Goal: Task Accomplishment & Management: Complete application form

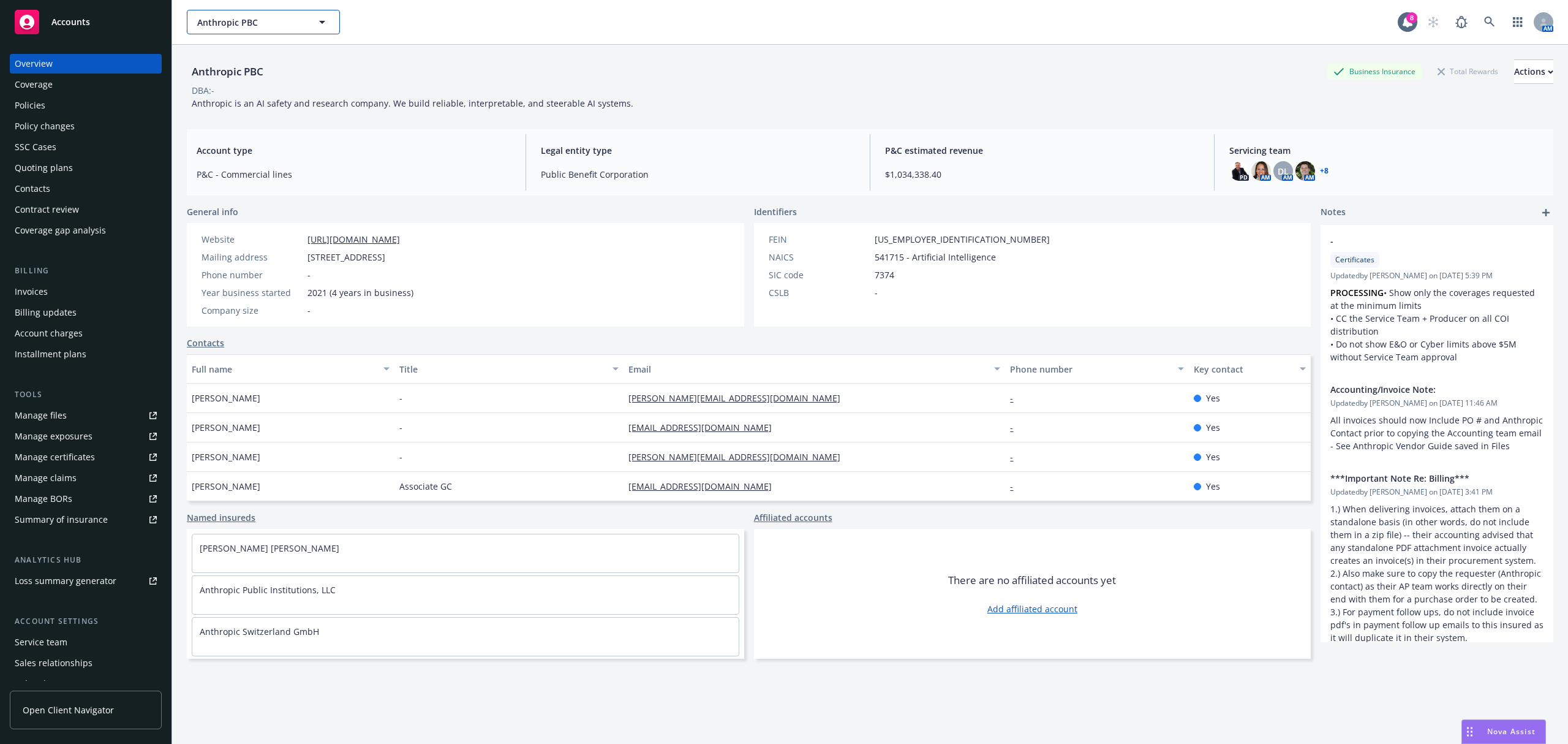
click at [300, 16] on span "Anthropic PBC" at bounding box center [250, 22] width 106 height 13
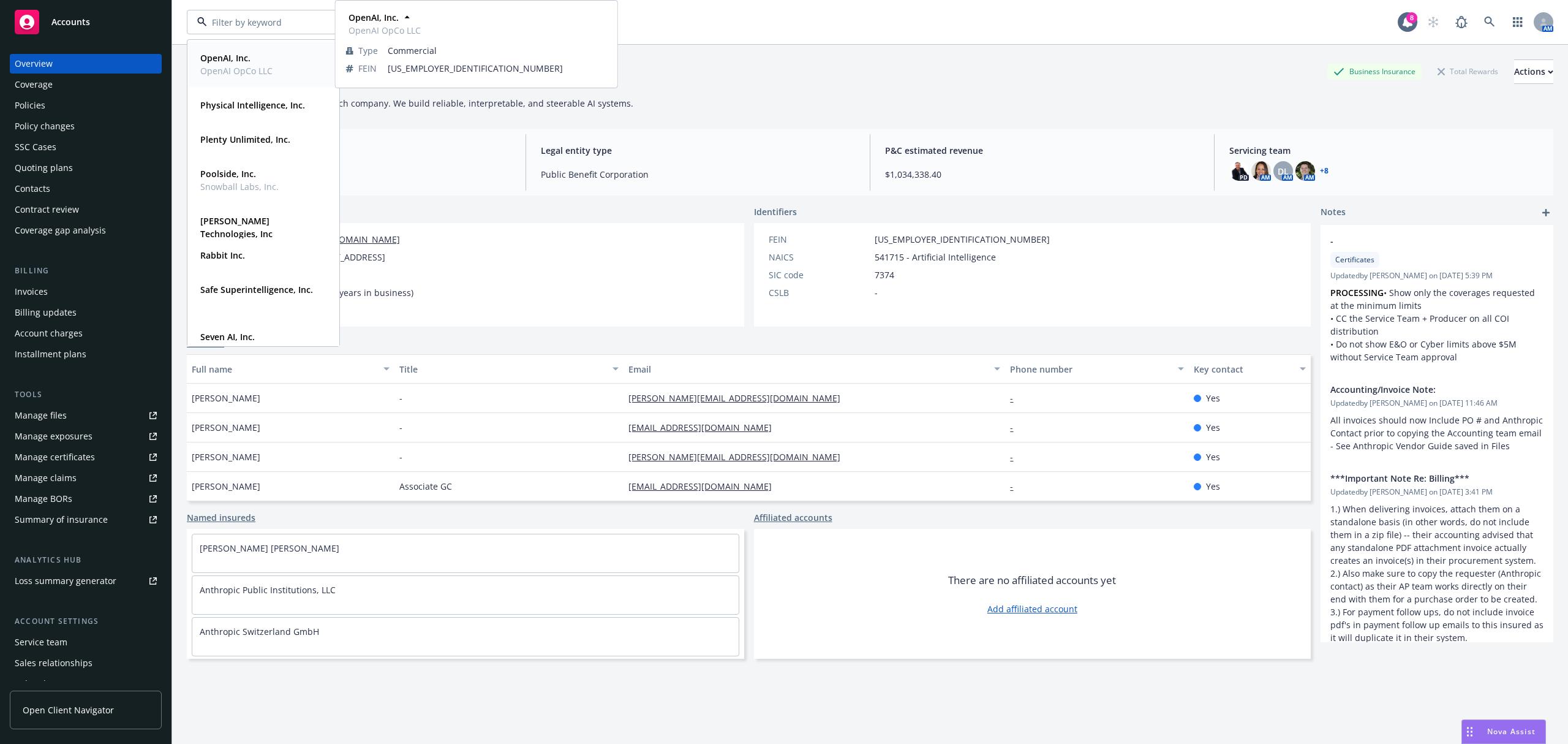
scroll to position [411, 0]
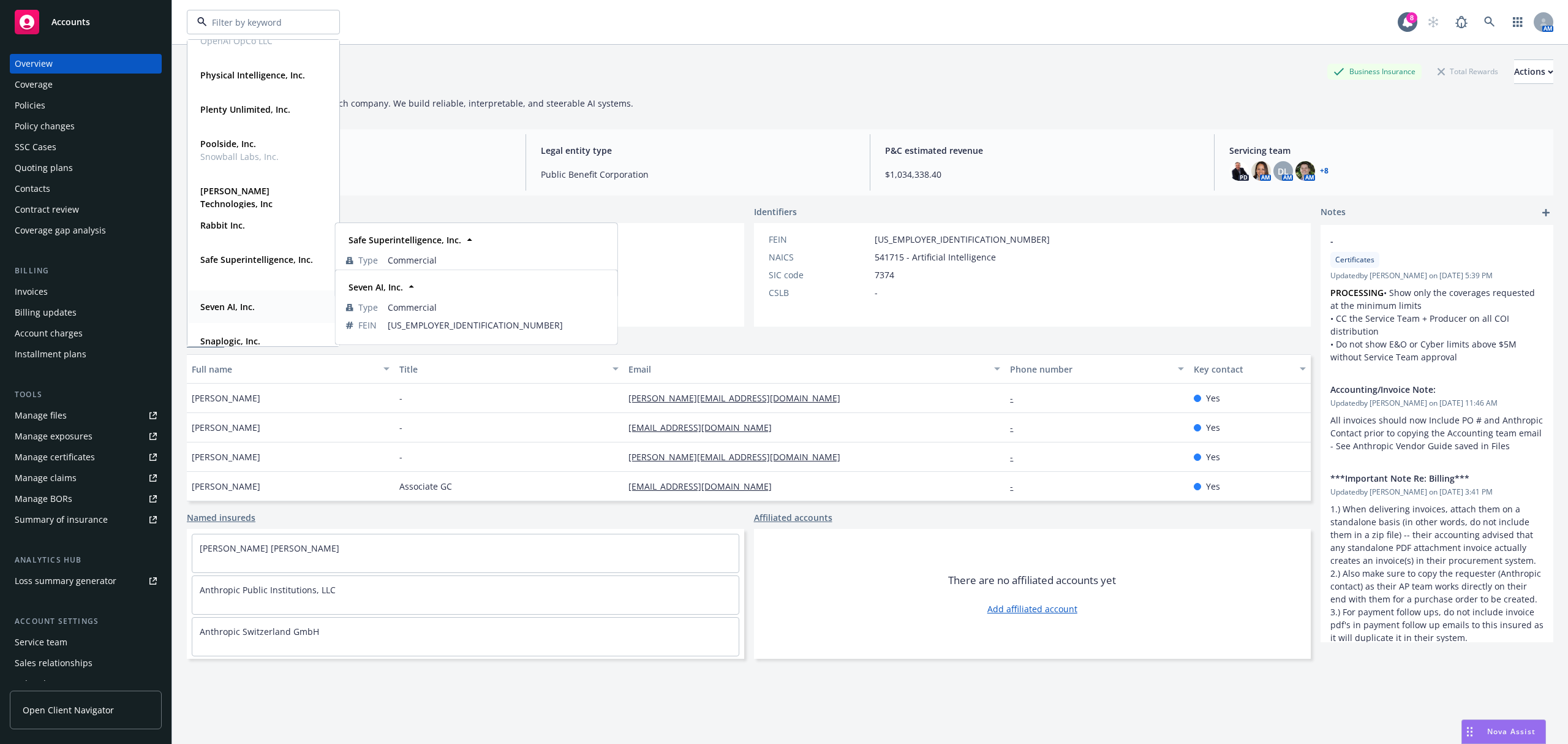
click at [237, 298] on div "Seven AI, Inc." at bounding box center [226, 307] width 62 height 18
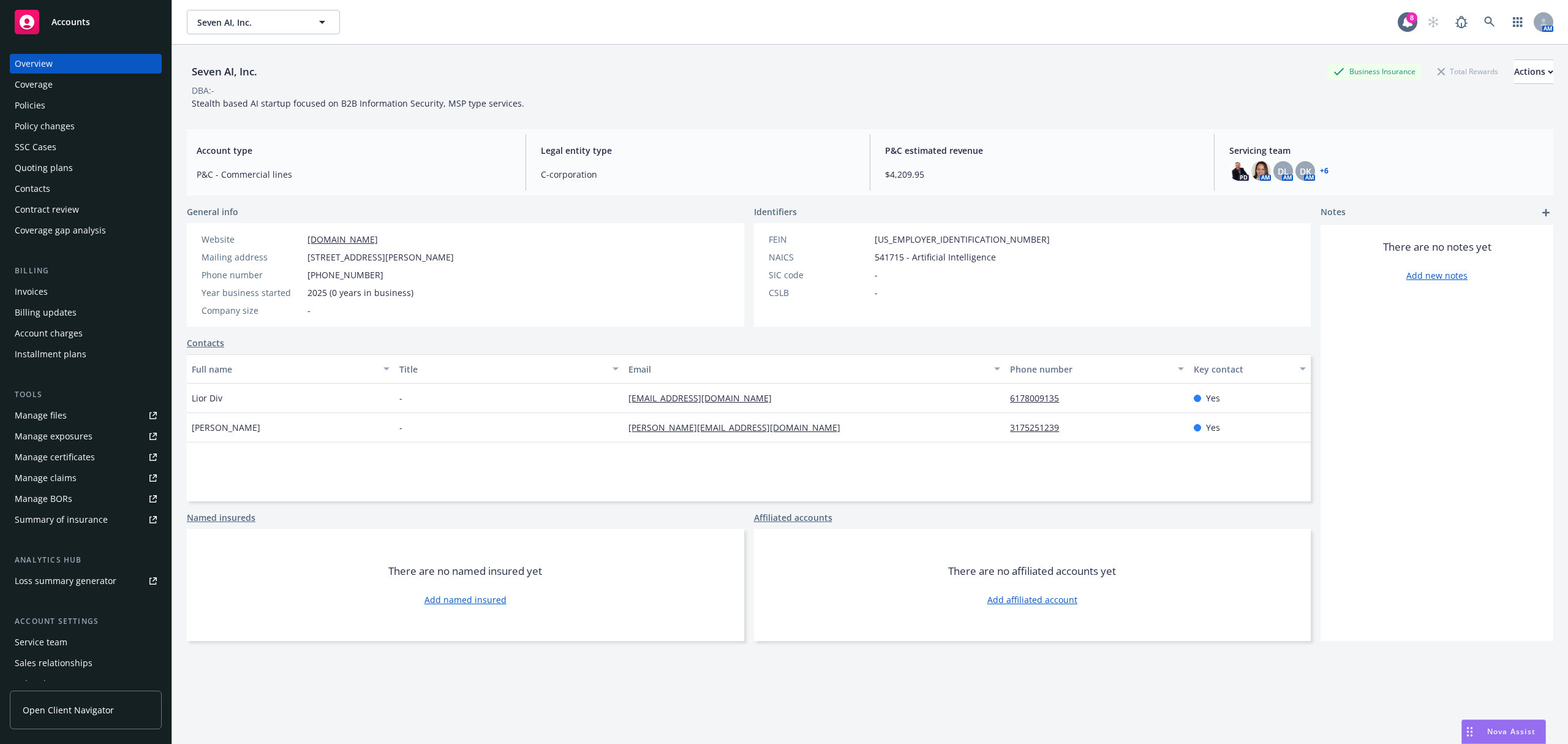
click at [67, 114] on div "Policies" at bounding box center [86, 105] width 142 height 20
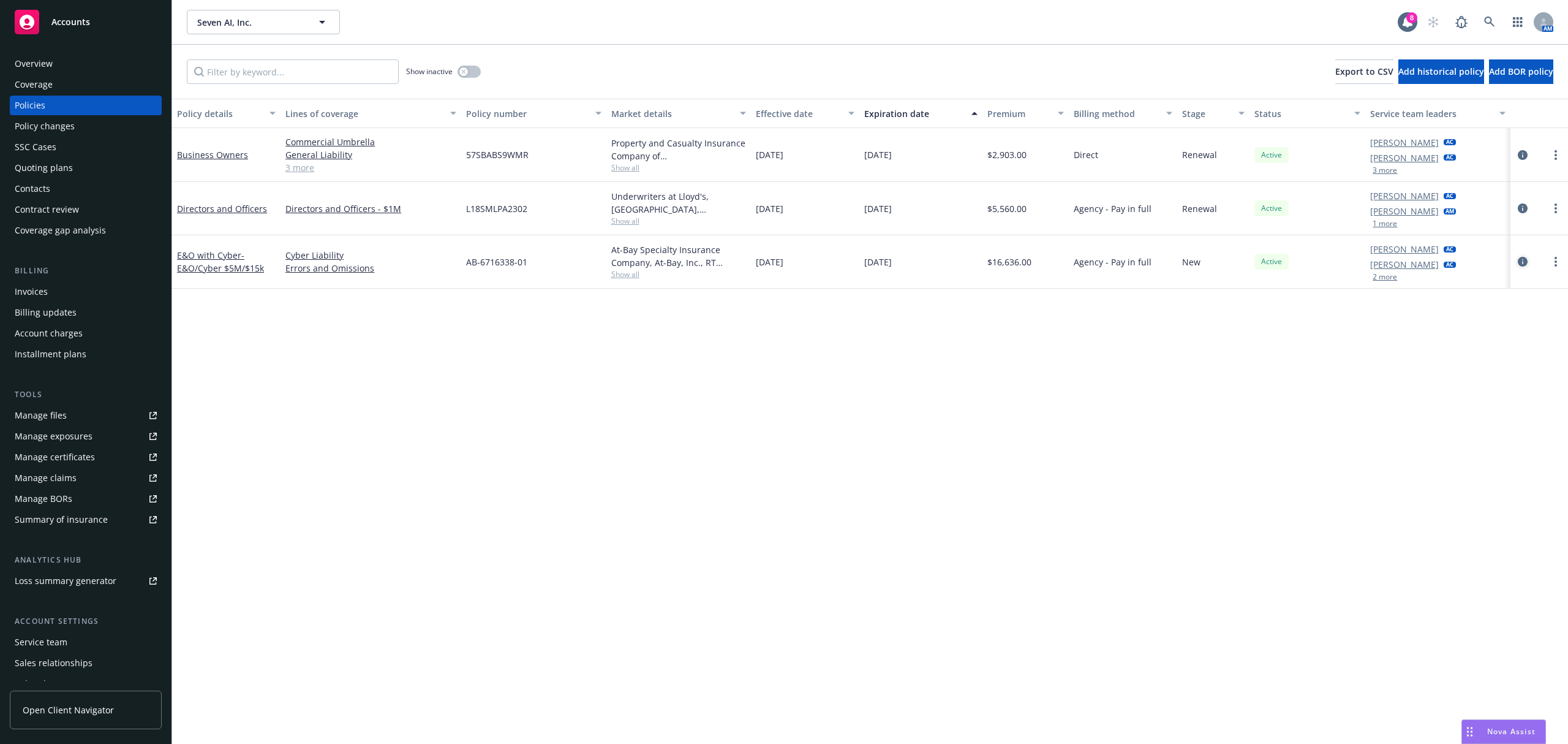
click at [1519, 263] on icon "circleInformation" at bounding box center [1523, 262] width 10 height 10
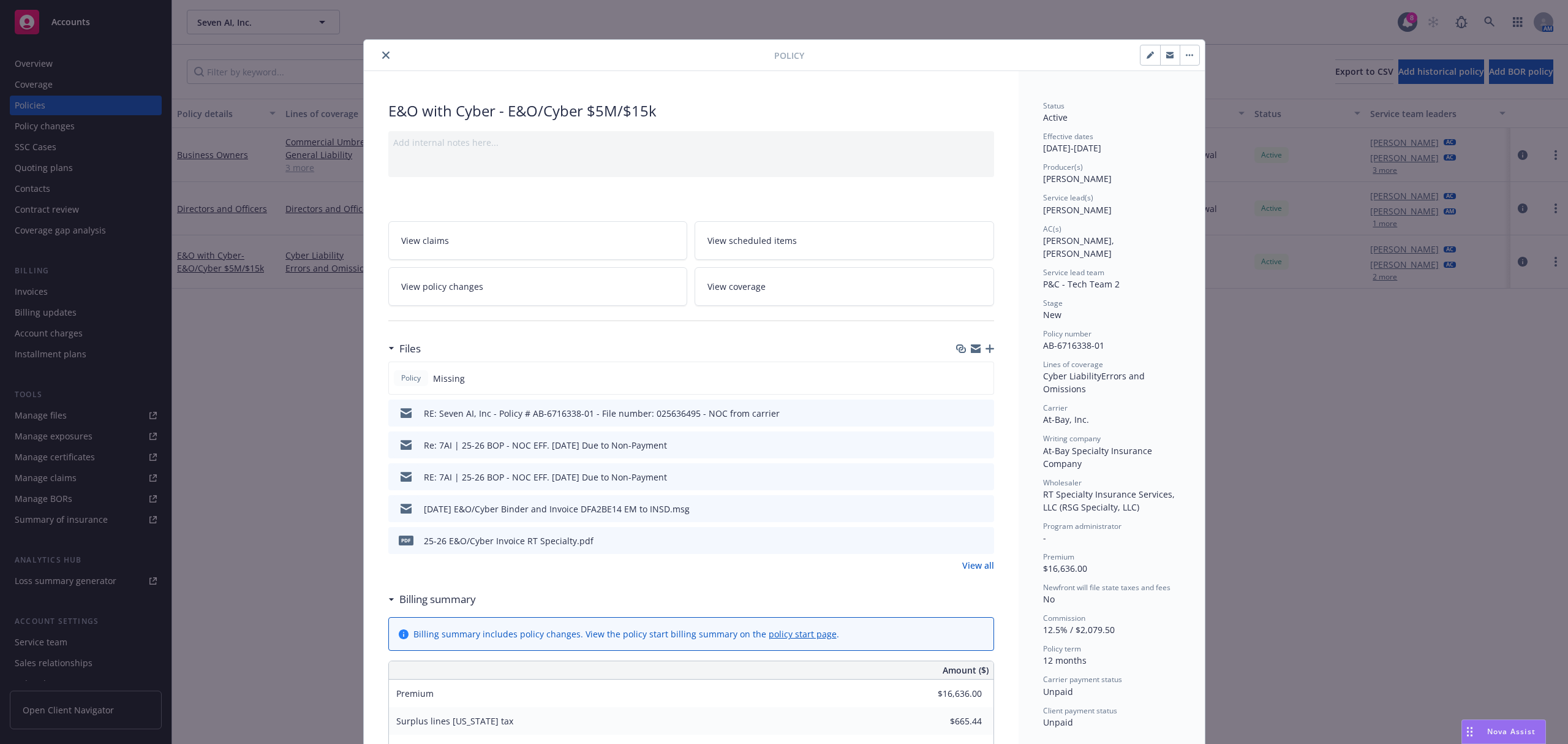
click at [978, 538] on icon "preview file" at bounding box center [983, 540] width 11 height 9
click at [384, 59] on button "close" at bounding box center [386, 55] width 15 height 15
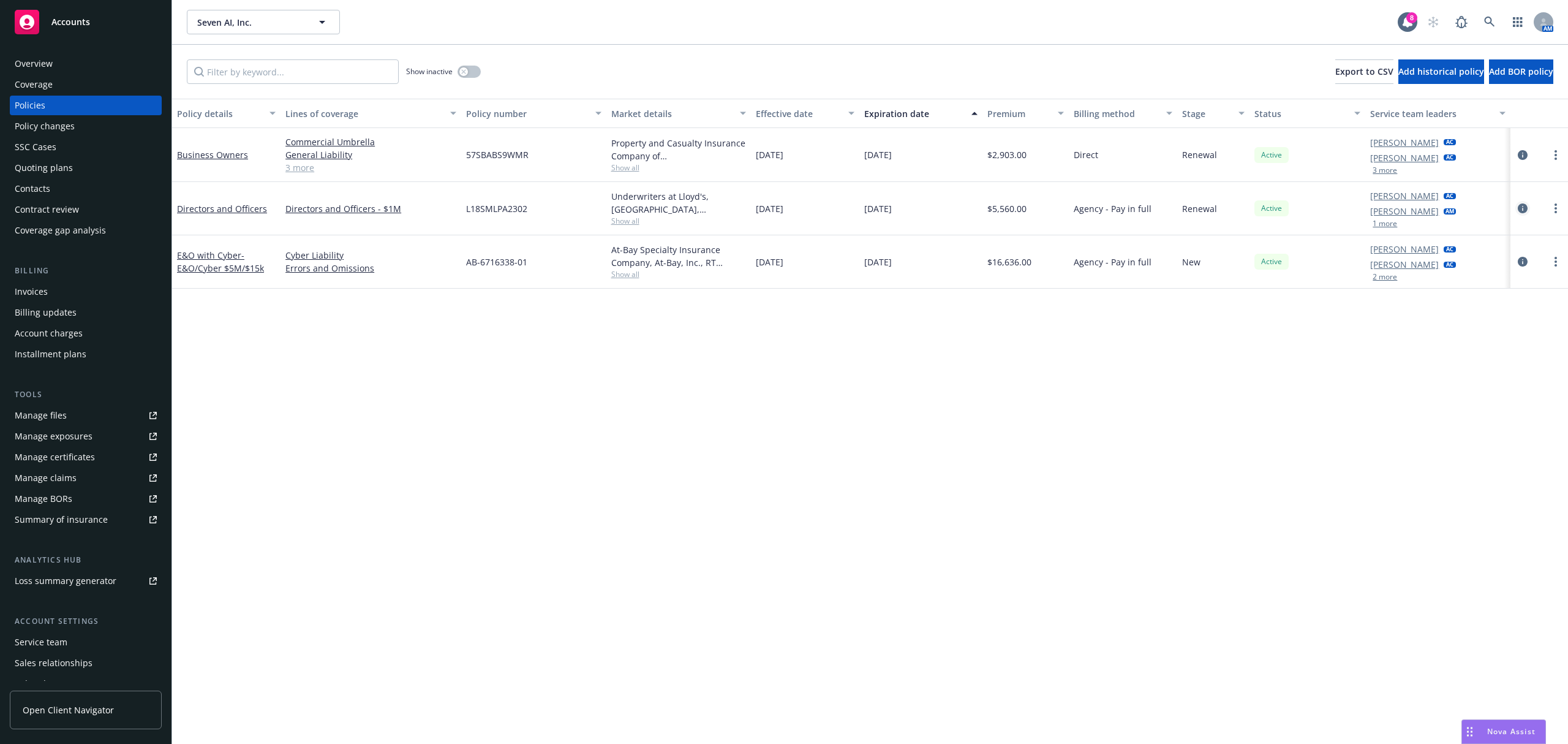
click at [1527, 207] on icon "circleInformation" at bounding box center [1523, 209] width 10 height 10
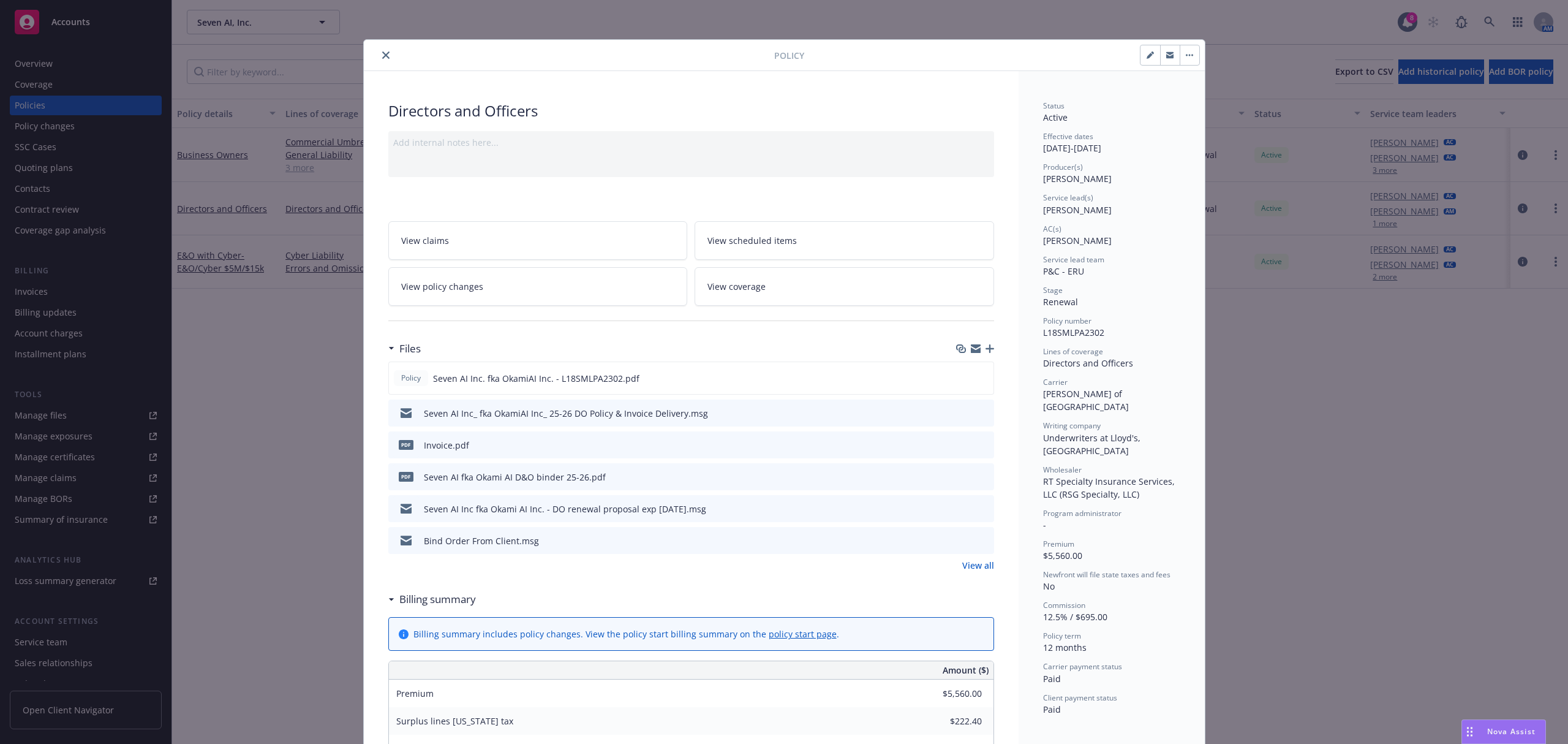
click at [977, 447] on icon "preview file" at bounding box center [983, 444] width 11 height 9
click at [977, 379] on icon "preview file" at bounding box center [982, 378] width 11 height 9
click at [382, 52] on icon "close" at bounding box center [386, 55] width 7 height 7
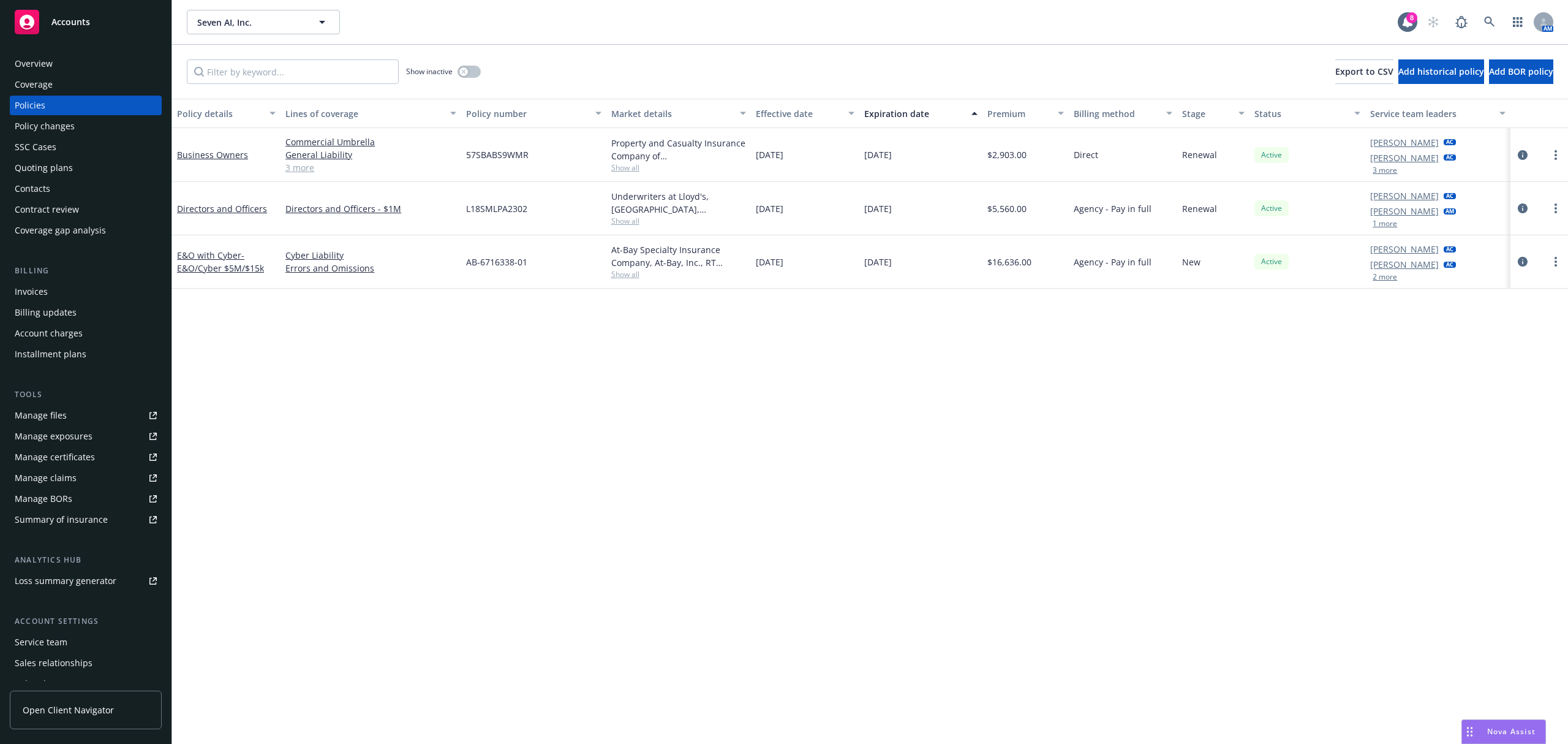
click at [87, 133] on div "Policy changes" at bounding box center [86, 126] width 142 height 20
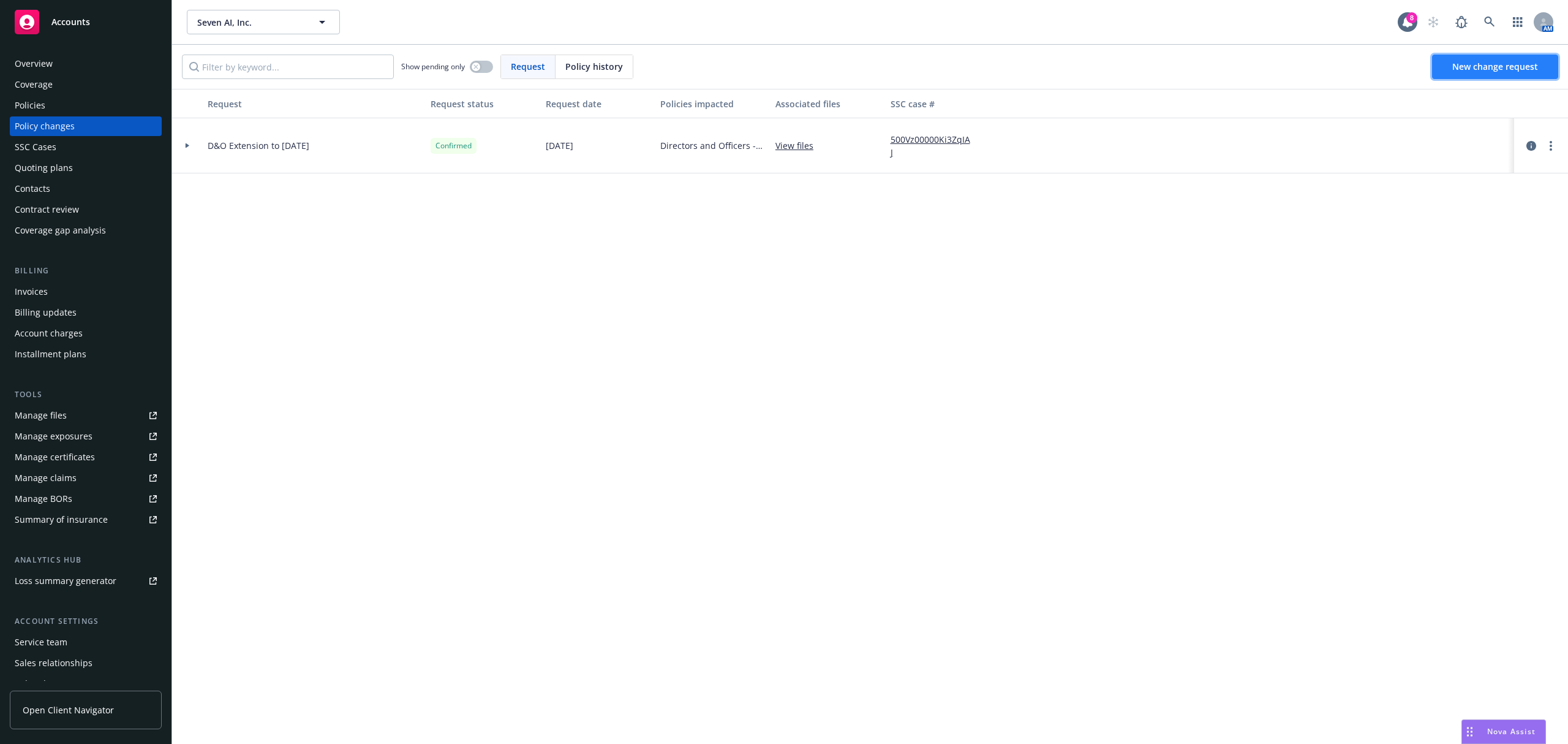
click at [1476, 68] on span "New change request" at bounding box center [1495, 66] width 86 height 12
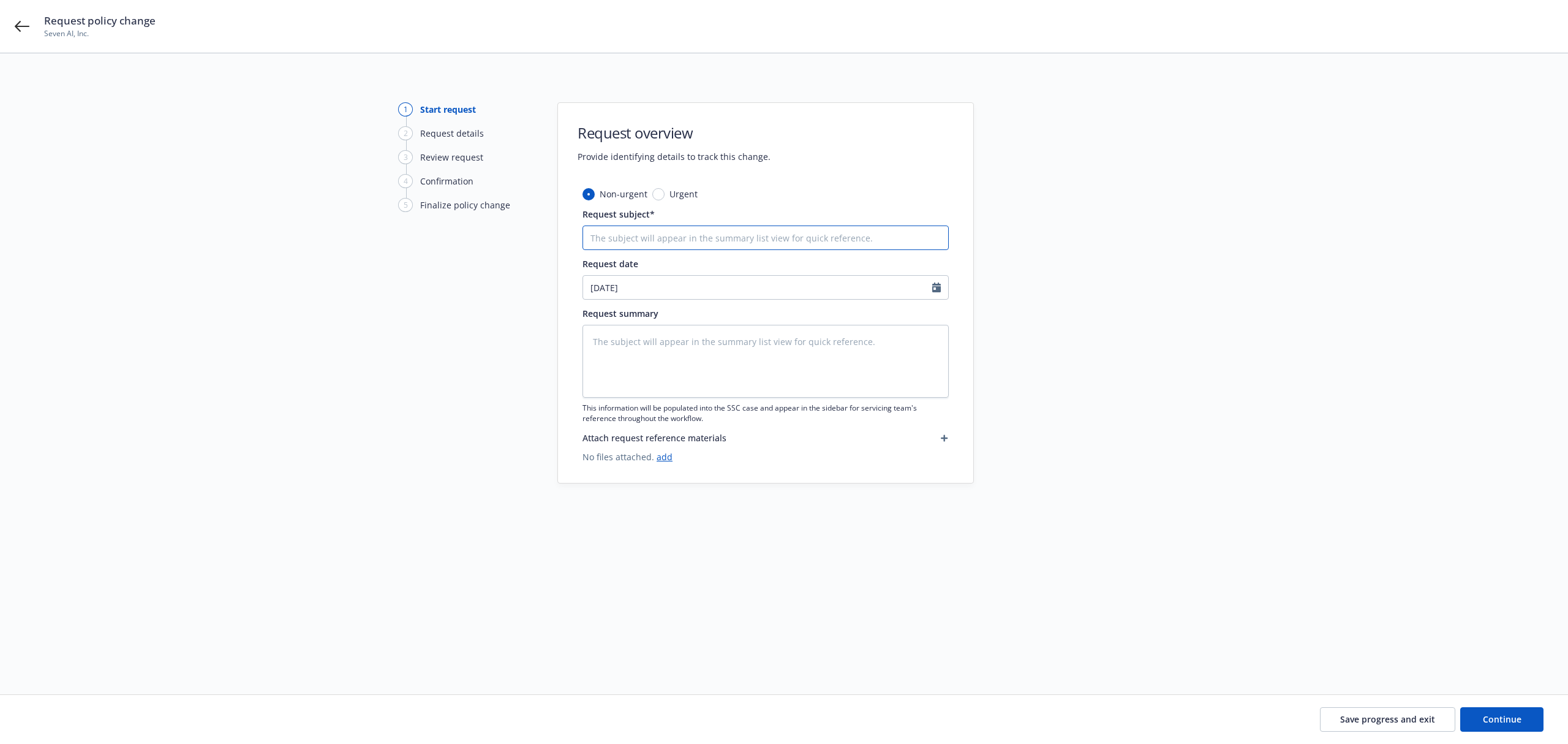
click at [726, 243] on input "Request subject*" at bounding box center [766, 238] width 366 height 25
type textarea "x"
type input "25"
type textarea "x"
type input "25"
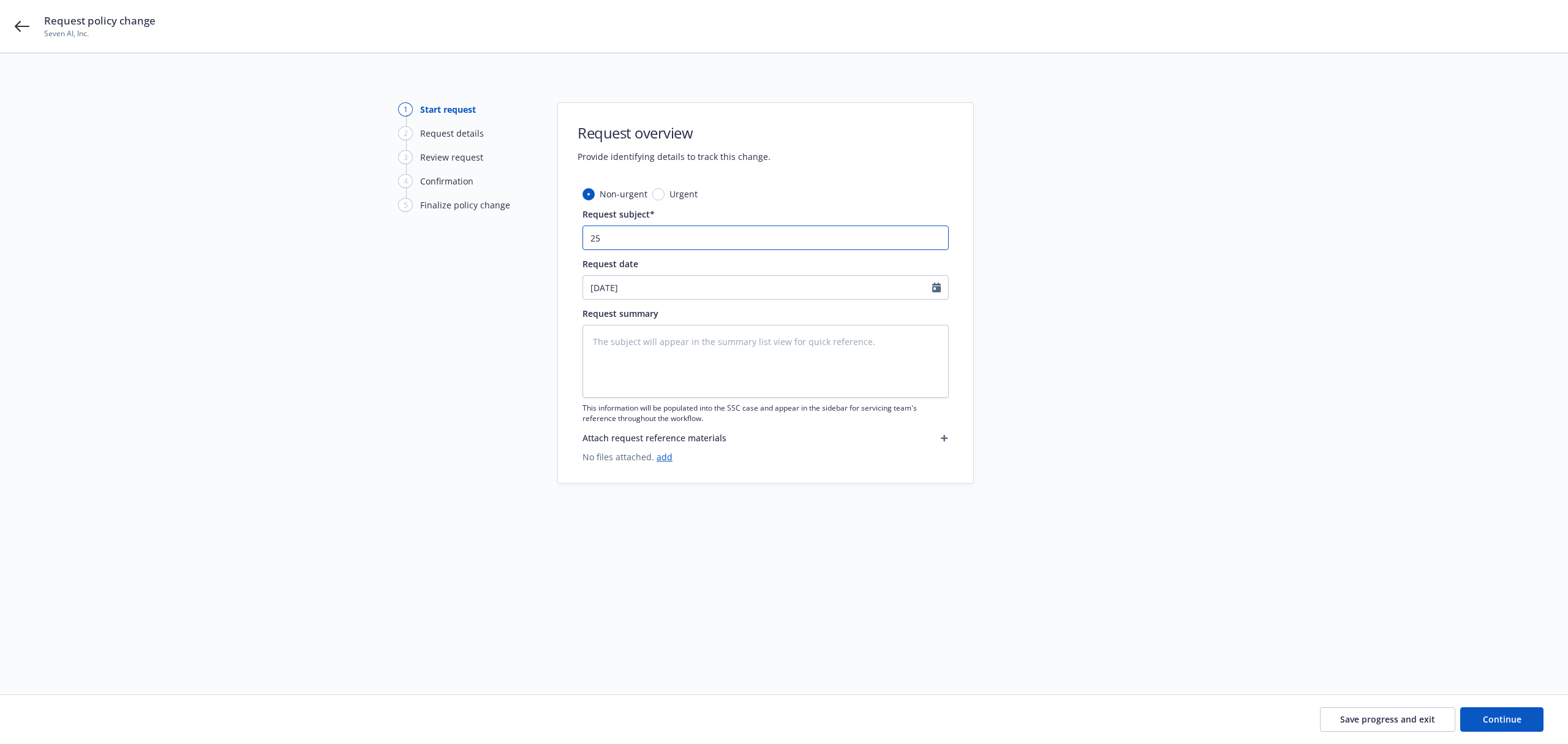
type textarea "x"
type input "25 -"
type textarea "x"
type input "25 -"
type textarea "x"
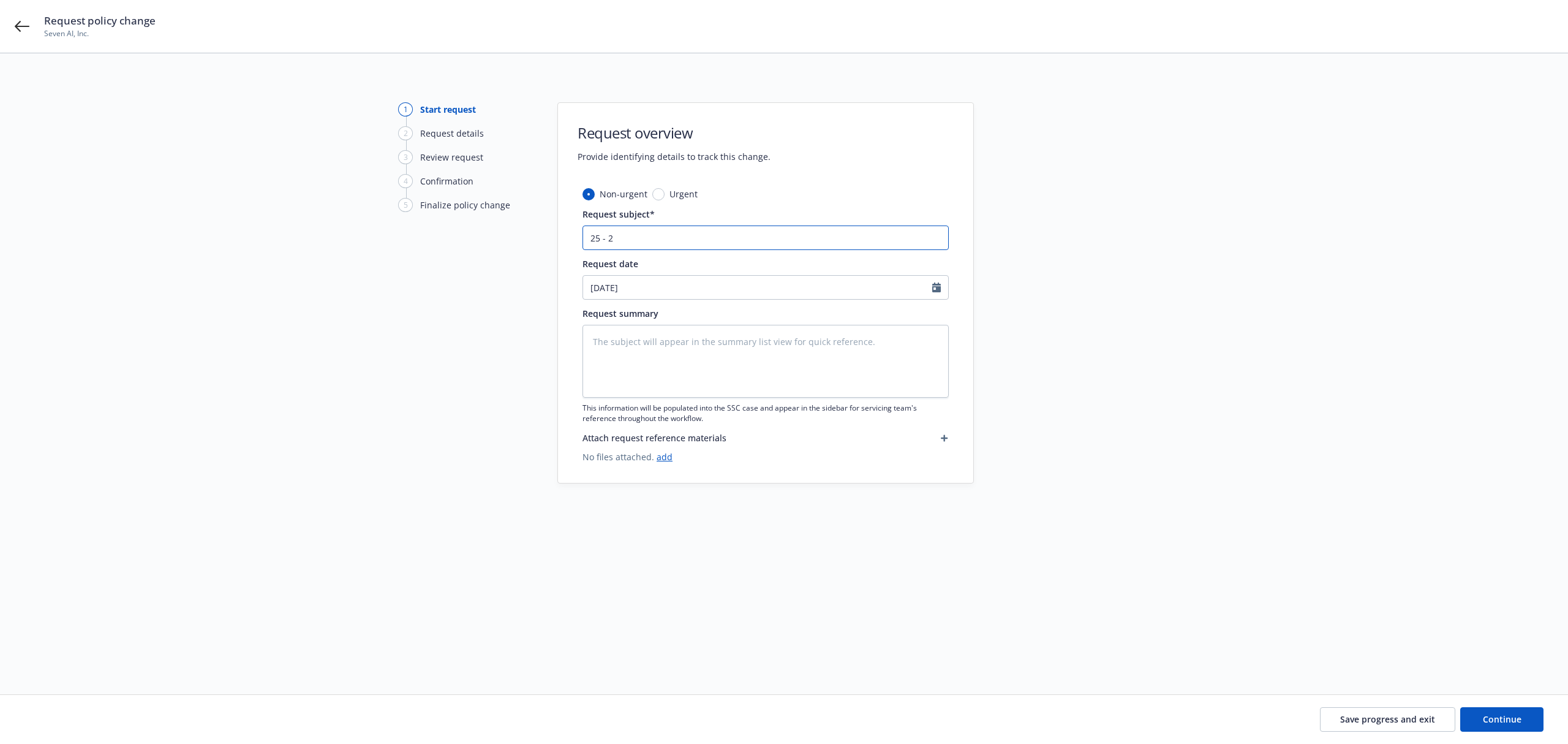
type input "25 - 26"
type textarea "x"
type input "25 - 26"
type textarea "x"
type input "25 - 26 B"
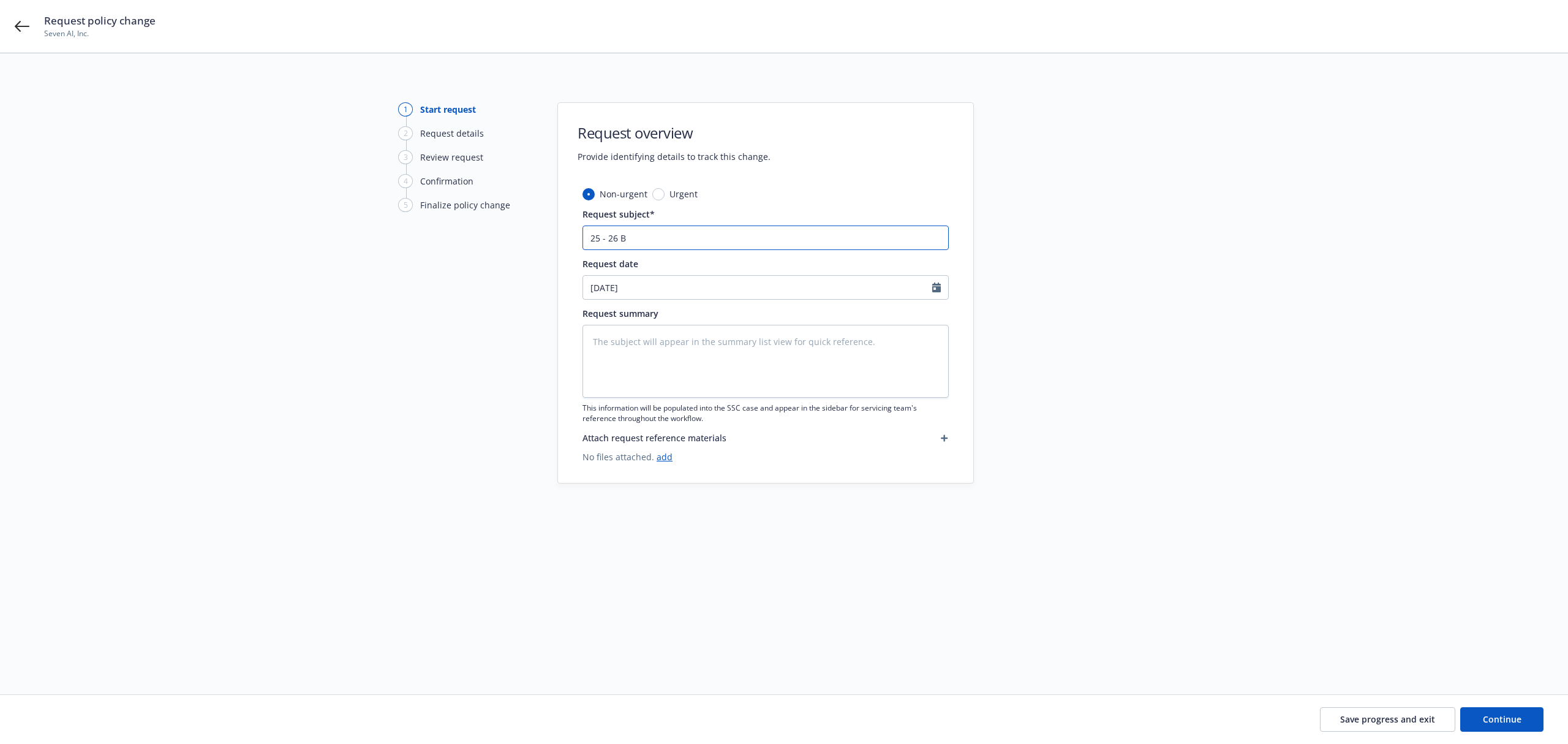
type textarea "x"
type input "25 - 26 BO"
type textarea "x"
type input "25 - 26 BOP"
type textarea "x"
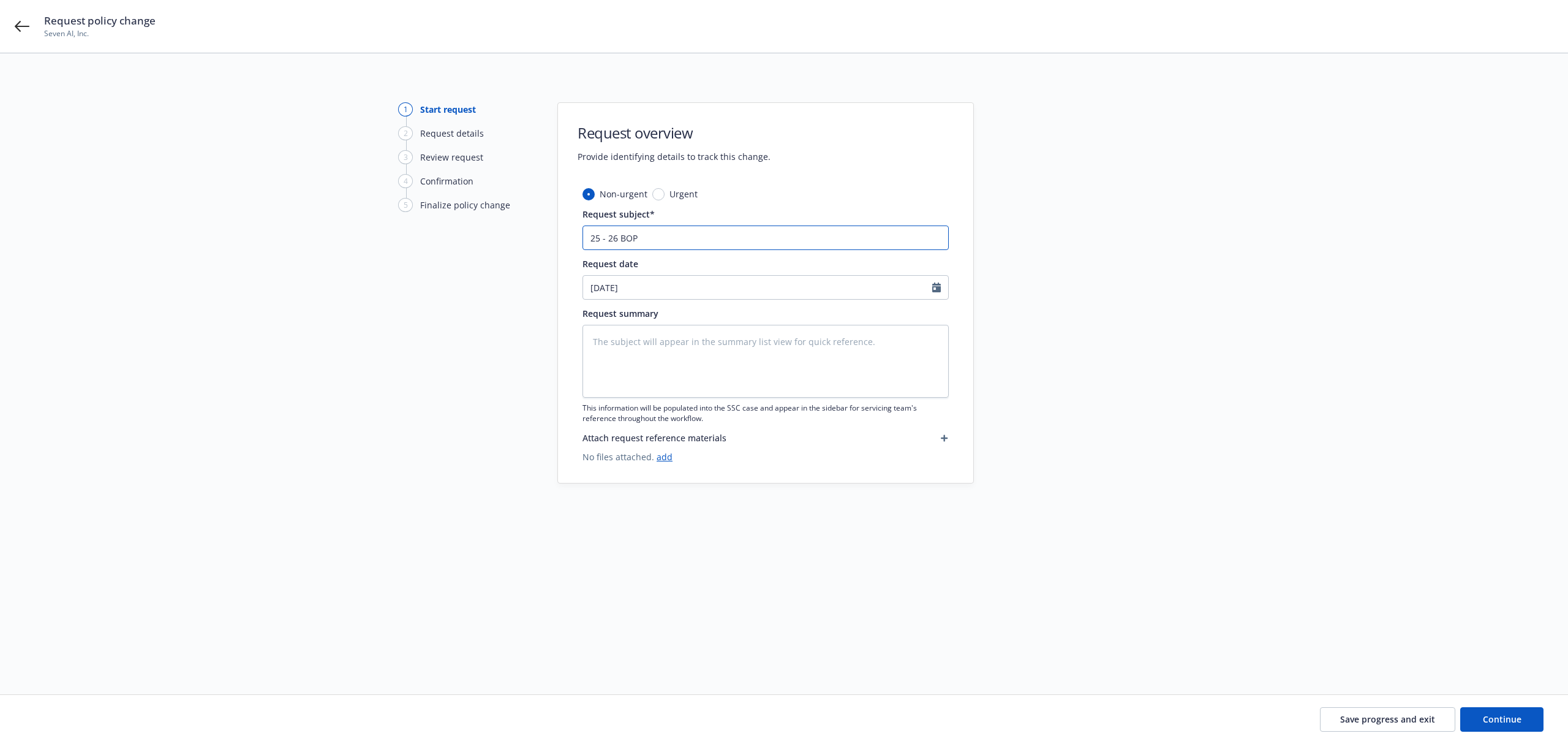
type input "25 - 26 BOP"
type textarea "x"
type input "25 - 26 BOP -"
type textarea "x"
type input "25 - 26 BOP - H"
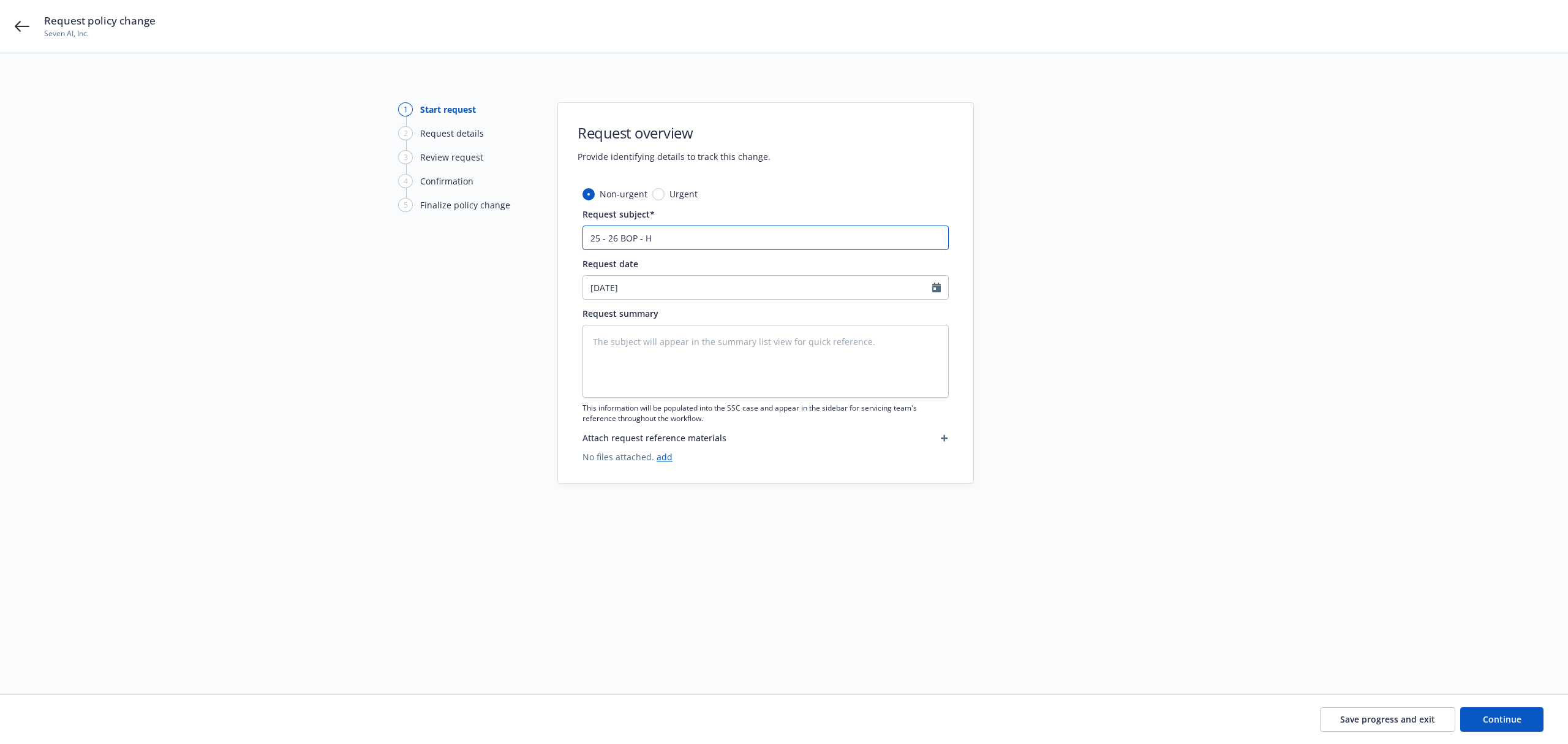
type textarea "x"
type input "25 - 26 BOP - Ha"
type textarea "x"
type input "25 - 26 BOP - Har"
type textarea "x"
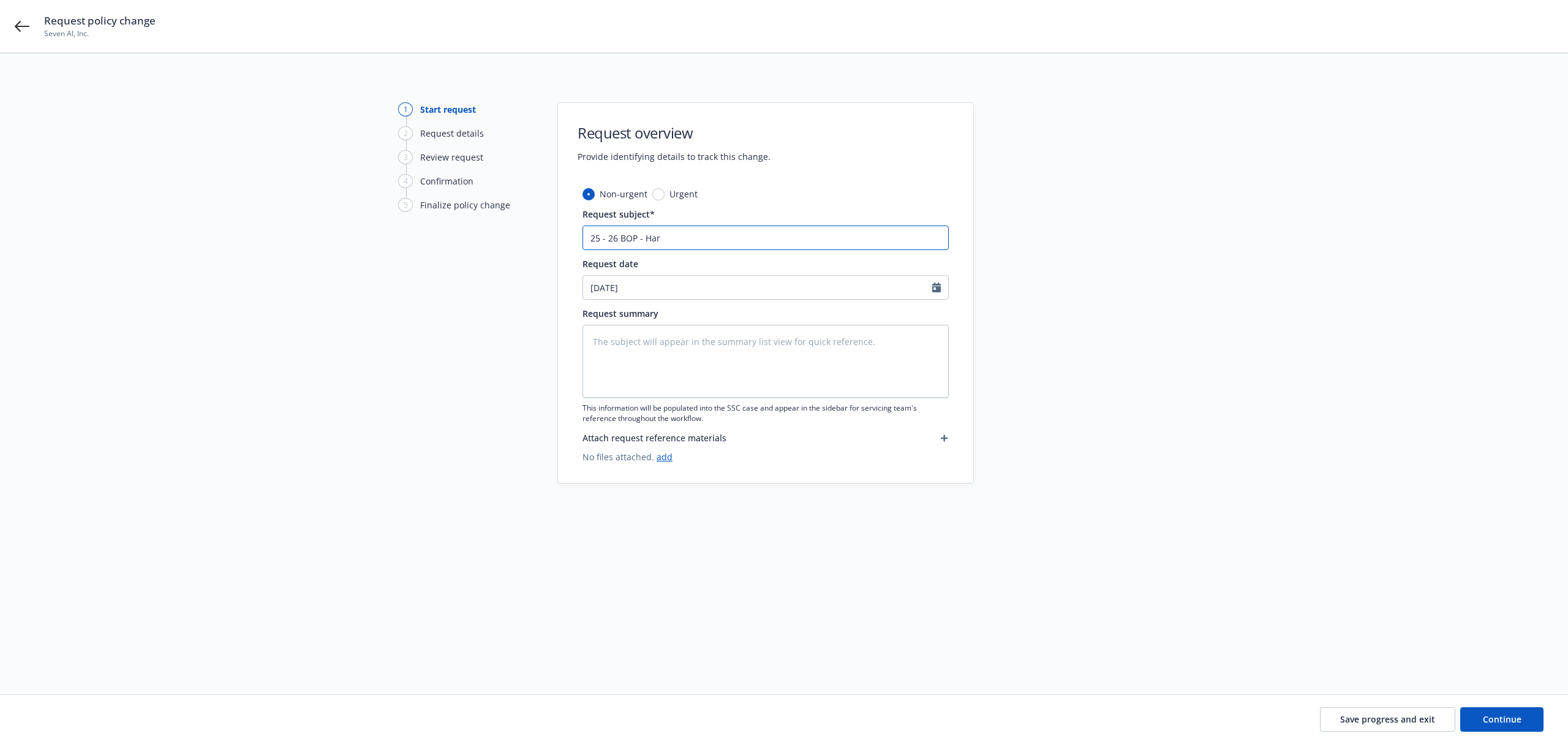
type input "25 - 26 BOP - [PERSON_NAME]"
type textarea "x"
type input "25 - 26 BOP - Hartfo"
type textarea "x"
type input "25 - 26 BOP - Hartfor"
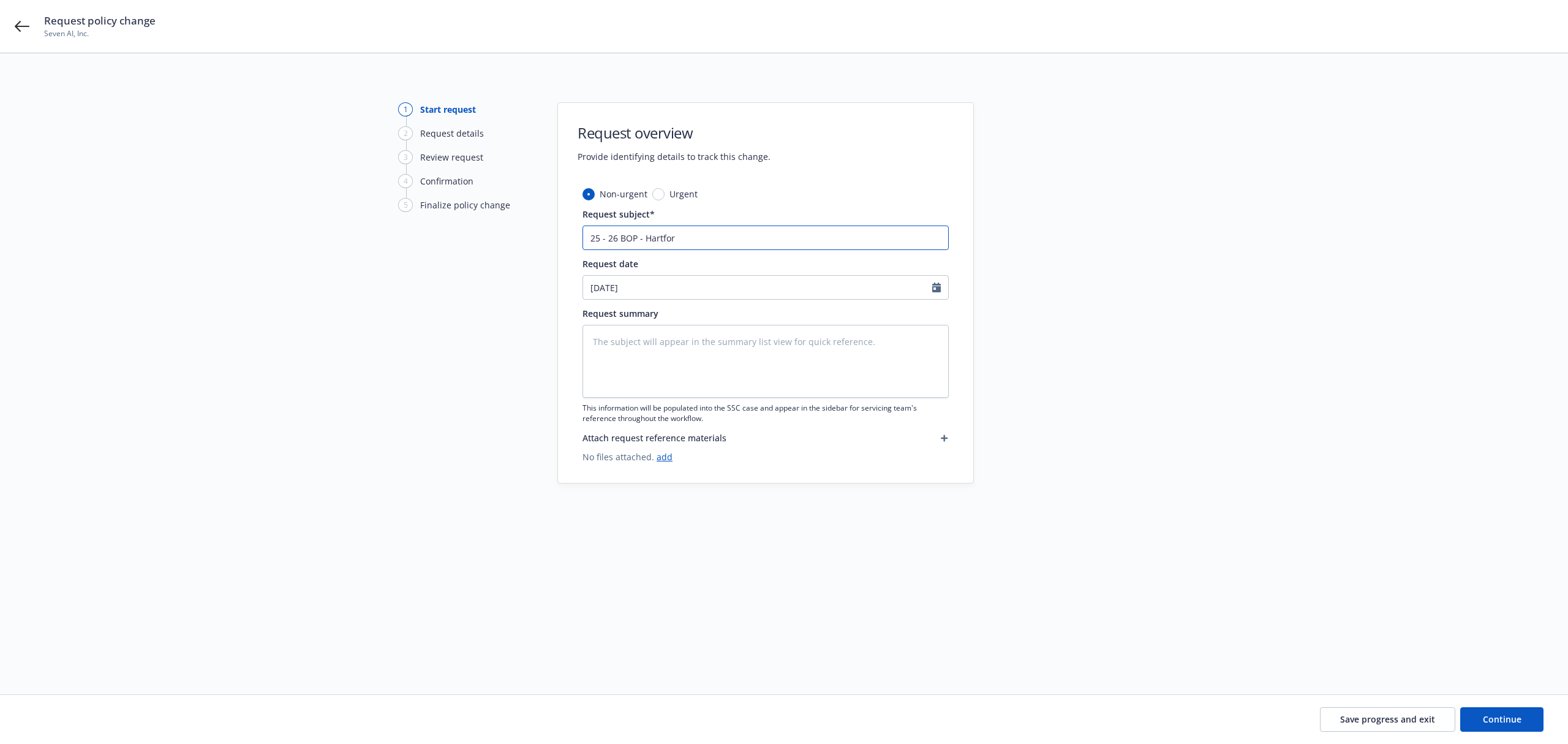
type textarea "x"
type input "25 - 26 BOP - [GEOGRAPHIC_DATA]"
type textarea "x"
type input "25 - 26 BOP - [GEOGRAPHIC_DATA] E"
type textarea "x"
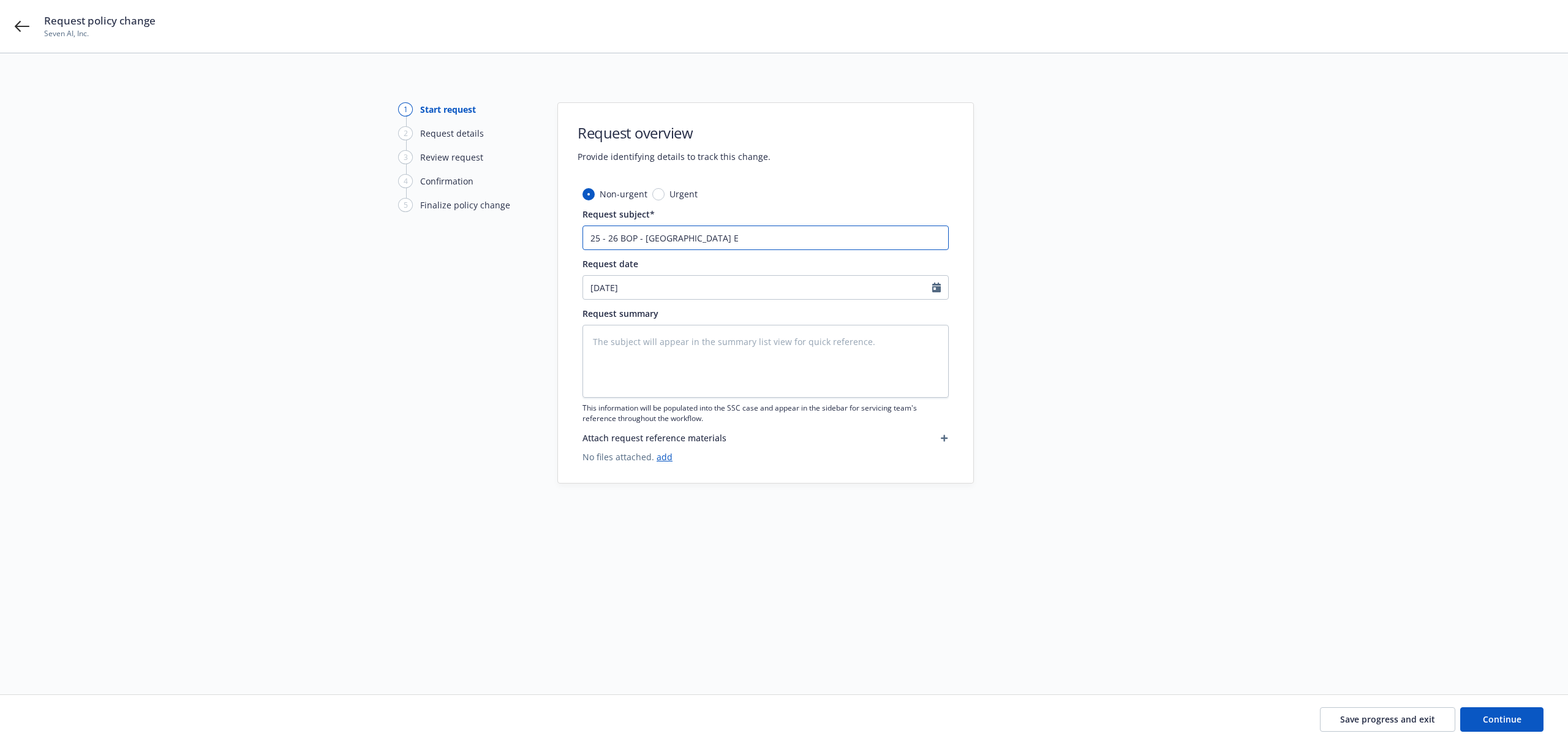
type input "25 - 26 BOP - [GEOGRAPHIC_DATA] En"
type textarea "x"
type input "25 - 26 BOP - [GEOGRAPHIC_DATA]"
type textarea "x"
type input "25 - 26 BOP - [GEOGRAPHIC_DATA]"
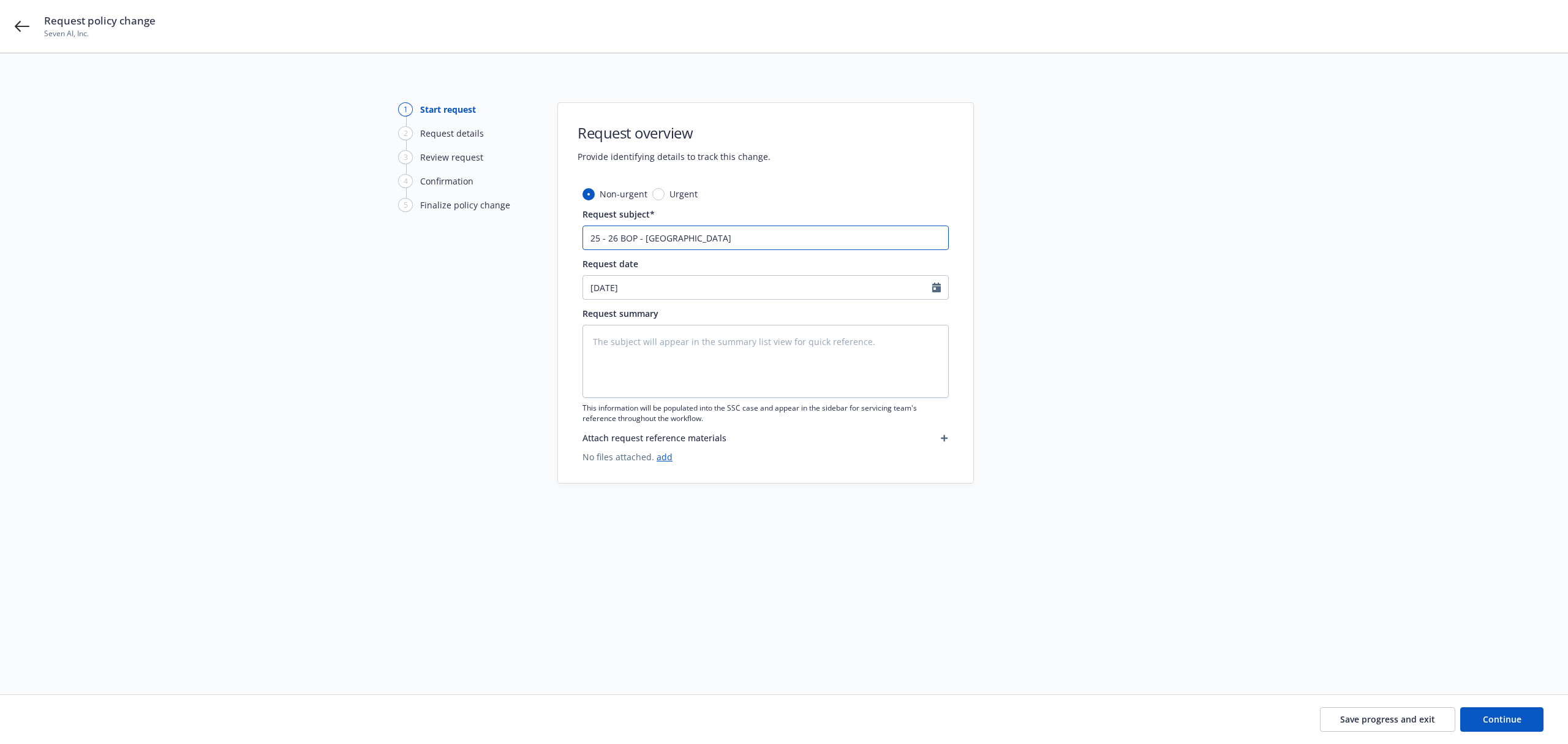
type textarea "x"
type input "25 - 26 BOP - [GEOGRAPHIC_DATA]"
type textarea "x"
type input "25 - 26 BOP - [GEOGRAPHIC_DATA] N"
type textarea "x"
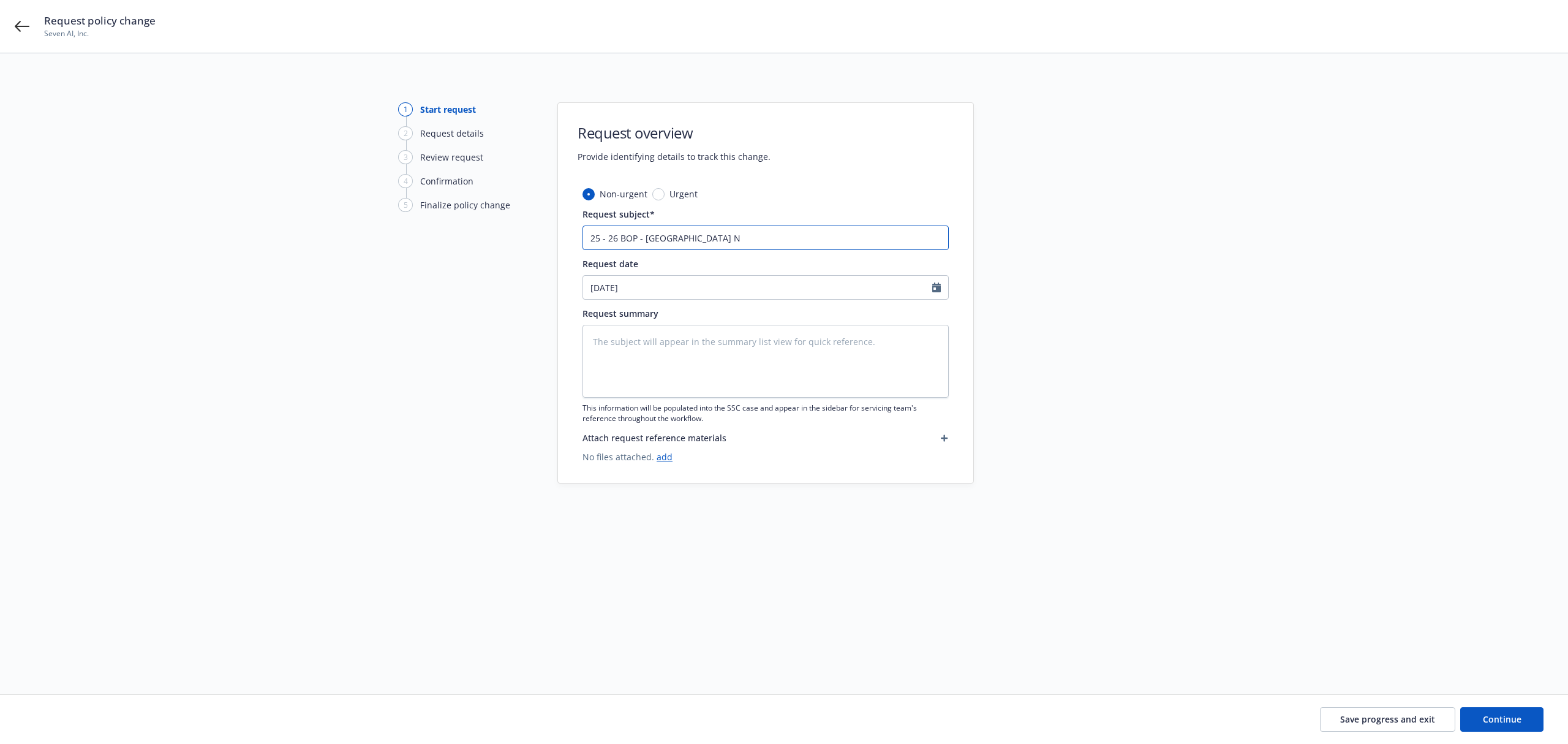
type input "25 - 26 BOP - [GEOGRAPHIC_DATA] Na"
type textarea "x"
type input "25 - 26 BOP - [GEOGRAPHIC_DATA]"
type textarea "x"
type input "25 - 26 BOP - [GEOGRAPHIC_DATA] Name"
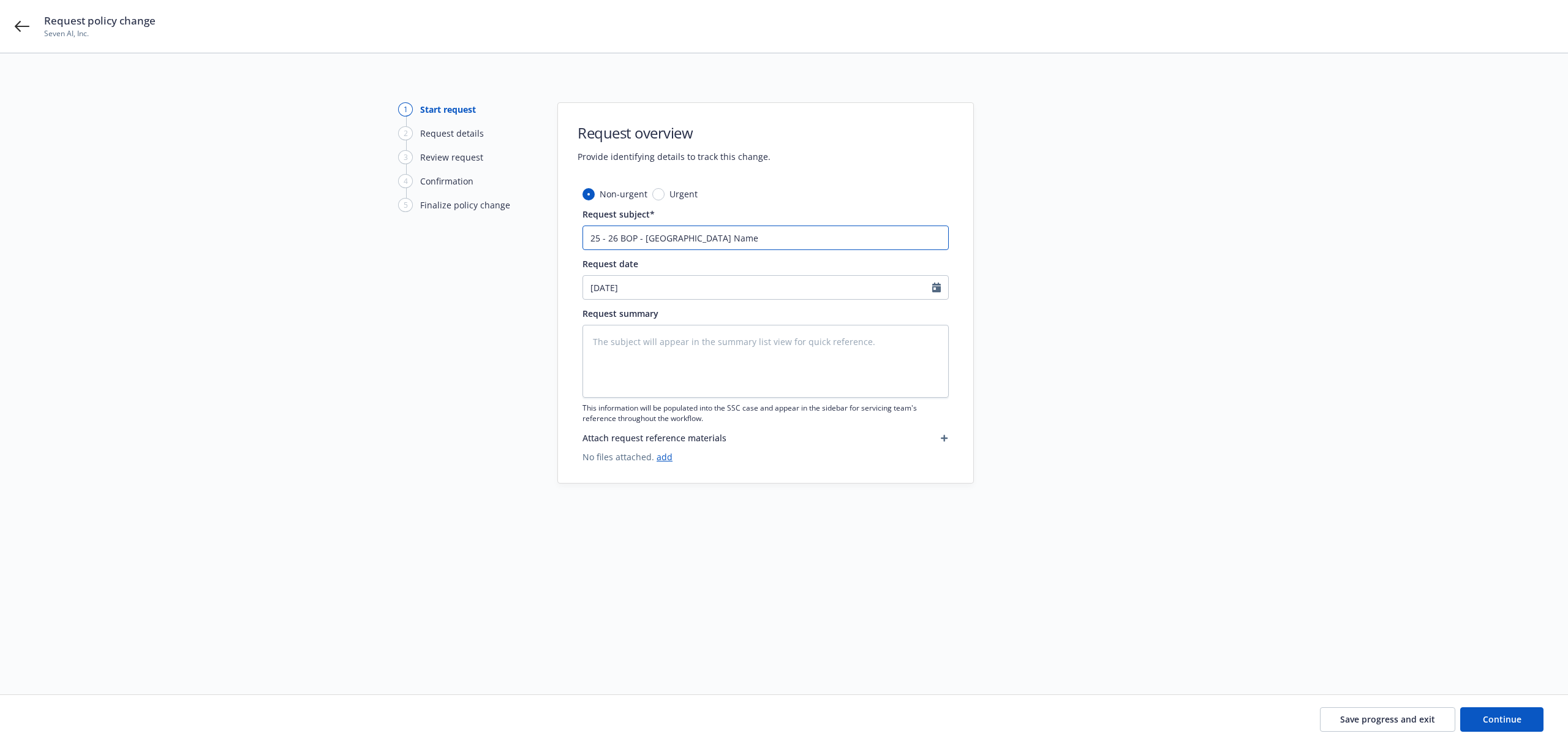
type textarea "x"
type input "25 - 26 BOP - Hartford Endt Named"
type textarea "x"
type input "25 - 26 BOP - Hartford Endt Named"
type textarea "x"
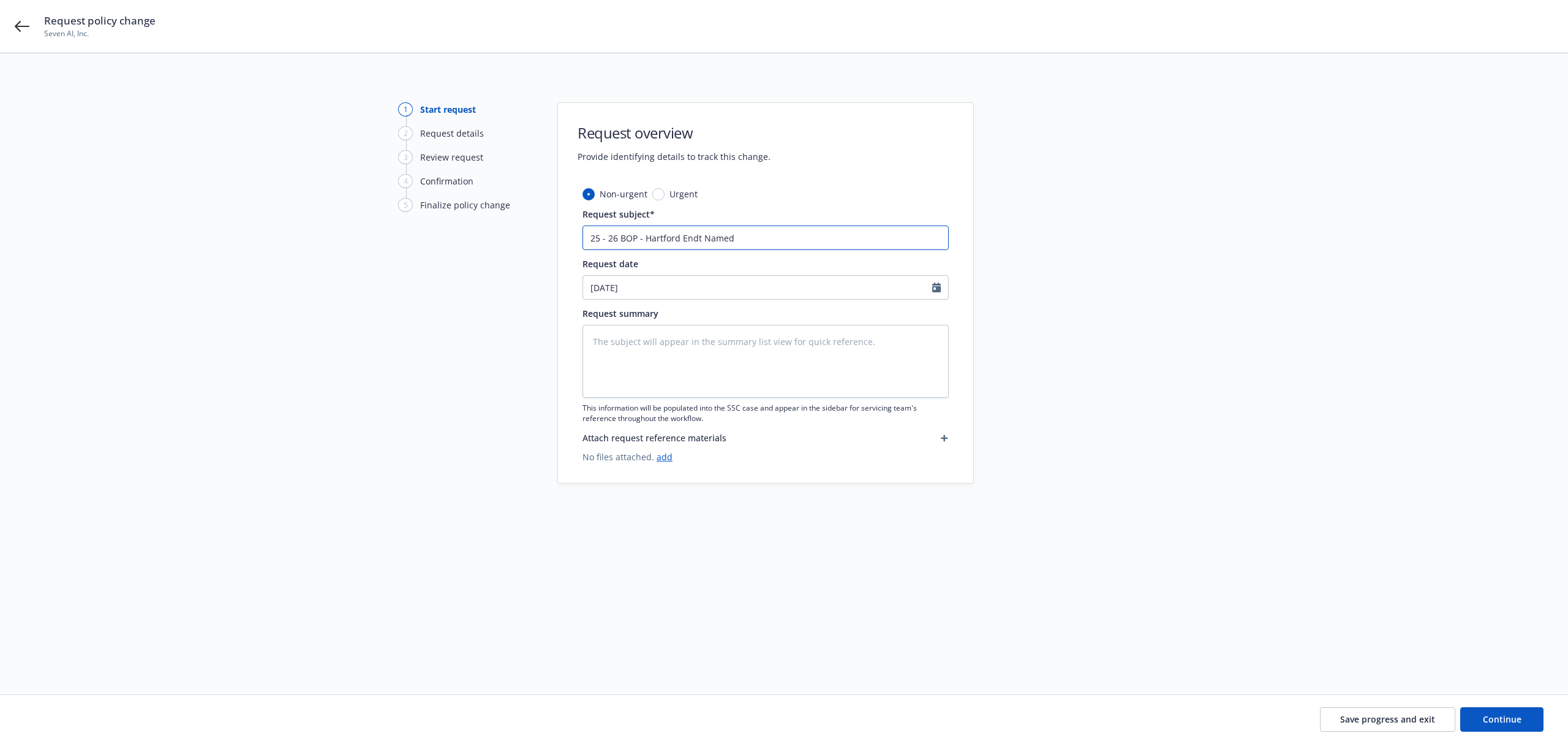
type input "25 - 26 BOP - Hartford Endt Named N"
type textarea "x"
type input "25 - 26 BOP - Hartford Endt Named"
type textarea "x"
type input "25 - 26 BOP - Hartford Endt Named I"
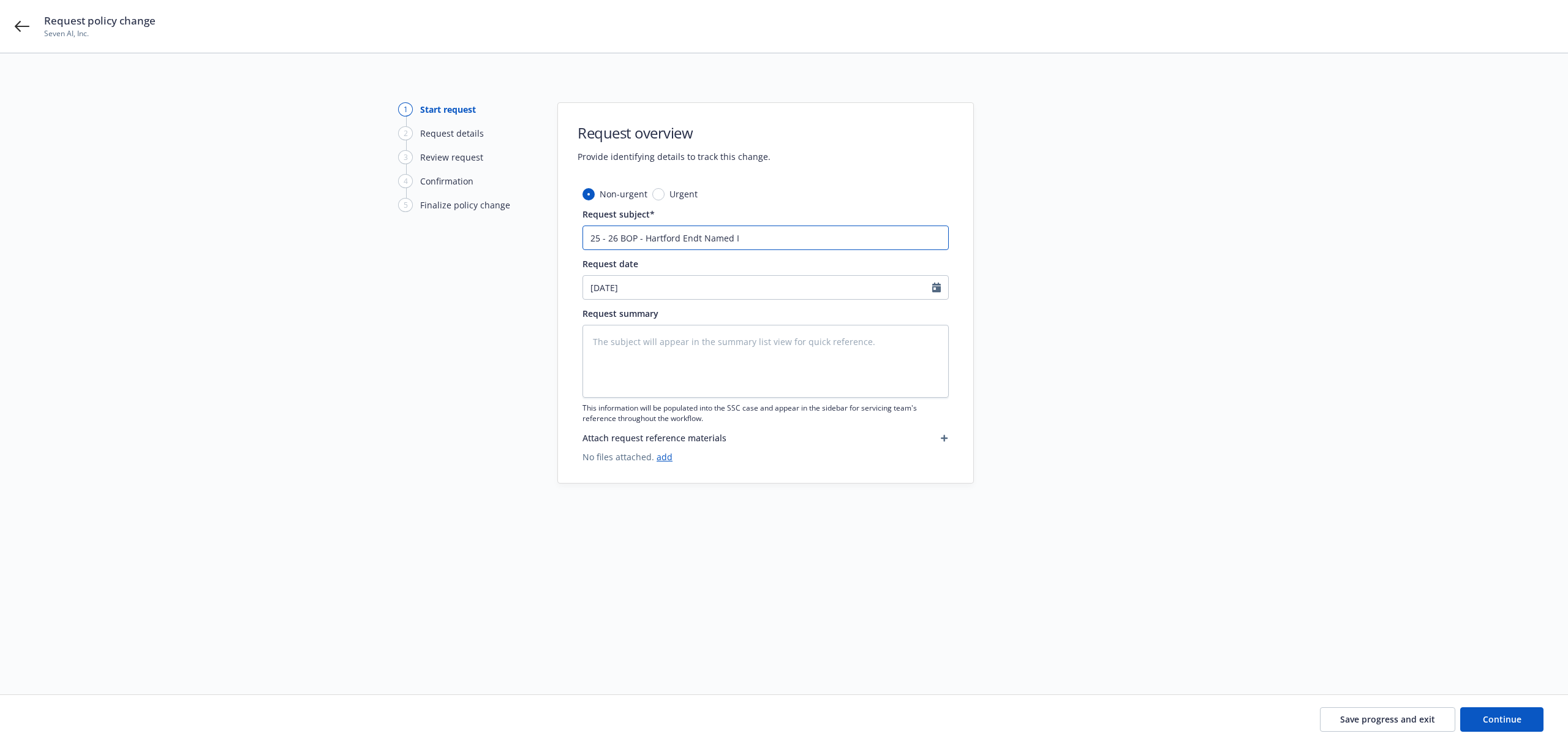
type textarea "x"
type input "25 - 26 BOP - Hartford Endt Named In"
type textarea "x"
type input "25 - 26 BOP - Hartford Endt Named Insu"
type textarea "x"
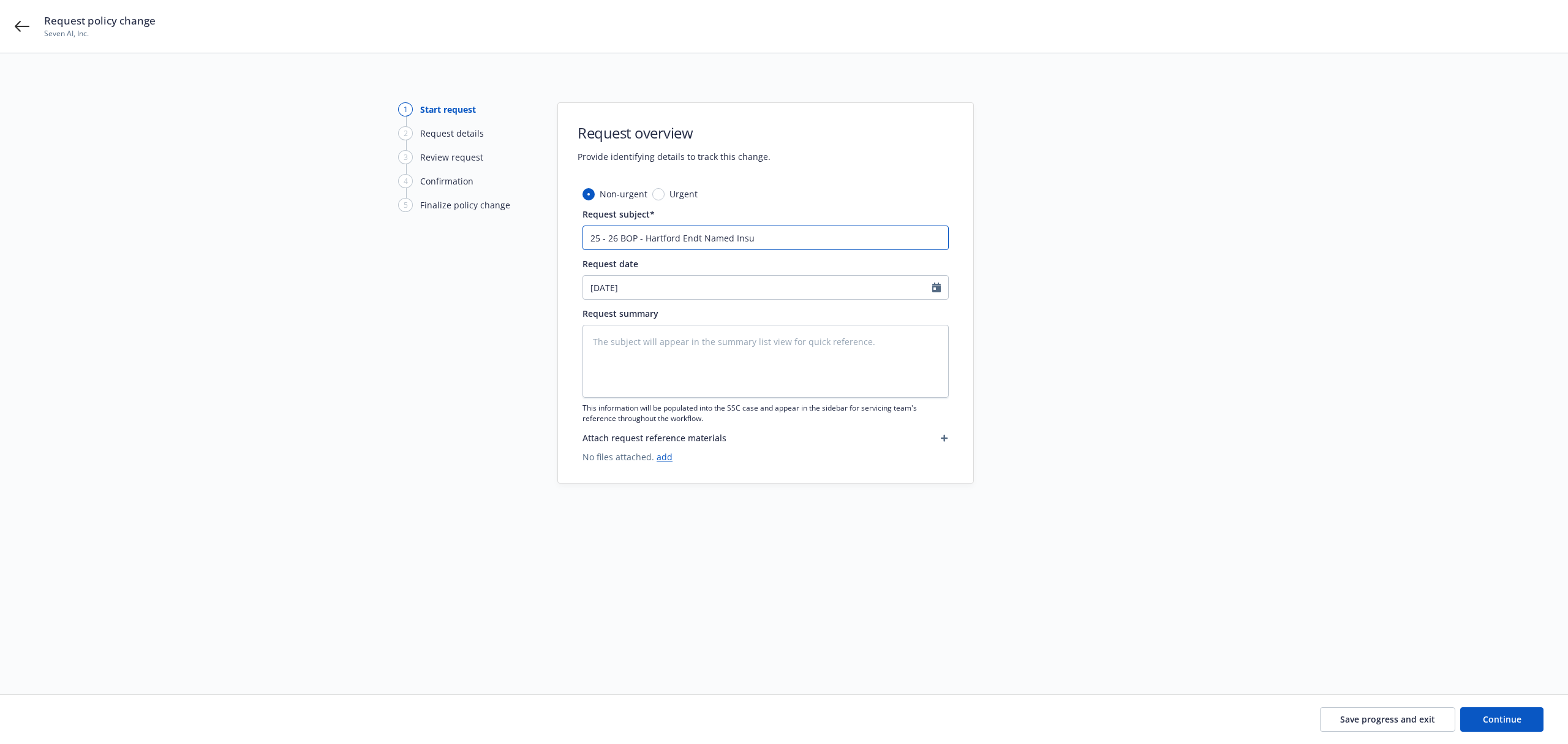
type input "25 - 26 BOP - Hartford Endt Named Insur"
type textarea "x"
type input "25 - 26 BOP - Hartford Endt Named Insure"
type textarea "x"
type input "25 - 26 BOP - Hartford Endt Named Insure"
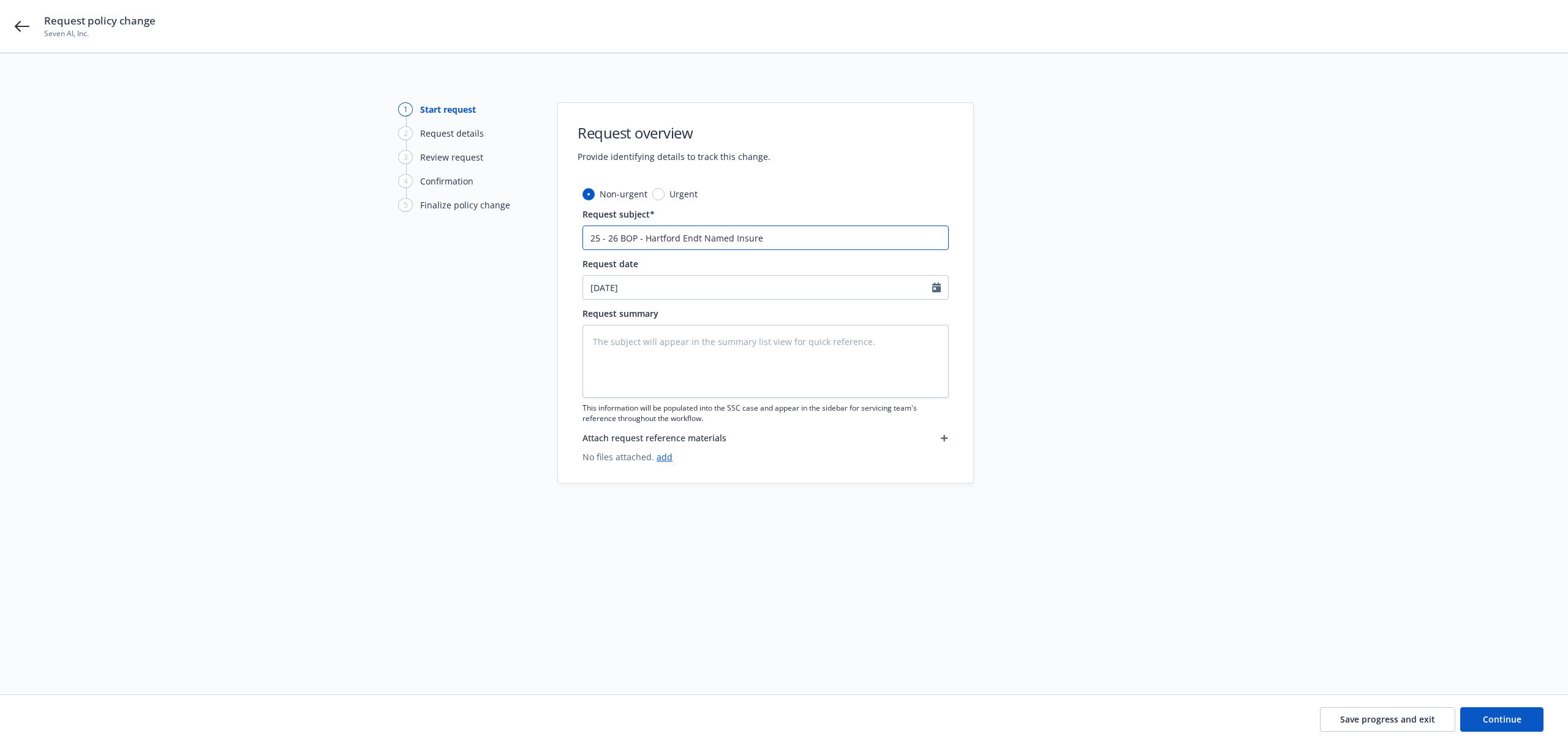
type textarea "x"
type input "25 - 26 BOP - Hartford Endt Named Insure"
type textarea "x"
type input "25 - 26 BOP - Hartford Endt Named Insured"
type textarea "x"
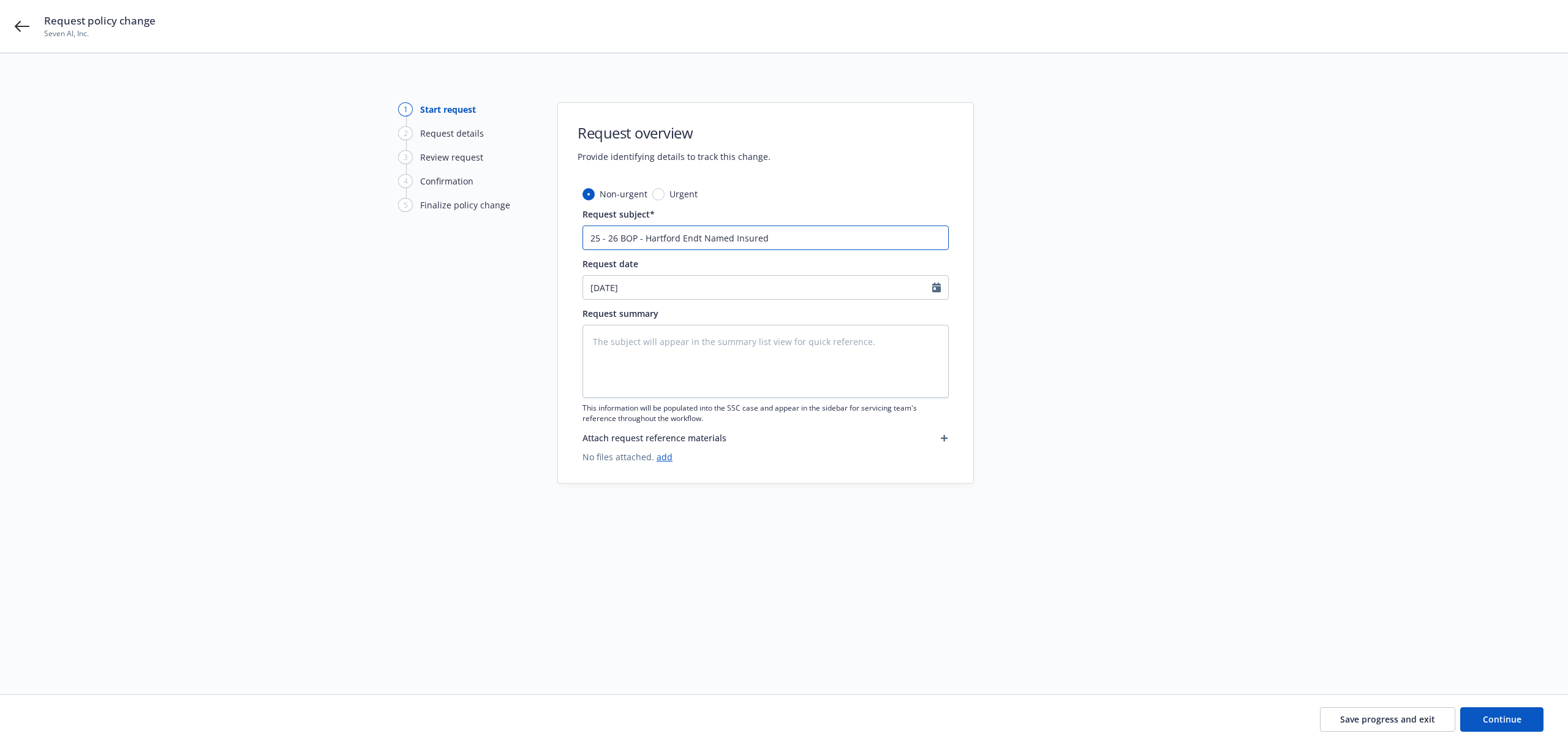
type input "25 - 26 BOP - Hartford Endt Named Insured C"
type textarea "x"
type input "25 - 26 BOP - Hartford Endt Named Insured [PERSON_NAME]"
type textarea "x"
type input "25 - 26 BOP - Hartford Endt Named Insured Cha"
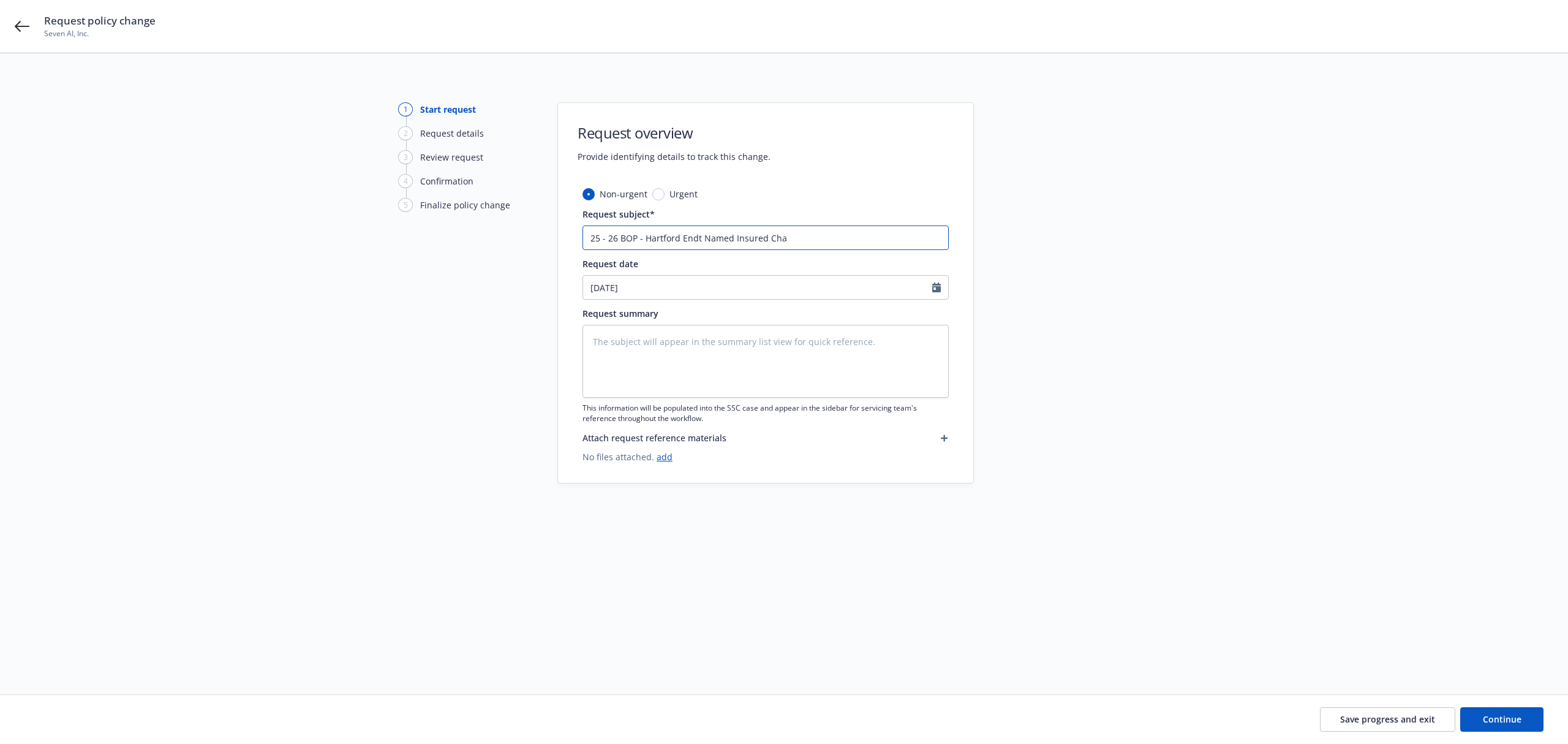
type textarea "x"
type input "25 - 26 BOP - Hartford Endt Named Insured [PERSON_NAME]"
type textarea "x"
type input "25 - 26 BOP - Hartford Endt Named Insured [PERSON_NAME]"
type textarea "x"
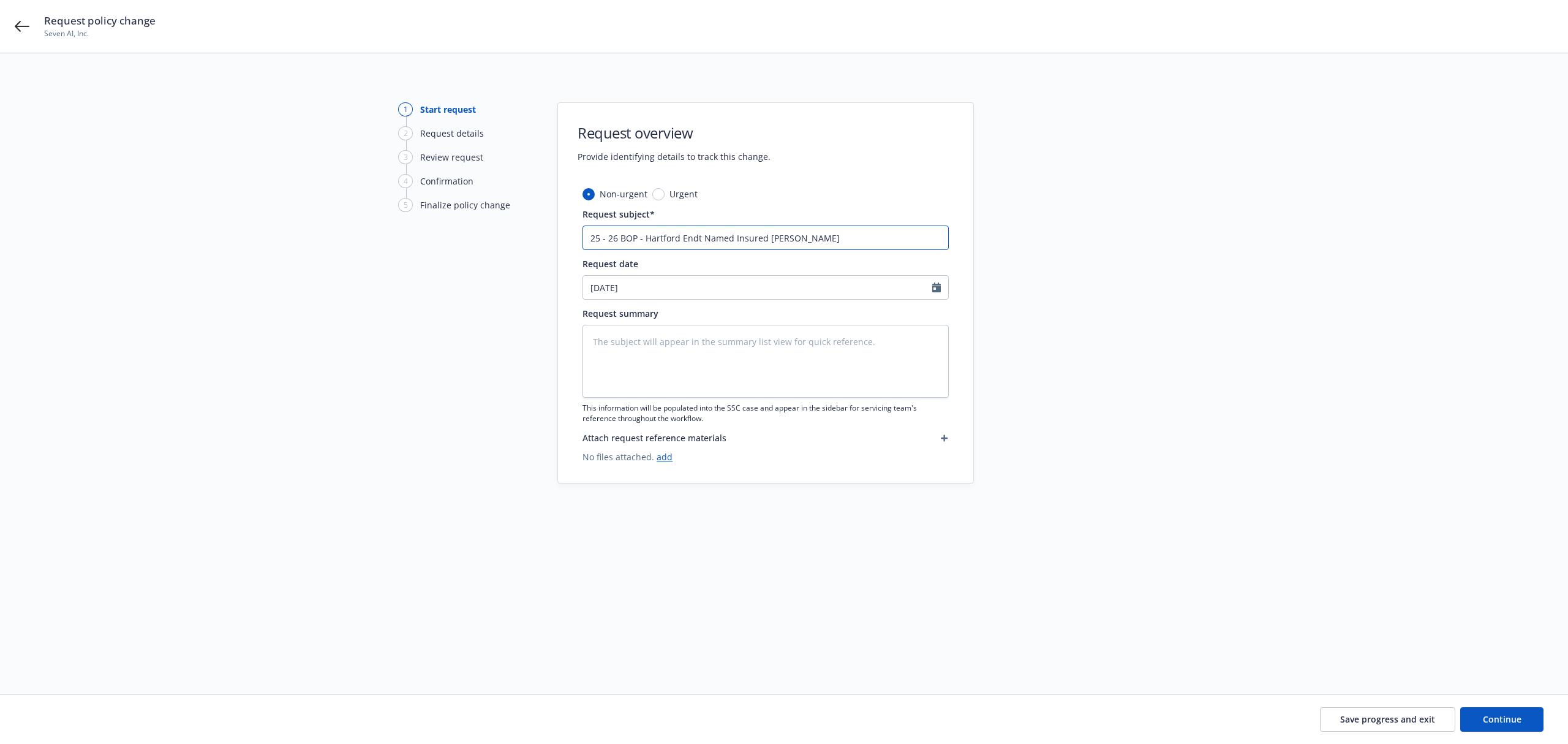
type input "25 - 26 BOP - Hartford Endt Named Insured Change"
type textarea "x"
type input "25 - 26 BOP - Hartford Endt Named Insured Change"
type textarea "x"
type input "25 - 26 BOP - Hartford Endt Named Insured Change"
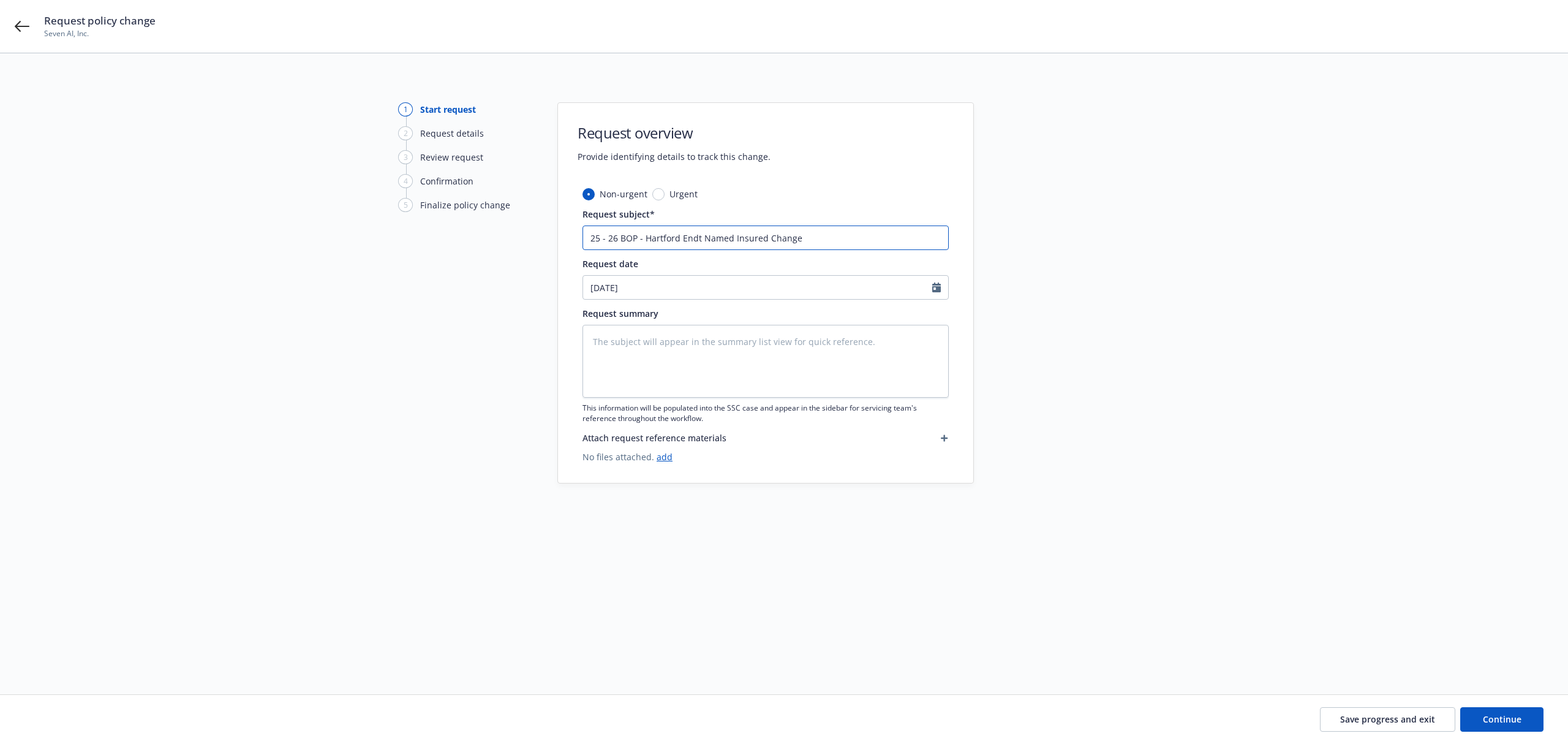
type textarea "x"
type input "25 - 26 BOP - Hartford Endt Named Insured Changef"
type textarea "x"
type input "25 - 26 BOP - Hartford Endt Named Insured Change"
type textarea "x"
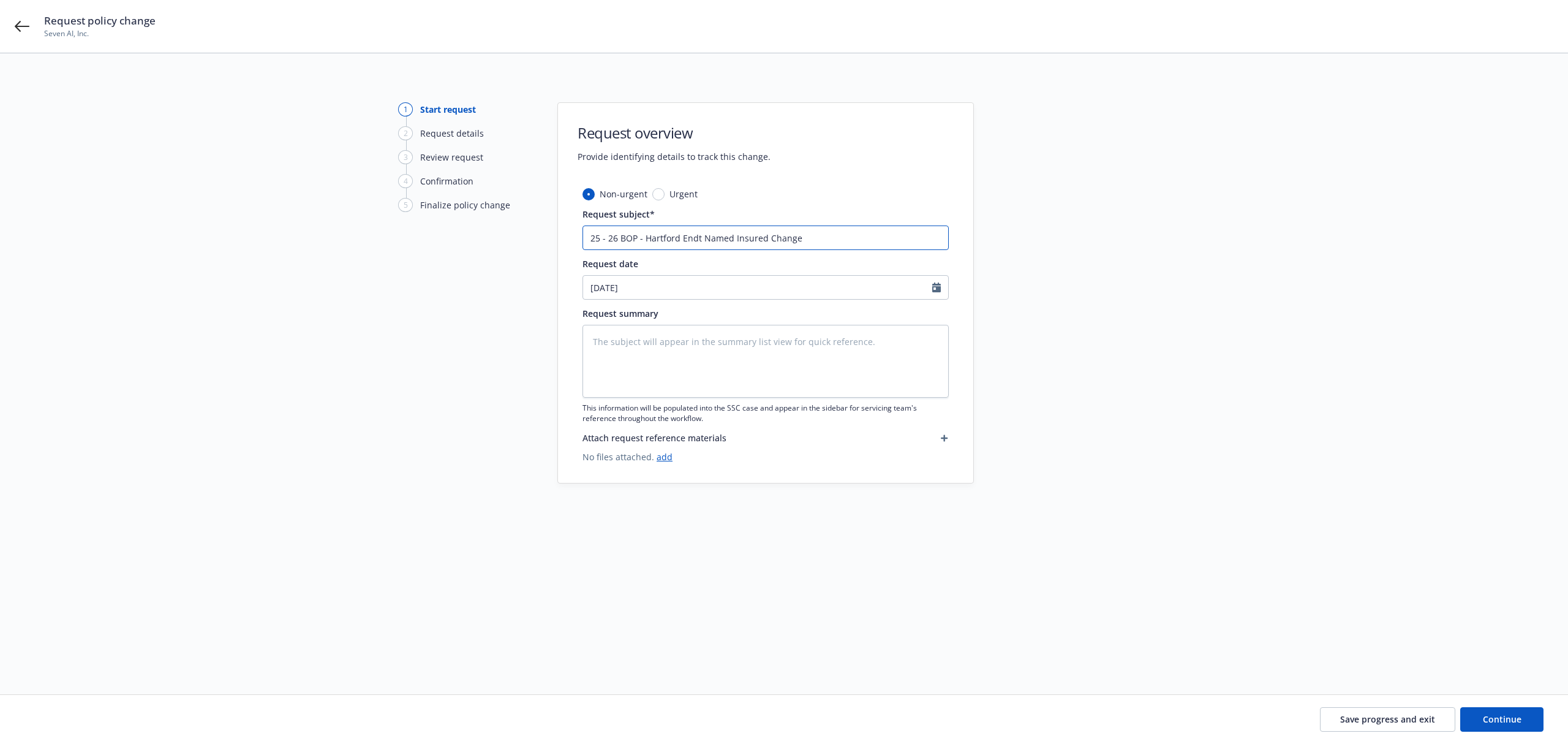
type input "25 - 26 BOP - Hartford Endt Named Insured Changed"
type textarea "x"
type input "25 - 26 BOP - Hartford Endt Named Insured Changed"
type textarea "x"
type input "25 - 26 BOP - Hartford Endt Named Insured Changed f"
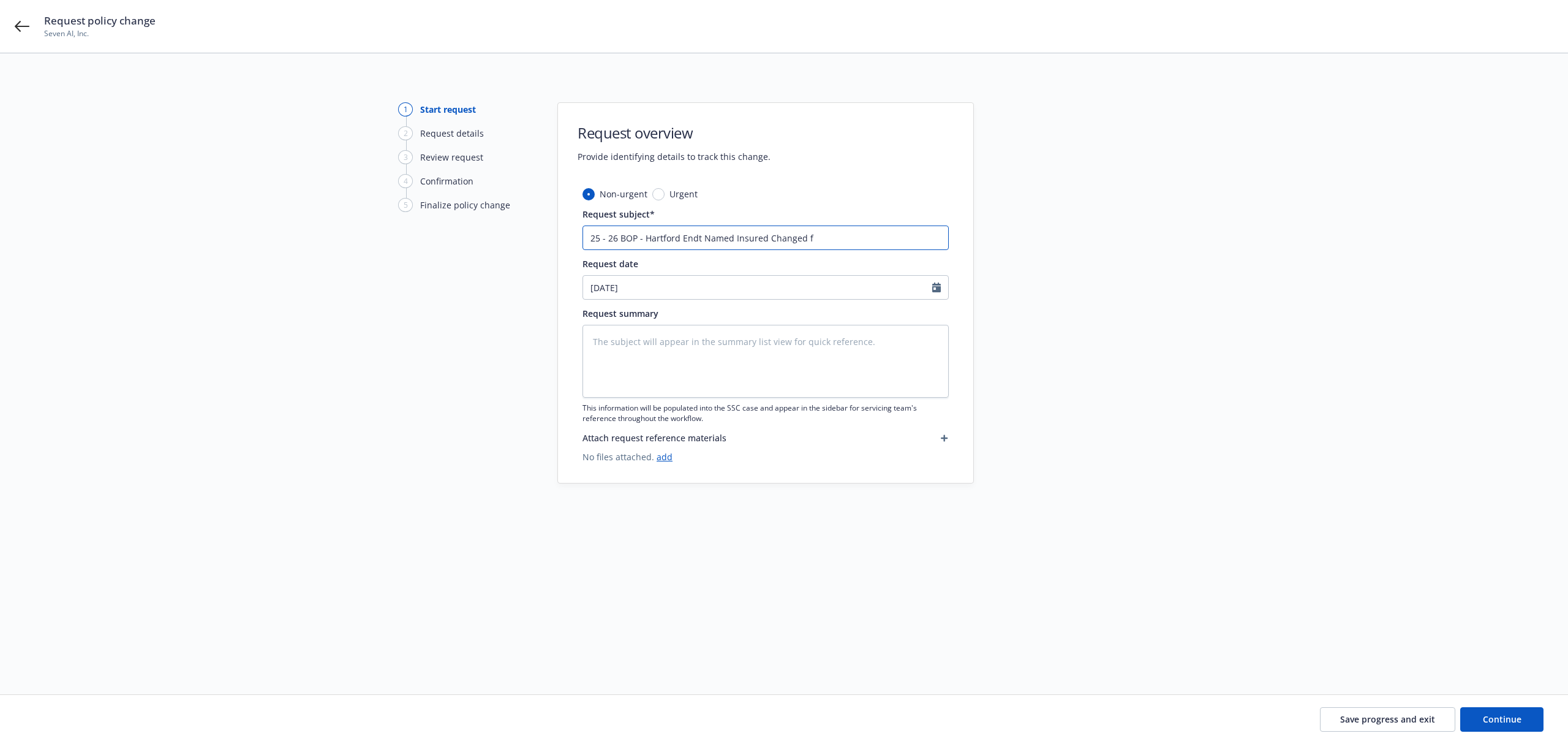
type textarea "x"
type input "25 - 26 BOP - Hartford Endt Named Insured Changed fr"
type textarea "x"
type input "25 - 26 BOP - Hartford Endt Named Insured Changed fro"
type textarea "x"
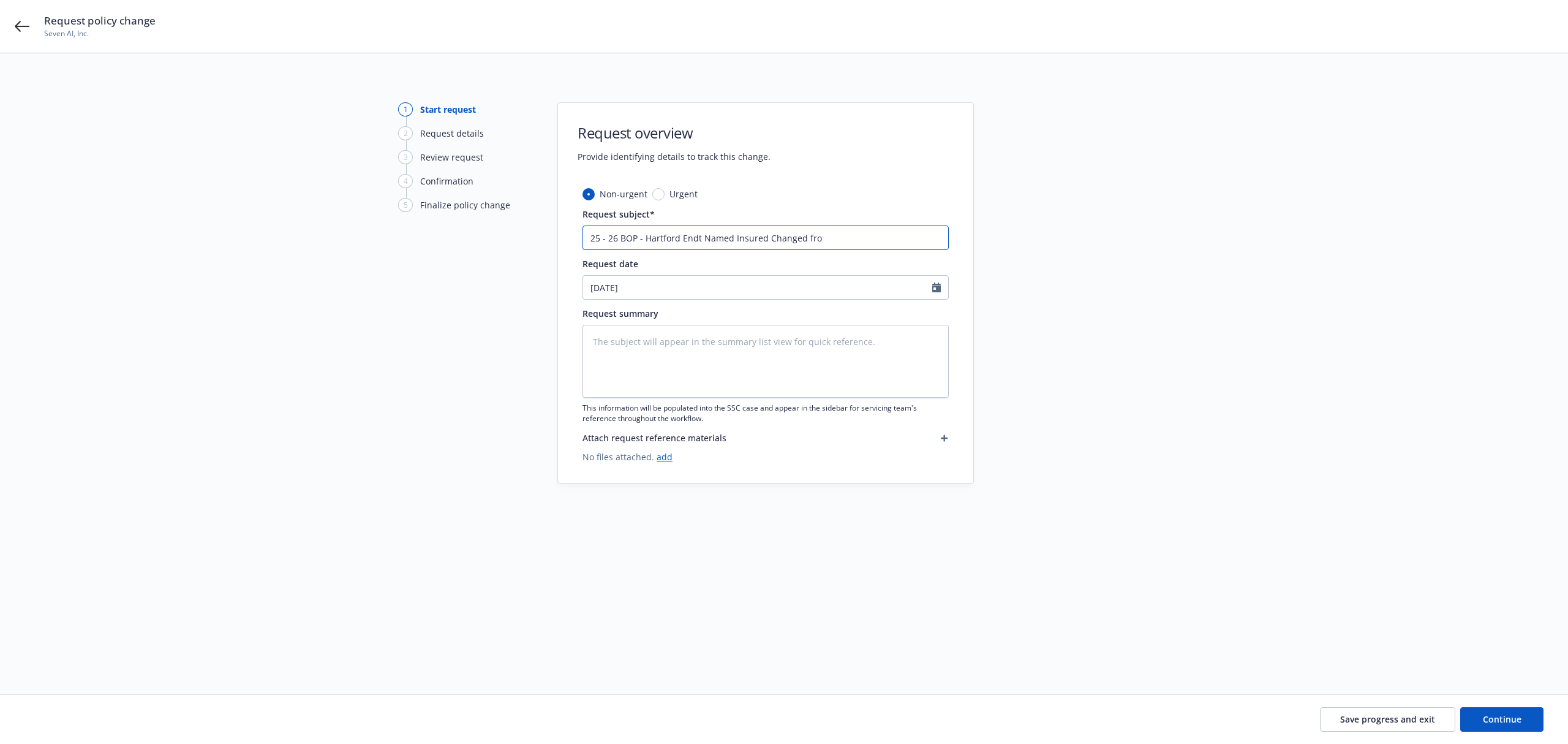
type input "25 - 26 BOP - Hartford Endt Named Insured Changed from"
type textarea "x"
type input "25 - 26 BOP - Hartford Endt Named Insured Changed from"
type textarea "x"
type input "25 - 26 BOP - Hartford Endt Named Insured Changed from O"
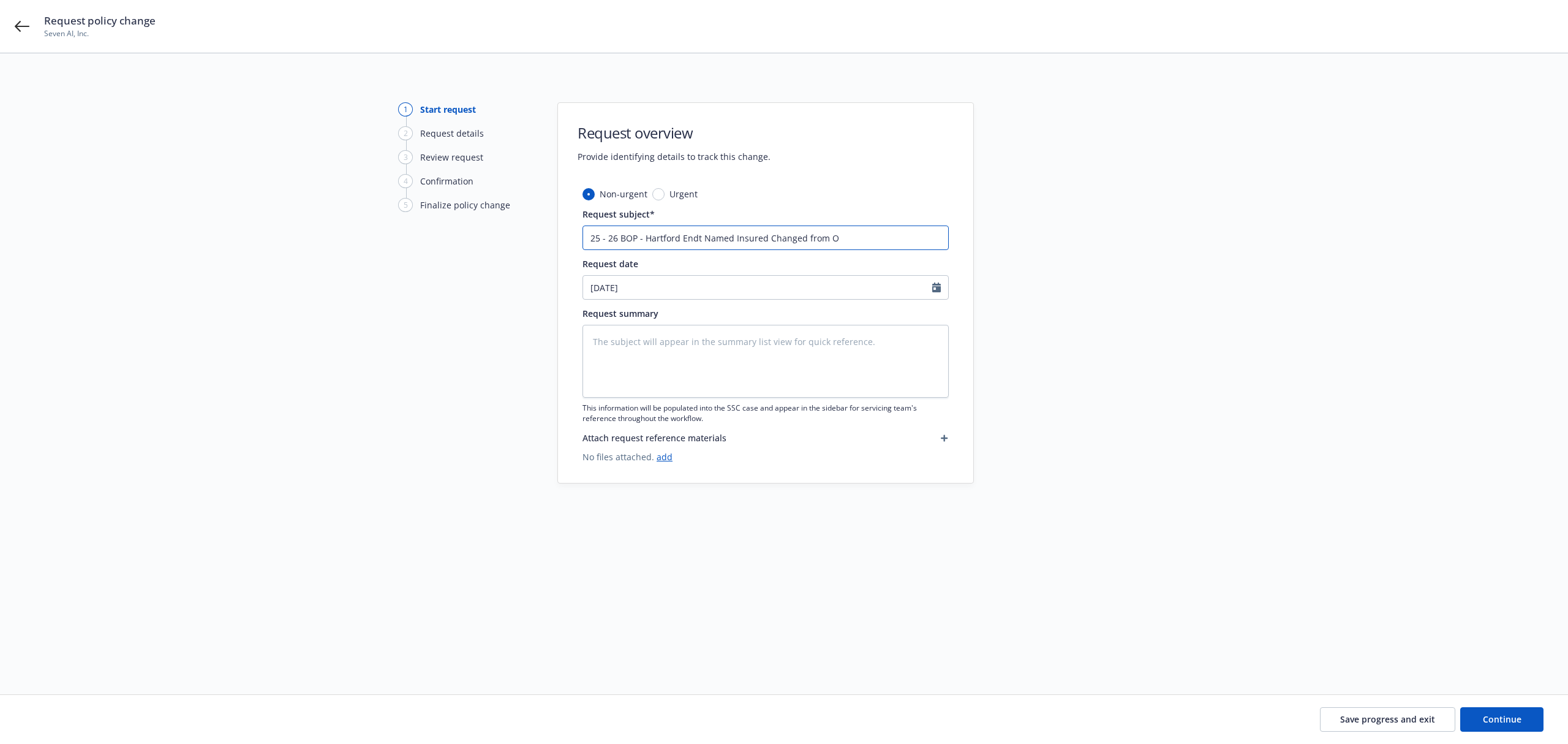
type textarea "x"
type input "25 - 26 BOP - Hartford Endt Named Insured Changed from Ok"
type textarea "x"
type input "25 - 26 BOP - Hartford Endt Named Insured Changed from Oka"
type textarea "x"
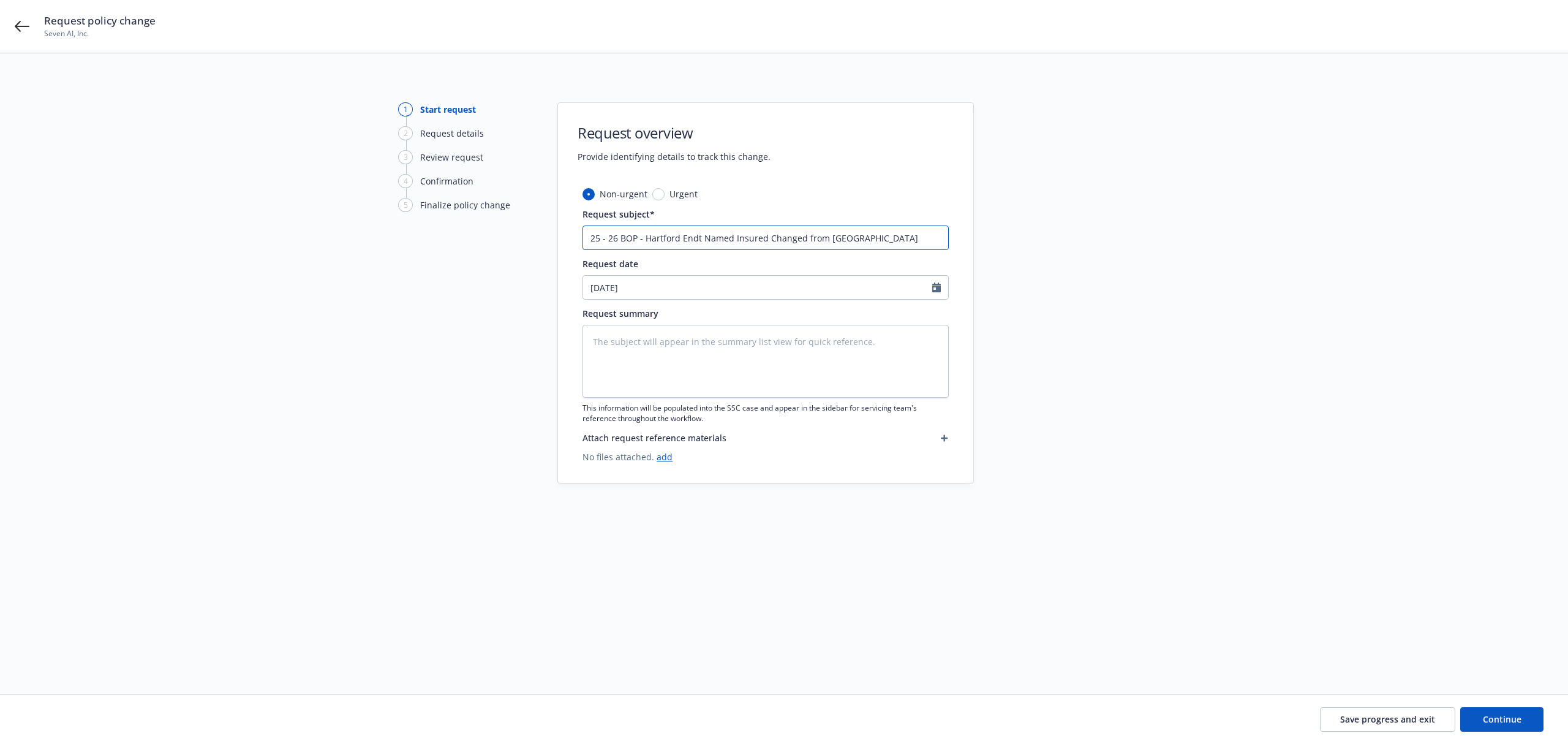
type input "25 - 26 BOP - Hartford Endt Named Insured Changed from [GEOGRAPHIC_DATA]"
type textarea "x"
type input "25 - 26 BOP - Hartford Endt Named Insured Changed from [GEOGRAPHIC_DATA]"
type textarea "x"
type input "25 - 26 BOP - Hartford Endt Named Insured Changed from Okami I"
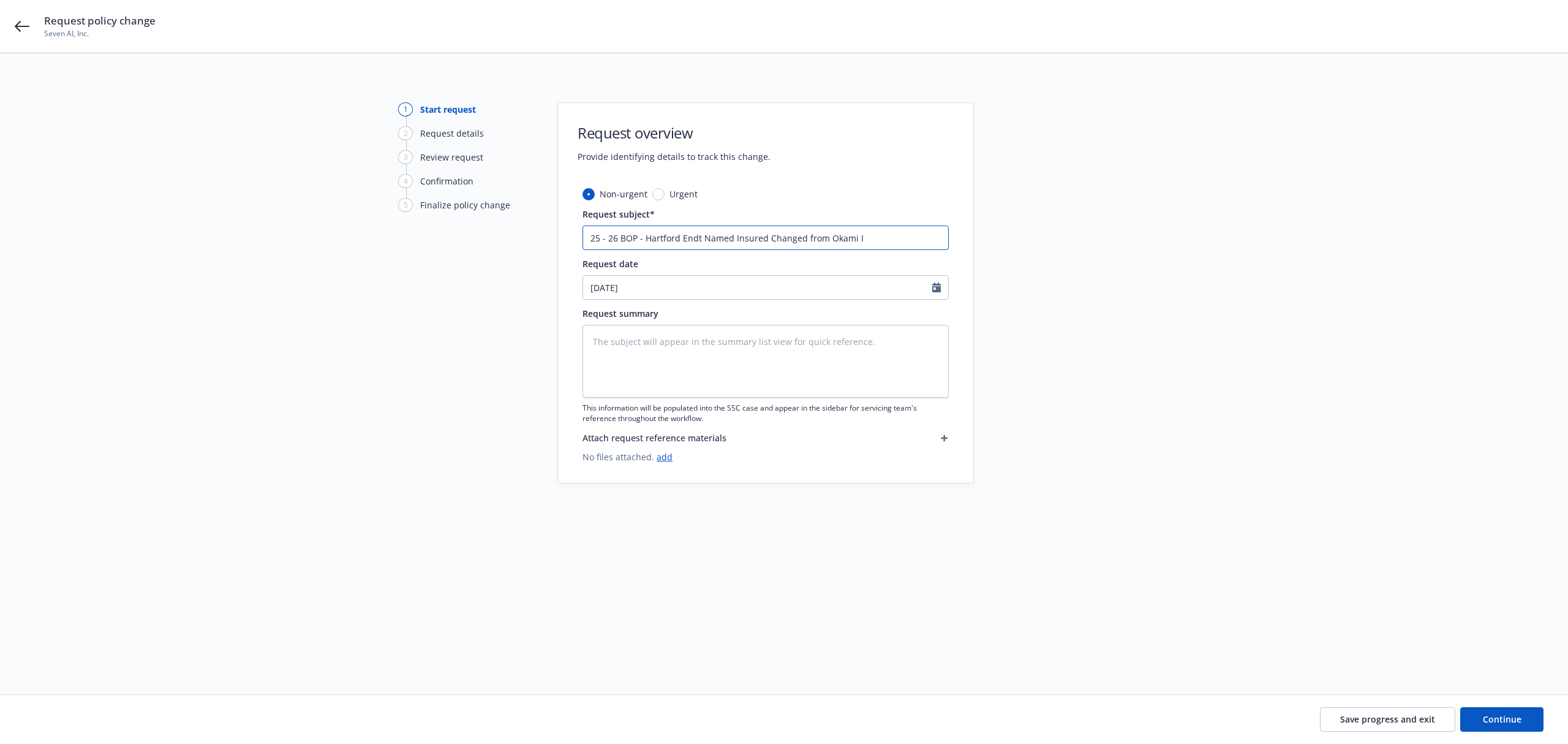
type textarea "x"
type input "25 - 26 BOP - Hartford Endt Named Insured Changed from Okami In"
type textarea "x"
type input "25 - 26 BOP - Hartford Endt Named Insured Changed from Okami Inc"
type textarea "x"
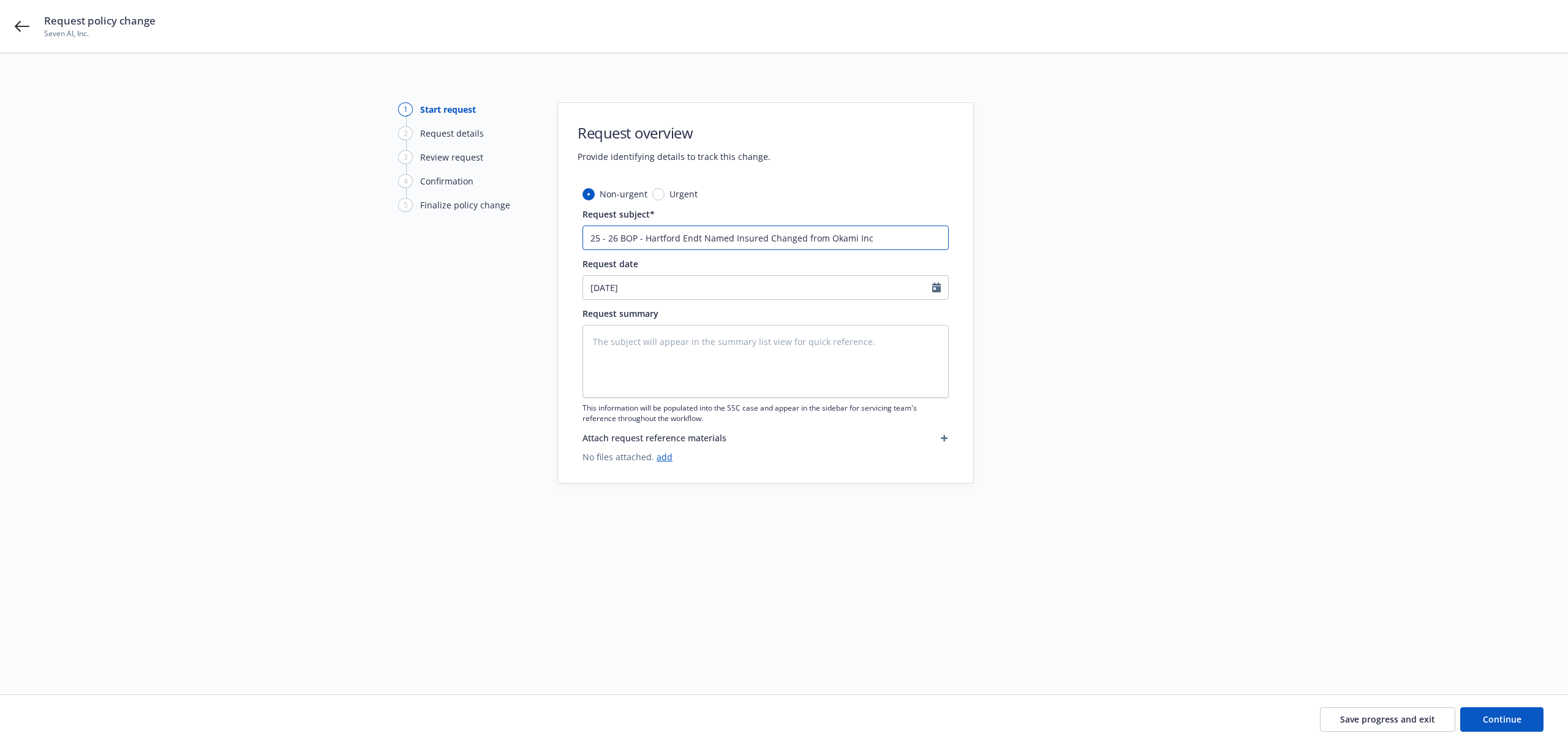
type input "25 - 26 BOP - Hartford Endt Named Insured Changed from Okami Inc"
type textarea "x"
type input "25 - 26 BOP - Hartford Endt Named Insured Changed from Okami Inc ro"
type textarea "x"
type input "25 - 26 BOP - Hartford Endt Named Insured Changed from Okami Inc ro"
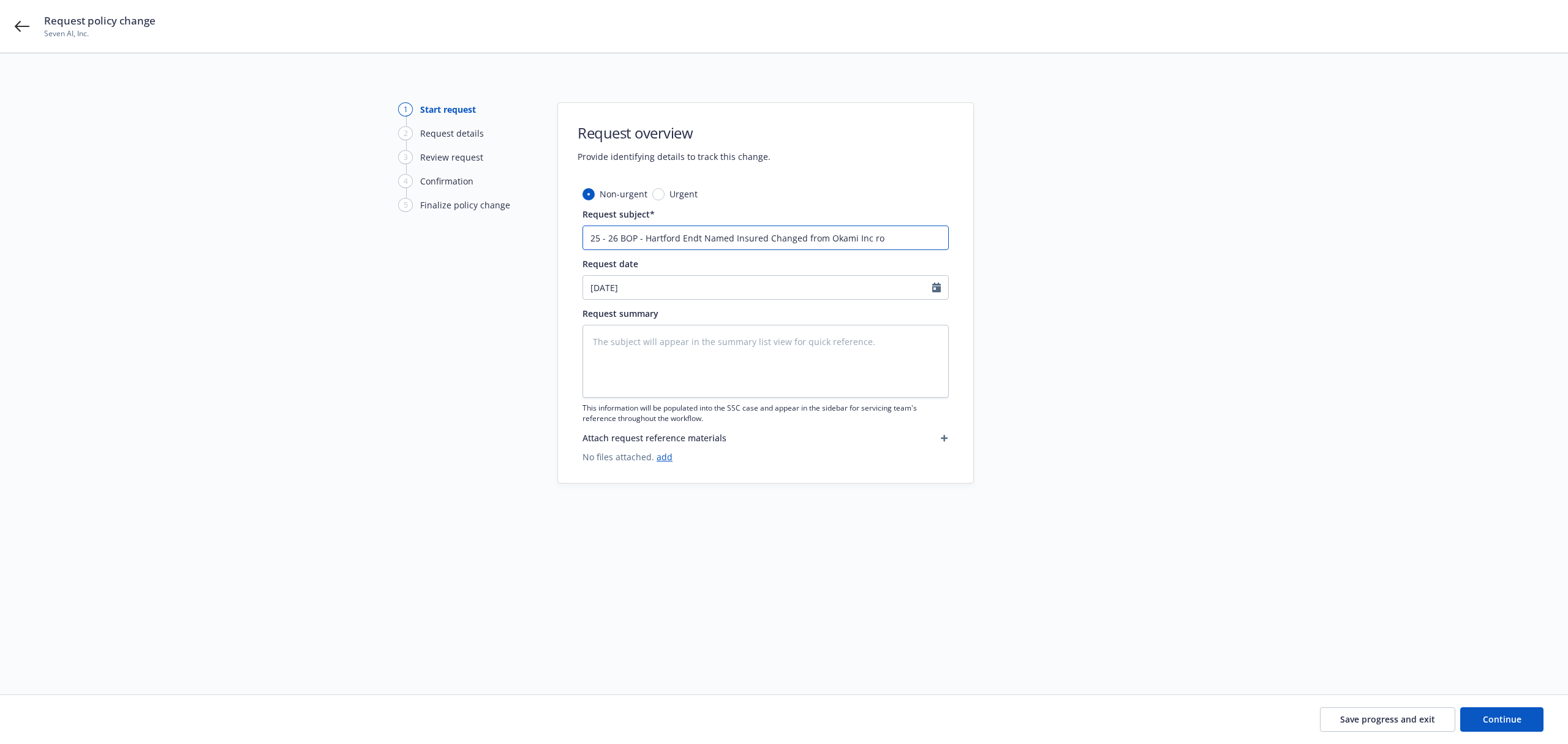
type textarea "x"
type input "25 - 26 BOP - Hartford Endt Named Insured Changed from Okami Inc ro"
type textarea "x"
type input "25 - 26 BOP - Hartford Endt Named Insured Changed from Okami Inc r"
type textarea "x"
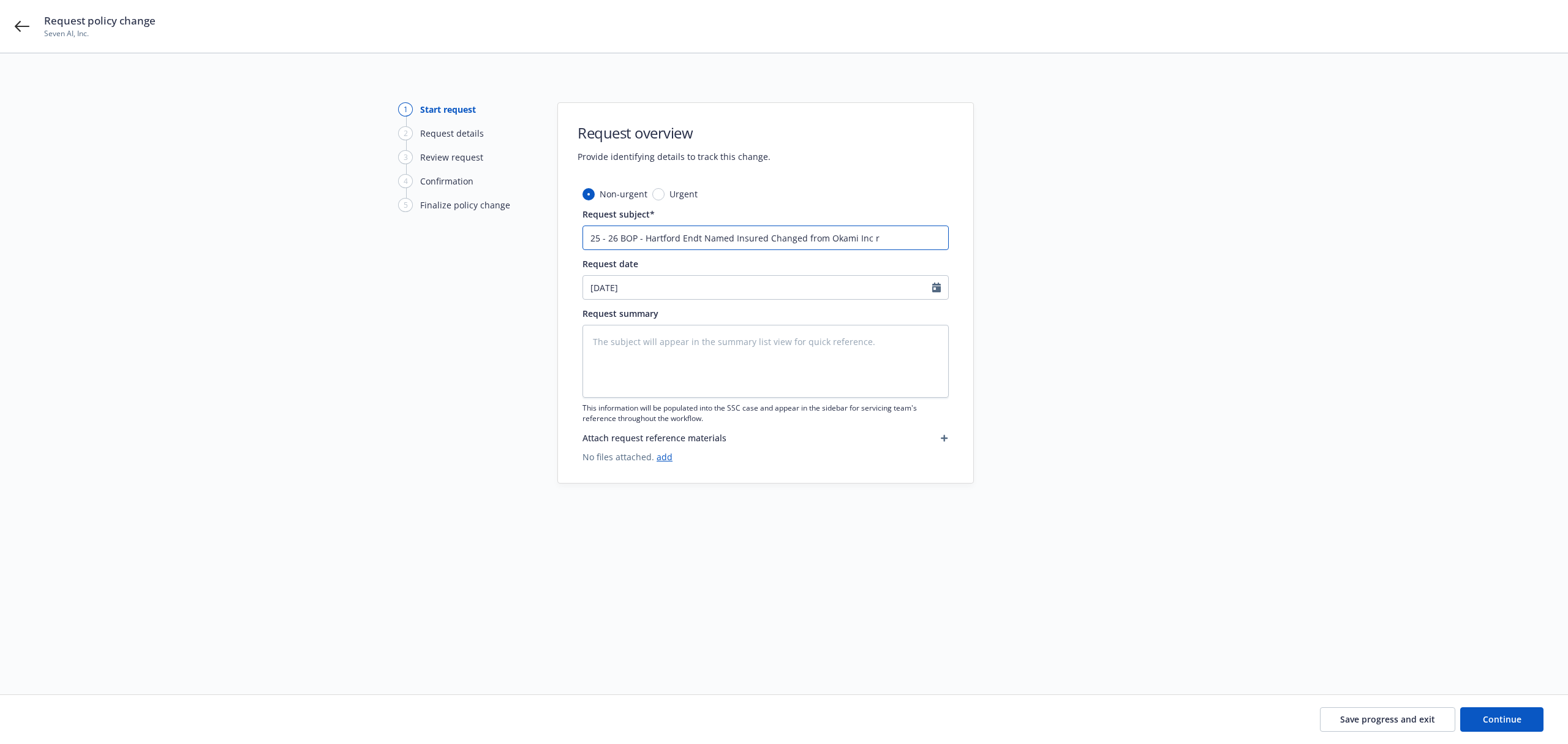
type input "25 - 26 BOP - Hartford Endt Named Insured Changed from Okami Inc"
type textarea "x"
type input "25 - 26 BOP - Hartford Endt Named Insured Changed from Okami Inc to"
type textarea "x"
type input "25 - 26 BOP - Hartford Endt Named Insured Changed from Okami Inc to"
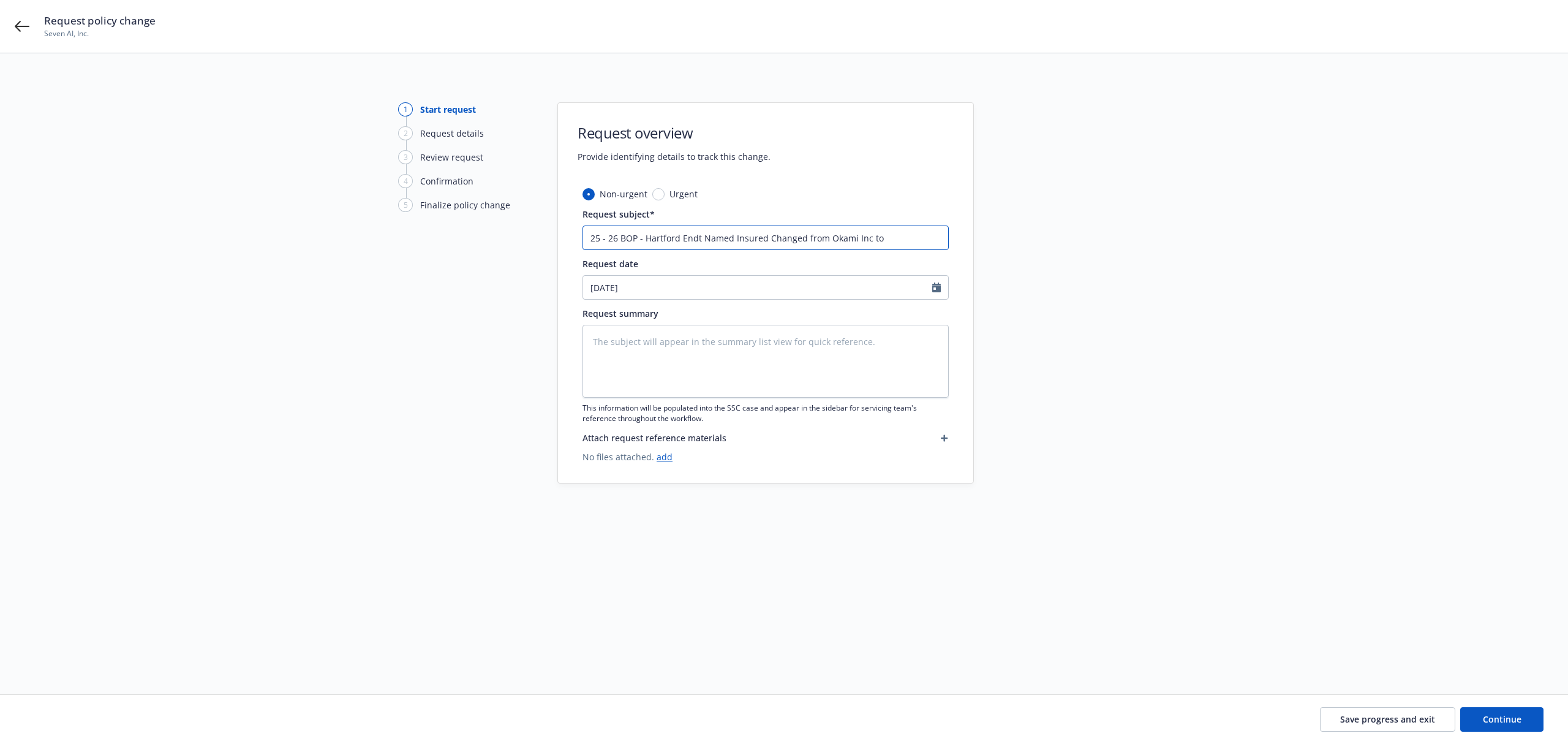
type textarea "x"
type input "25 - 26 BOP - Hartford Endt Named Insured Changed from Okami Inc to 7A"
type textarea "x"
type input "25 - 26 BOP - Hartford Endt Named Insured Changed from Okami Inc to 7AI"
type textarea "x"
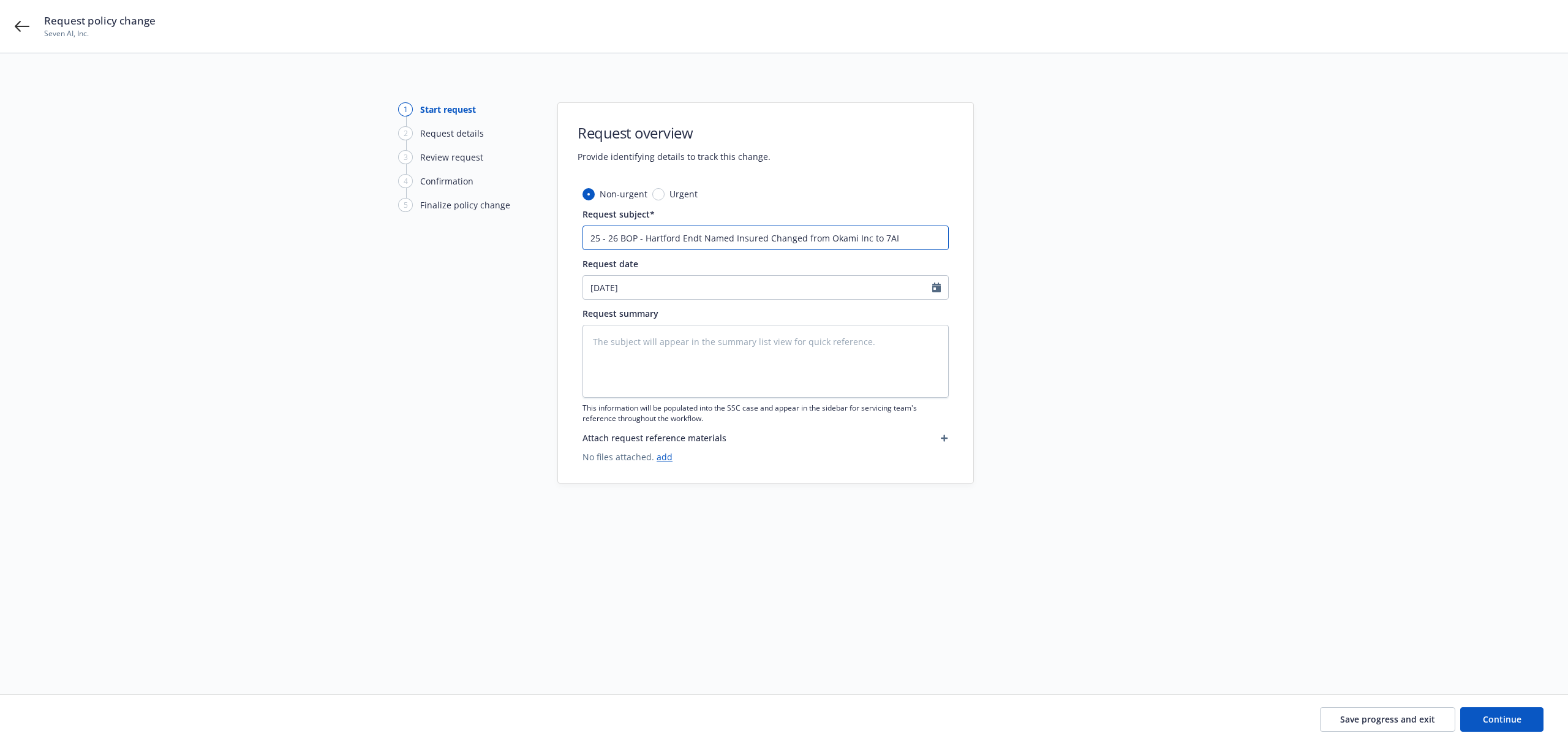
type input "25 - 26 BOP - Hartford Endt Named Insured Changed from Okami Inc to 7AI,"
type textarea "x"
type input "25 - 26 BOP - Hartford Endt Named Insured Changed from Okami Inc to 7AI,"
type textarea "x"
type input "25 - 26 BOP - Hartford Endt Named Insured Changed from Okami Inc to 7AI, In"
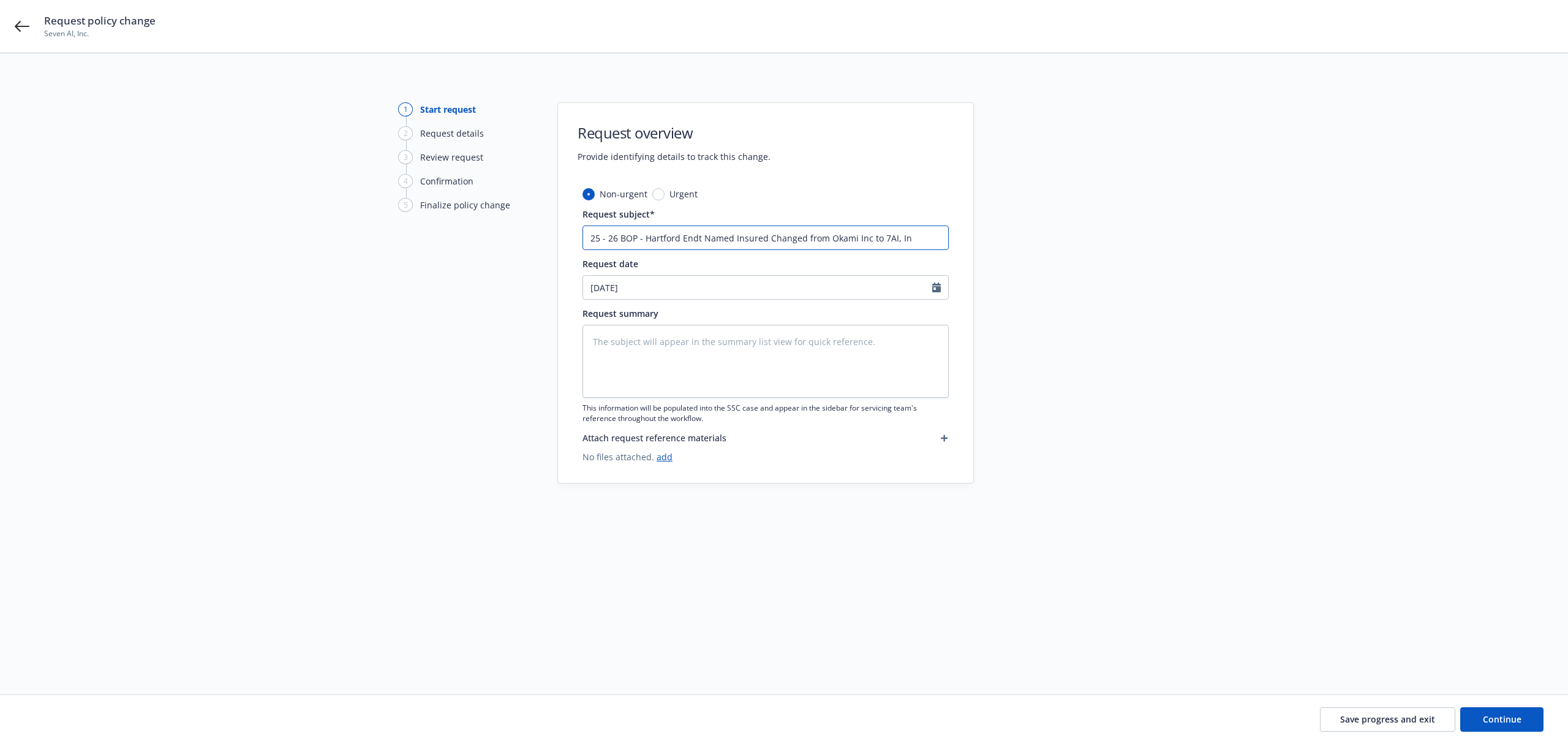
type textarea "x"
type input "25 - 26 BOP - Hartford Endt Named Insured Changed from Okami Inc to 7AI, Inc"
type textarea "x"
type input "25 - 26 BOP - Hartford Endt Named Insured Changed from Okami Inc to 7AI, Inc."
click at [853, 238] on input "25 - 26 BOP - Hartford Endt Named Insured Changed from Okami Inc to 7AI, Inc." at bounding box center [766, 238] width 366 height 25
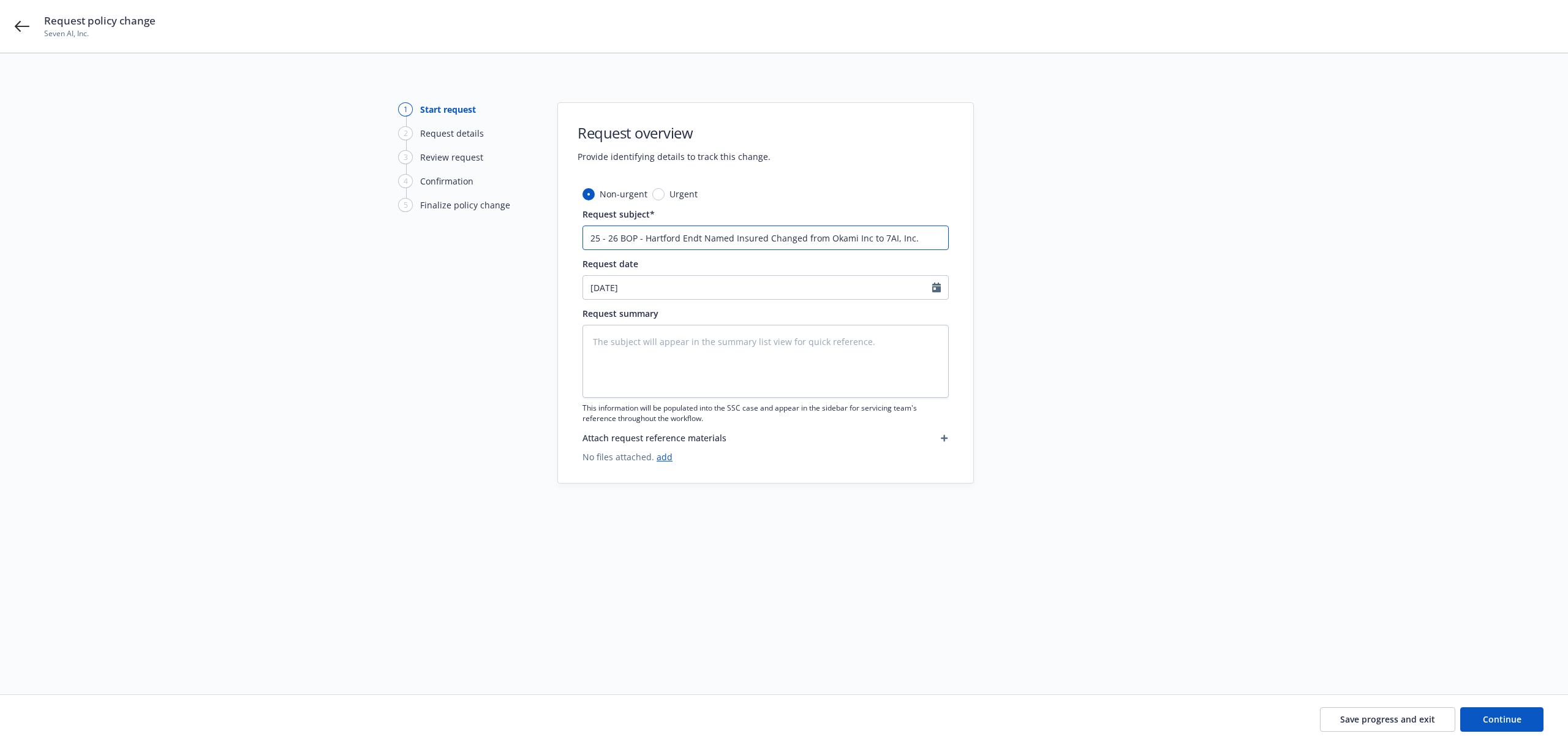
type textarea "x"
type input "25 - 26 BOP - Hartford Endt Named Insured Changed from OkamiInc to 7AI, Inc."
type textarea "x"
type input "25 - 26 BOP - Hartford Endt Named Insured Changed from Okami Inc to 7AI, Inc."
type textarea "x"
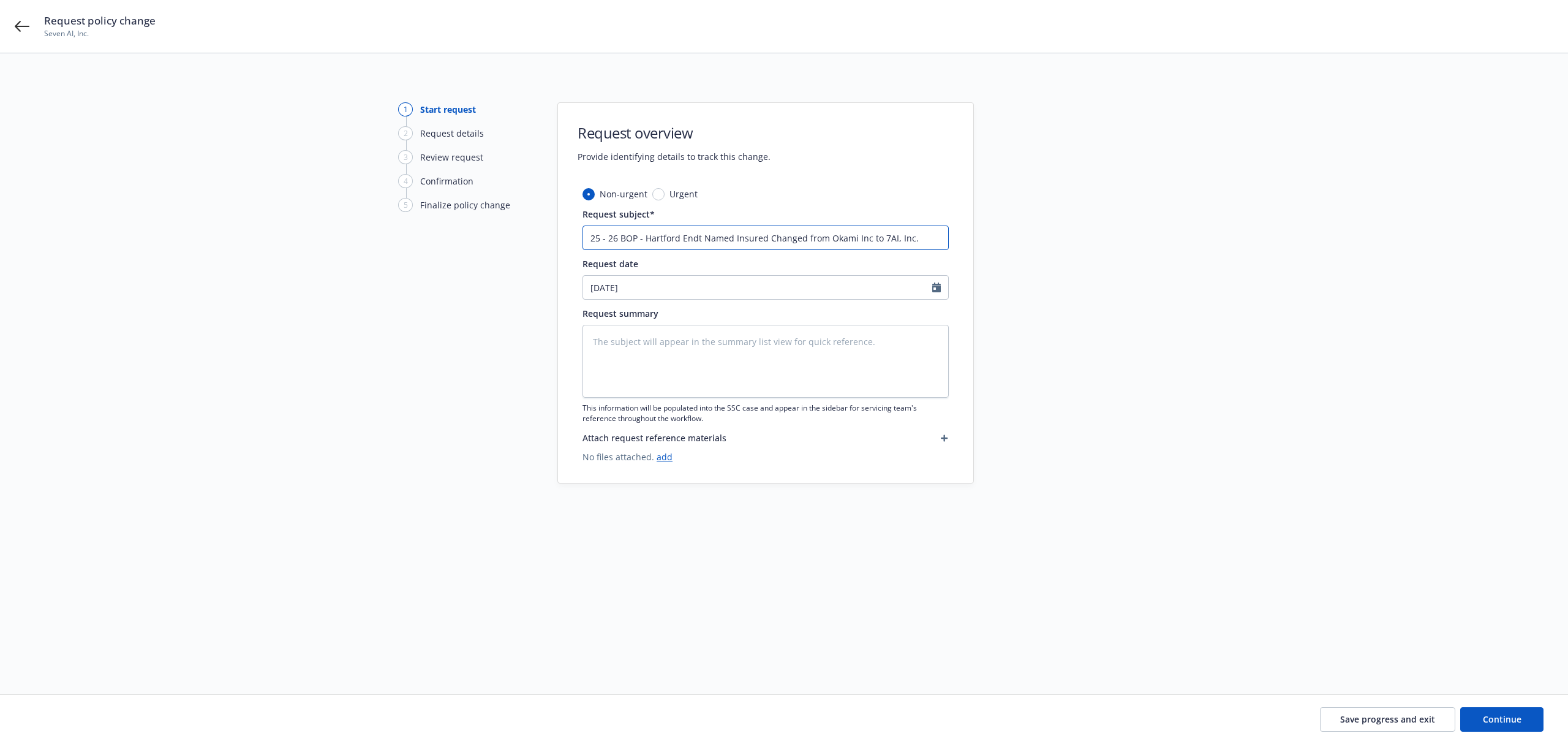
type input "25 - 26 BOP - Hartford Endt Named Insured Changed from Okami Inc. to 7AI, Inc."
click at [699, 239] on input "25 - 26 BOP - Hartford Endt Named Insured Changed from Okami Inc. to 7AI, Inc." at bounding box center [766, 238] width 366 height 25
type textarea "x"
type input "25 - 26 BOP - Hartford Endt E Named Insured Changed from Okami Inc. to 7AI, Inc."
type textarea "x"
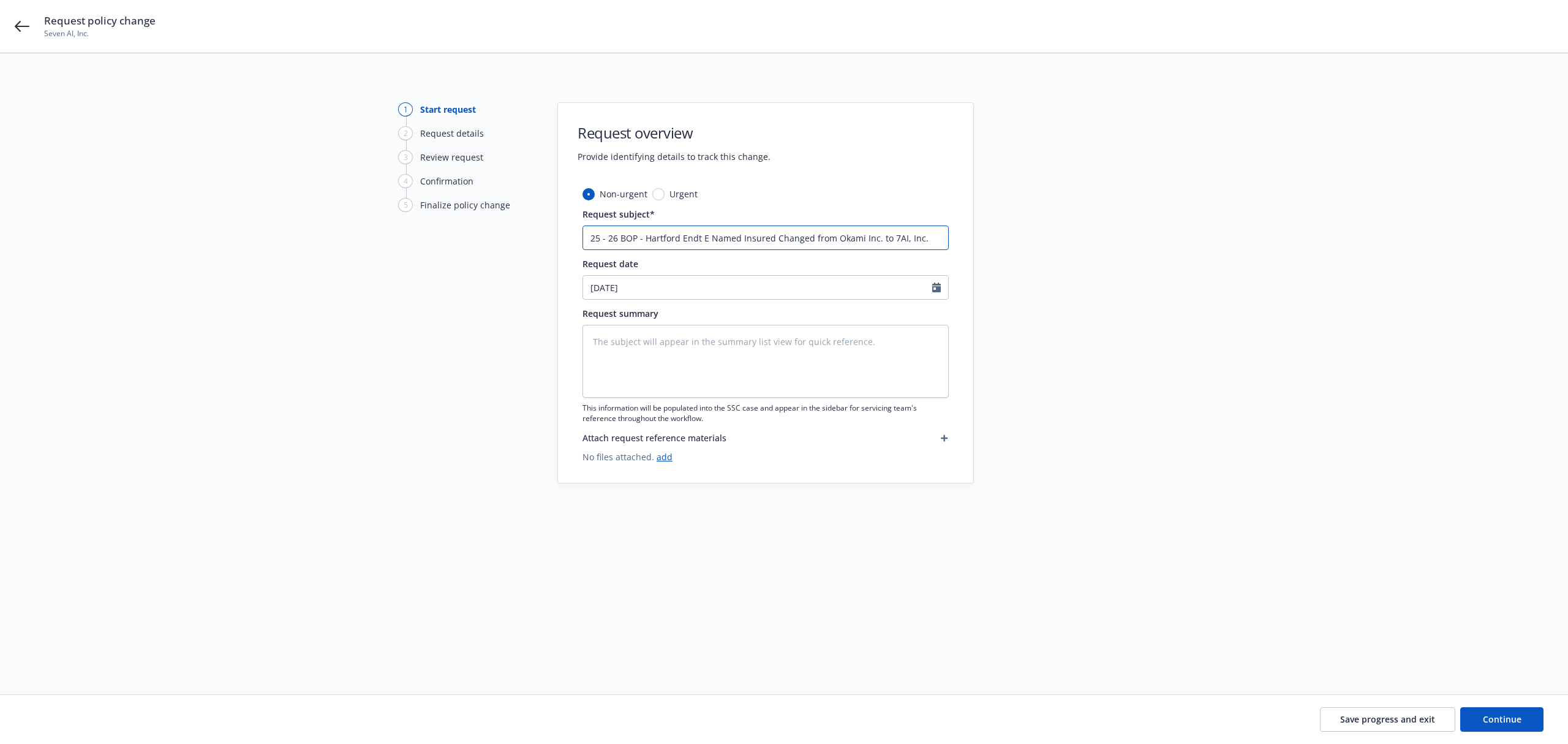
type input "25 - 26 BOP - Hartford [PERSON_NAME] Named Insured Changed from Okami Inc. to 7…"
type textarea "x"
type input "25 - 26 BOP - [GEOGRAPHIC_DATA] Eff. Named Insured Changed from Okami Inc. to 7…"
type textarea "x"
type input "25 - 26 BOP - [GEOGRAPHIC_DATA] Eff. Named Insured Changed from Okami Inc. to 7…"
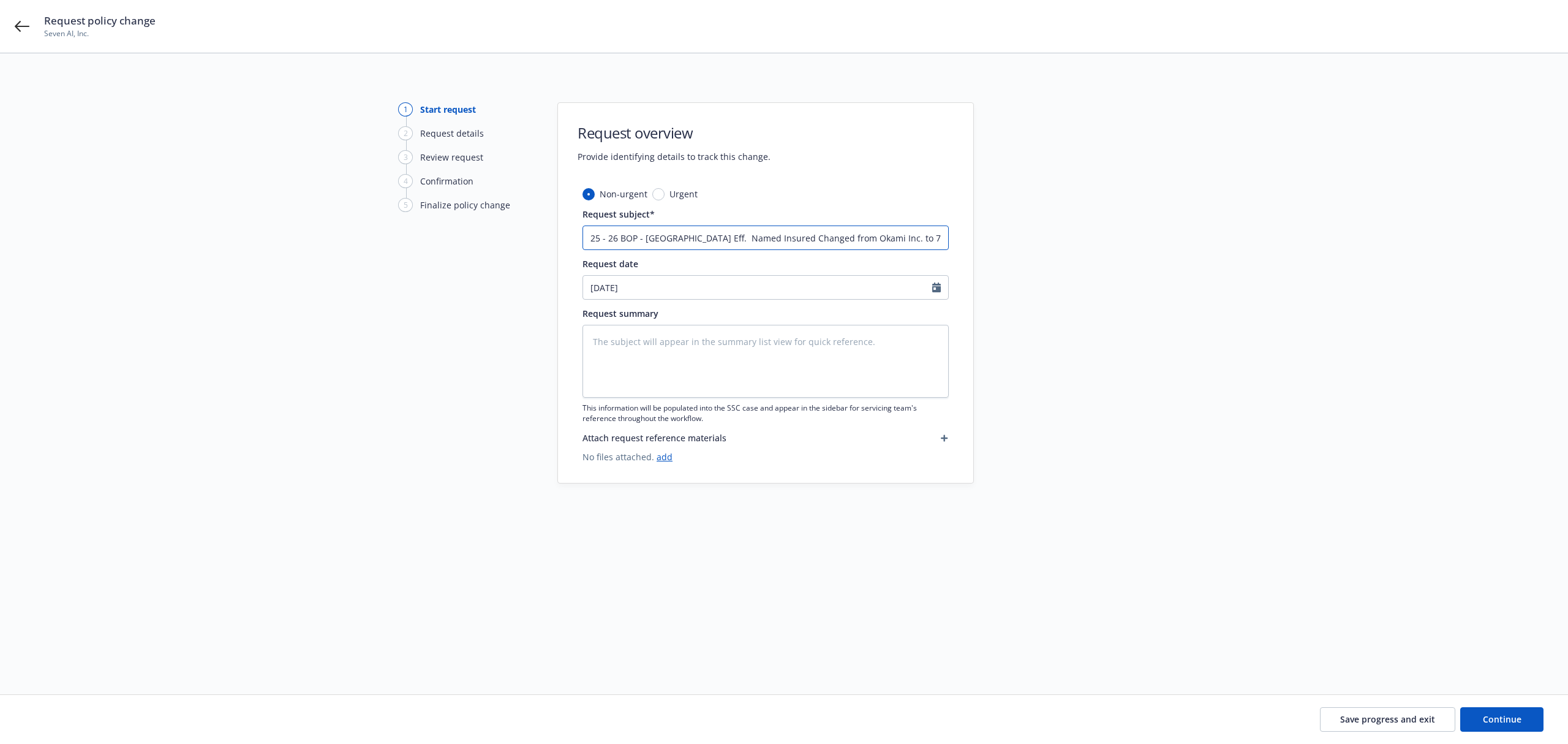
type textarea "x"
type input "25 - 26 BOP - Hartford Endt Eff. 6 Named Insured Changed from Okami Inc. to 7AI…"
type textarea "x"
type input "25 - 26 BOP - [GEOGRAPHIC_DATA] Eff. Named Insured Changed from Okami Inc. to 7…"
type textarea "x"
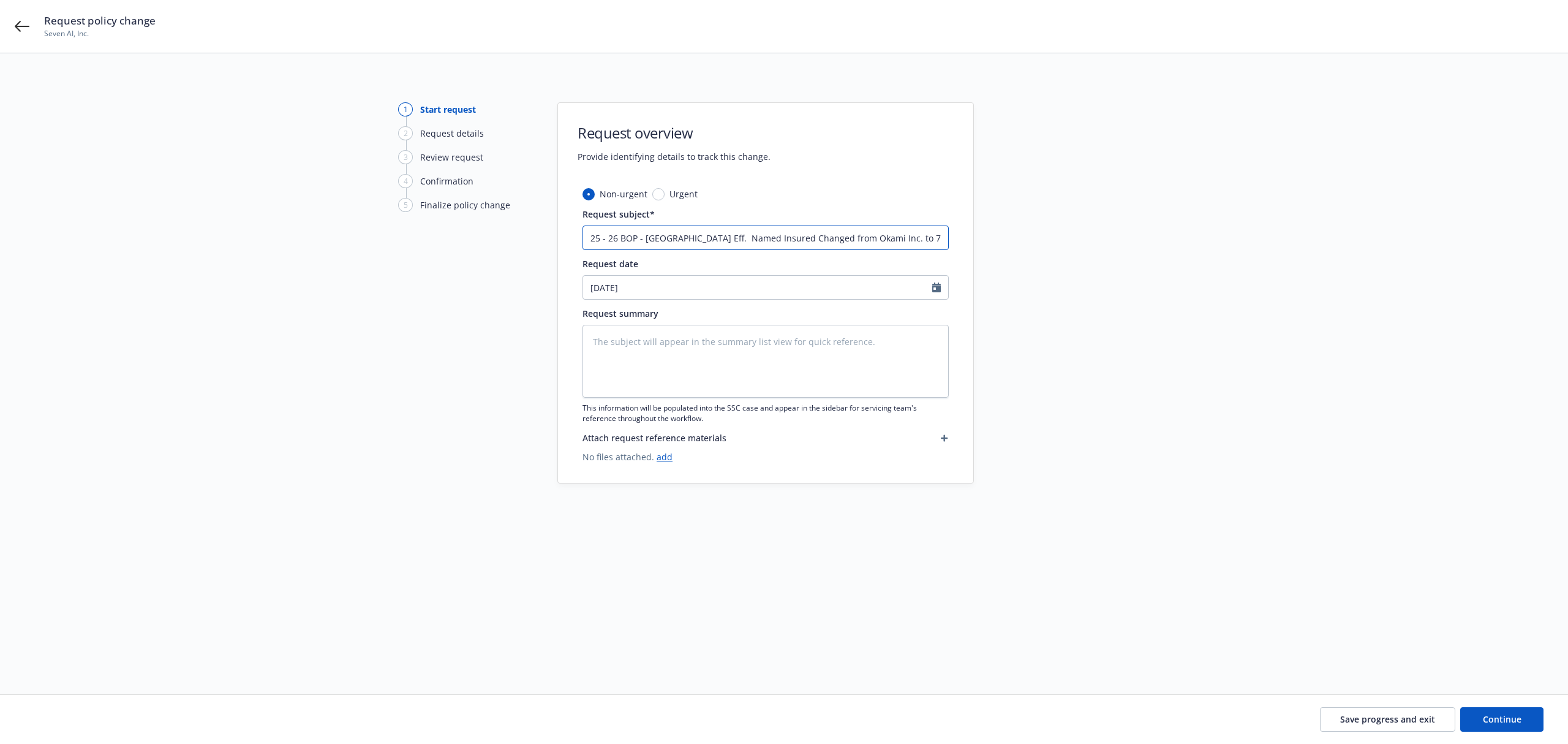
type input "25 - 26 BOP - Hartford Endt Eff. 8 Named Insured Changed from Okami Inc. to 7AI…"
type textarea "x"
type input "25 - 26 BOP - [GEOGRAPHIC_DATA] Eff. 8. Named Insured Changed from Okami Inc. t…"
type textarea "x"
type input "25 - 26 BOP - [GEOGRAPHIC_DATA] Eff. 8.1 Named Insured Changed from Okami Inc. …"
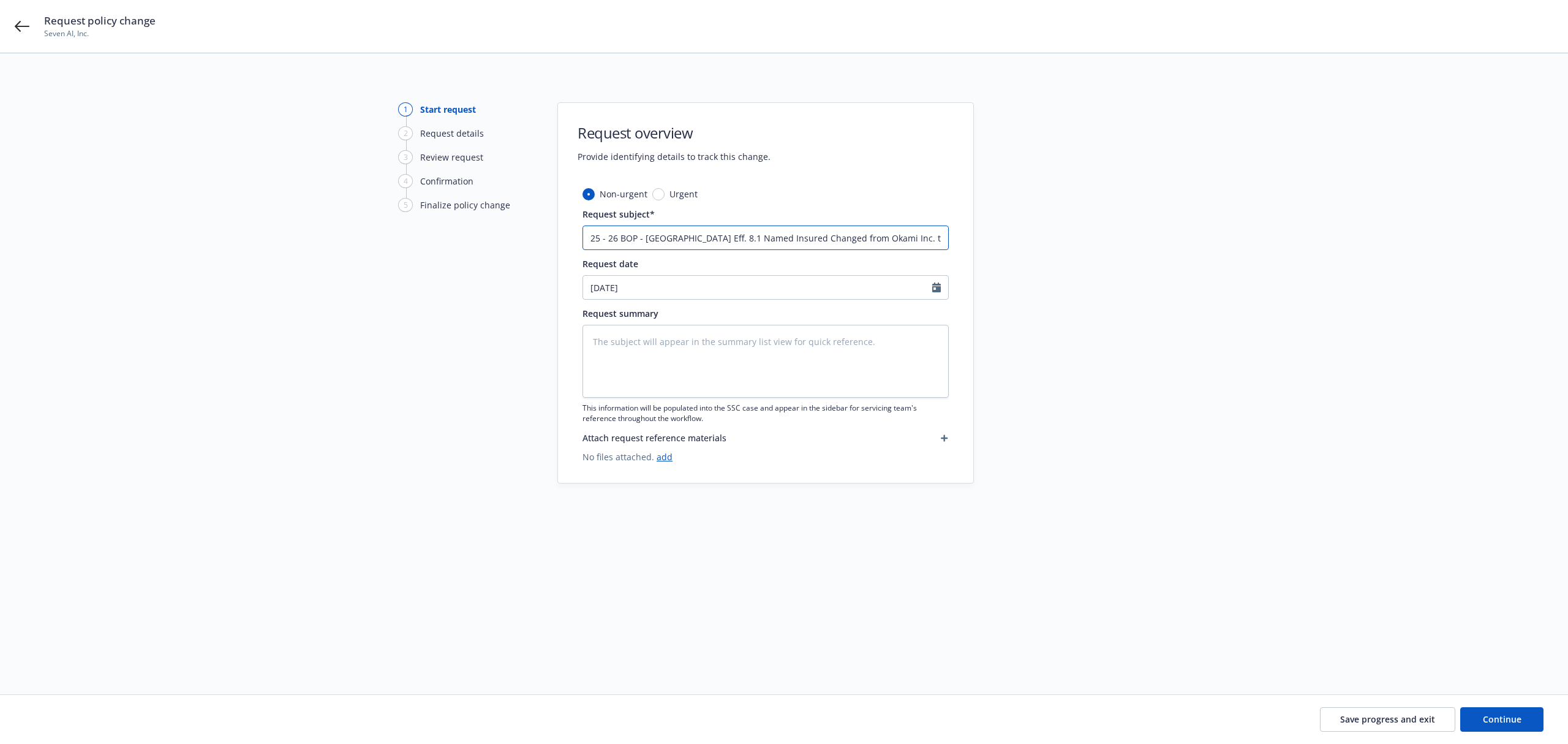
type textarea "x"
type input "25 - 26 BOP - [GEOGRAPHIC_DATA] Eff. 8.15 Named Insured Changed from Okami Inc.…"
type textarea "x"
type input "25 - 26 BOP - [GEOGRAPHIC_DATA] Eff. 8.15. Named Insured Changed from Okami Inc…"
type textarea "x"
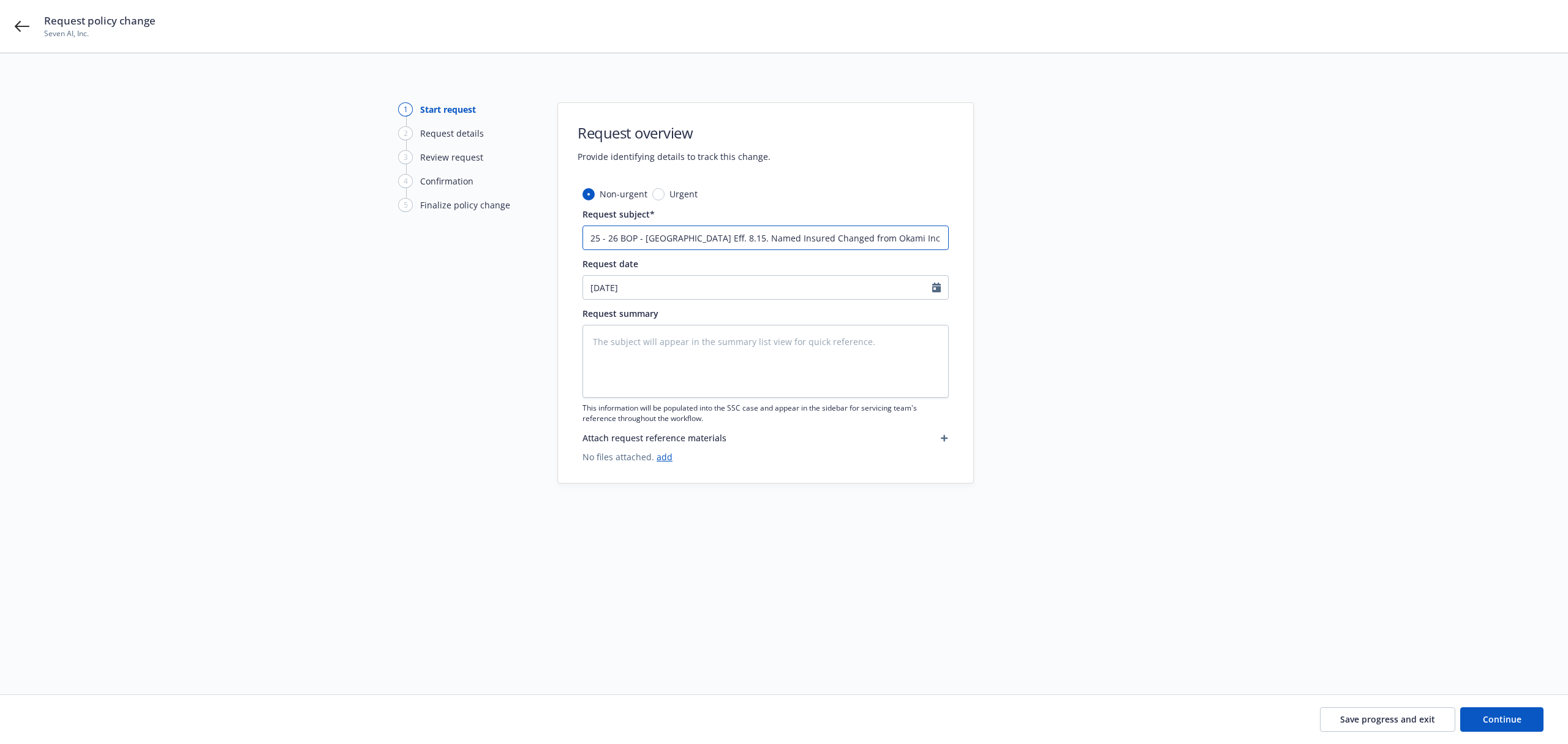
type input "25 - 26 BOP - Hartford Endt Eff. 8.15.2 Named Insured Changed from Okami Inc. t…"
type textarea "x"
drag, startPoint x: 700, startPoint y: 239, endPoint x: 1201, endPoint y: 206, distance: 502.1
click at [1201, 206] on div "1 Start request 2 Request details 3 Review request 4 Confirmation 5 Finalize po…" at bounding box center [784, 359] width 1539 height 514
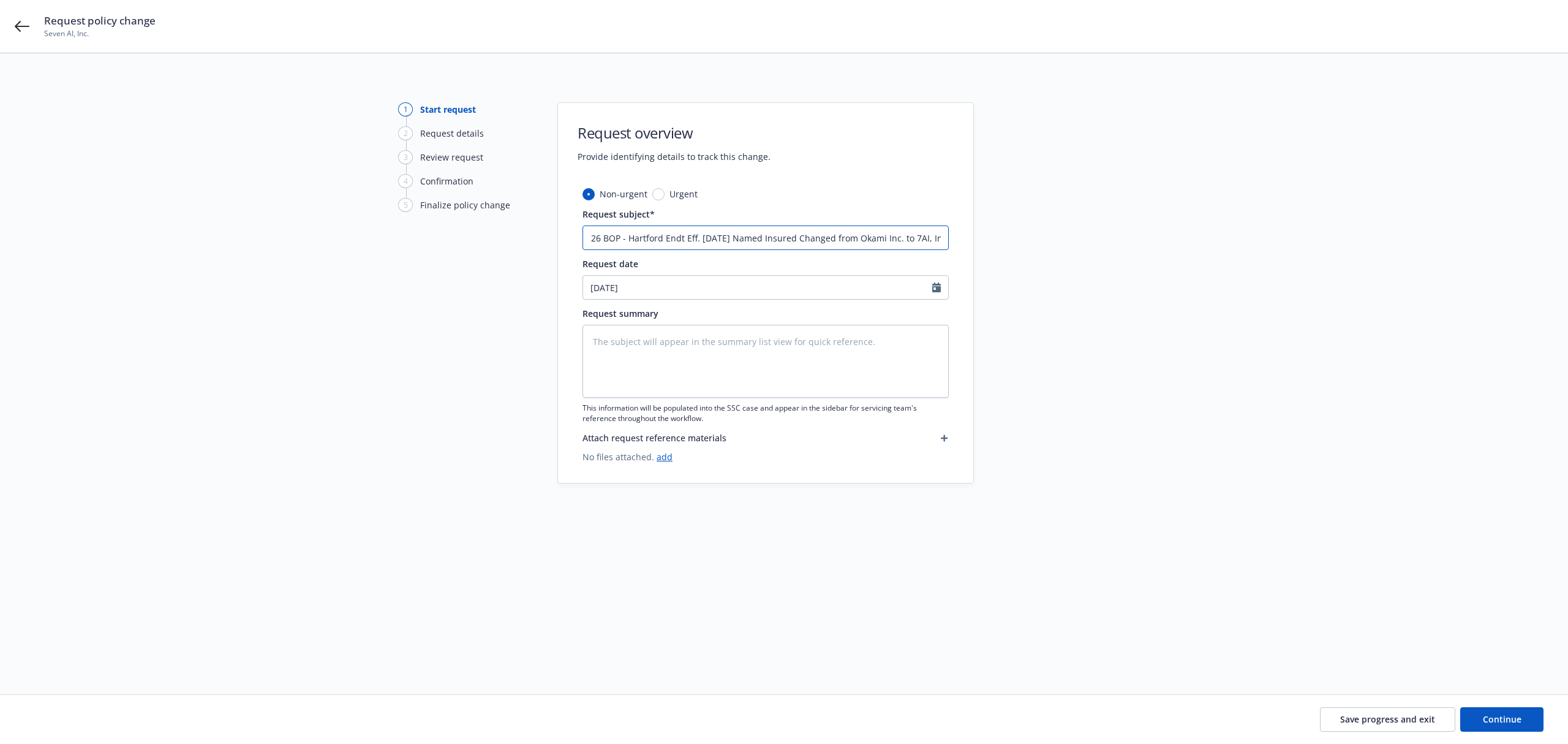
type input "25 - 26 BOP - Hartford Endt Eff. [DATE] Named Insured Changed from Okami Inc. t…"
click at [734, 363] on textarea at bounding box center [766, 362] width 366 height 73
paste textarea "Eff. [DATE] Named Insured Changed from Okami Inc. to 7AI, Inc."
type textarea "x"
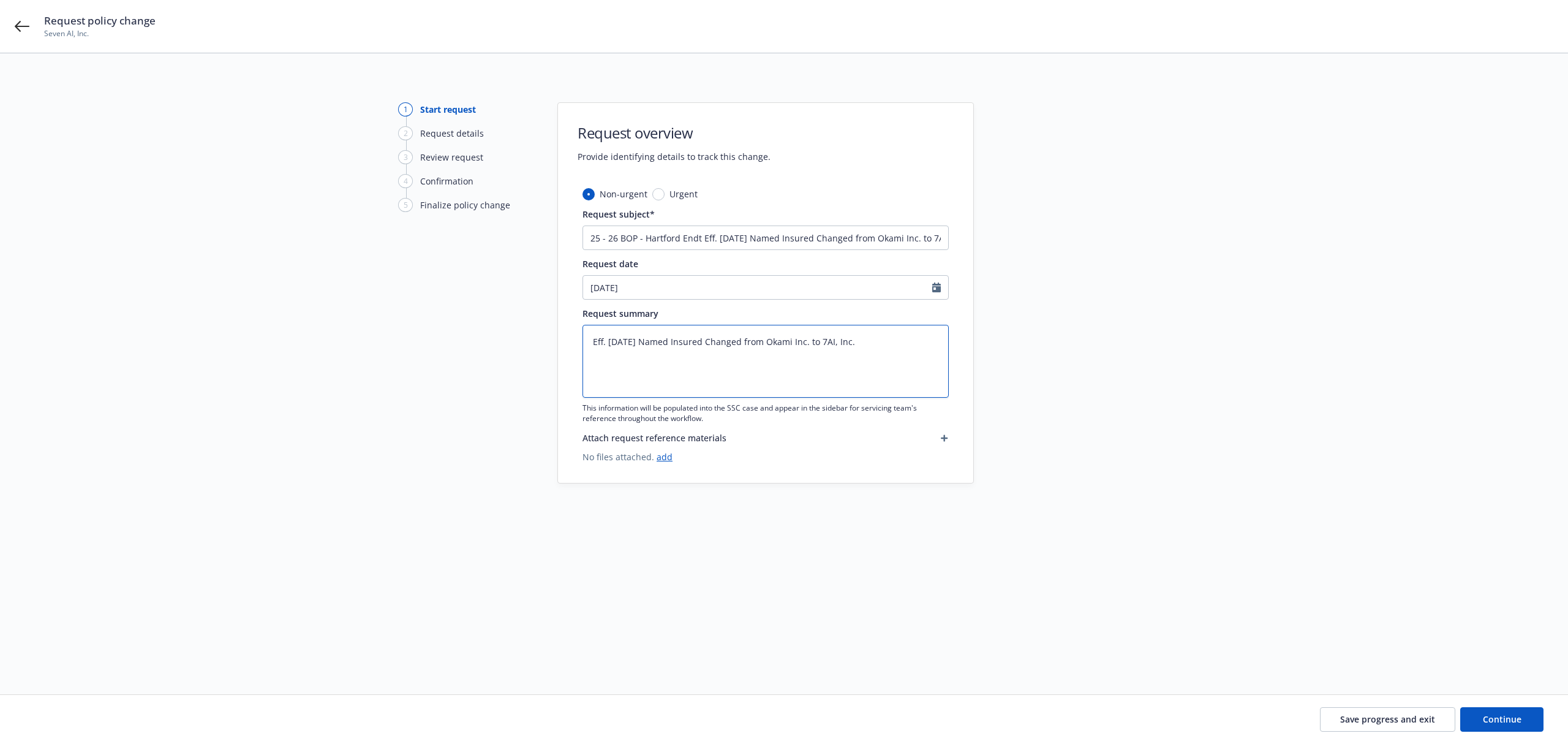
type textarea "Eff. [DATE] Named Insured Changed from Okami Inc. to 7AI, Inc."
click at [658, 291] on input "[DATE]" at bounding box center [758, 287] width 349 height 23
select select "8"
click at [681, 395] on span "14" at bounding box center [678, 395] width 17 height 15
type textarea "x"
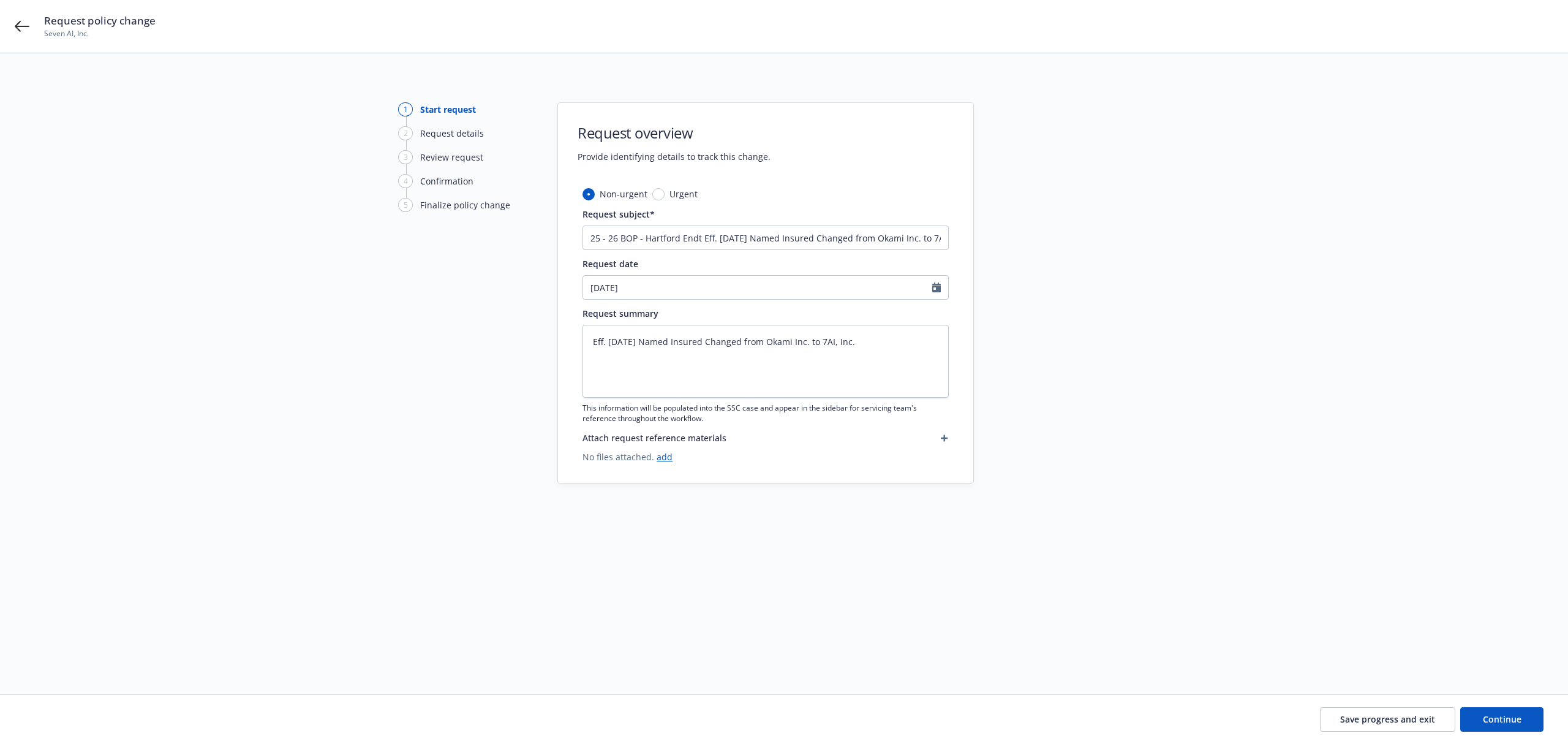
type input "[DATE]"
click at [1493, 716] on span "Continue" at bounding box center [1502, 719] width 39 height 12
type textarea "x"
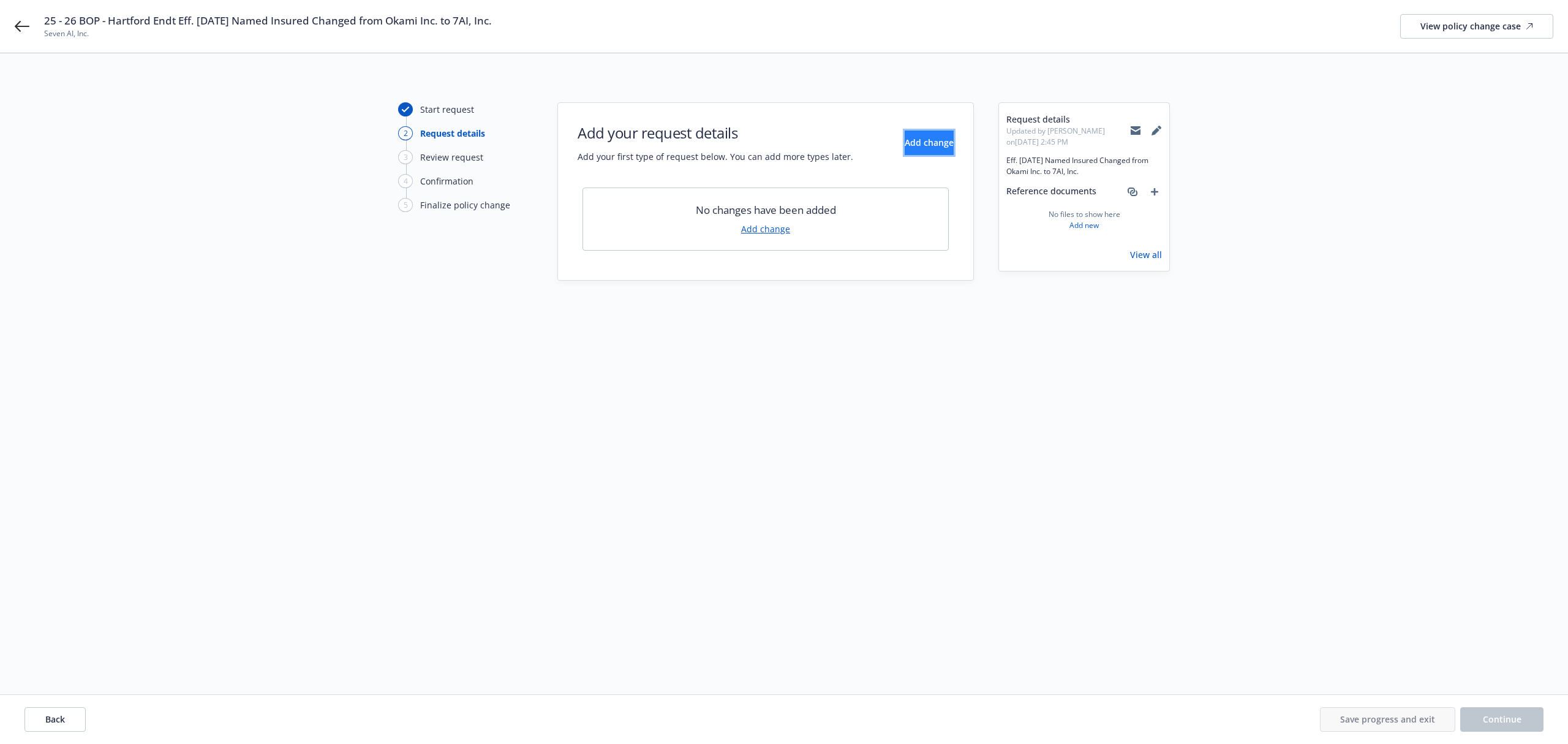
click at [905, 150] on button "Add change" at bounding box center [929, 143] width 49 height 25
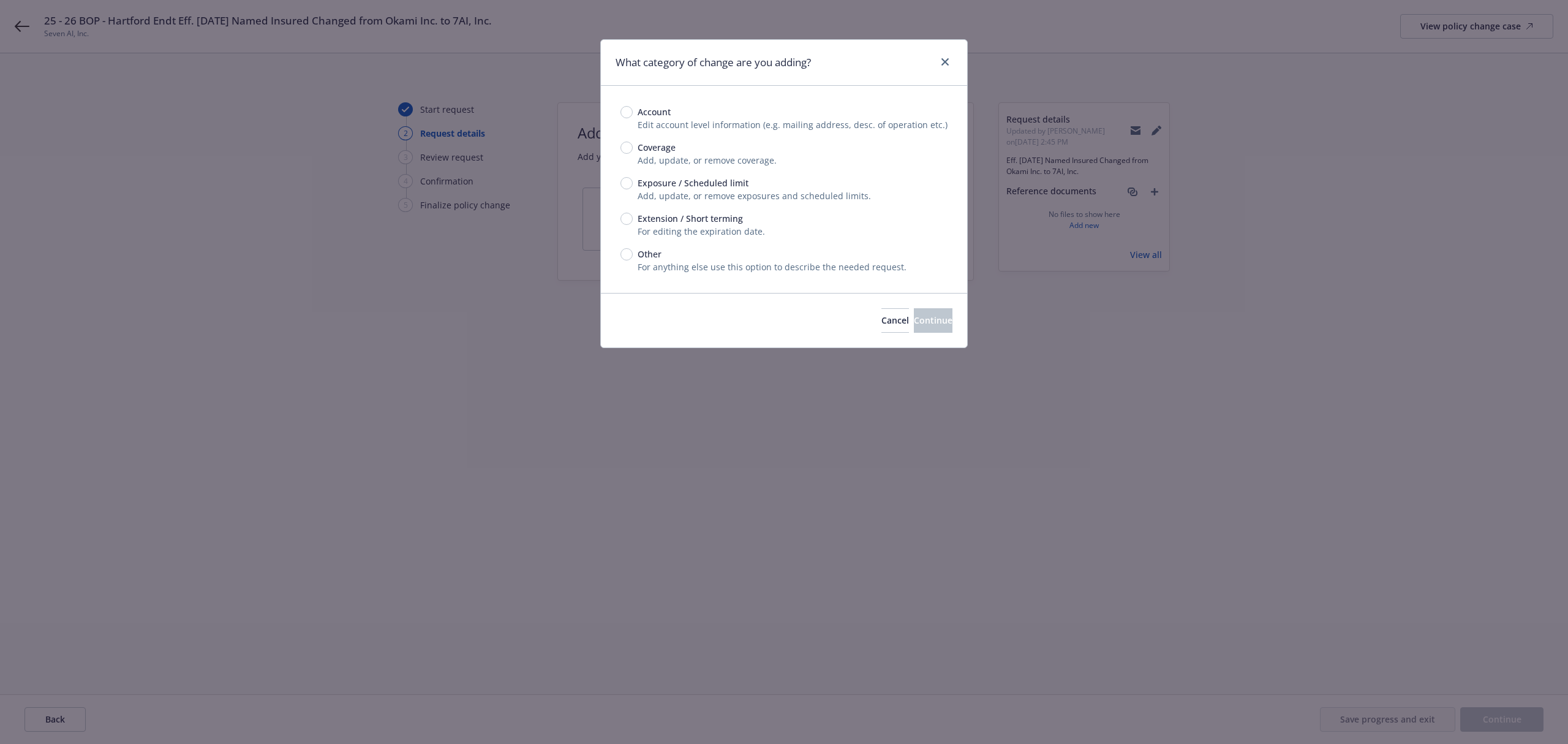
click at [688, 113] on div "Account" at bounding box center [784, 112] width 327 height 13
click at [633, 113] on input "Account" at bounding box center [626, 112] width 12 height 12
radio input "true"
click at [926, 329] on button "Continue" at bounding box center [933, 321] width 39 height 25
select select "US"
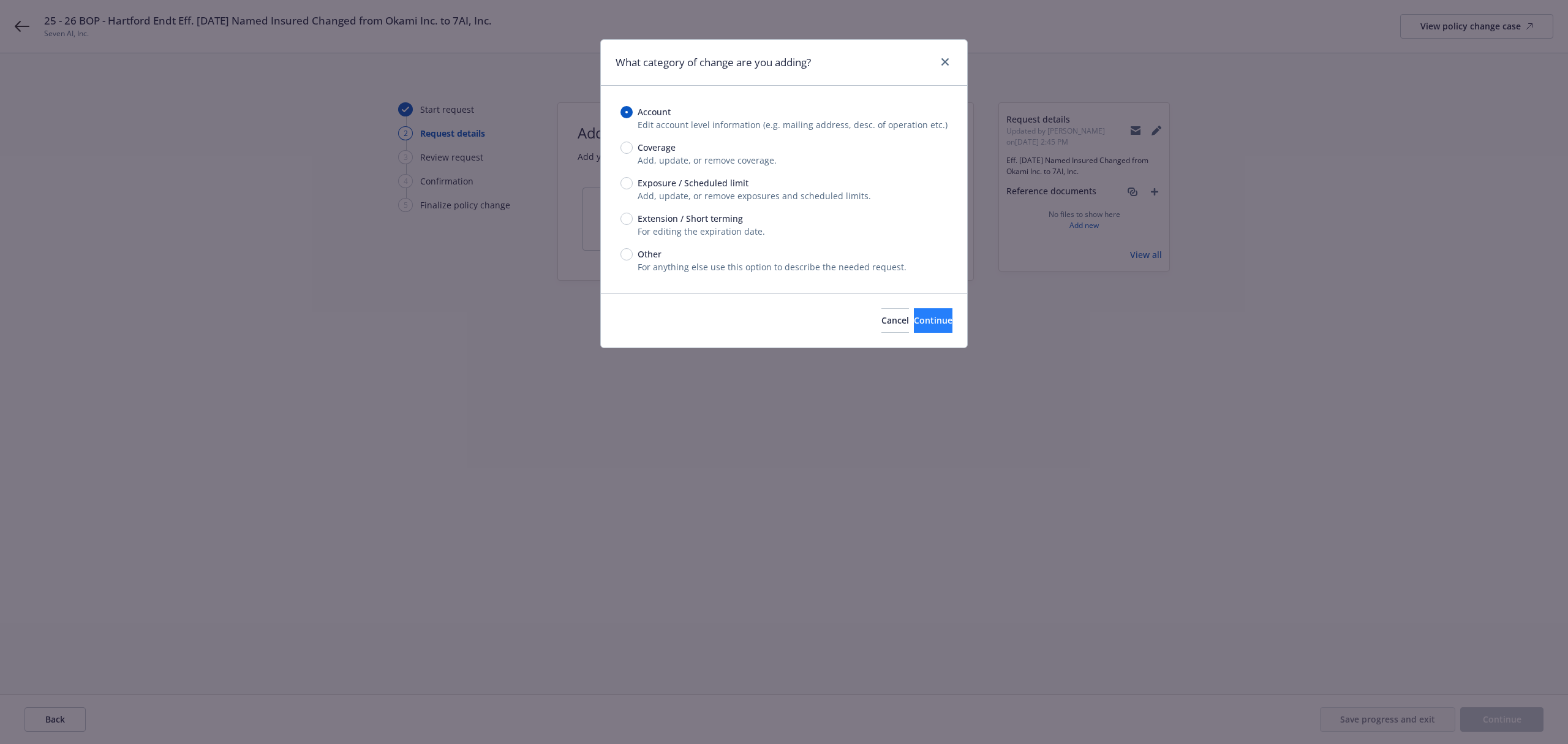
select select "C-corporation"
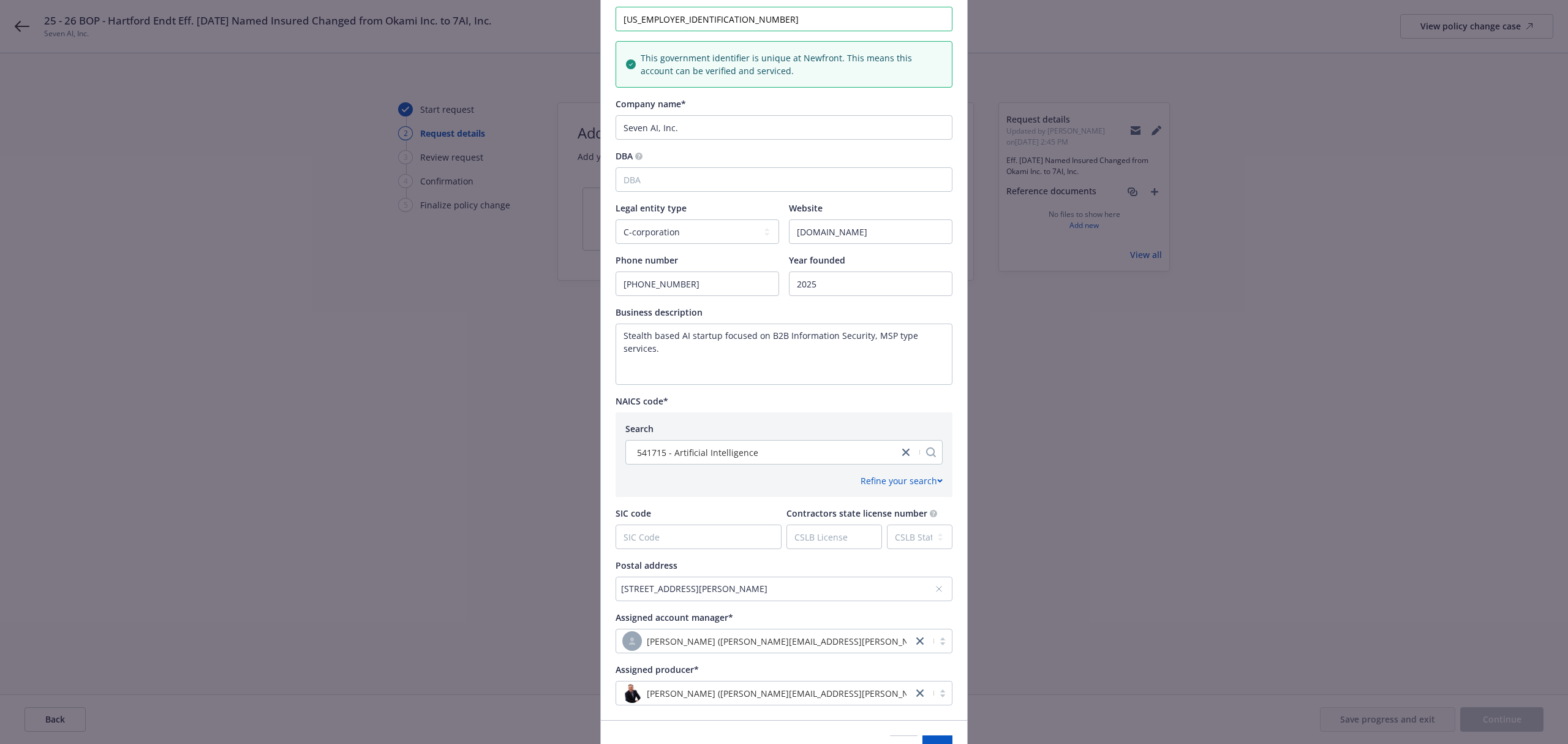
scroll to position [258, 0]
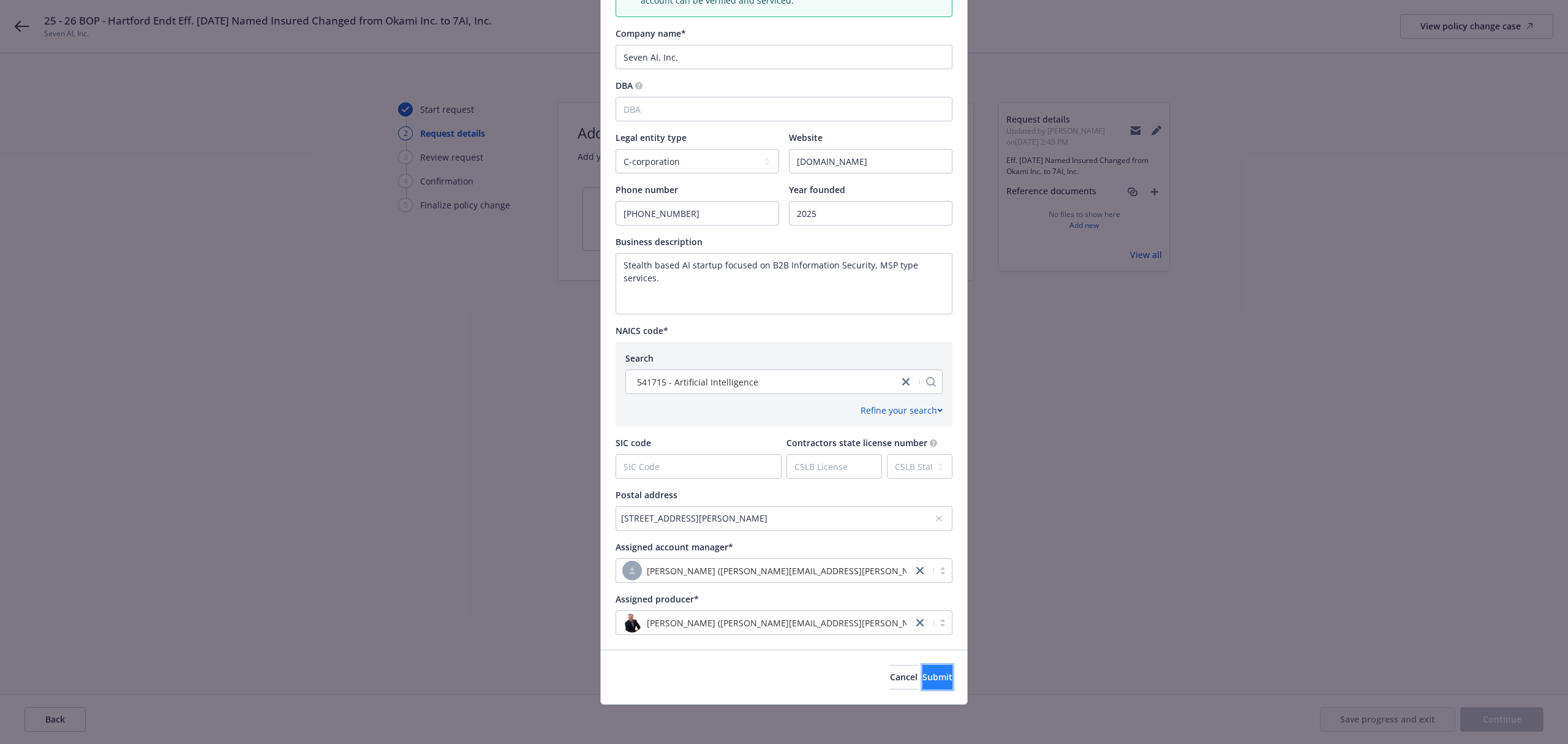
click at [922, 677] on span "Submit" at bounding box center [937, 677] width 30 height 12
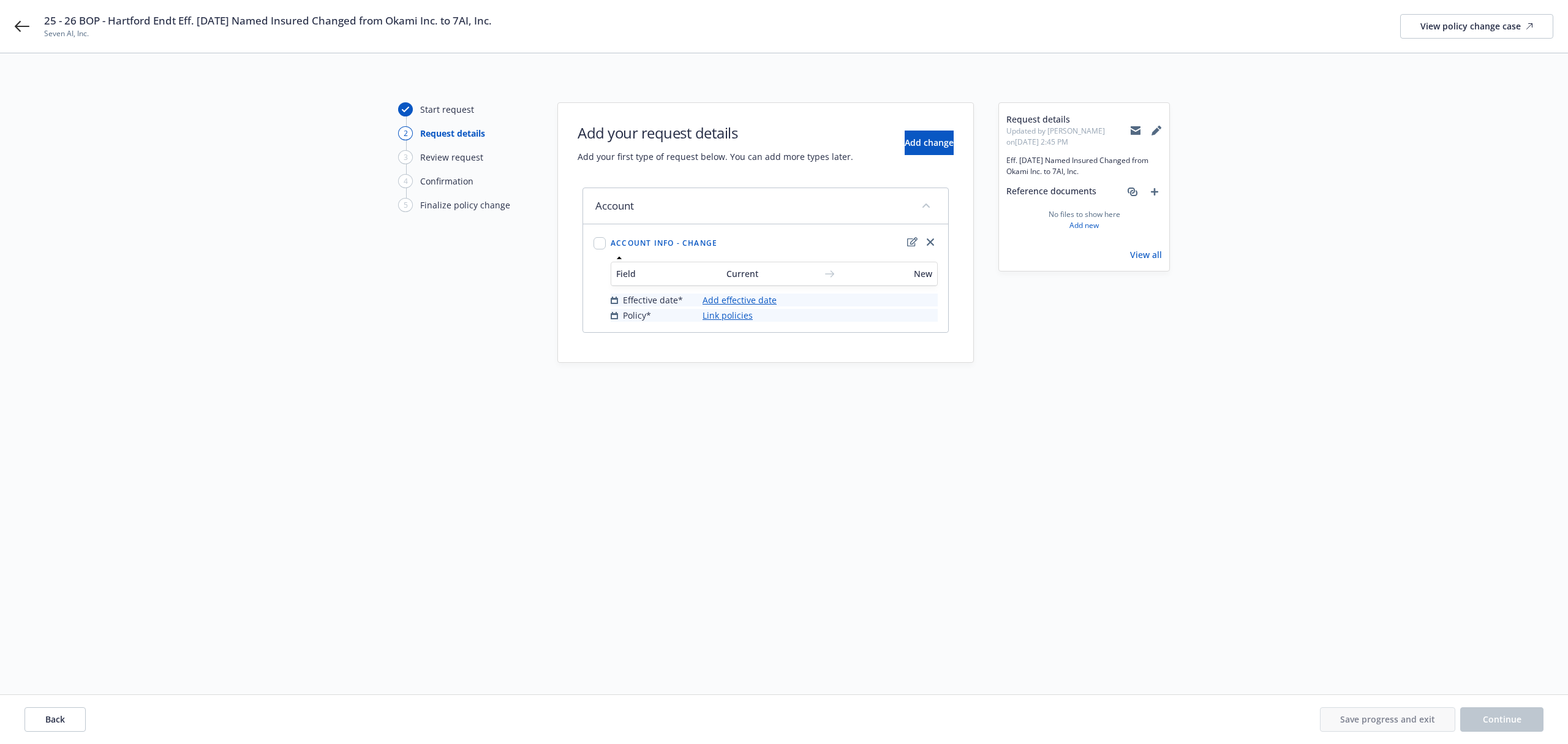
click at [745, 272] on span "Current" at bounding box center [771, 273] width 91 height 13
click at [909, 245] on icon "edit" at bounding box center [912, 242] width 10 height 10
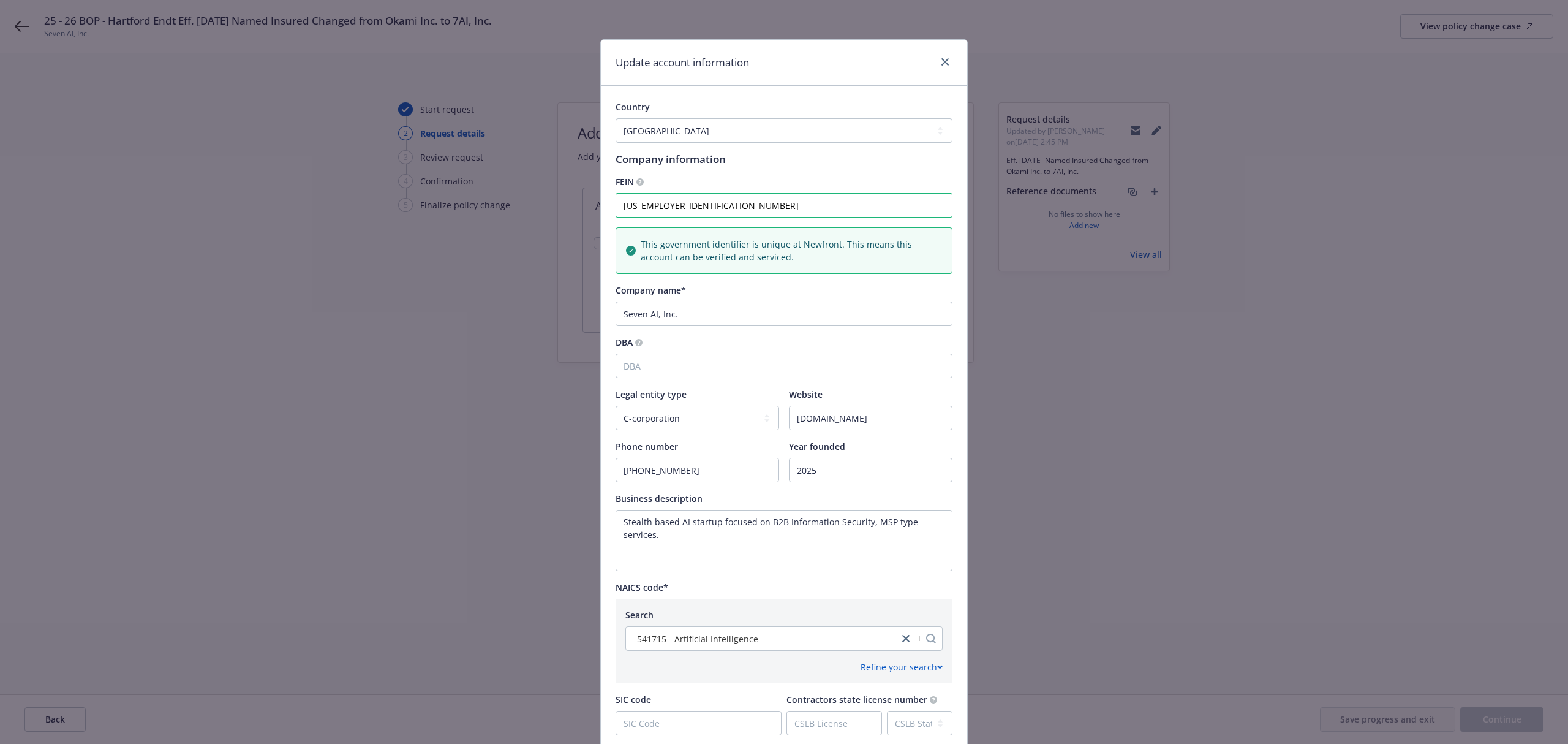
scroll to position [52, 0]
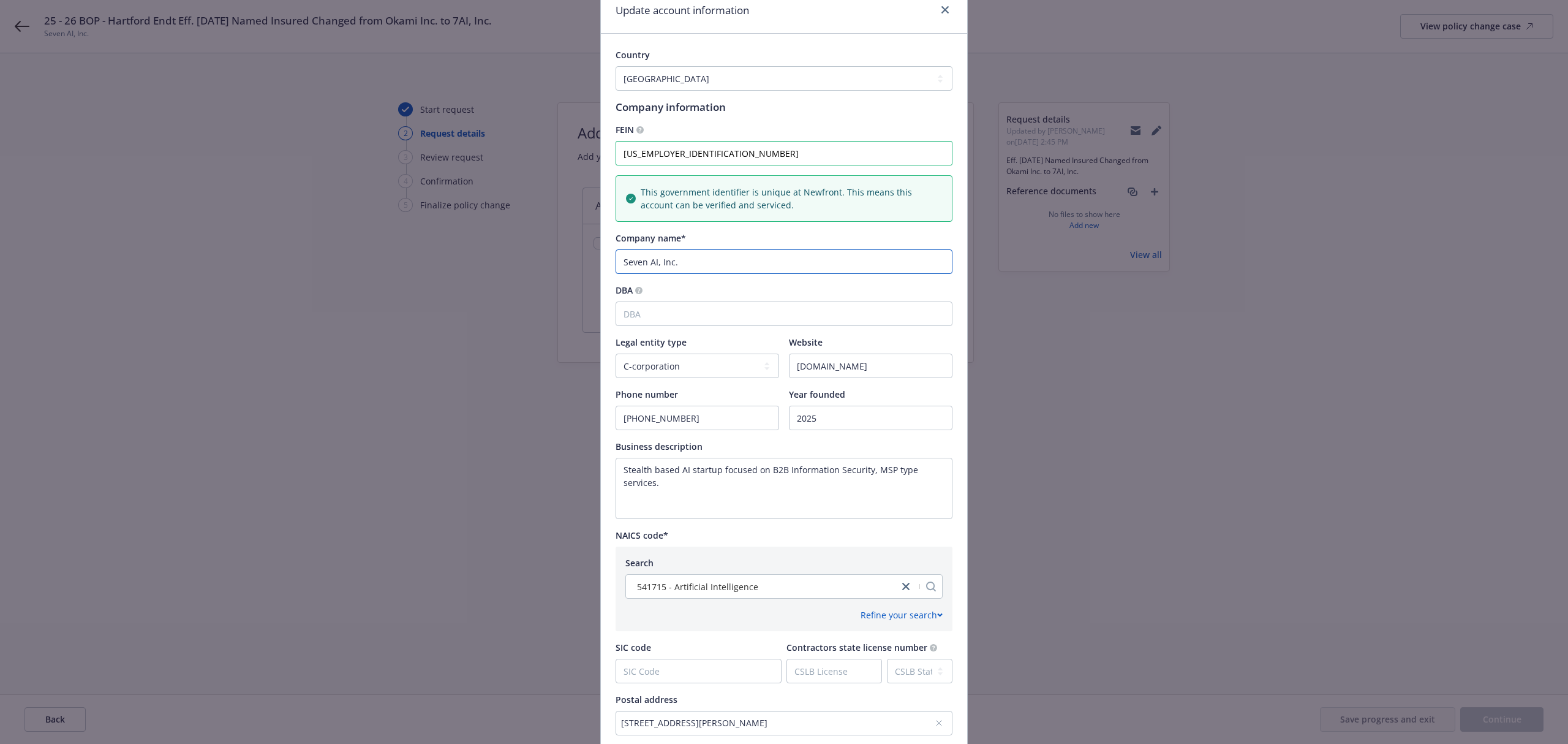
click at [692, 271] on input "Seven AI, Inc." at bounding box center [784, 262] width 337 height 25
drag, startPoint x: 710, startPoint y: 263, endPoint x: 567, endPoint y: 253, distance: 143.3
click at [567, 253] on div "Update account information Country [GEOGRAPHIC_DATA] [GEOGRAPHIC_DATA] [GEOGRAP…" at bounding box center [784, 372] width 1568 height 744
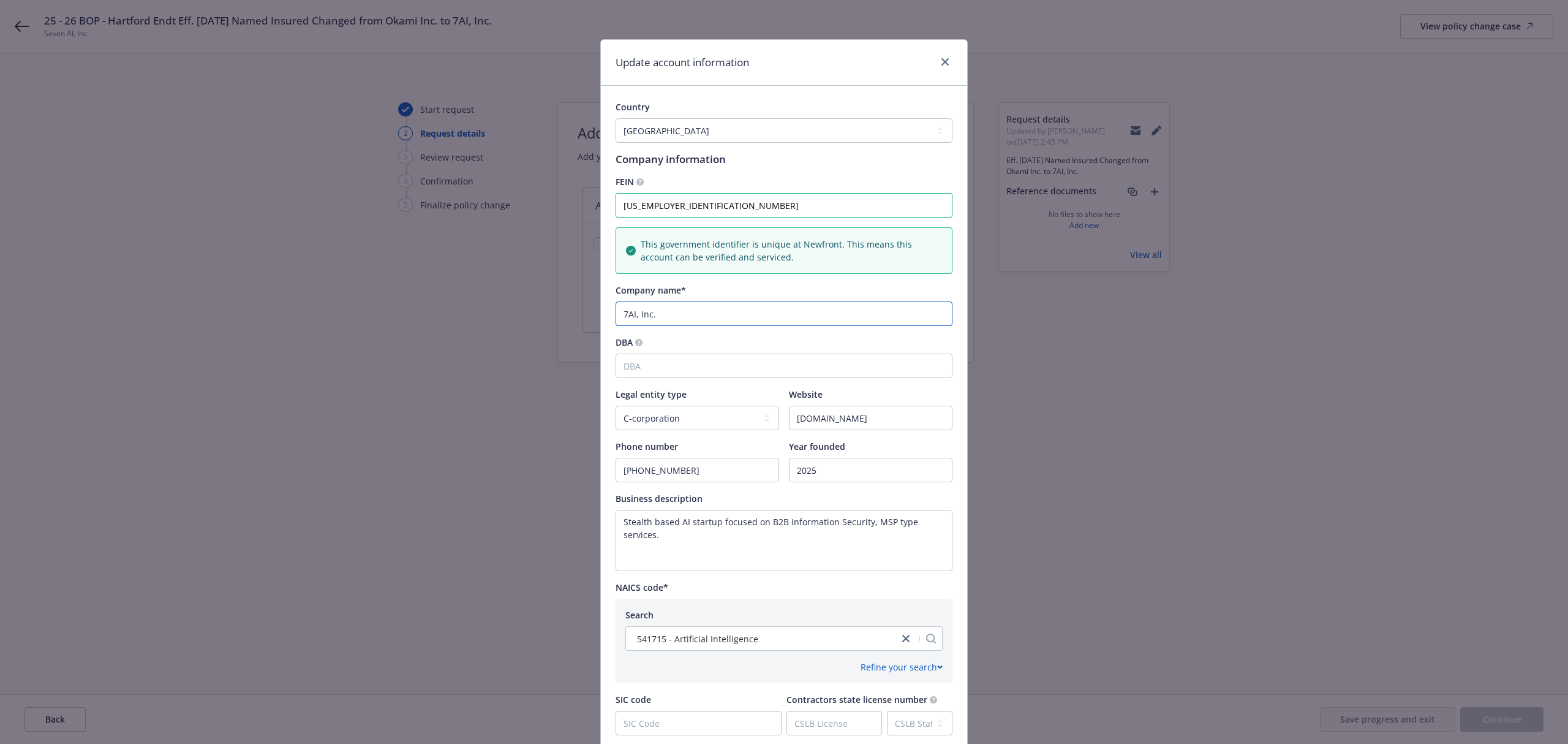
scroll to position [258, 0]
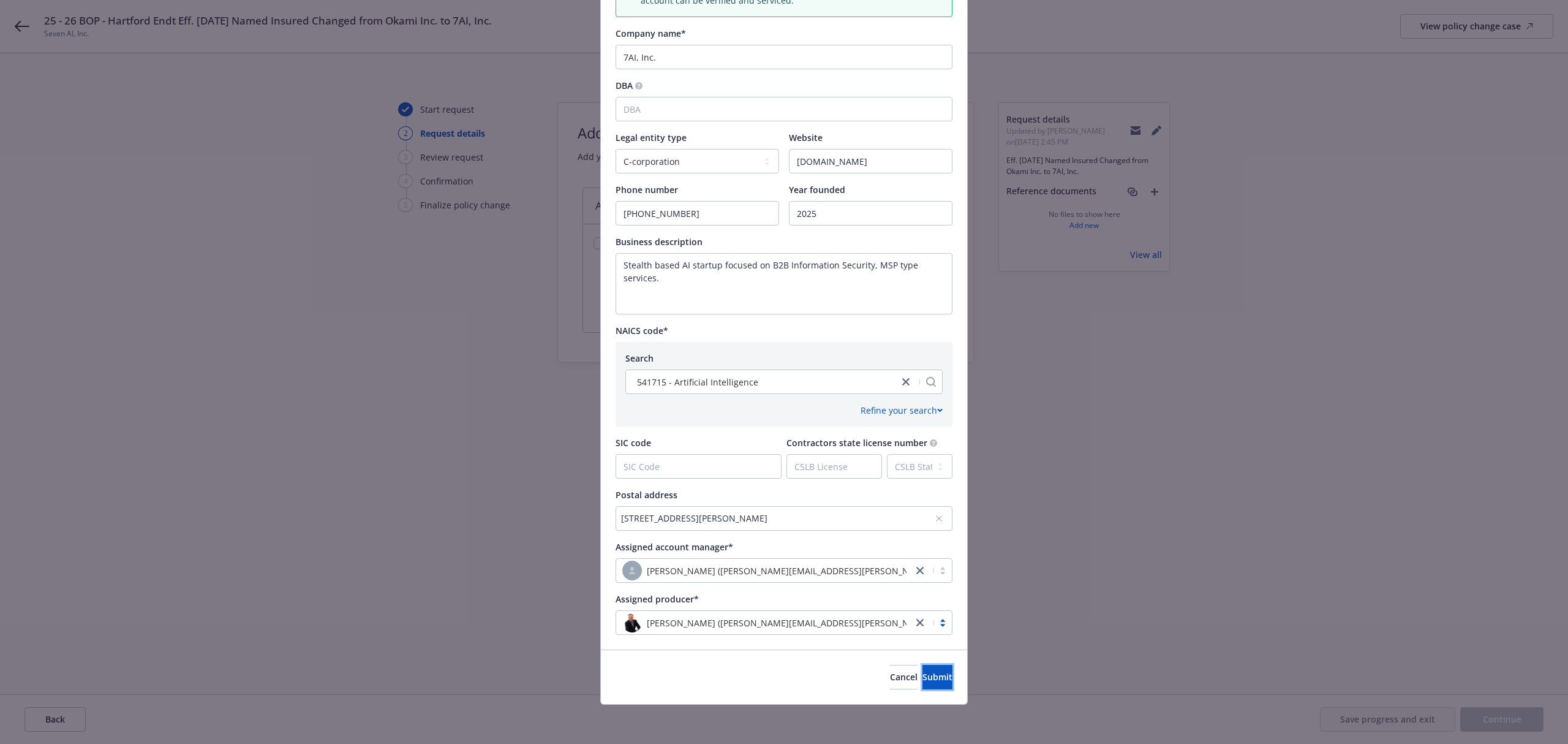
click at [922, 677] on span "Submit" at bounding box center [937, 677] width 30 height 12
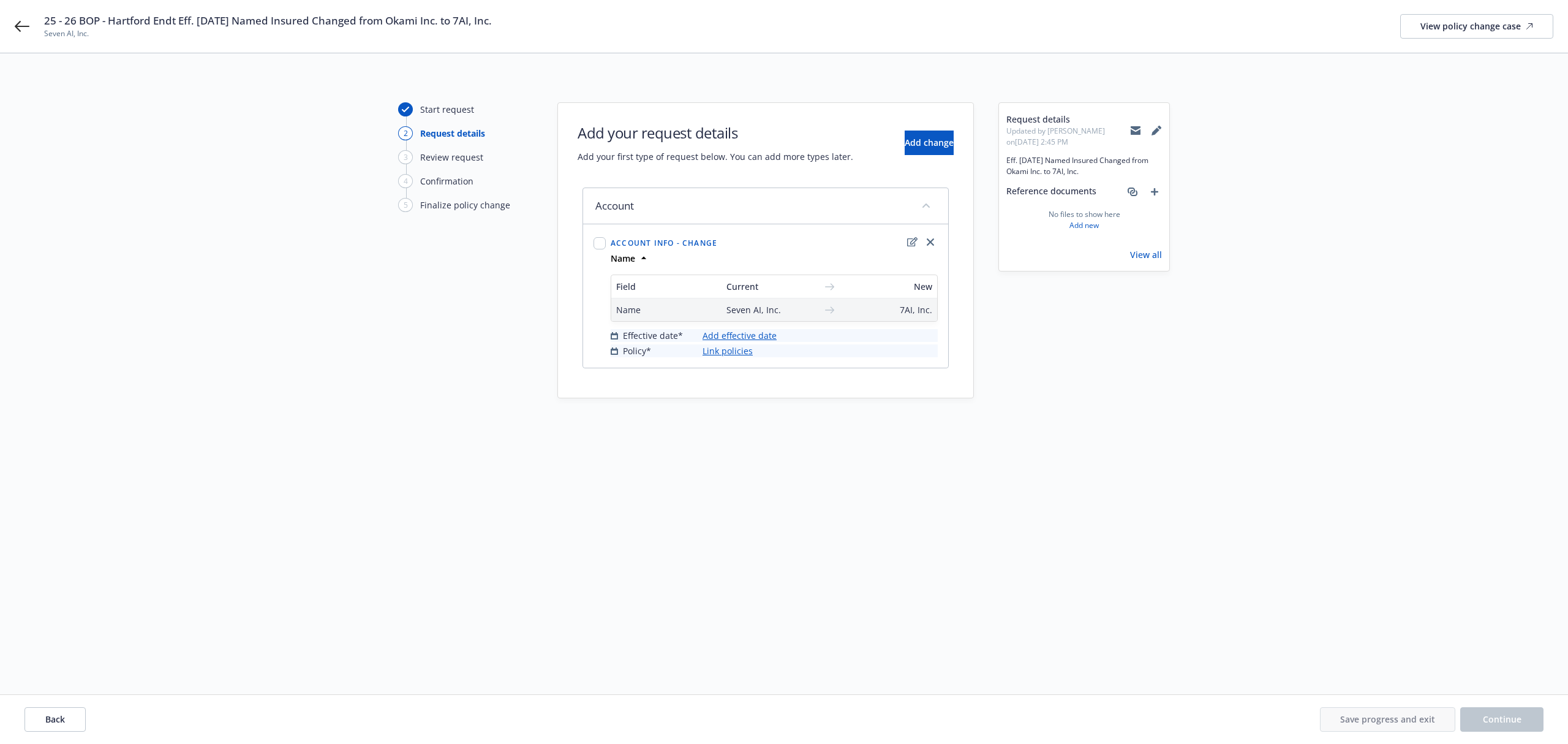
click at [758, 303] on div "Name Seven AI, Inc. 7AI, Inc." at bounding box center [774, 310] width 326 height 23
click at [927, 243] on icon "close" at bounding box center [930, 242] width 7 height 7
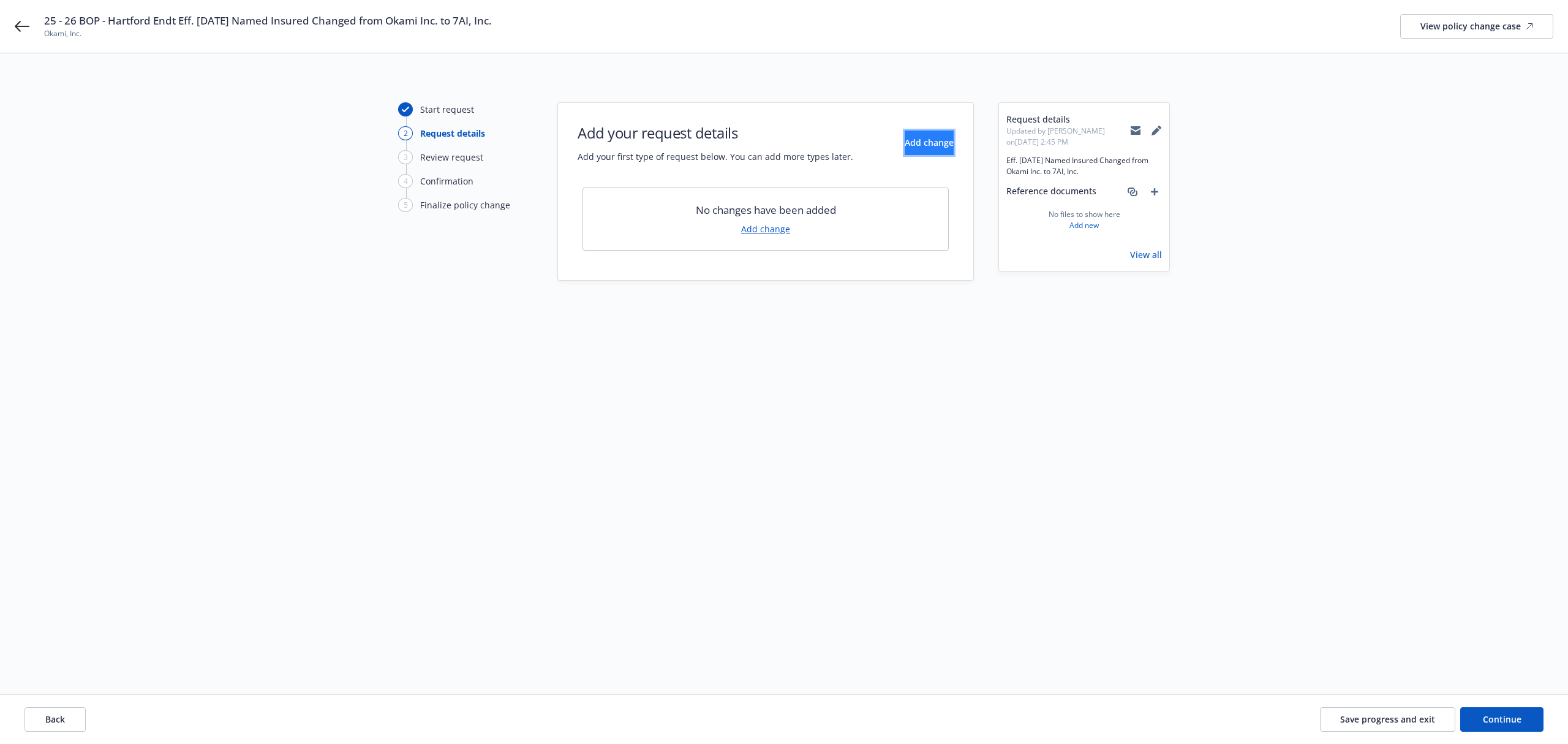
click at [917, 144] on span "Add change" at bounding box center [929, 143] width 49 height 12
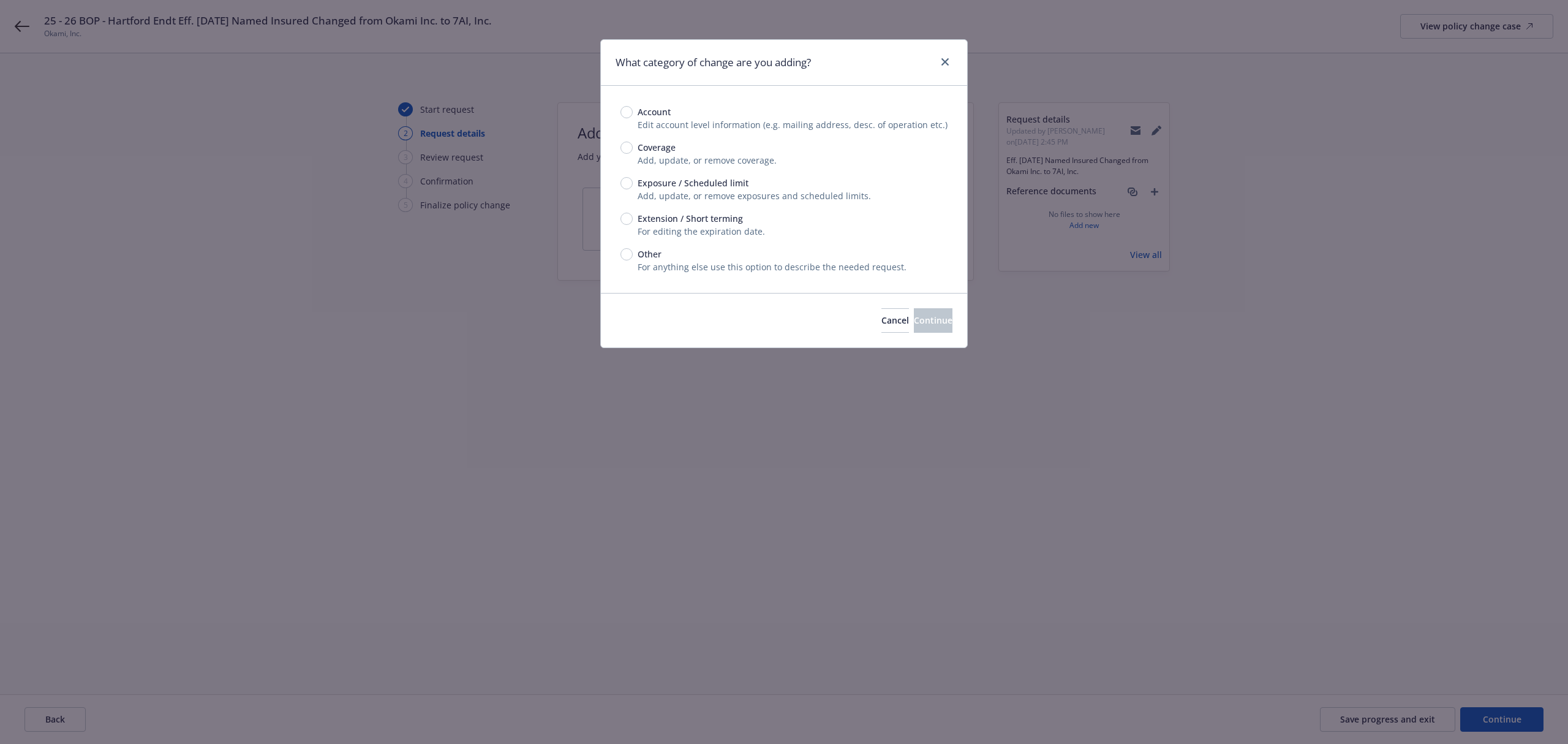
click at [642, 110] on span "Account" at bounding box center [654, 112] width 33 height 13
click at [633, 110] on input "Account" at bounding box center [626, 112] width 12 height 12
click at [899, 334] on div "Cancel Continue" at bounding box center [784, 320] width 366 height 54
click at [914, 324] on span "Continue" at bounding box center [933, 320] width 39 height 12
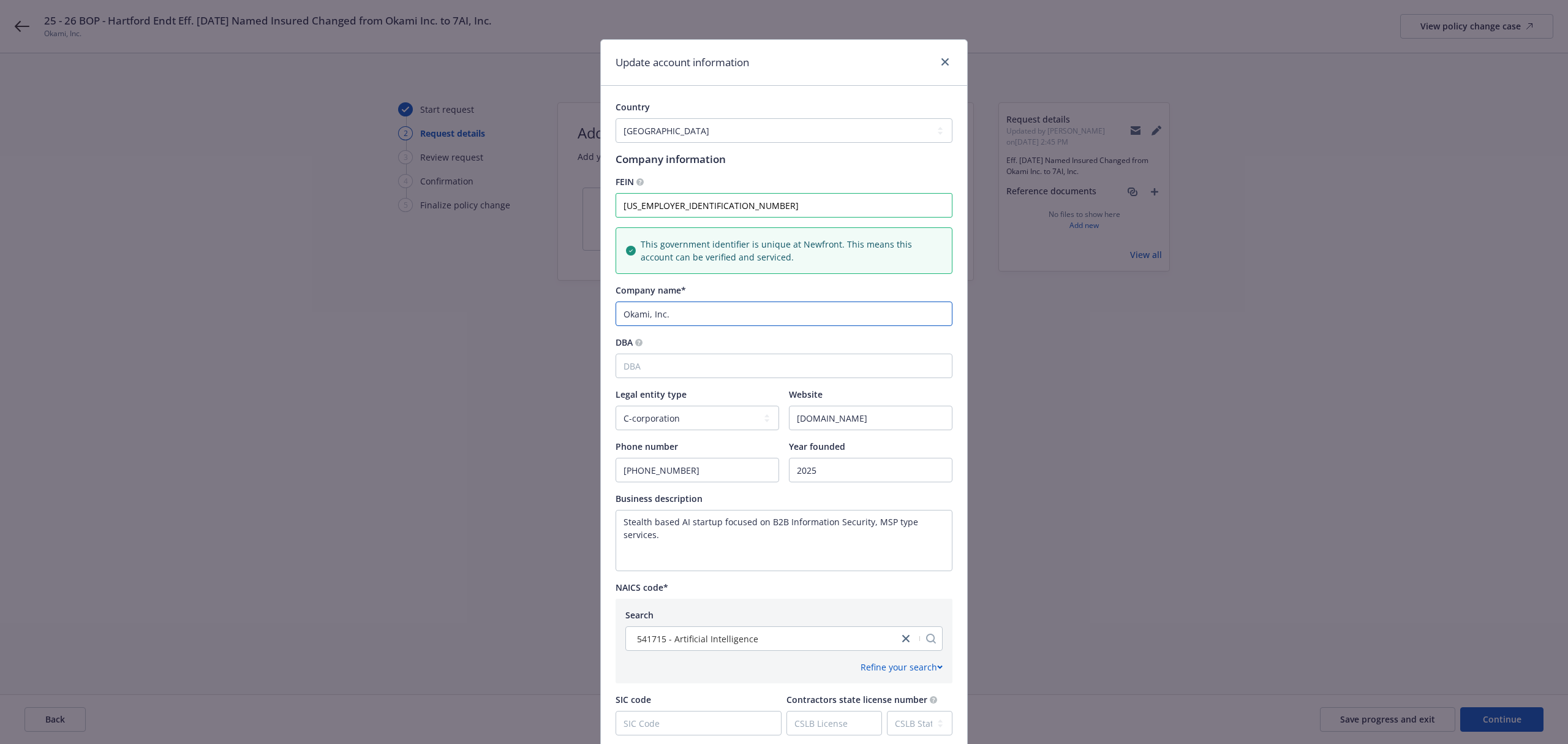
drag, startPoint x: 709, startPoint y: 312, endPoint x: 486, endPoint y: 315, distance: 223.0
click at [486, 315] on div "Update account information Country [GEOGRAPHIC_DATA] [GEOGRAPHIC_DATA] [GEOGRAP…" at bounding box center [784, 372] width 1568 height 744
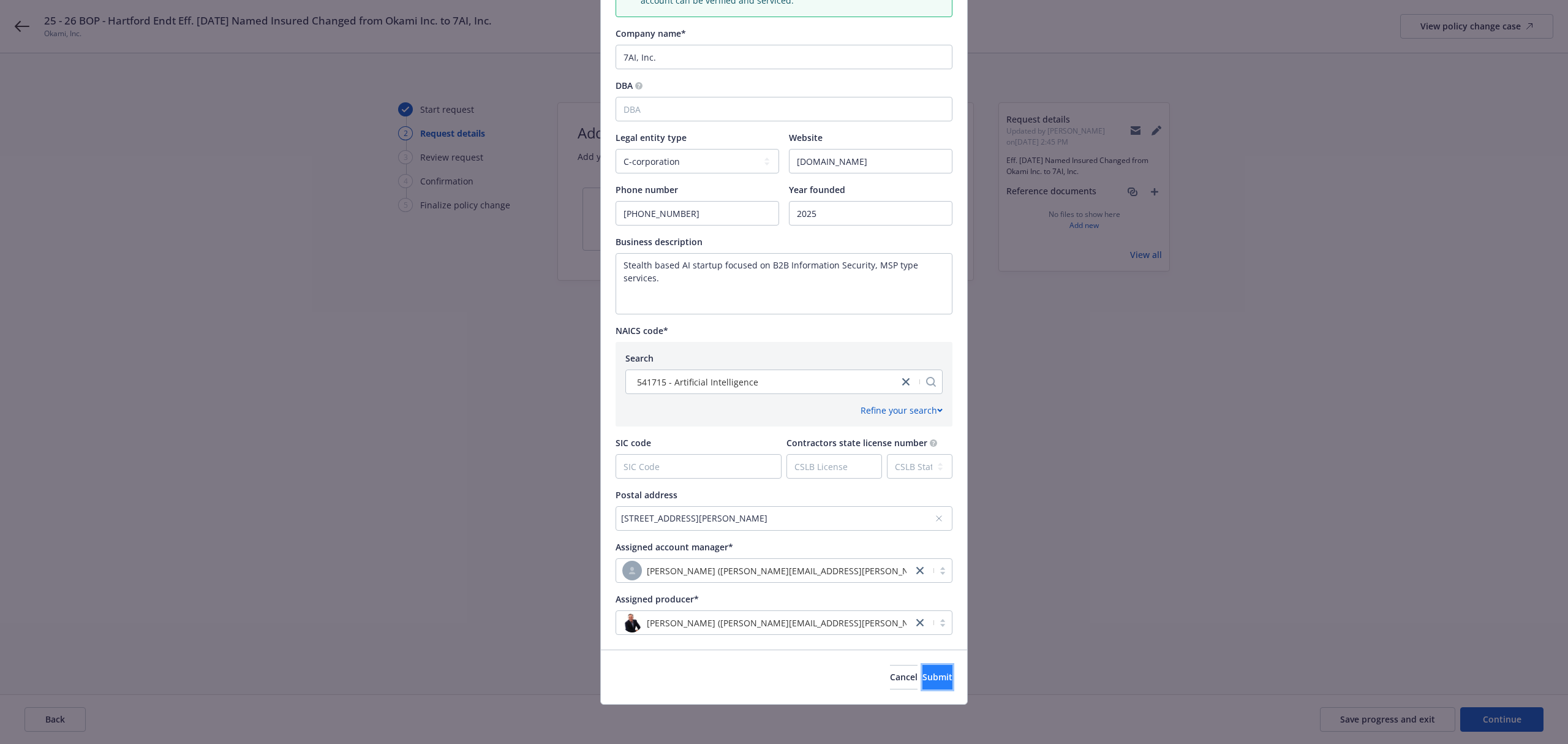
click at [925, 668] on button "Submit" at bounding box center [937, 677] width 30 height 25
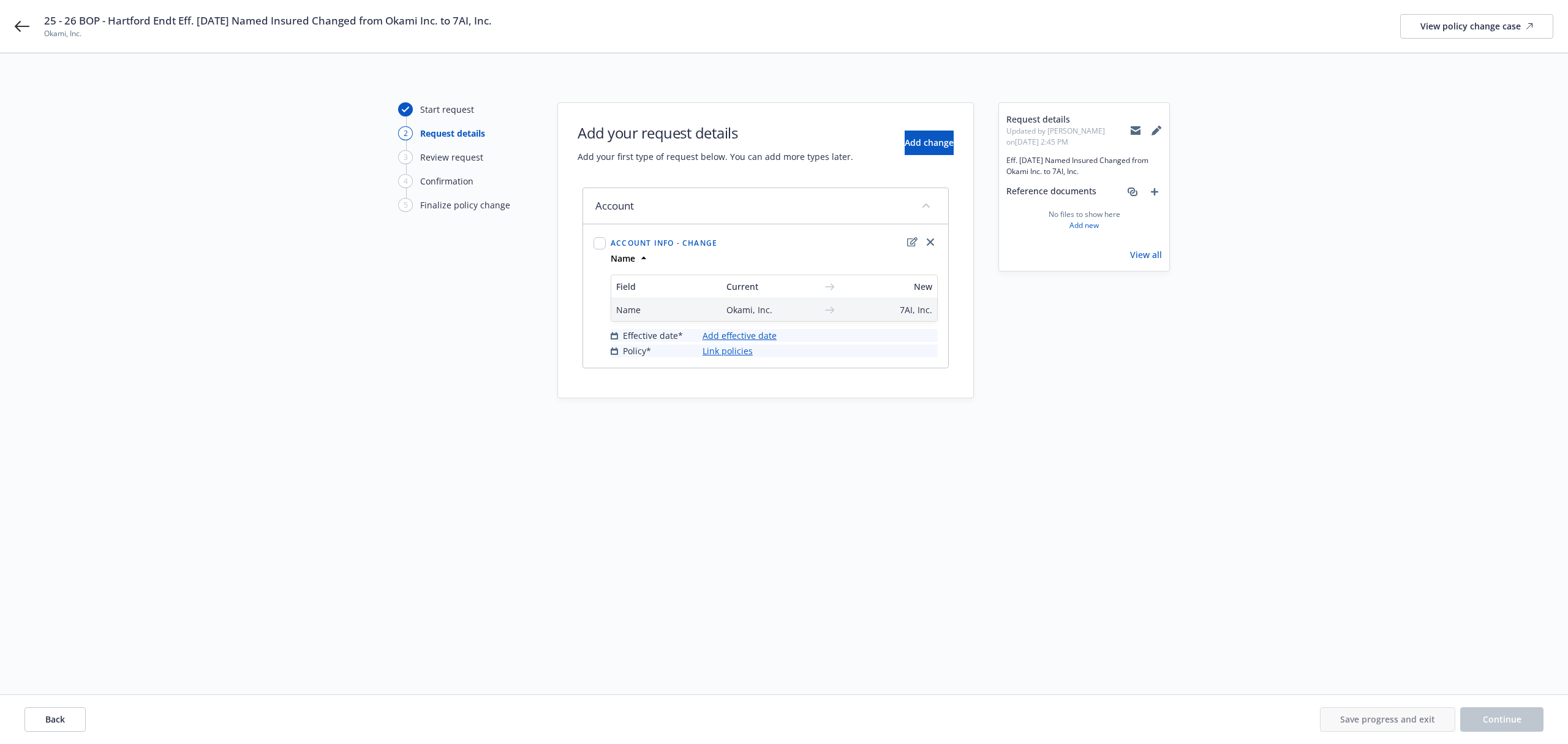
click at [757, 337] on link "Add effective date" at bounding box center [740, 336] width 74 height 13
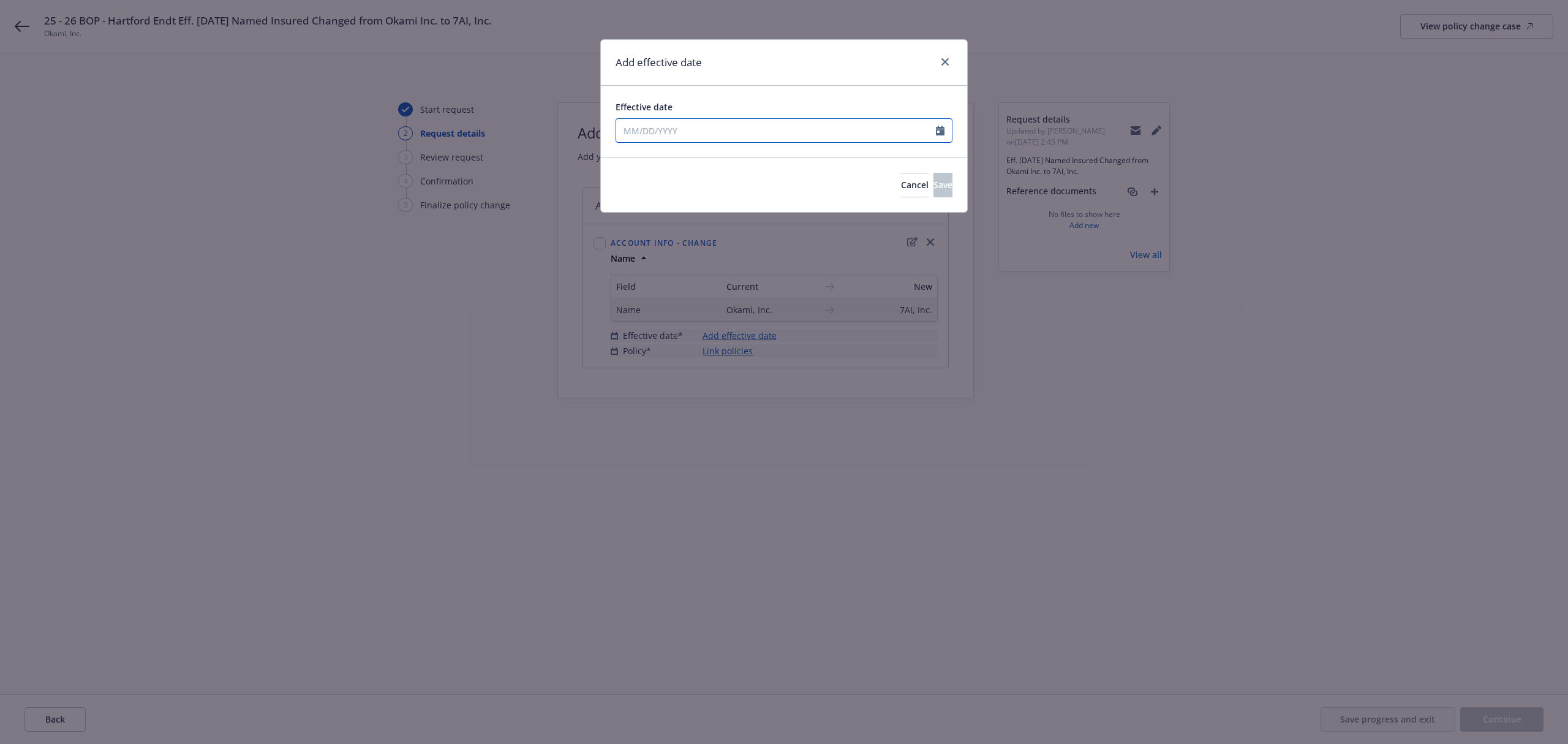
click at [731, 140] on div at bounding box center [784, 131] width 337 height 25
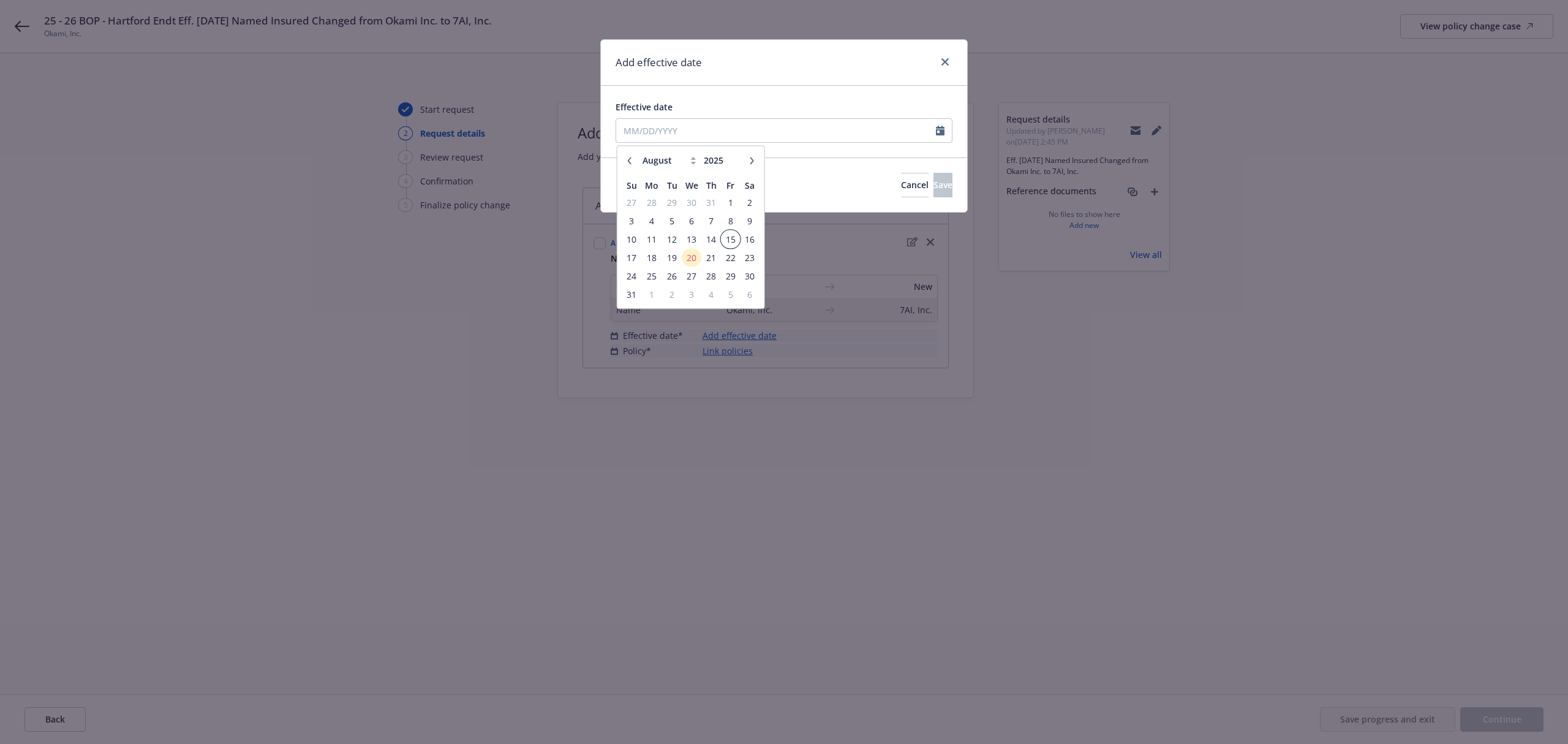
click at [728, 238] on span "15" at bounding box center [730, 239] width 17 height 15
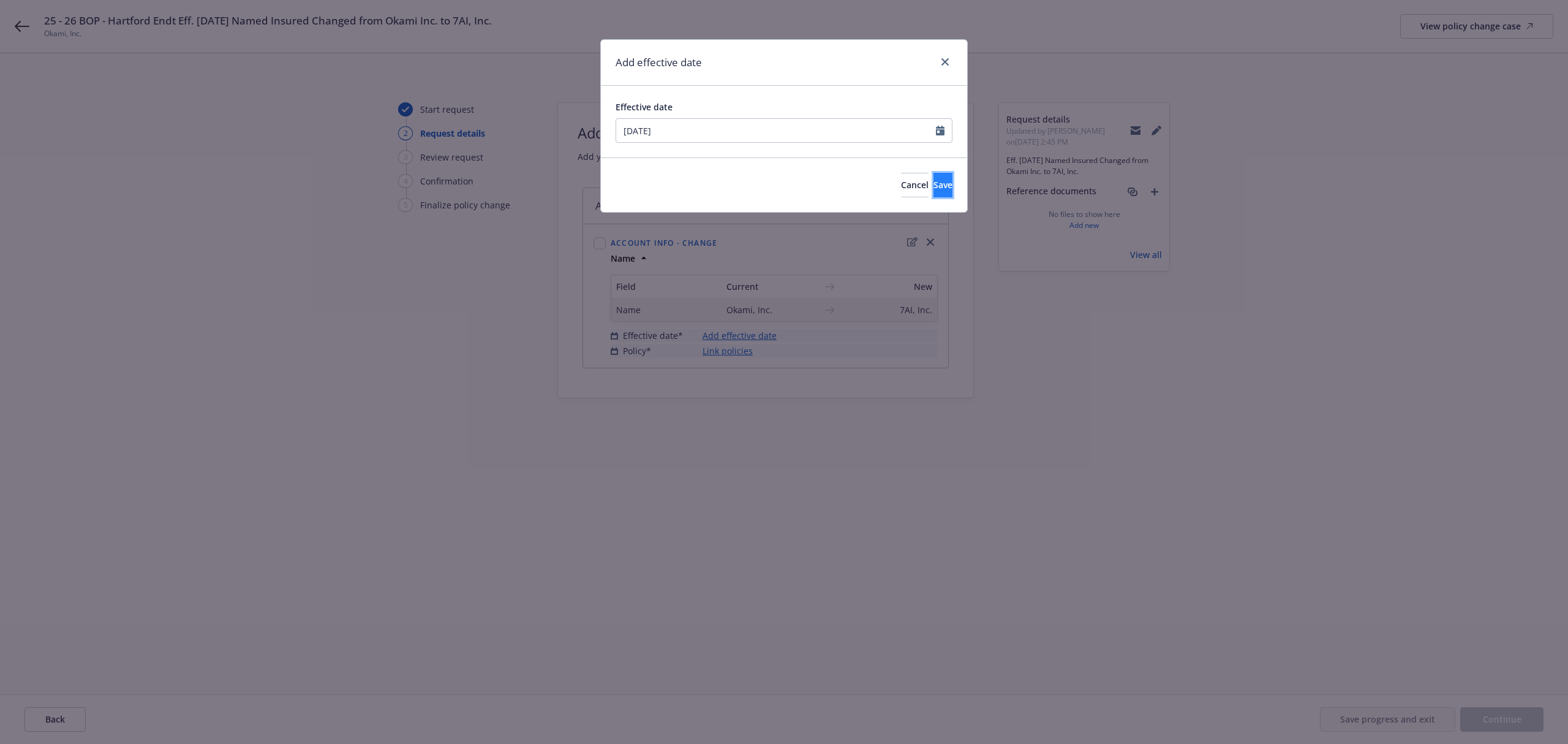
click at [934, 195] on button "Save" at bounding box center [943, 185] width 19 height 25
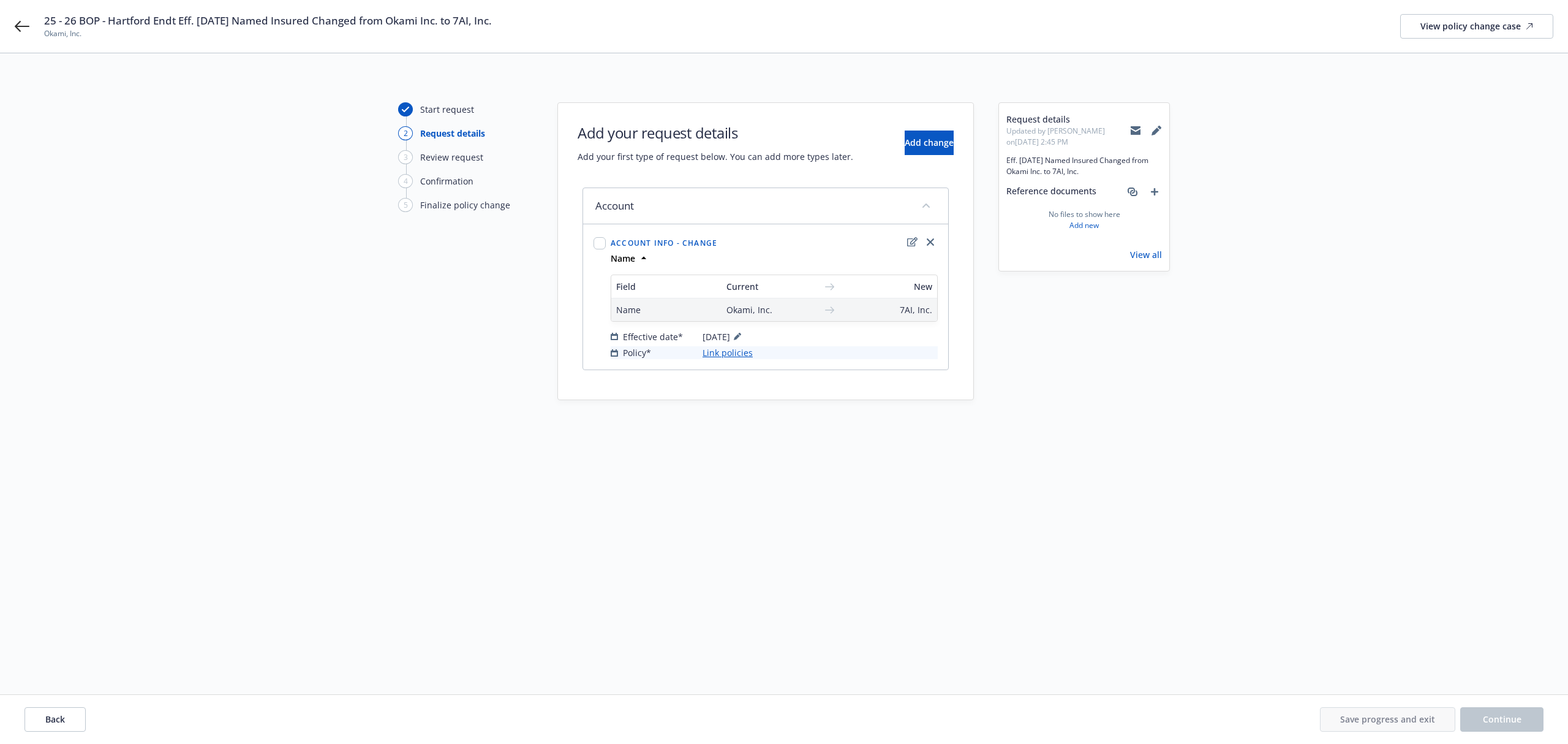
click at [728, 352] on link "Link policies" at bounding box center [728, 352] width 50 height 13
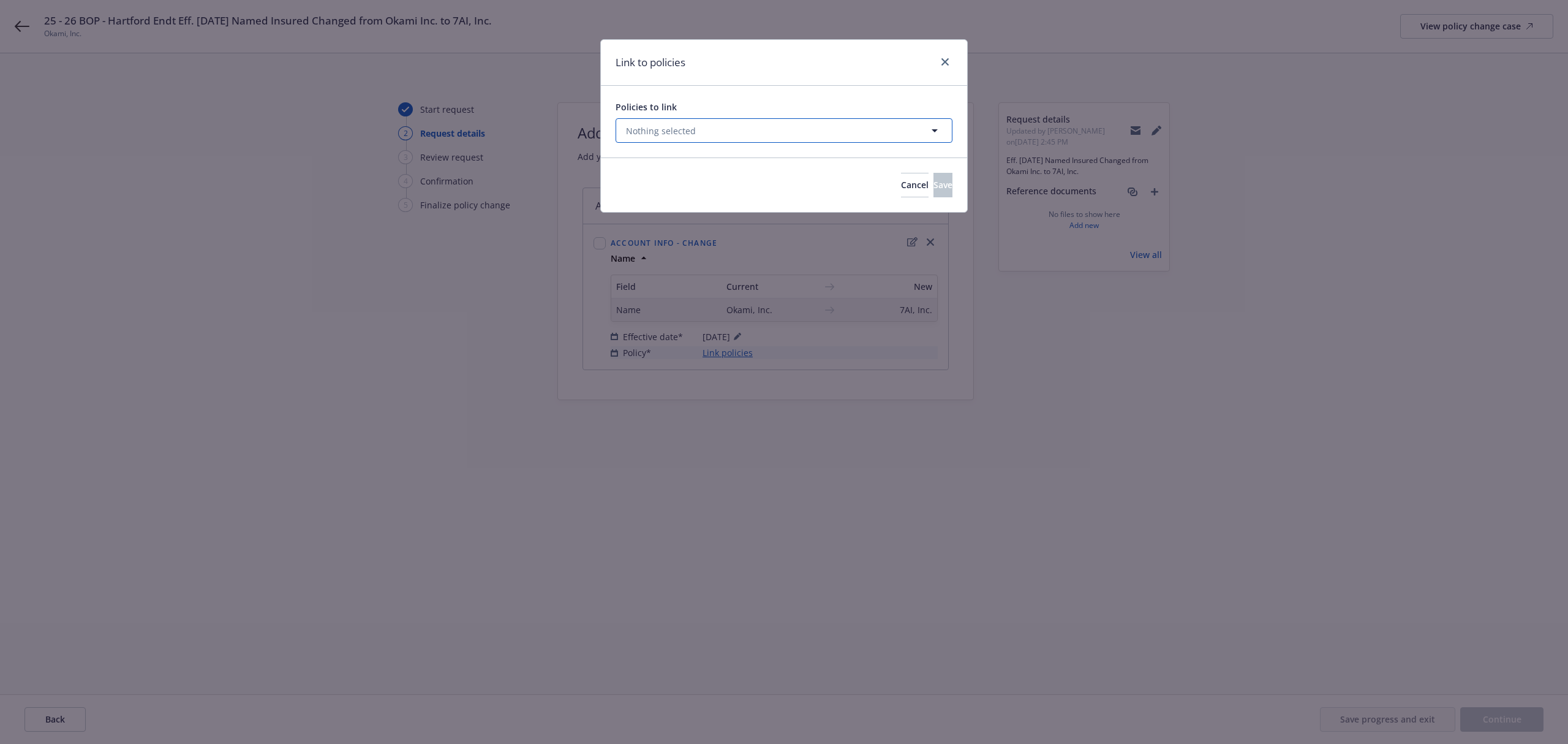
click at [716, 126] on button "Nothing selected" at bounding box center [784, 131] width 337 height 25
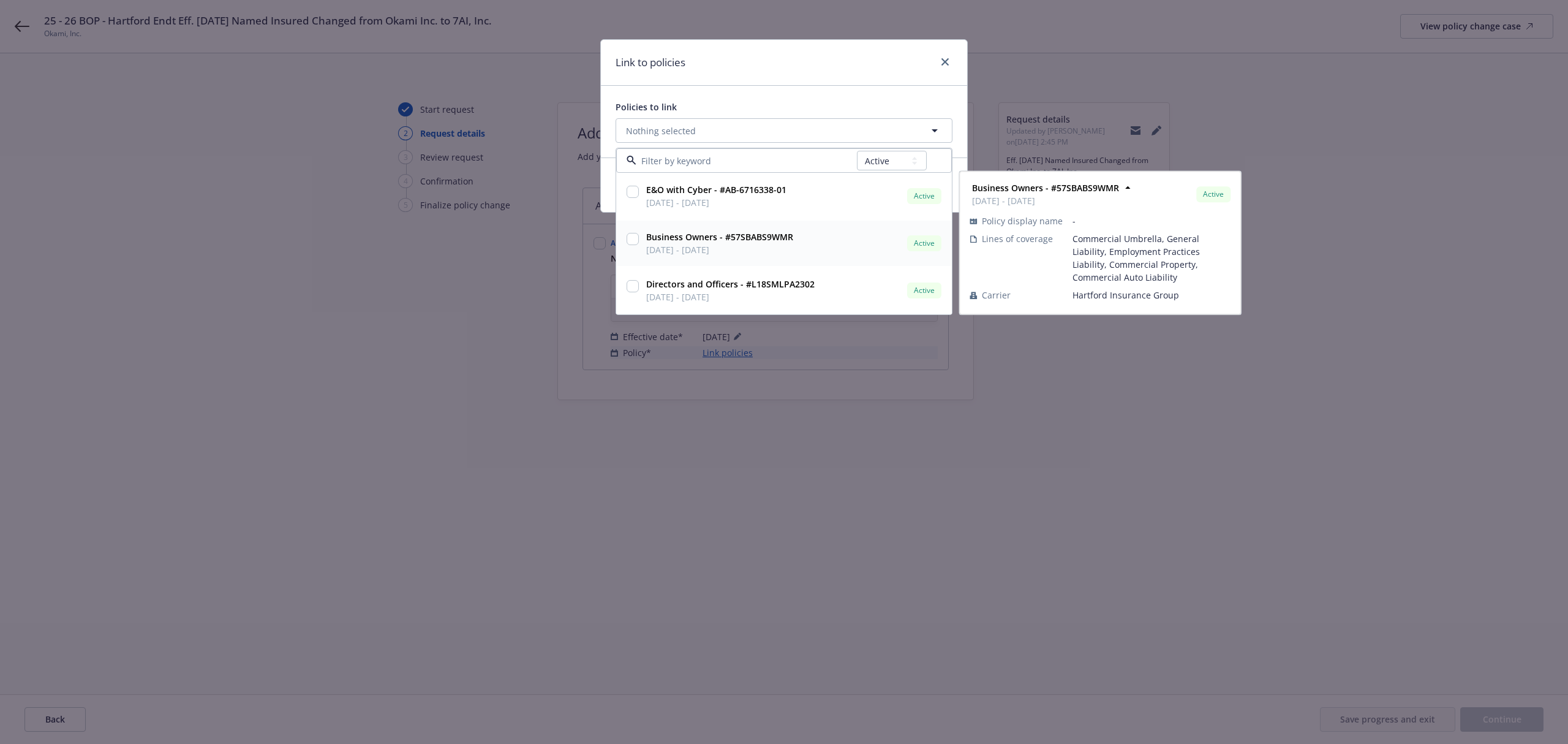
click at [630, 238] on input "checkbox" at bounding box center [633, 239] width 12 height 12
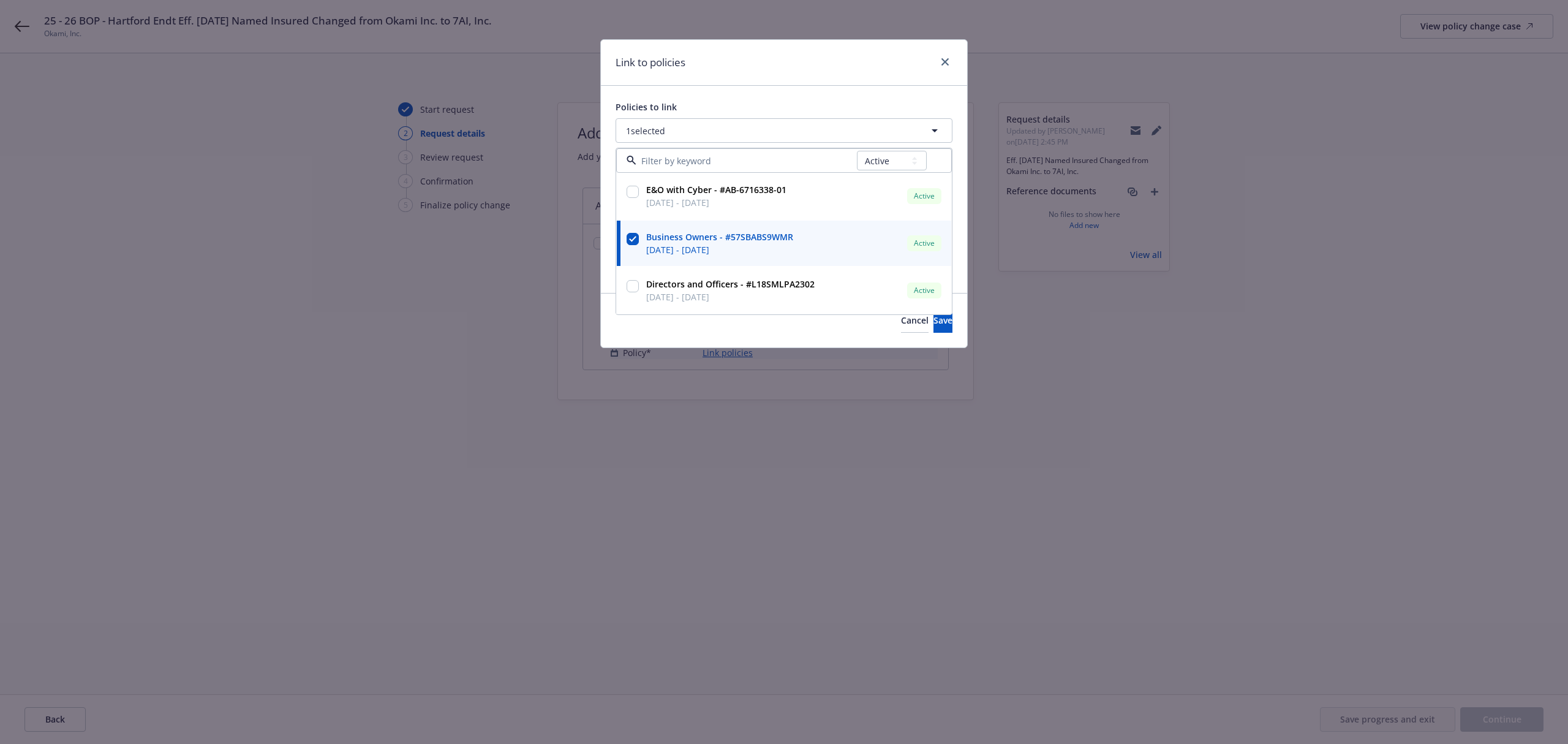
click at [527, 302] on div "Link to policies Policies to link 1 selected All Active Upcoming Expired Cancel…" at bounding box center [784, 372] width 1568 height 744
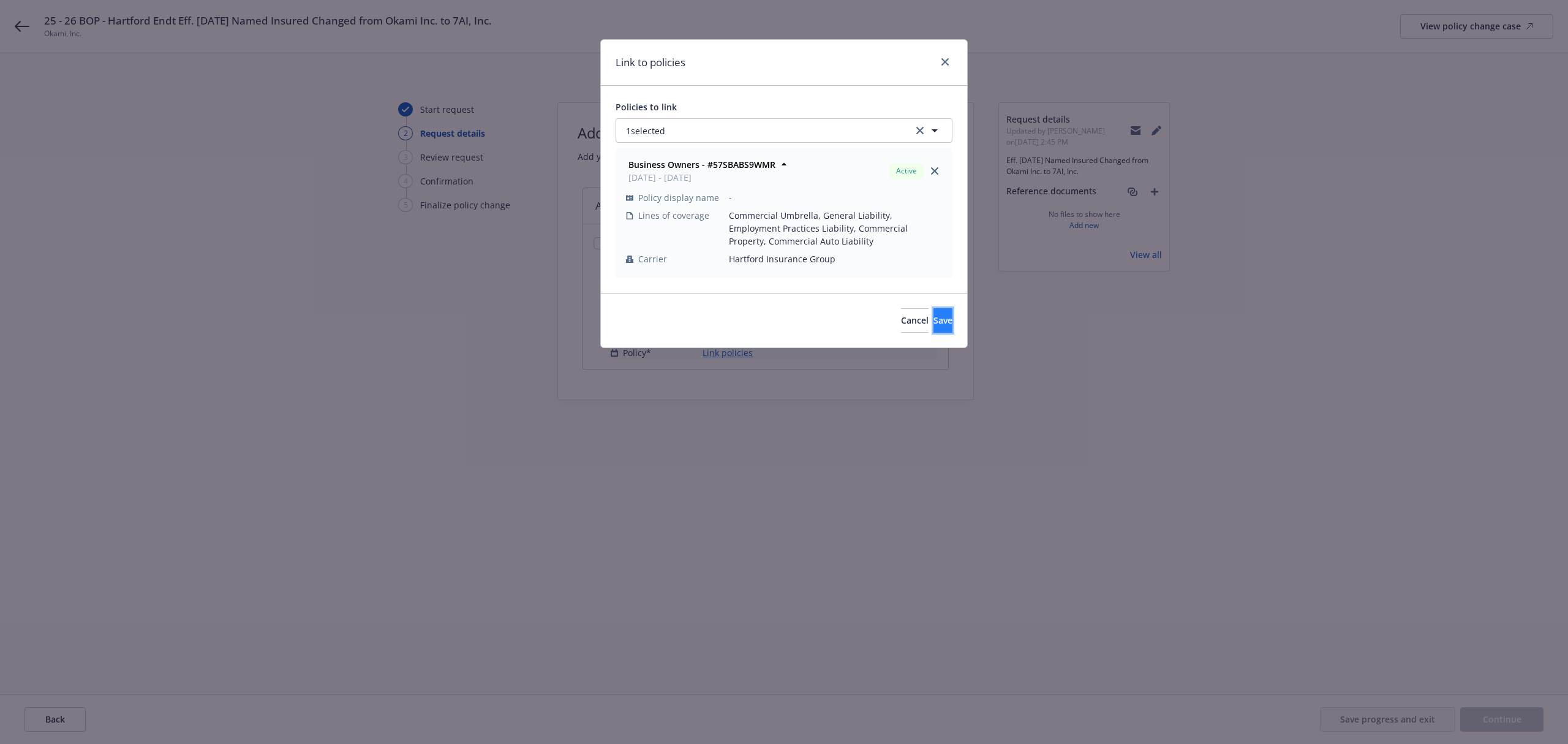
click at [934, 312] on button "Save" at bounding box center [943, 321] width 19 height 25
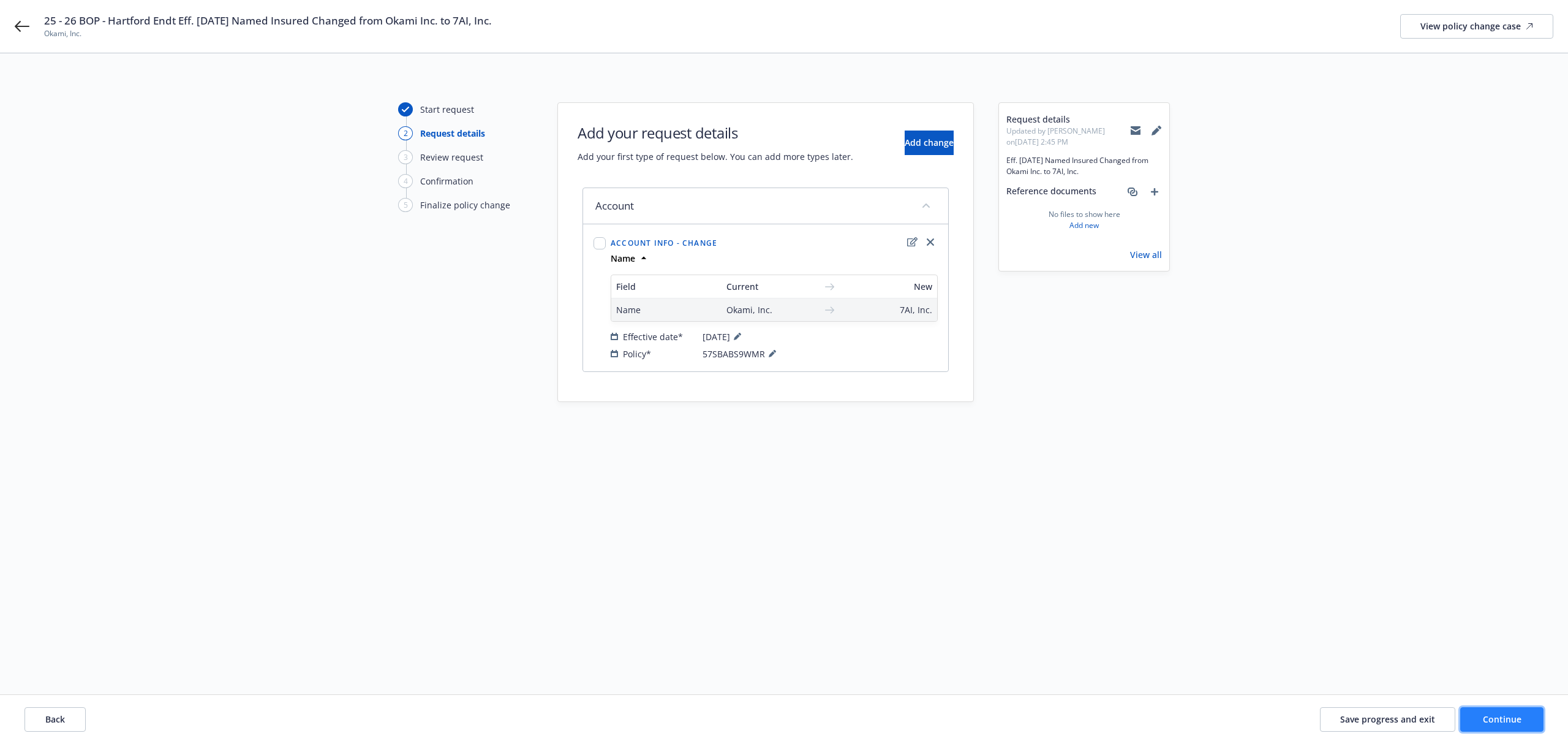
click at [1493, 712] on button "Continue" at bounding box center [1501, 719] width 83 height 25
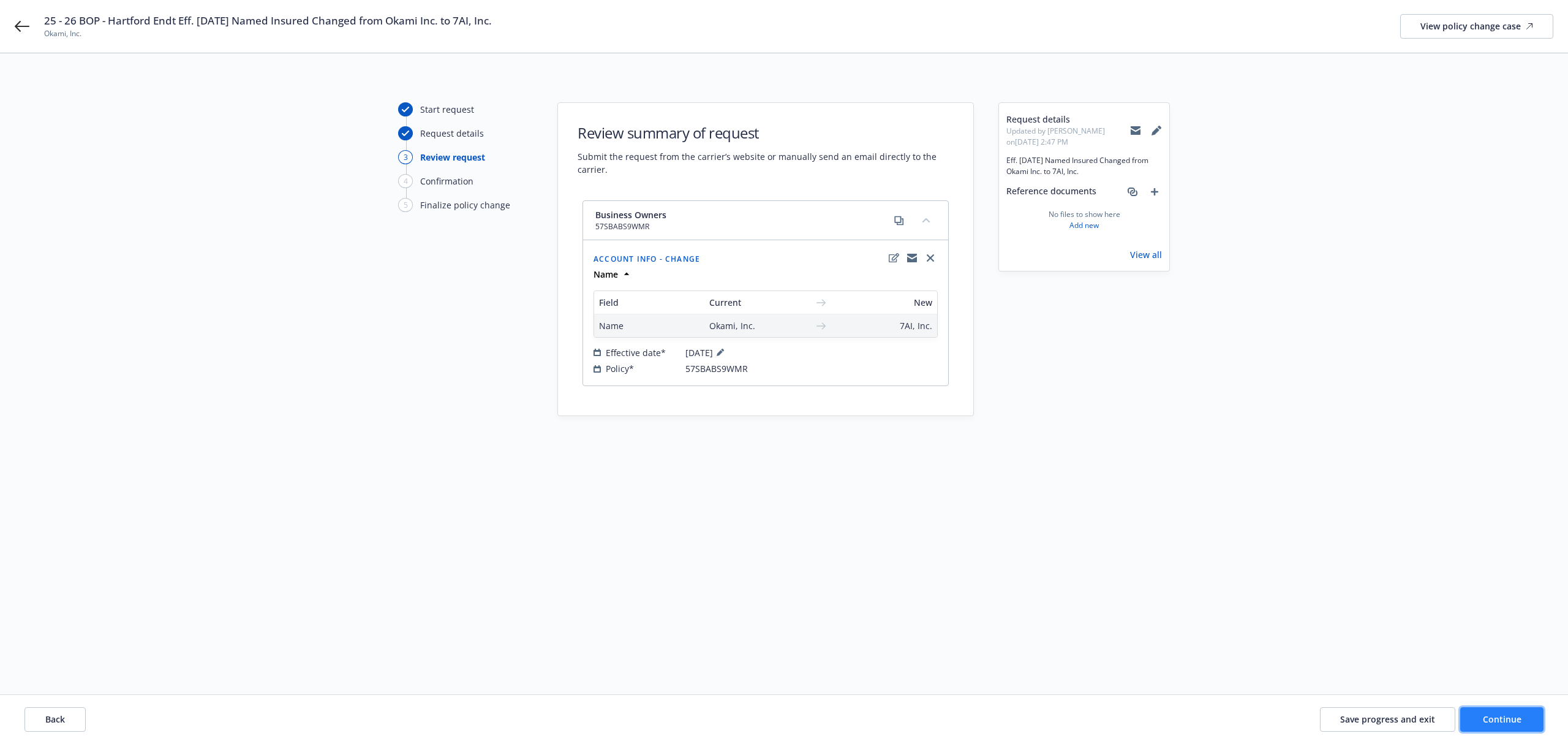
click at [1519, 721] on span "Continue" at bounding box center [1502, 719] width 39 height 12
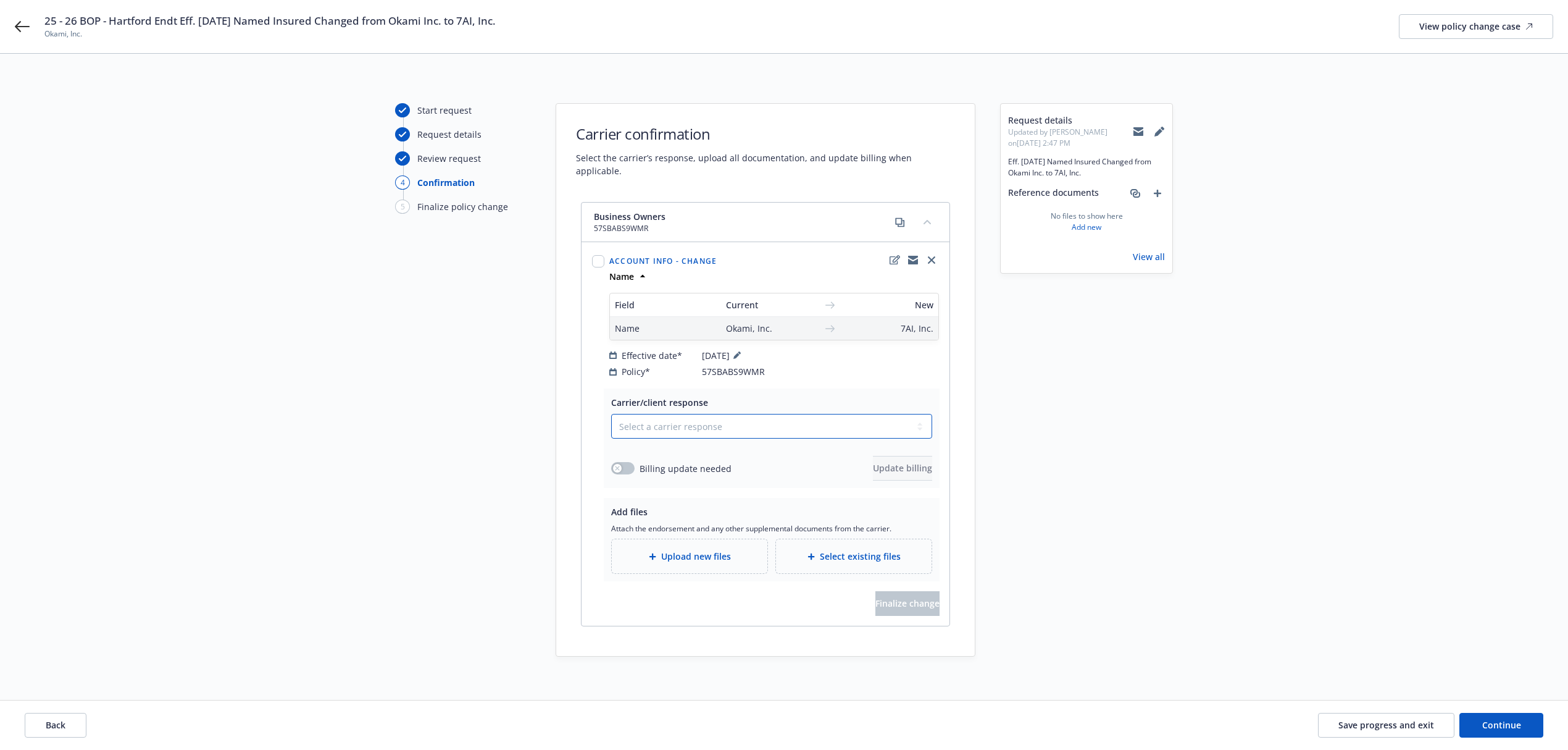
click at [724, 414] on select "Select a carrier response Accepted Accepted with revision No endorsement needed…" at bounding box center [772, 427] width 321 height 25
click at [612, 414] on select "Select a carrier response Accepted Accepted with revision No endorsement needed…" at bounding box center [772, 427] width 321 height 25
click at [707, 550] on span "Upload new files" at bounding box center [696, 556] width 70 height 13
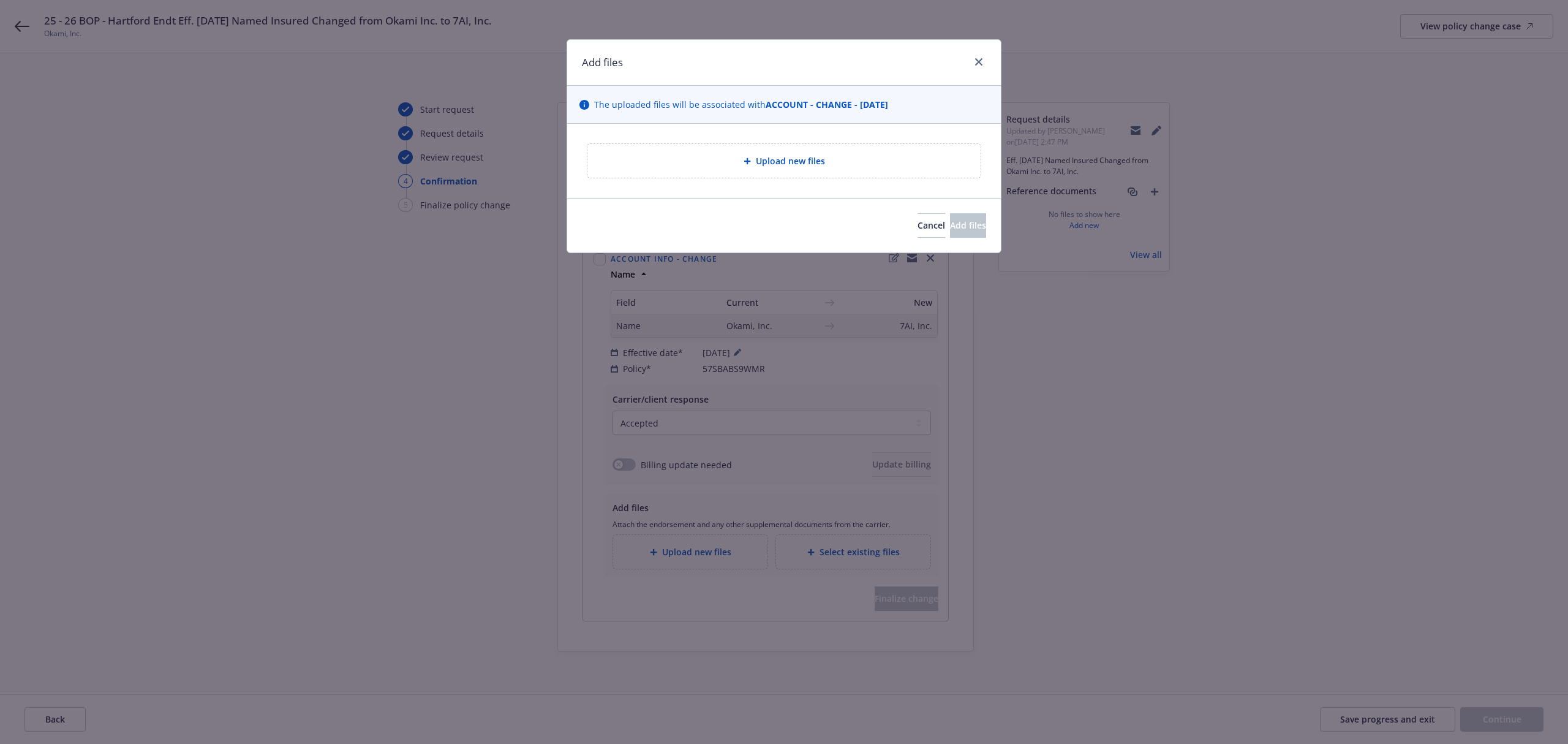
click at [673, 149] on div "Upload new files" at bounding box center [784, 160] width 393 height 34
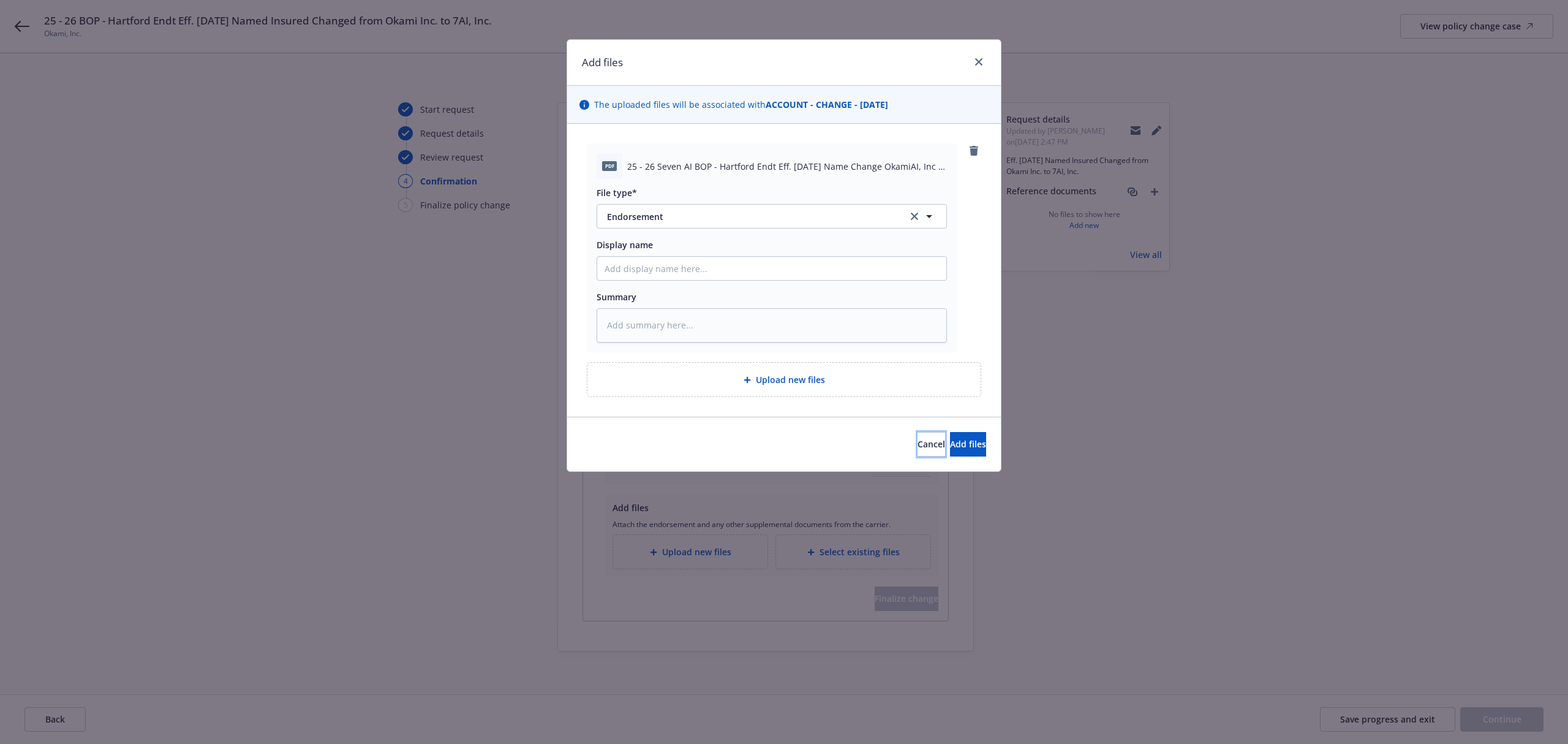
click at [917, 447] on span "Cancel" at bounding box center [931, 444] width 28 height 12
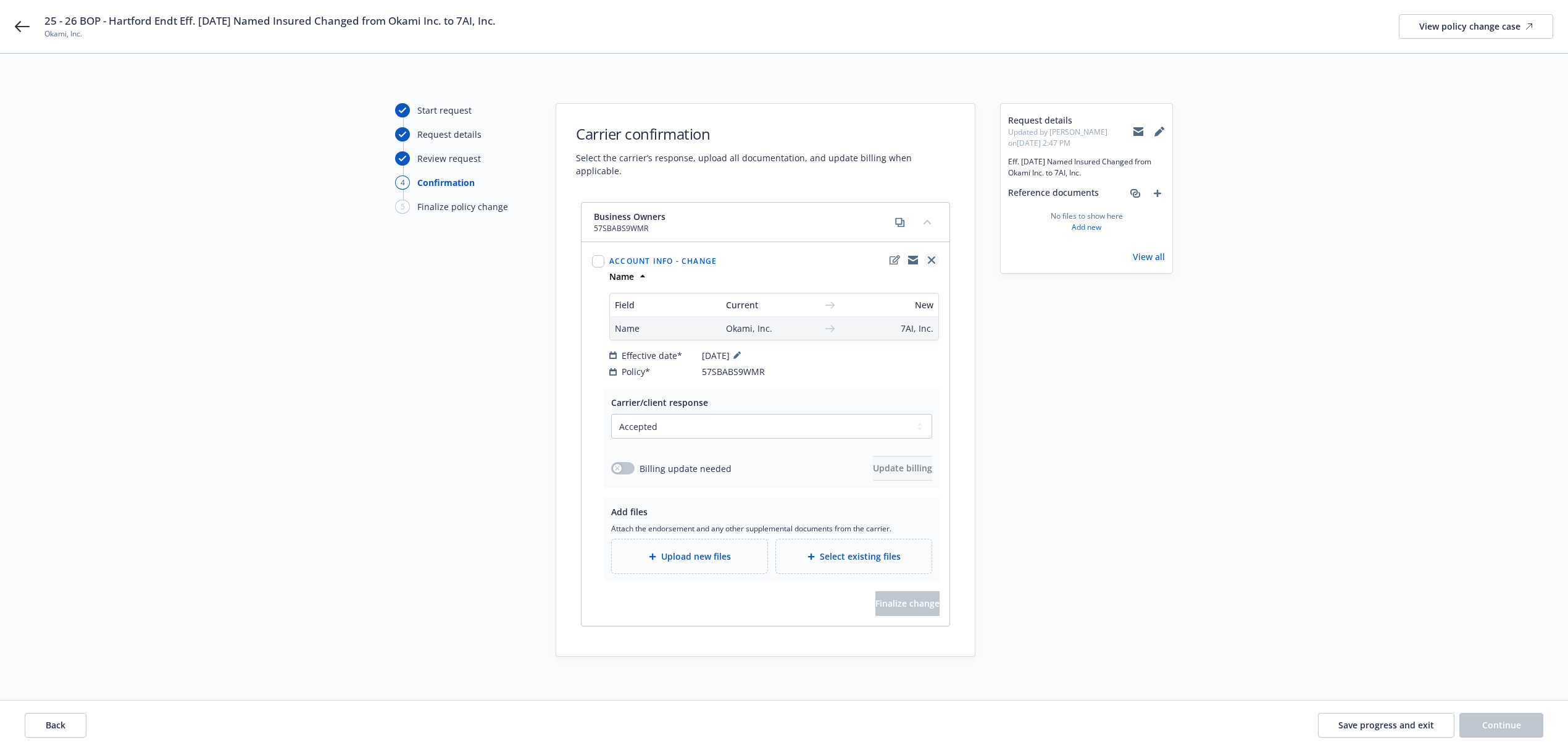
click at [928, 256] on icon "close" at bounding box center [932, 260] width 7 height 7
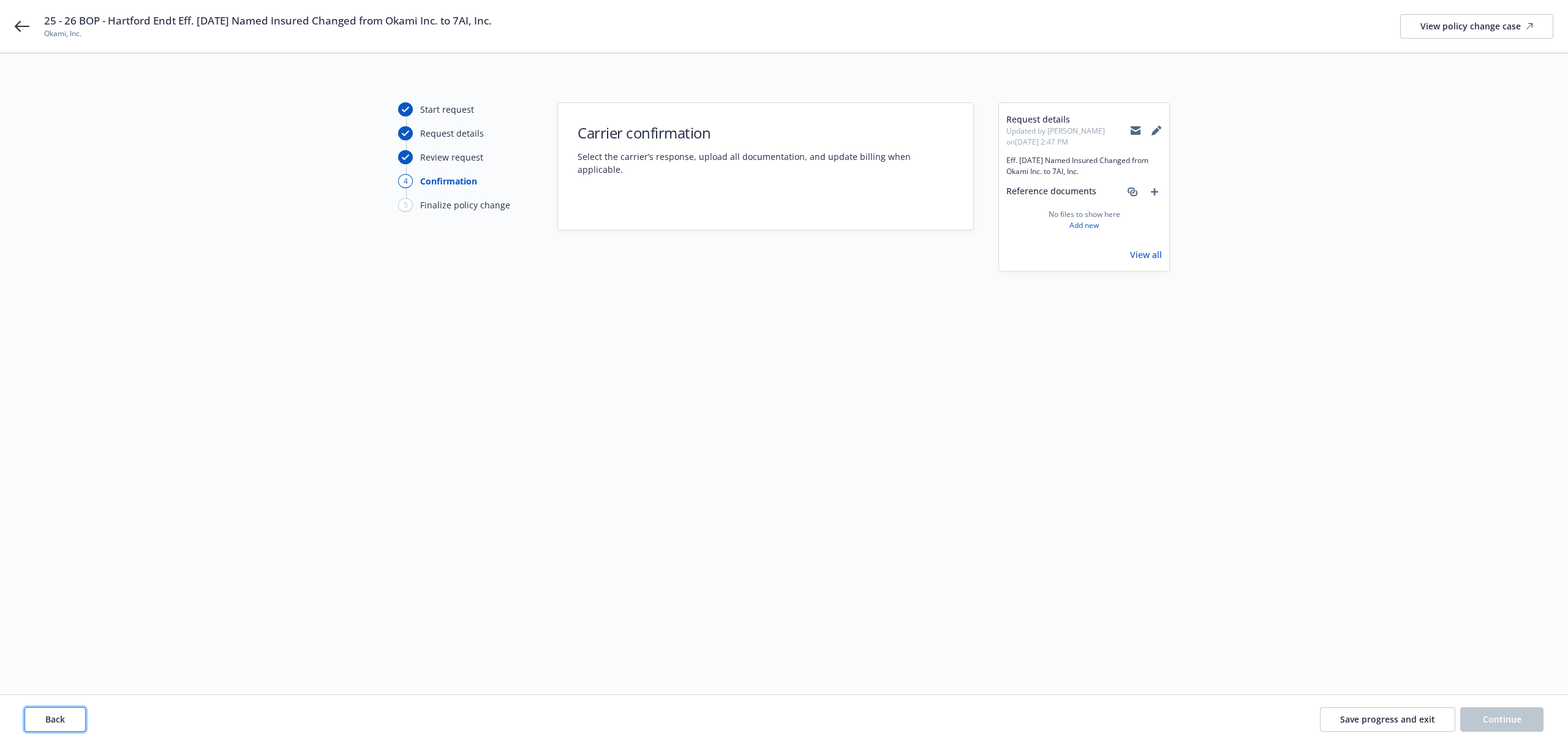
click at [41, 709] on button "Back" at bounding box center [55, 719] width 61 height 25
click at [57, 714] on span "Back" at bounding box center [55, 719] width 20 height 12
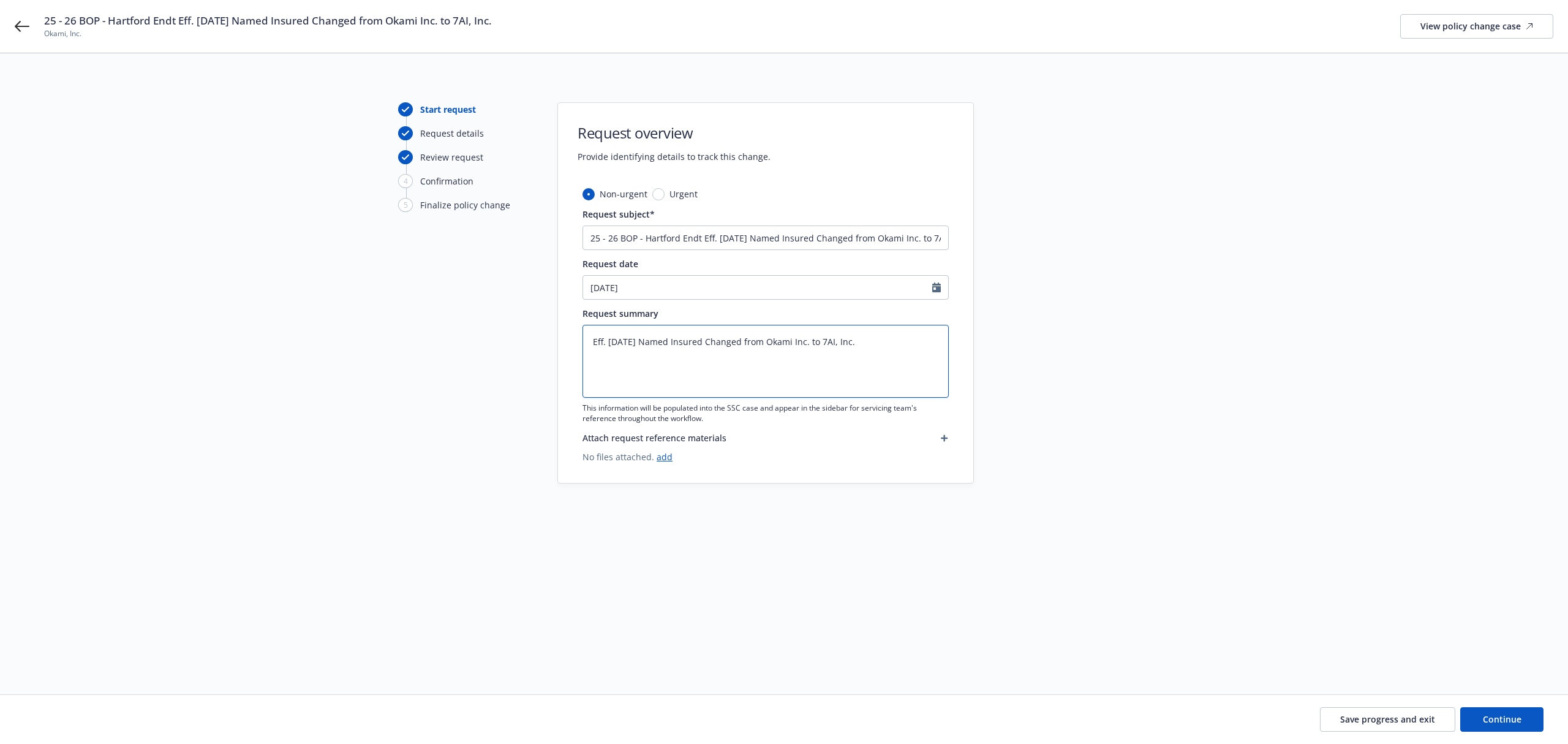
click at [795, 337] on textarea "Eff. [DATE] Named Insured Changed from Okami Inc. to 7AI, Inc." at bounding box center [766, 362] width 366 height 73
click at [901, 241] on input "25 - 26 BOP - Hartford Endt Eff. [DATE] Named Insured Changed from Okami Inc. t…" at bounding box center [766, 238] width 366 height 25
click at [1491, 729] on button "Continue" at bounding box center [1501, 719] width 83 height 25
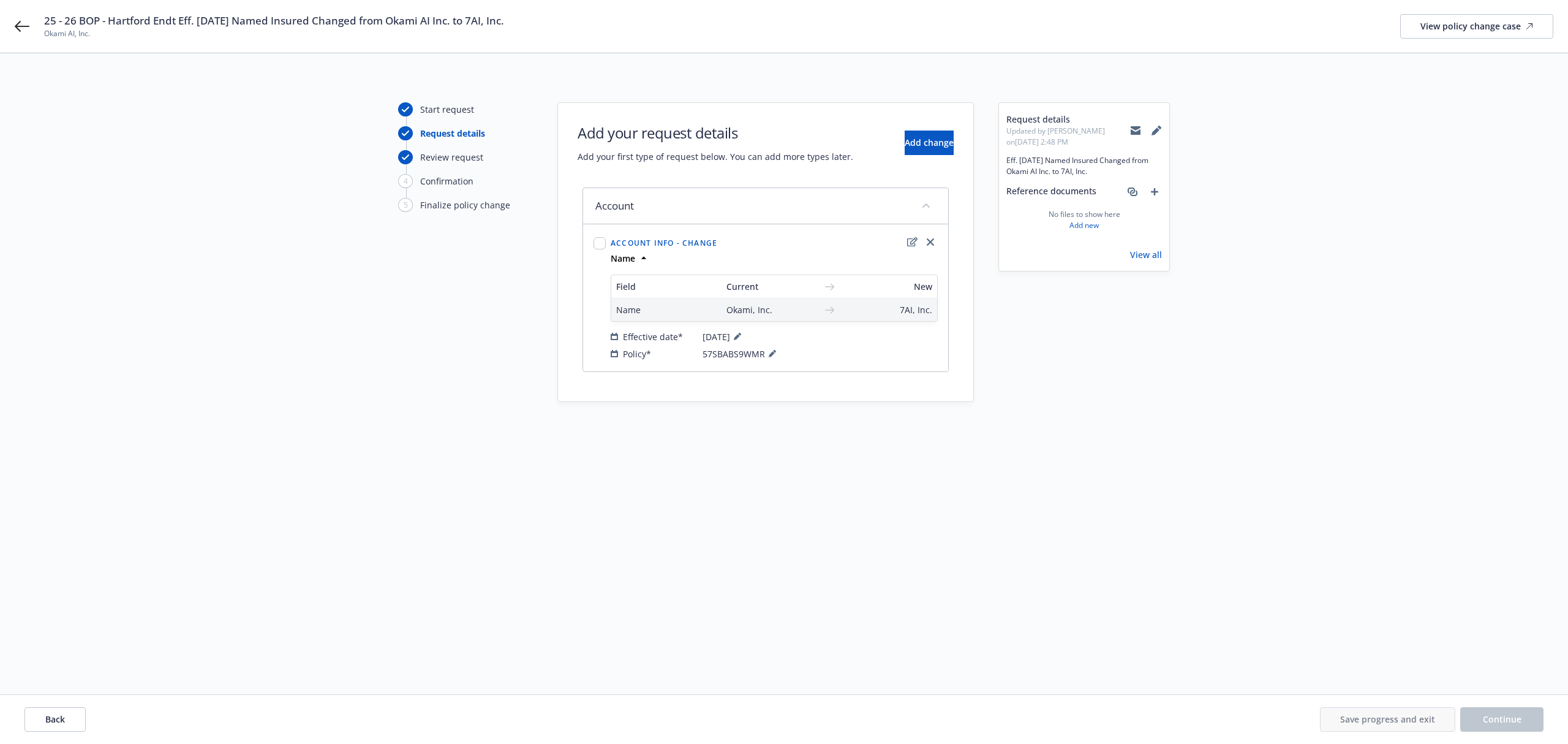
click at [905, 128] on div "Add your request details Add your first type of request below. You can add more…" at bounding box center [766, 143] width 376 height 41
click at [931, 244] on icon "close" at bounding box center [930, 242] width 7 height 7
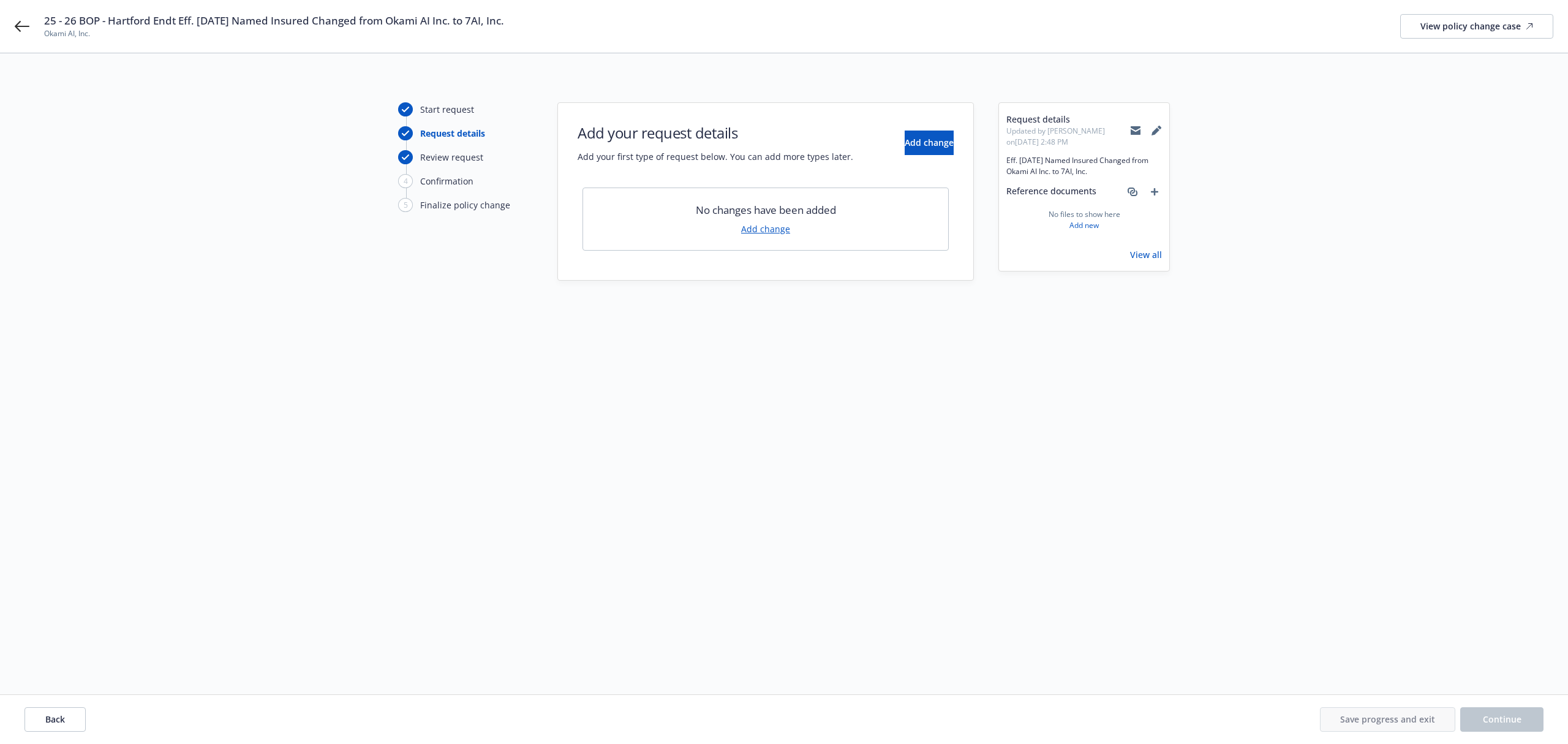
click at [899, 160] on div "Add your request details Add your first type of request below. You can add more…" at bounding box center [766, 143] width 376 height 41
click at [59, 721] on span "Back" at bounding box center [55, 719] width 20 height 12
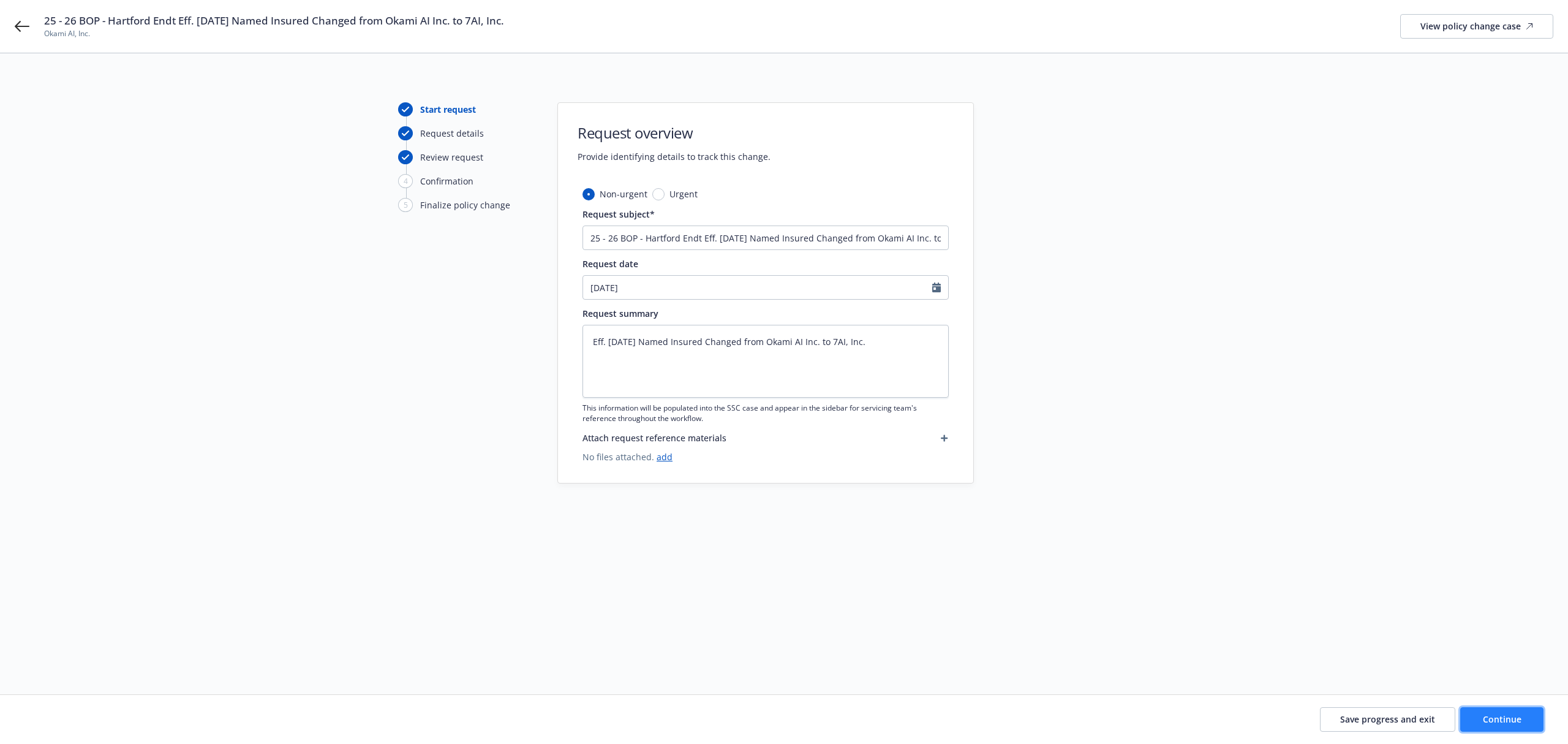
click at [1484, 714] on span "Continue" at bounding box center [1502, 719] width 39 height 12
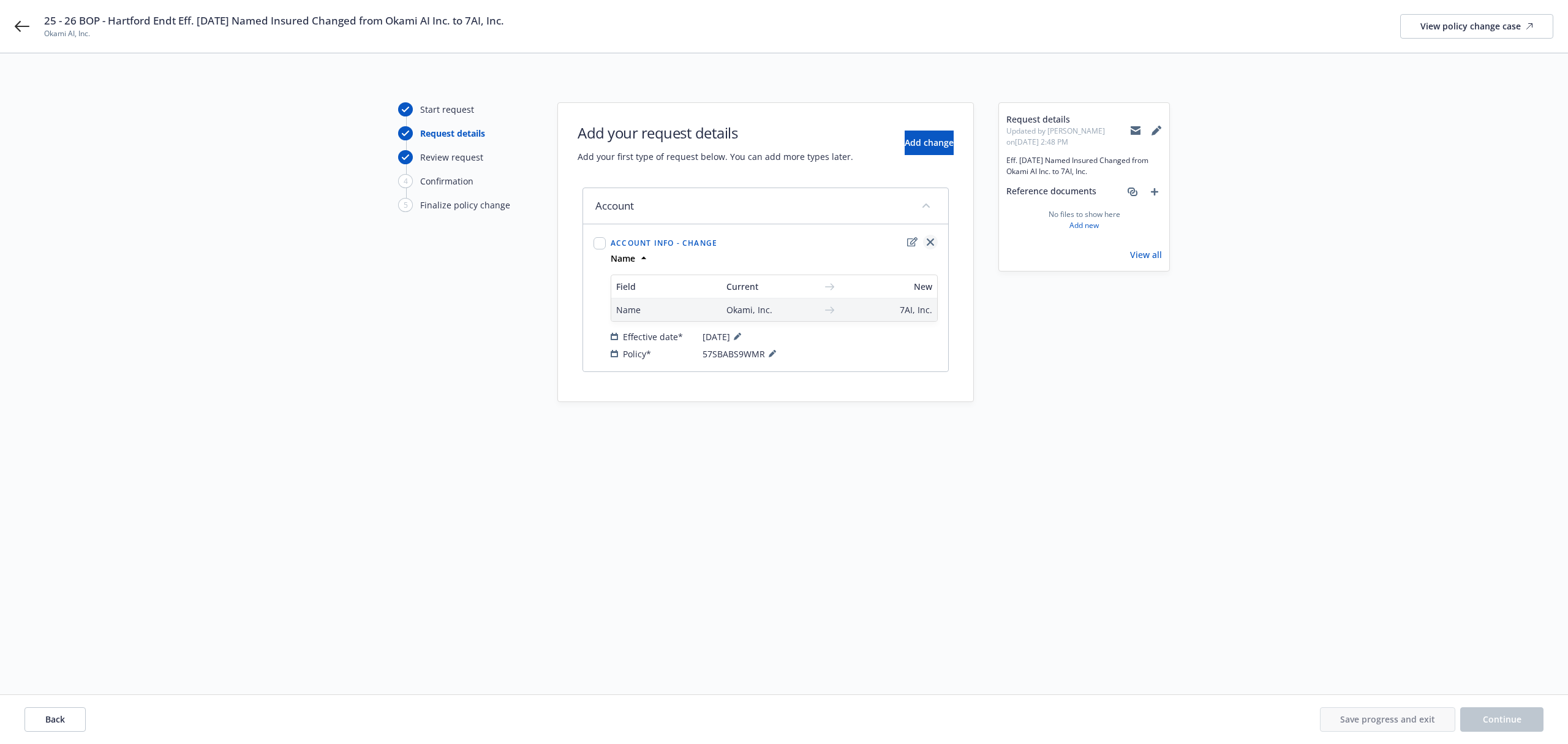
click at [930, 244] on icon "close" at bounding box center [930, 242] width 7 height 7
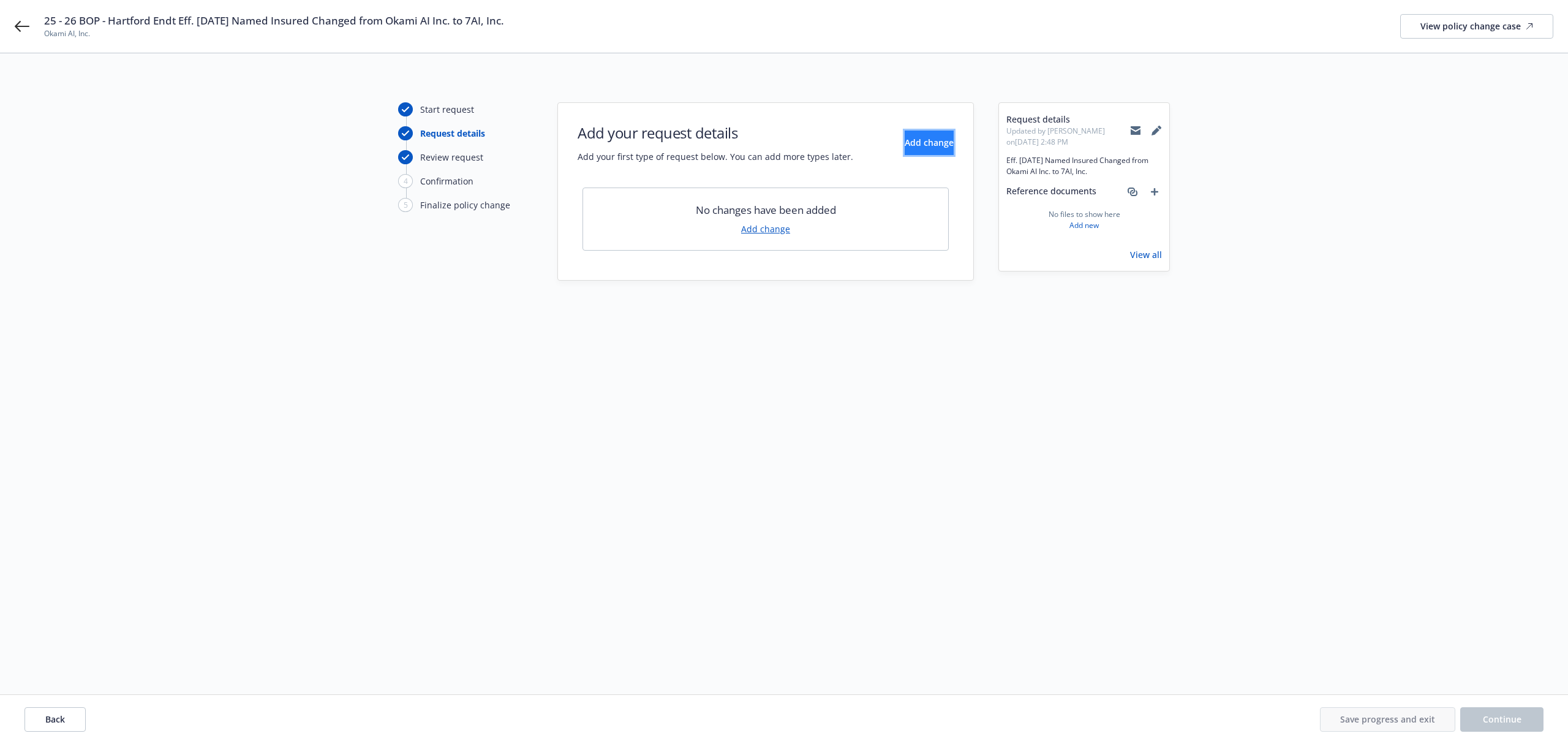
click at [905, 144] on span "Add change" at bounding box center [929, 143] width 49 height 12
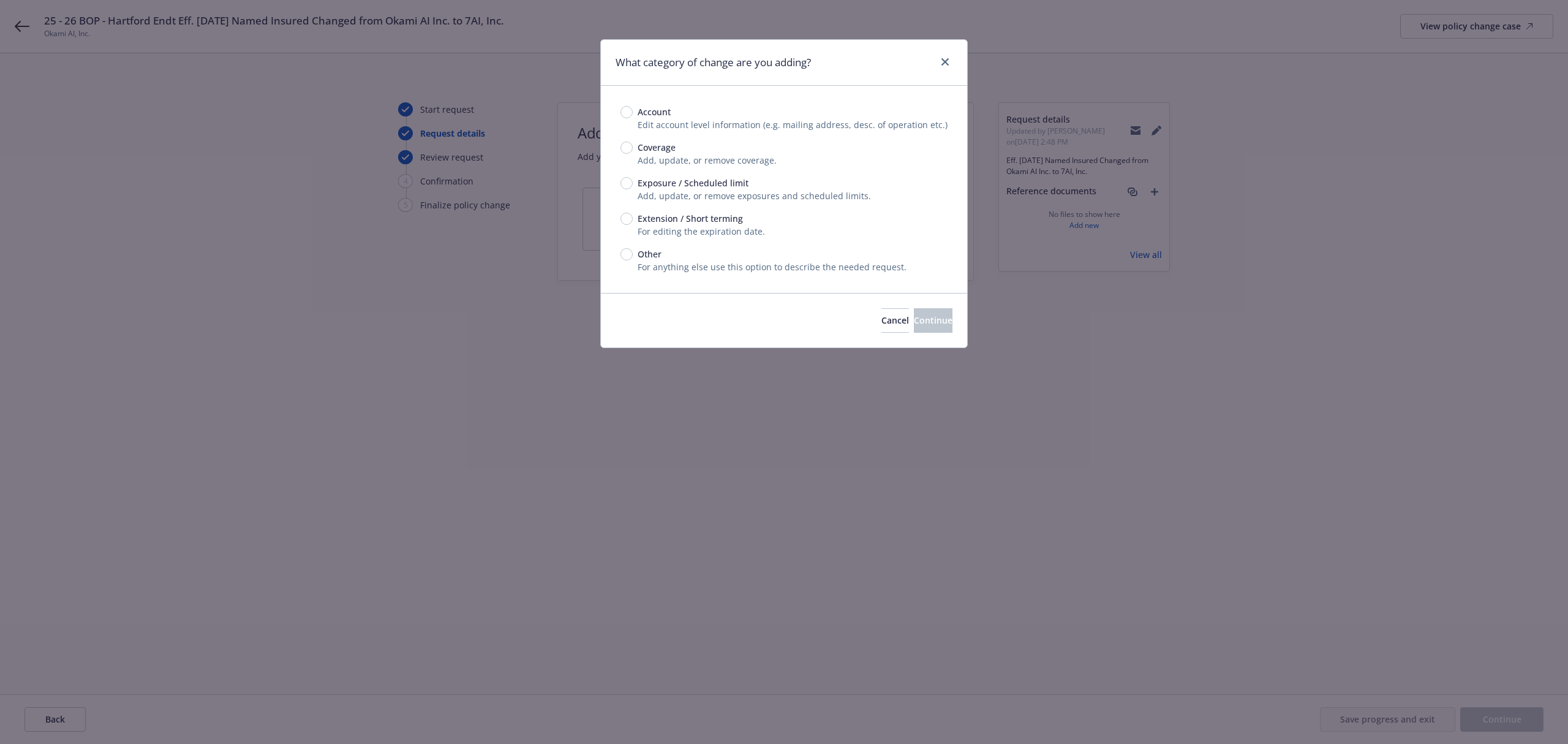
click at [648, 114] on span "Account" at bounding box center [654, 112] width 33 height 13
click at [633, 114] on input "Account" at bounding box center [626, 112] width 12 height 12
click at [929, 312] on button "Continue" at bounding box center [933, 321] width 39 height 25
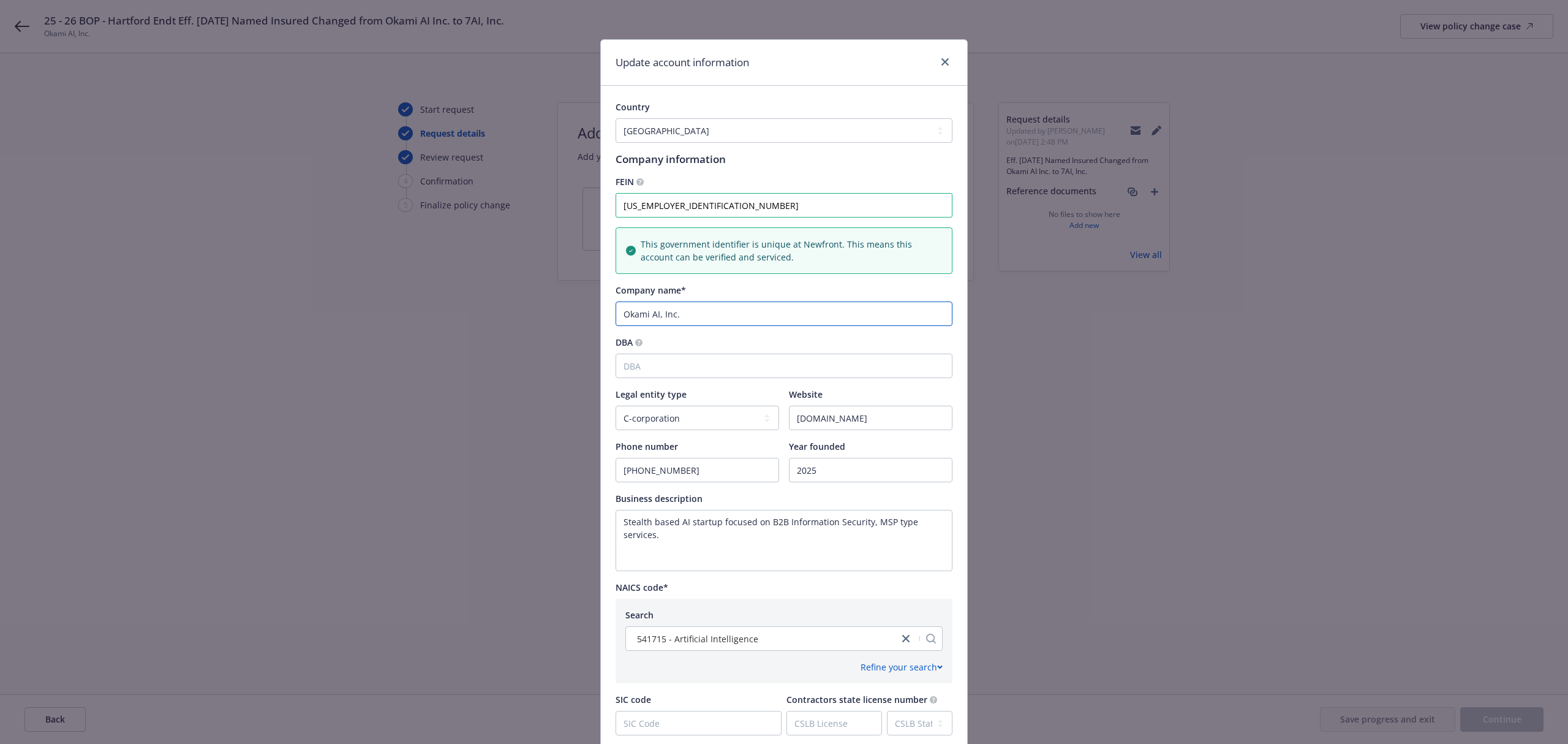
drag, startPoint x: 646, startPoint y: 318, endPoint x: 546, endPoint y: 307, distance: 100.6
click at [546, 307] on div "Update account information Country [GEOGRAPHIC_DATA] [GEOGRAPHIC_DATA] [GEOGRAP…" at bounding box center [784, 372] width 1568 height 744
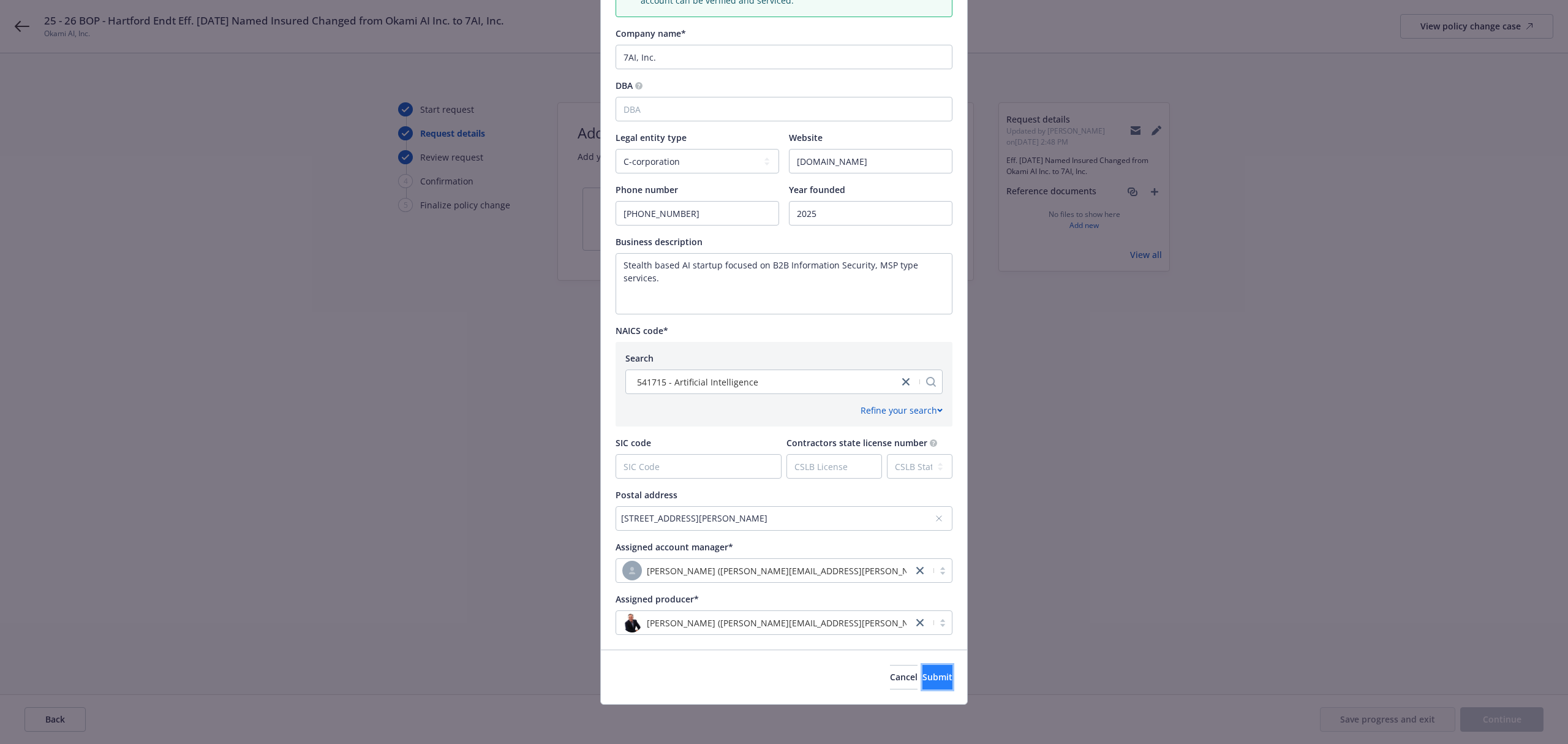
click at [922, 675] on span "Submit" at bounding box center [937, 677] width 30 height 12
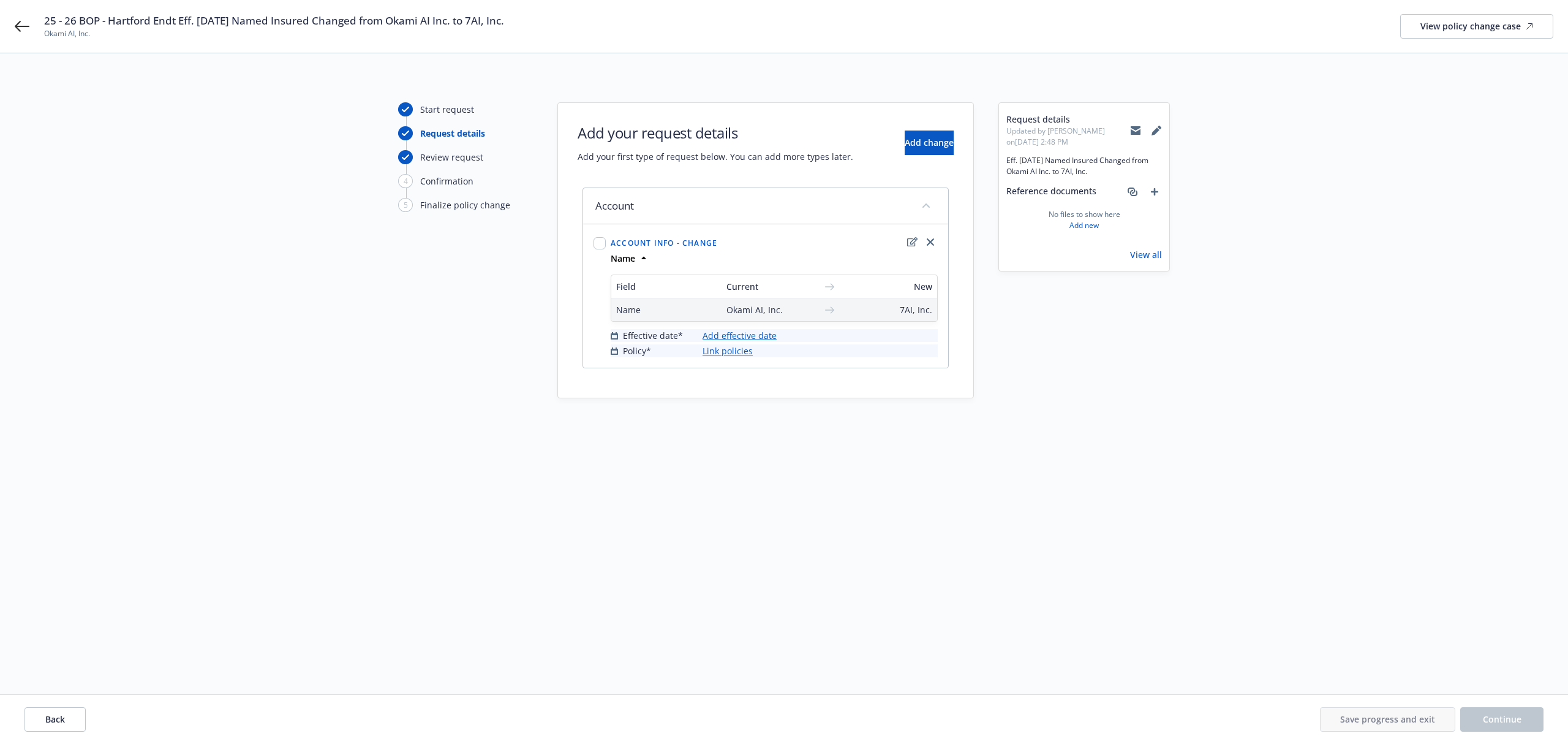
click at [752, 334] on link "Add effective date" at bounding box center [740, 336] width 74 height 13
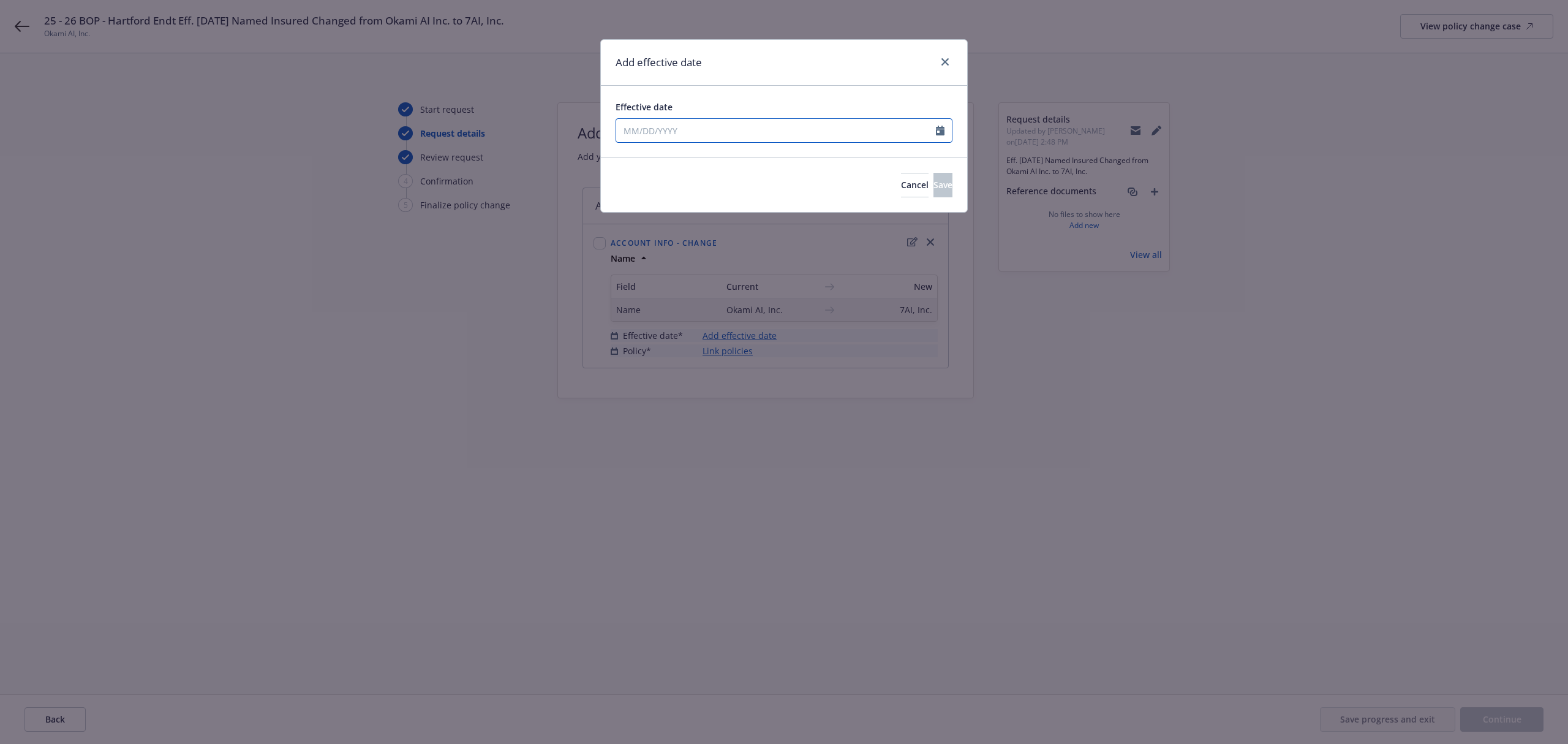
click at [865, 131] on input "Effective date" at bounding box center [776, 131] width 320 height 23
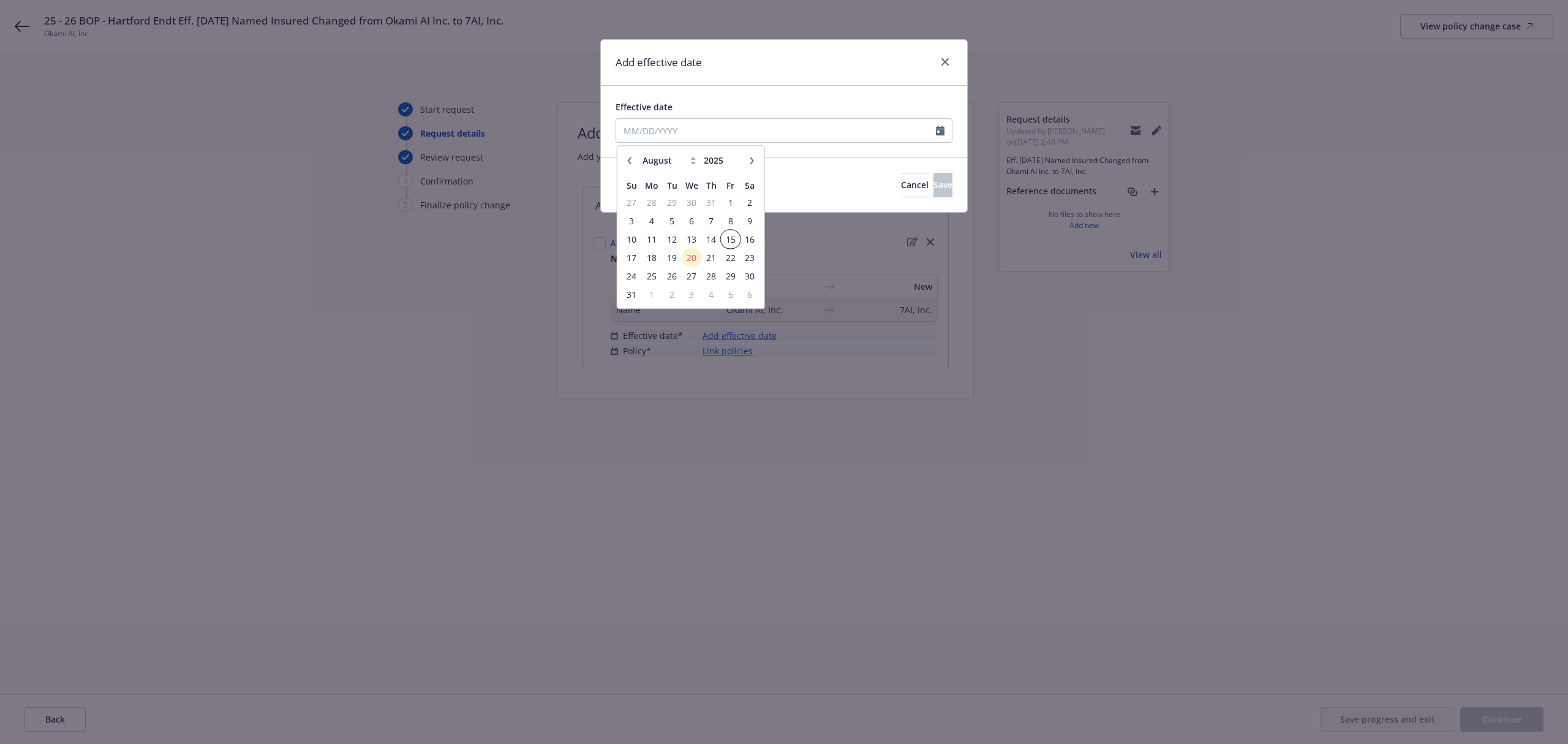
click at [729, 239] on span "15" at bounding box center [730, 239] width 17 height 15
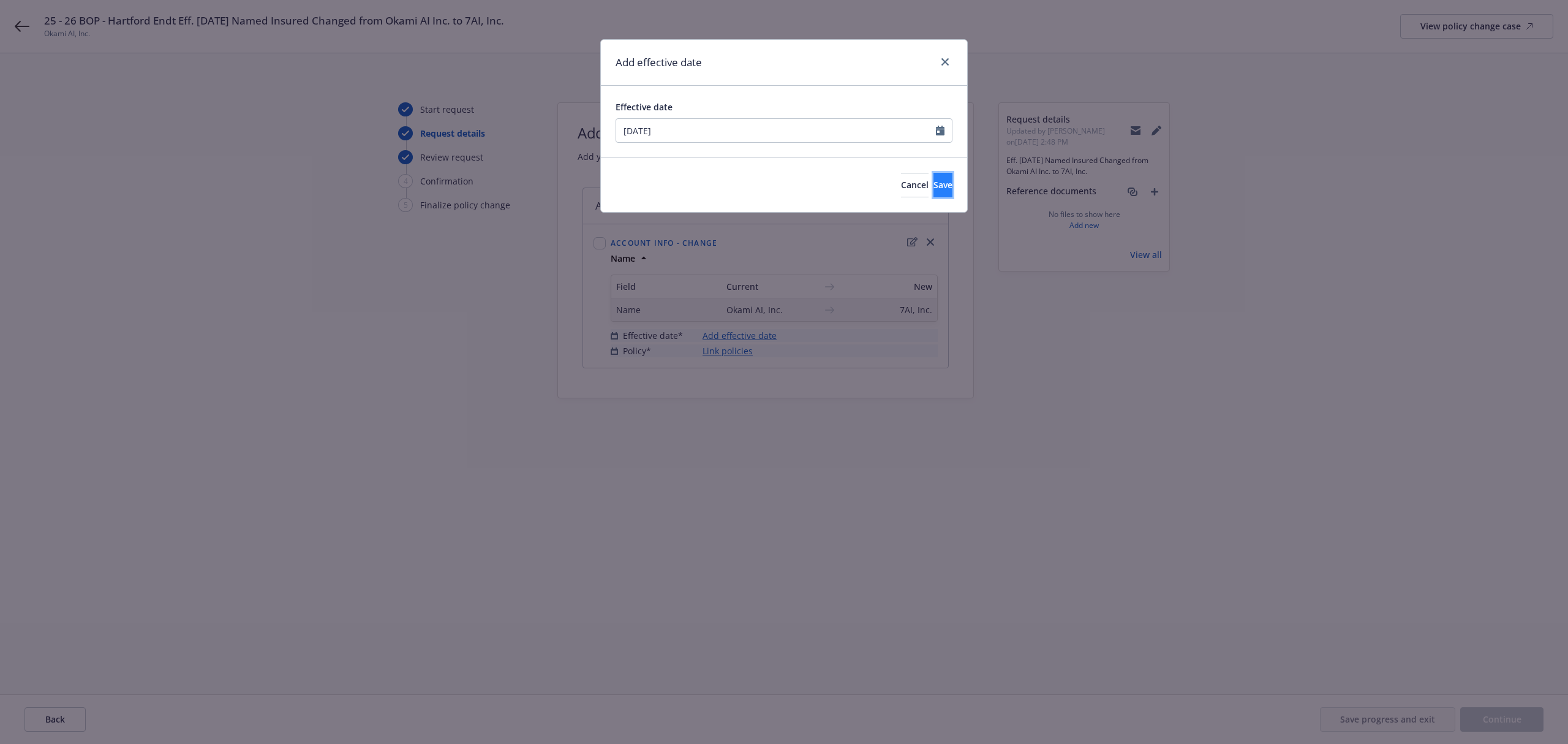
click at [934, 194] on button "Save" at bounding box center [943, 185] width 19 height 25
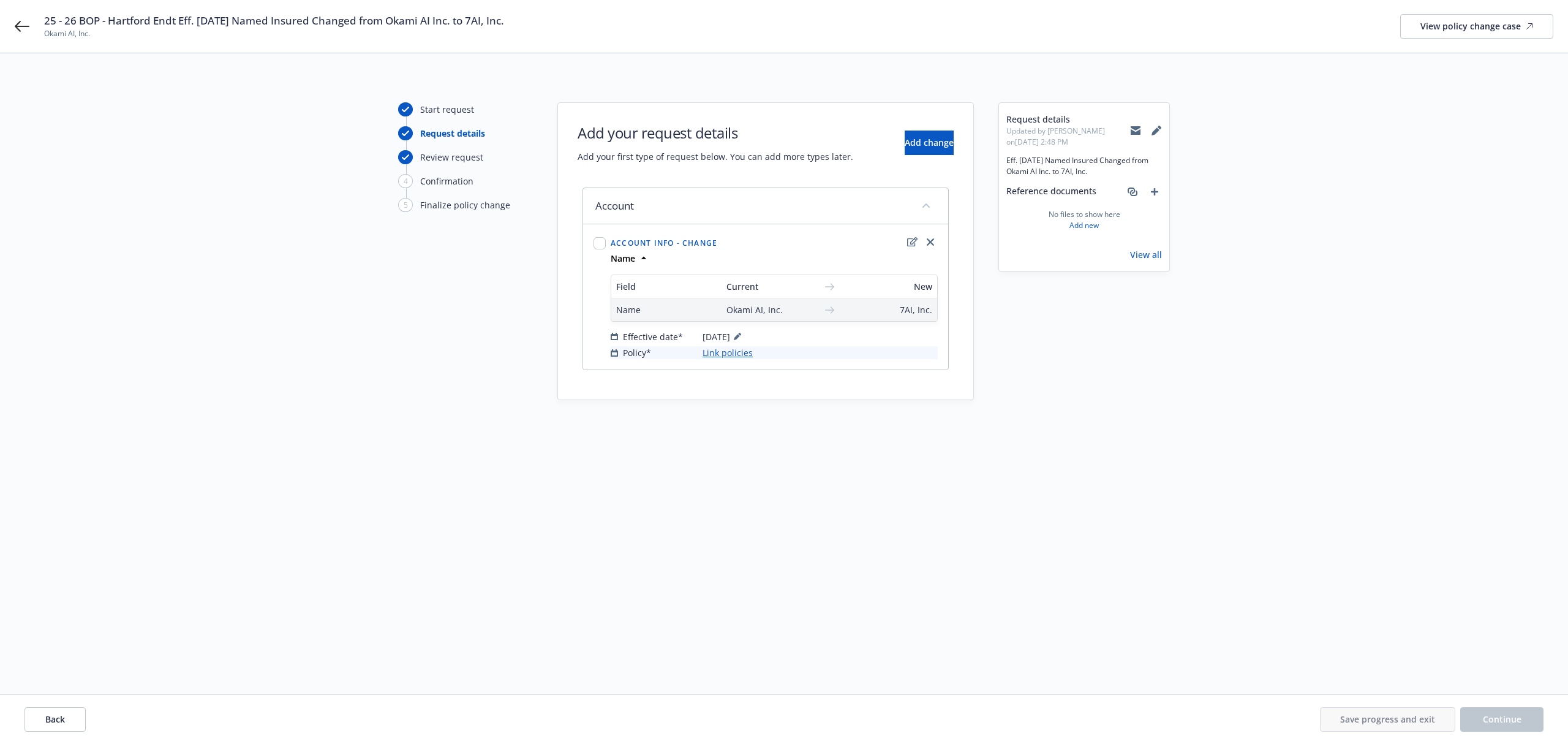
click at [726, 355] on link "Link policies" at bounding box center [728, 352] width 50 height 13
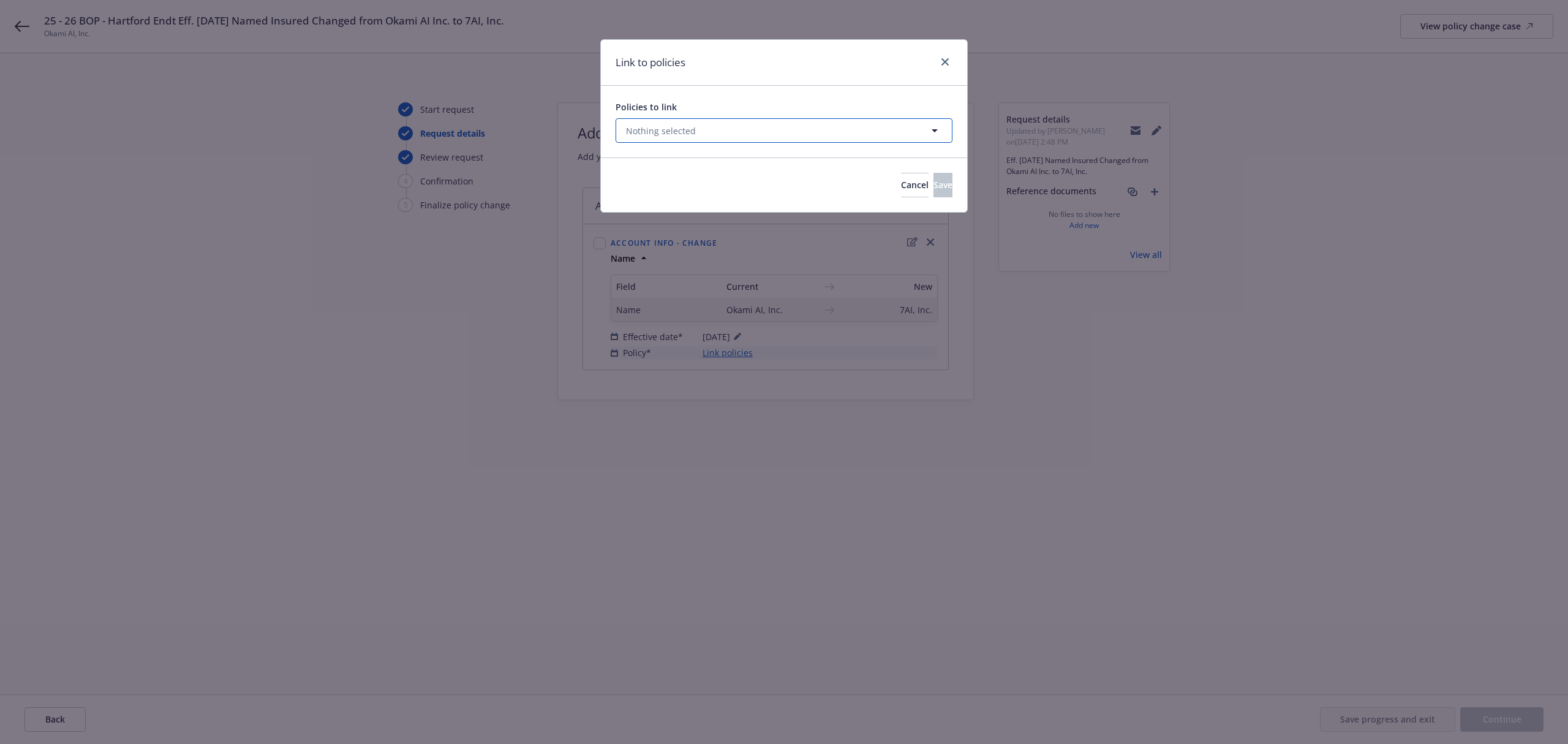
click at [832, 128] on button "Nothing selected" at bounding box center [784, 131] width 337 height 25
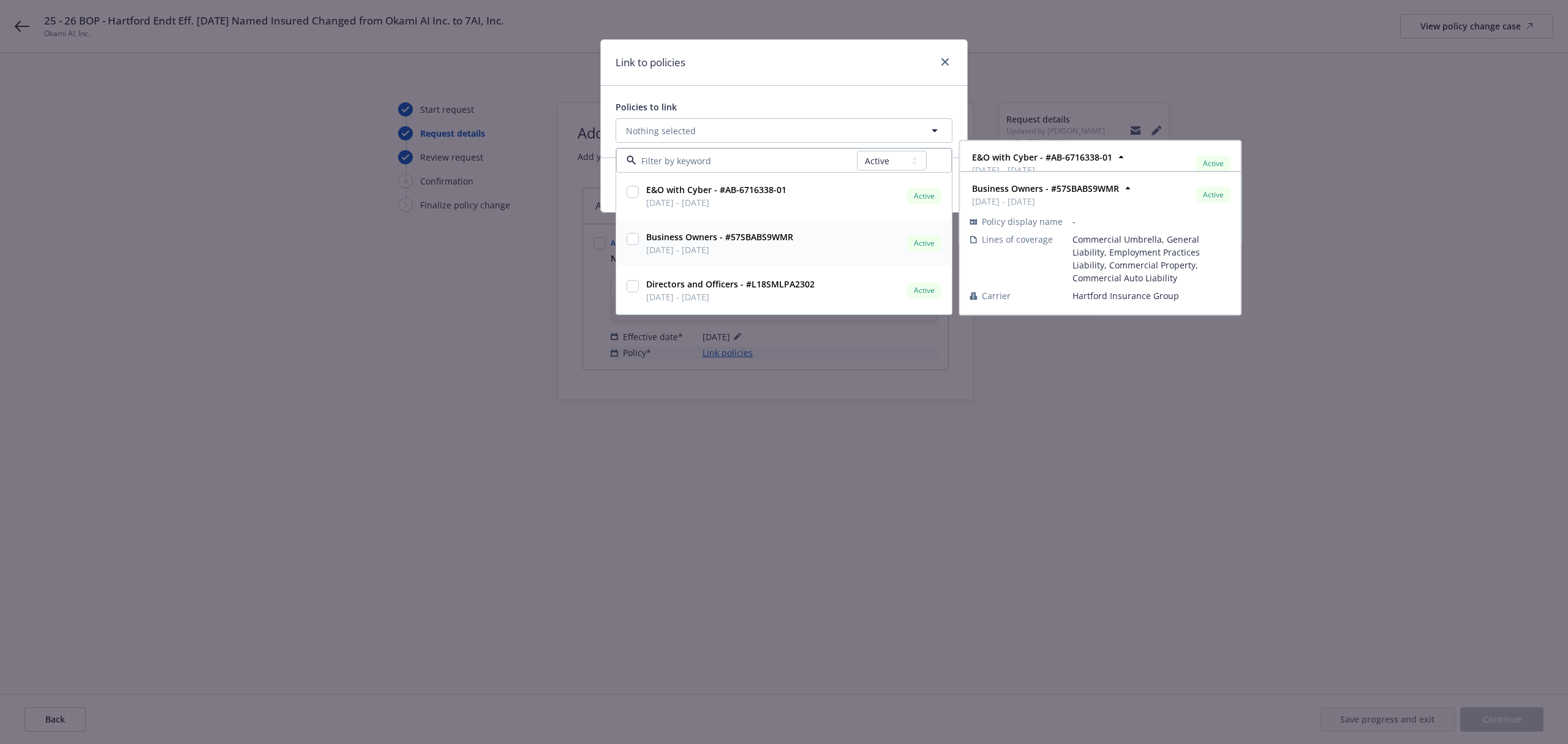
click at [628, 236] on input "checkbox" at bounding box center [633, 239] width 12 height 12
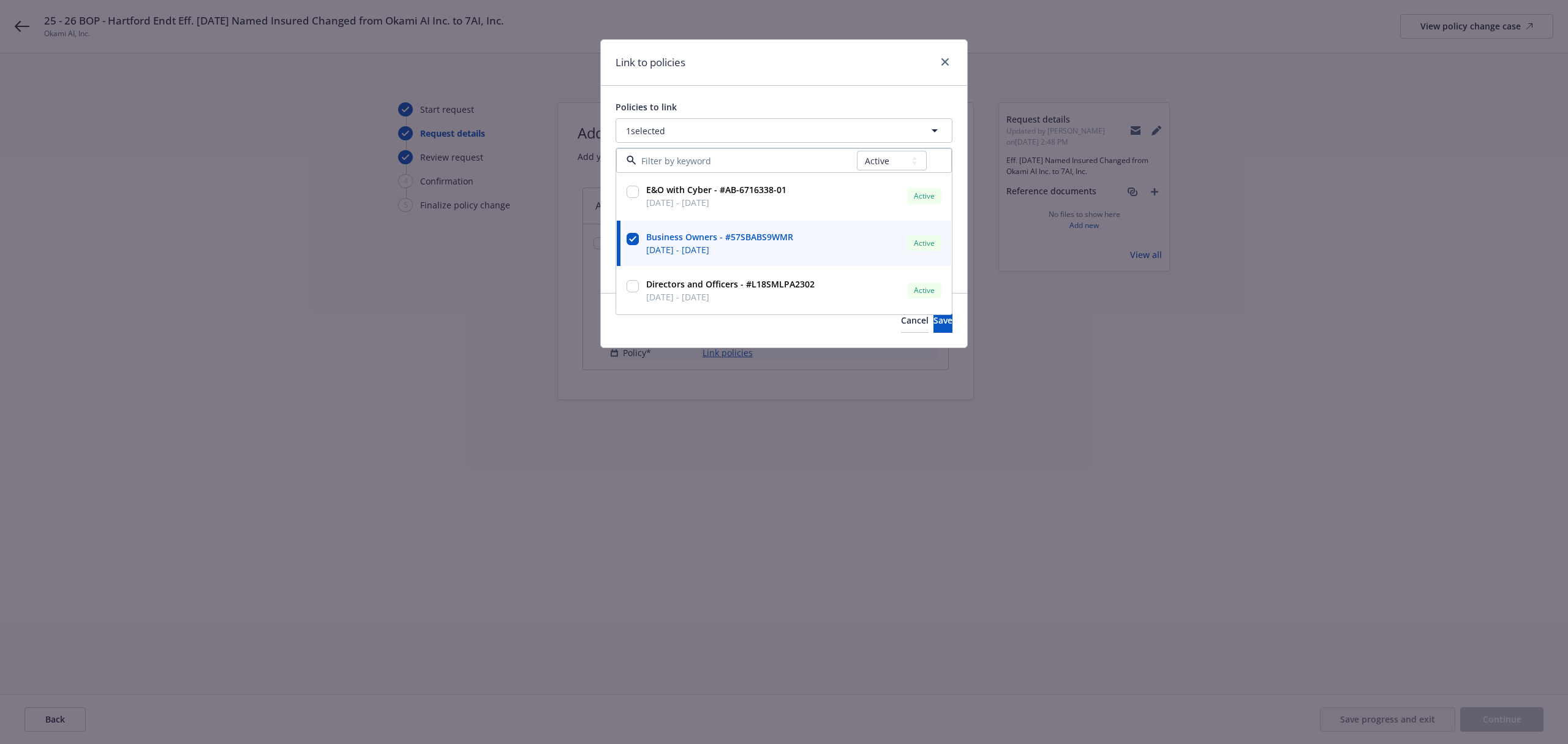
click at [890, 560] on div "Link to policies Policies to link 1 selected All Active Upcoming Expired Cancel…" at bounding box center [784, 372] width 1568 height 744
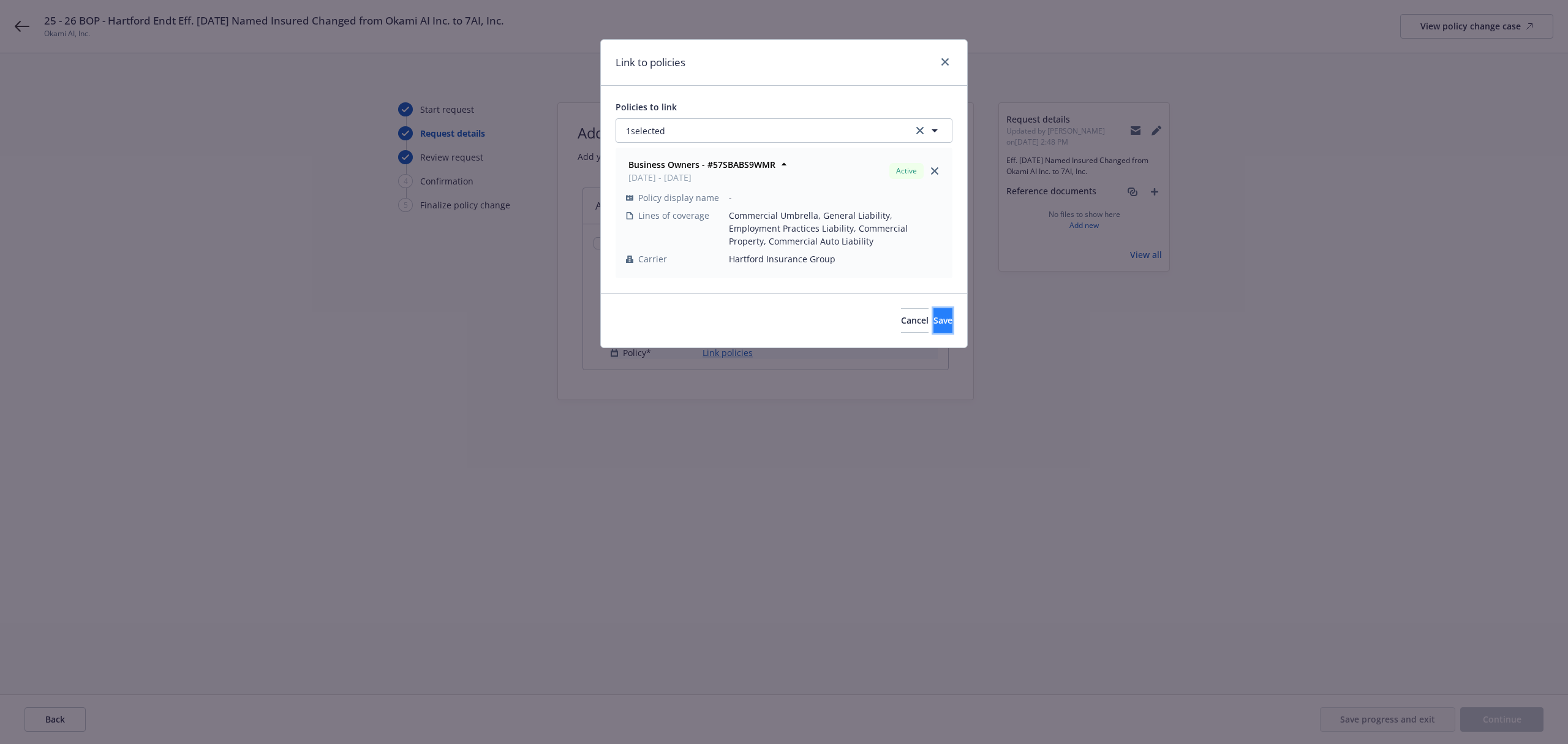
click at [934, 323] on span "Save" at bounding box center [943, 320] width 19 height 12
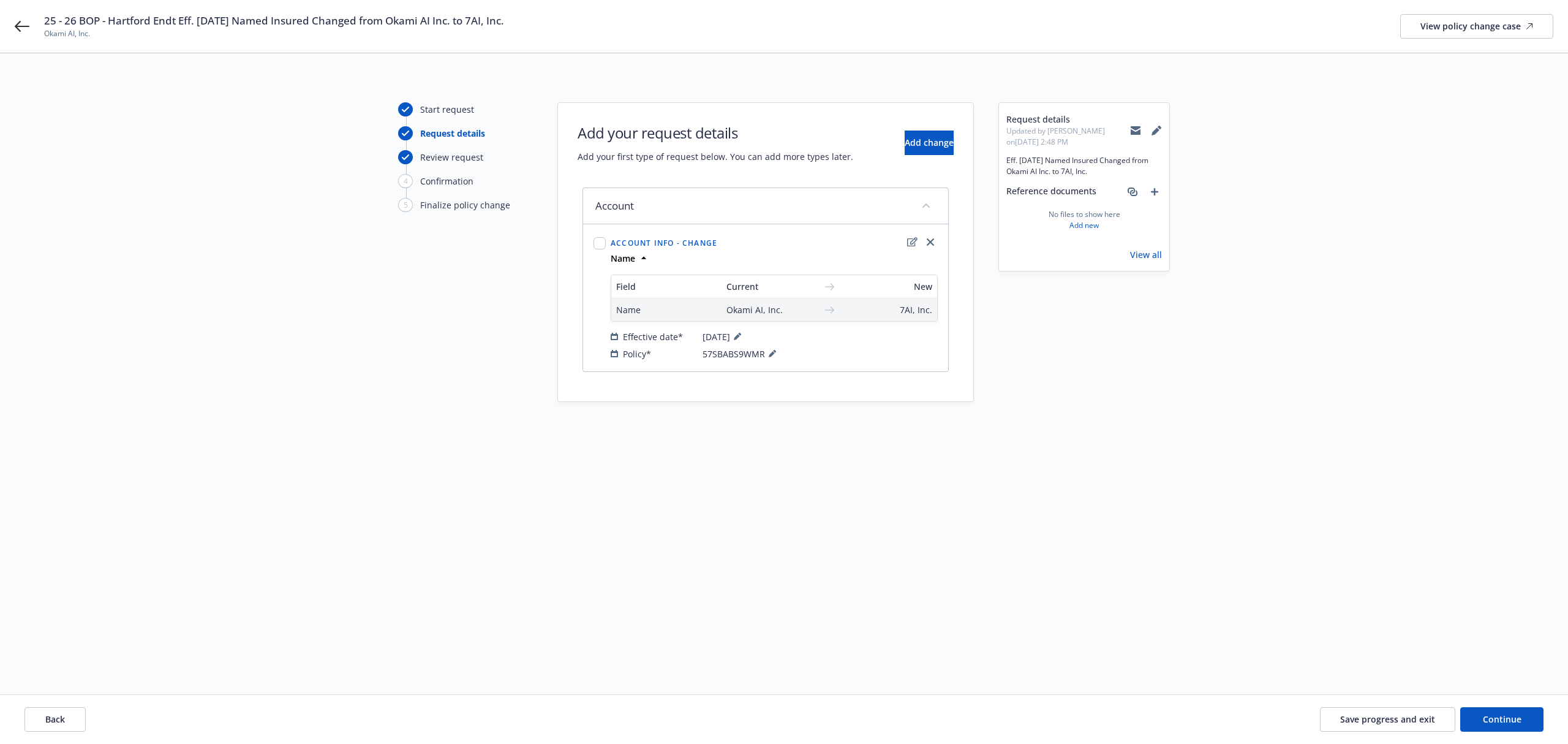
click at [1498, 736] on div "Back Save progress and exit Continue" at bounding box center [784, 719] width 1568 height 49
click at [1495, 717] on span "Continue" at bounding box center [1502, 719] width 39 height 12
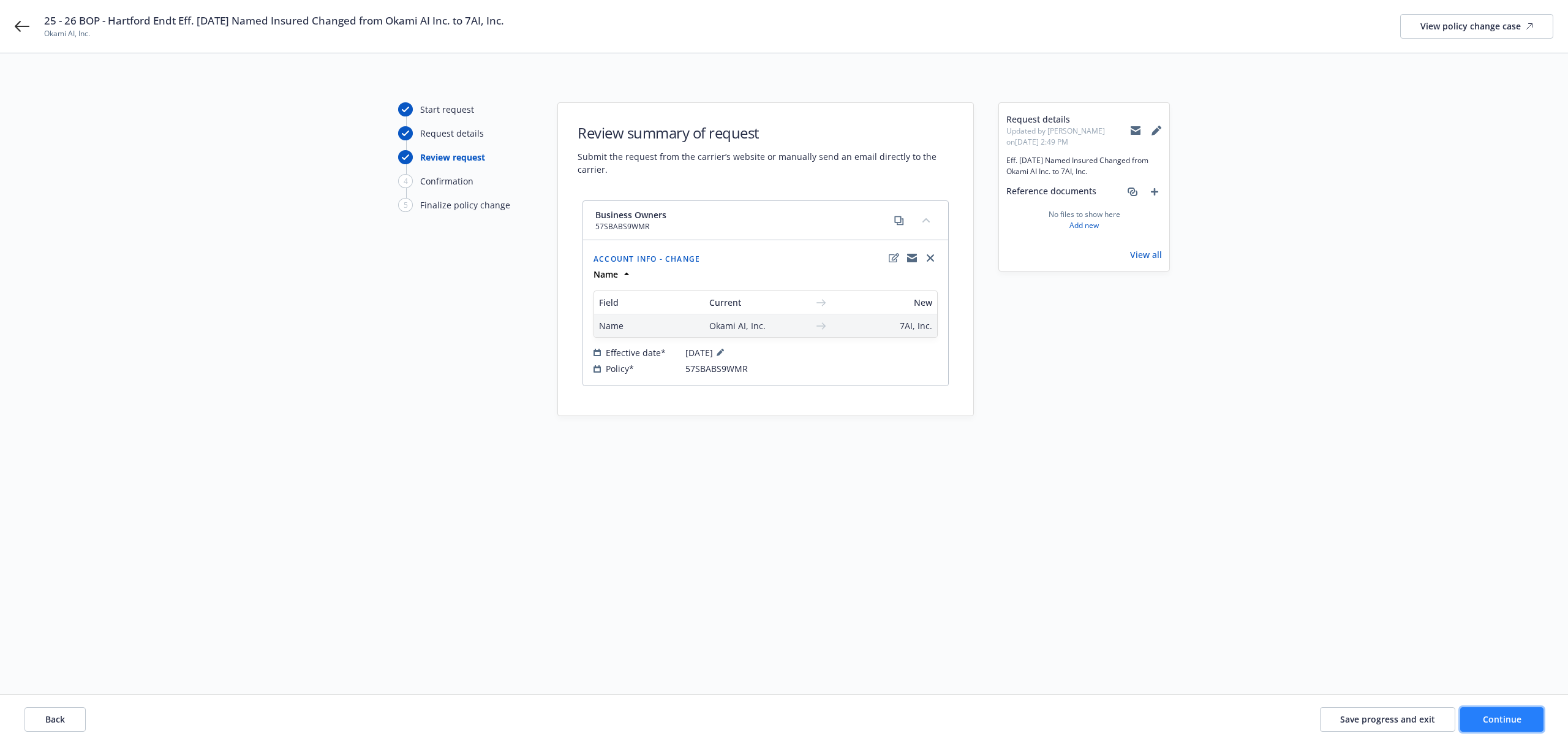
click at [1495, 714] on span "Continue" at bounding box center [1502, 719] width 39 height 12
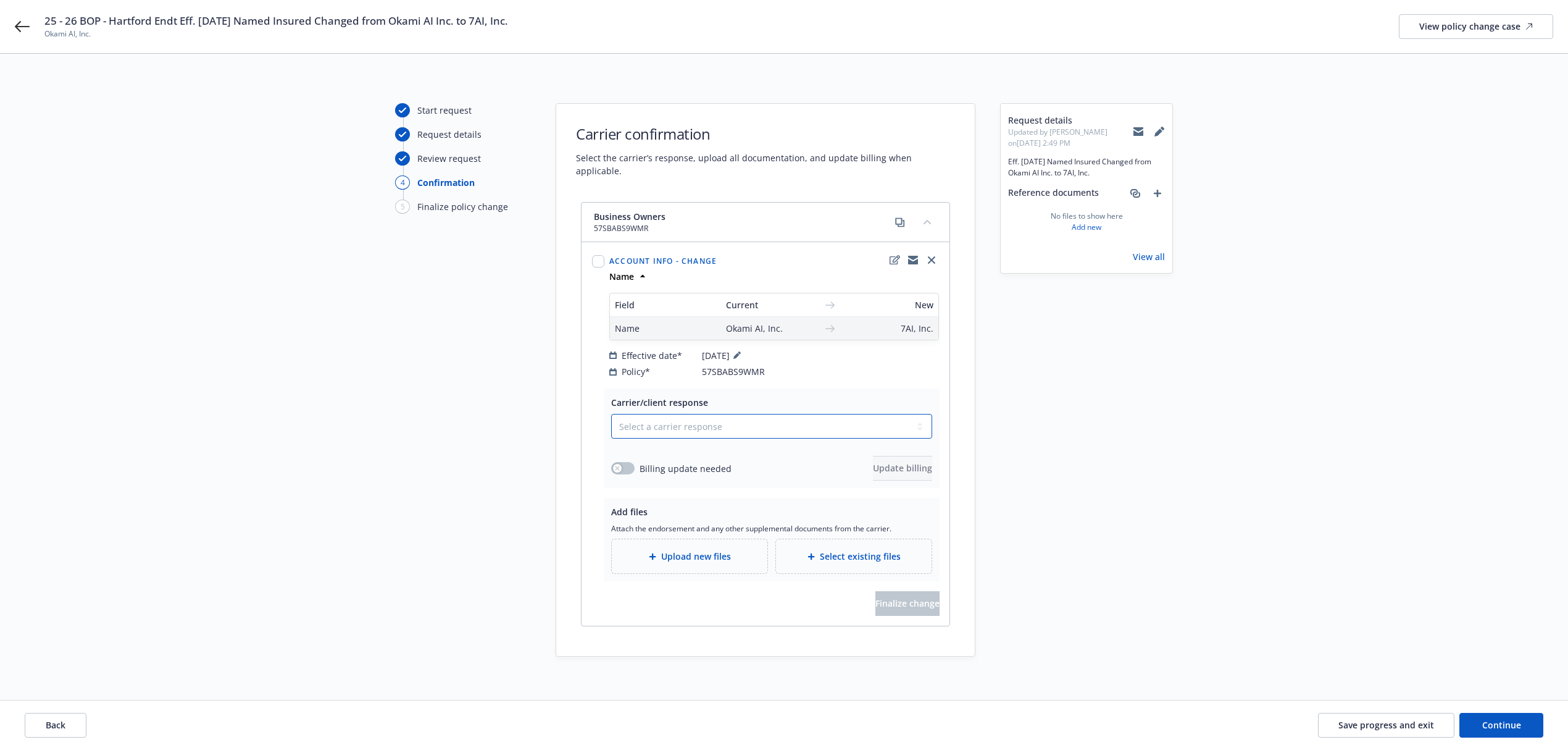
click at [727, 417] on select "Select a carrier response Accepted Accepted with revision No endorsement needed…" at bounding box center [772, 427] width 321 height 25
click at [612, 414] on select "Select a carrier response Accepted Accepted with revision No endorsement needed…" at bounding box center [772, 427] width 321 height 25
click at [692, 550] on span "Upload new files" at bounding box center [696, 556] width 70 height 13
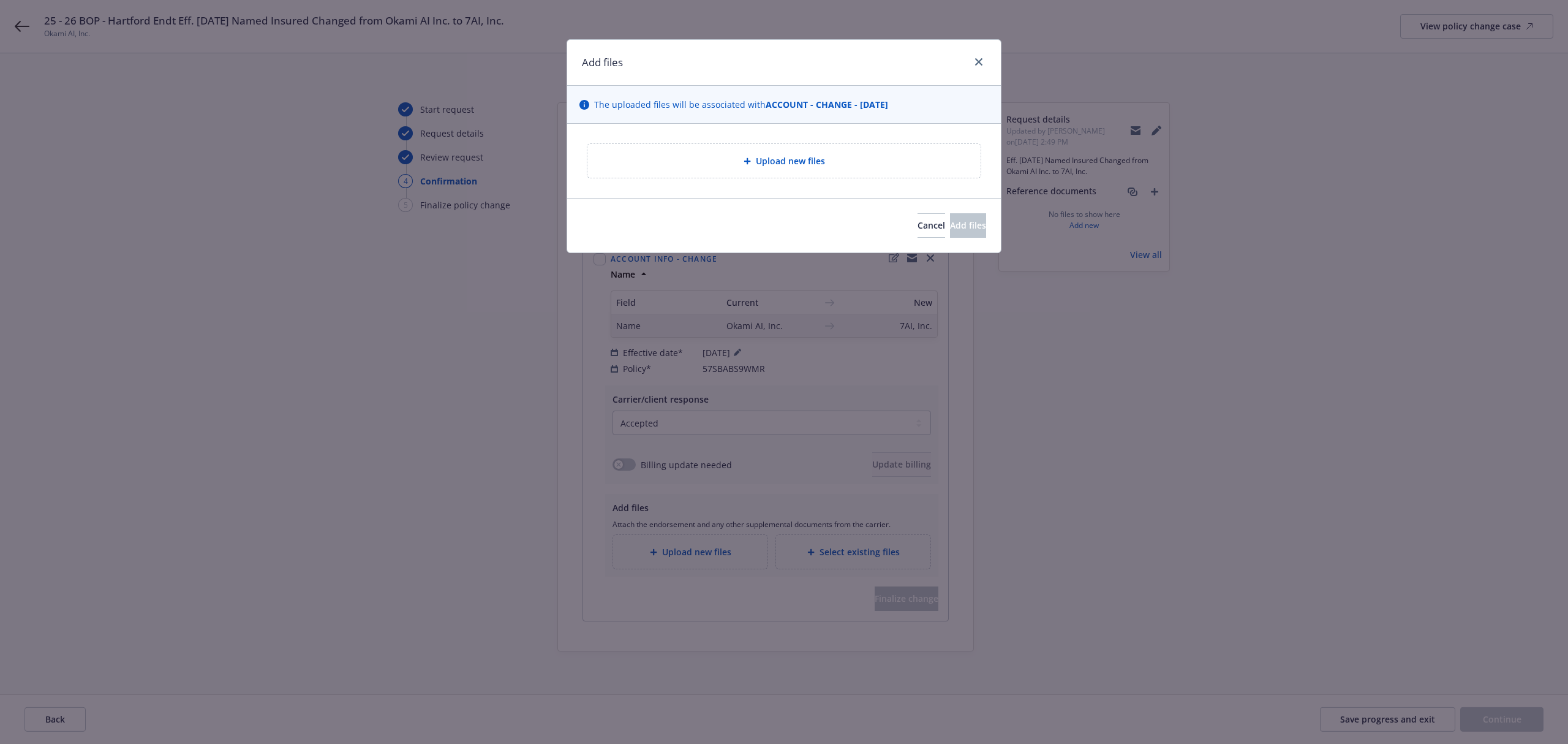
click at [724, 165] on div "Upload new files" at bounding box center [784, 160] width 374 height 14
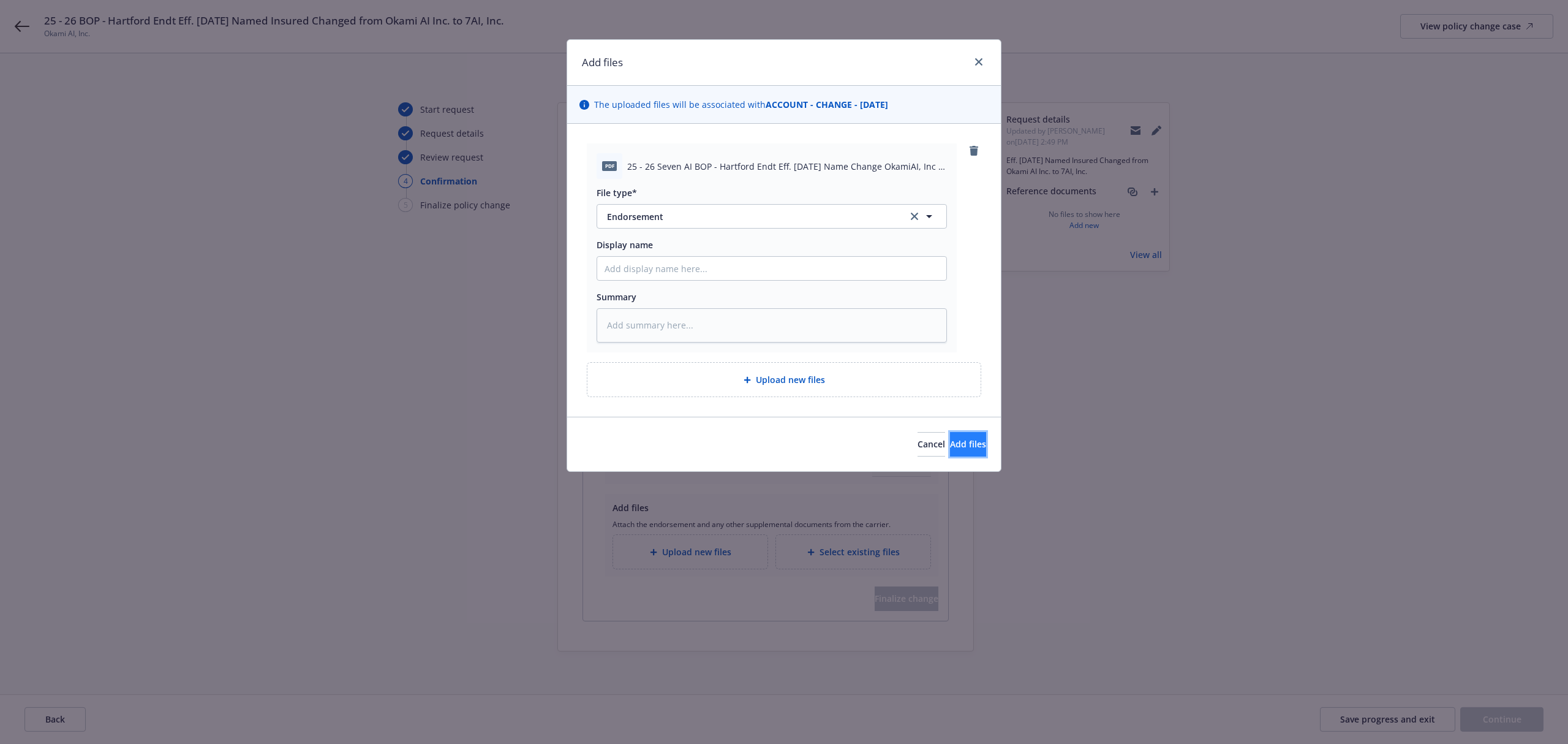
click at [950, 446] on span "Add files" at bounding box center [968, 444] width 36 height 12
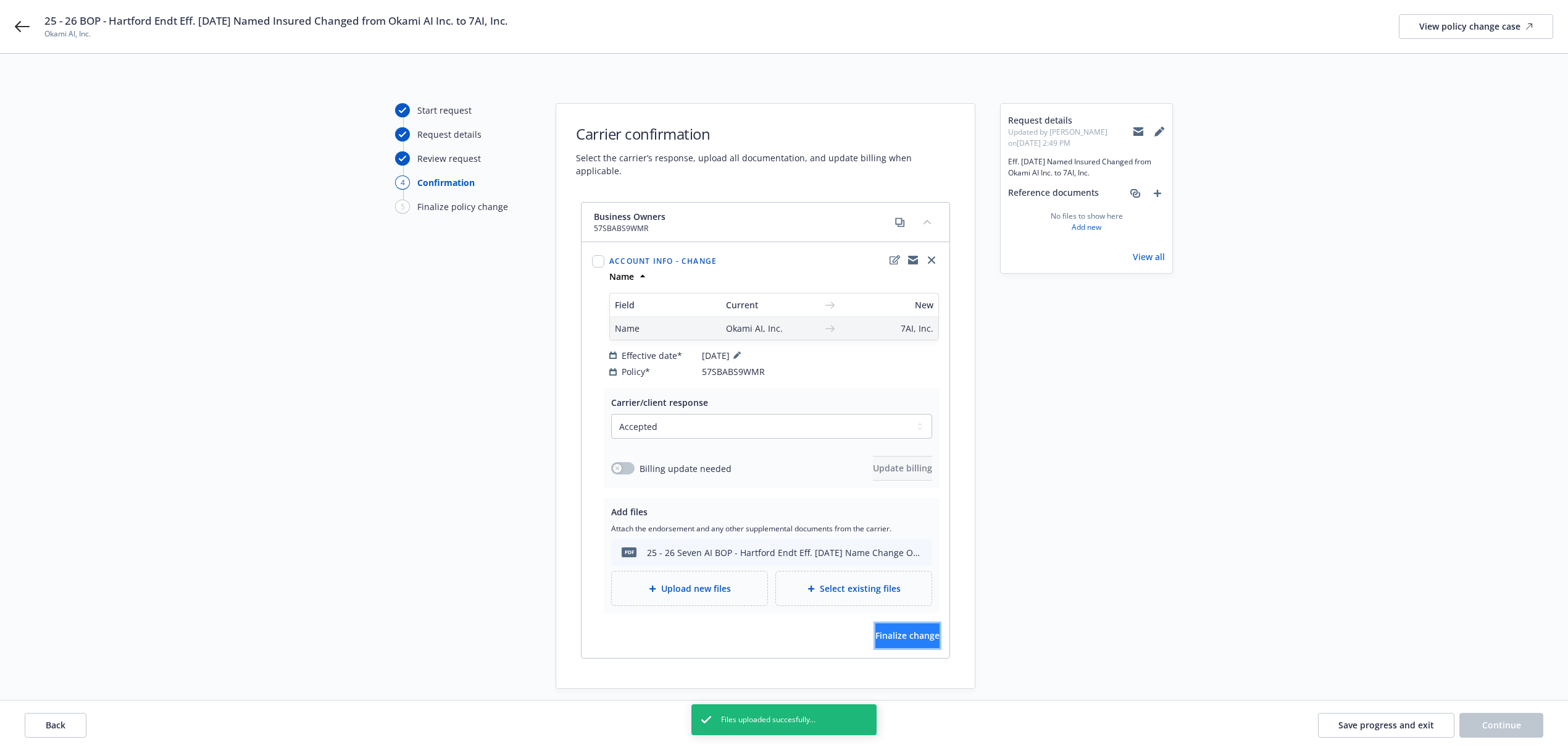
click at [914, 629] on span "Finalize change" at bounding box center [907, 635] width 64 height 12
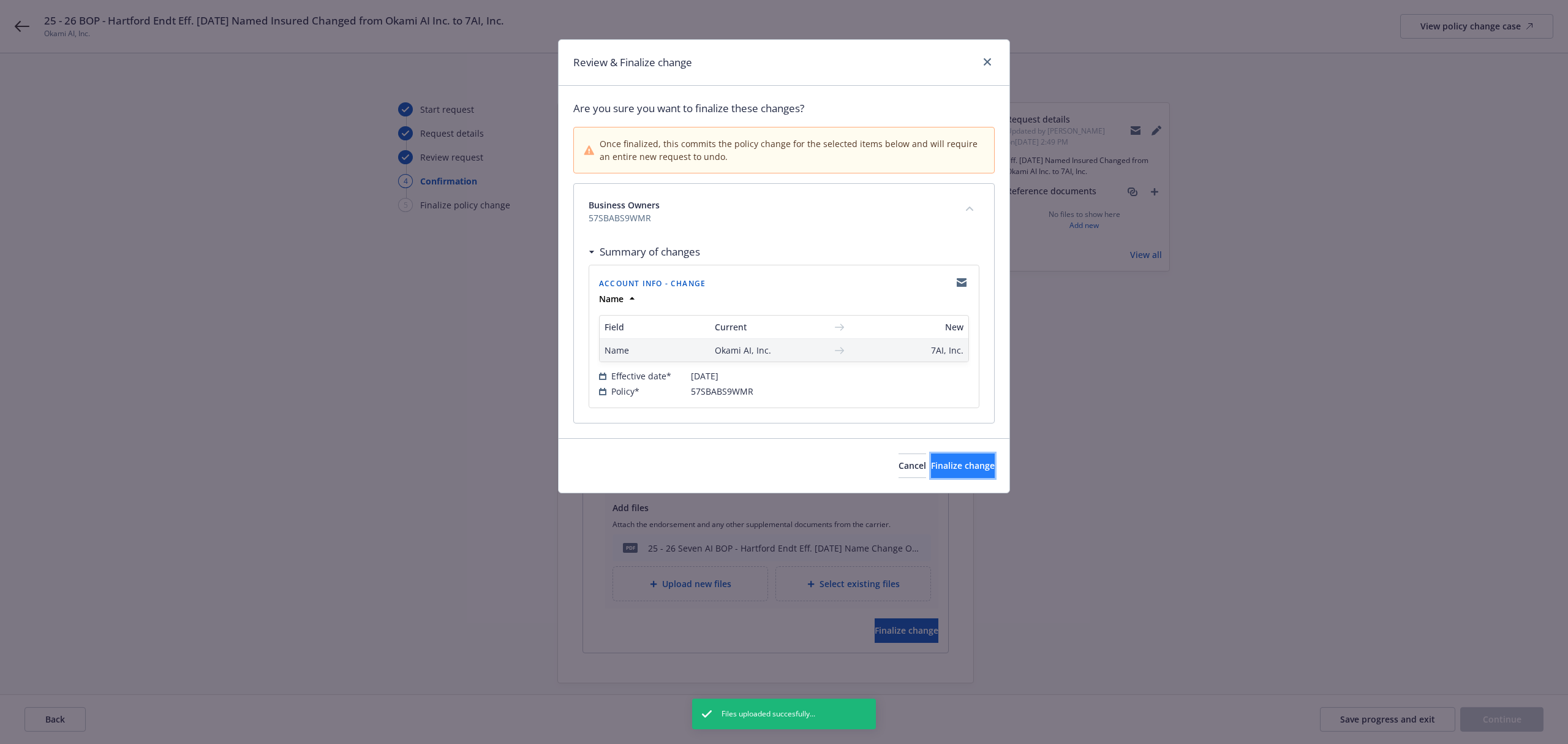
click at [953, 466] on span "Finalize change" at bounding box center [963, 465] width 64 height 12
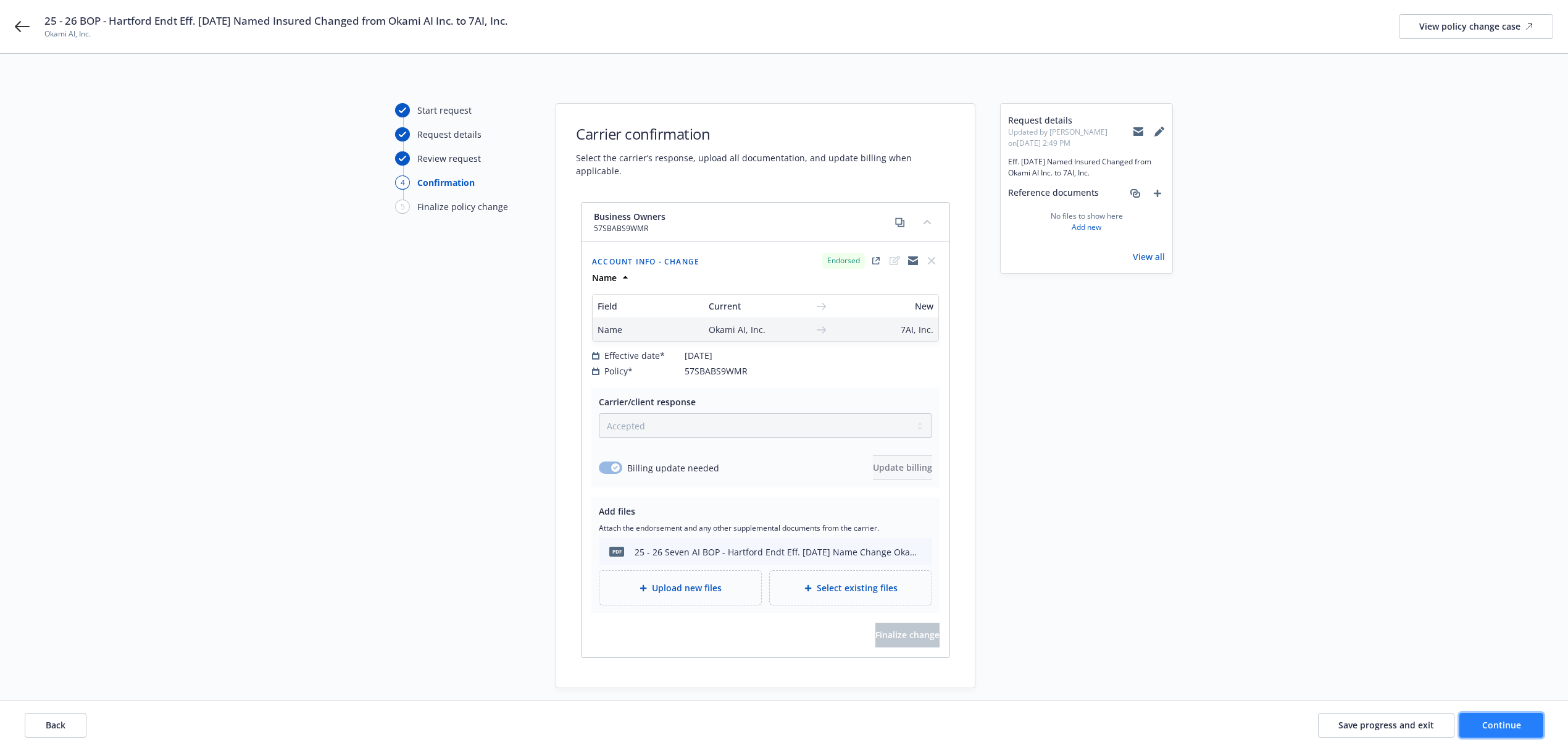
click at [1519, 730] on span "Continue" at bounding box center [1502, 725] width 39 height 12
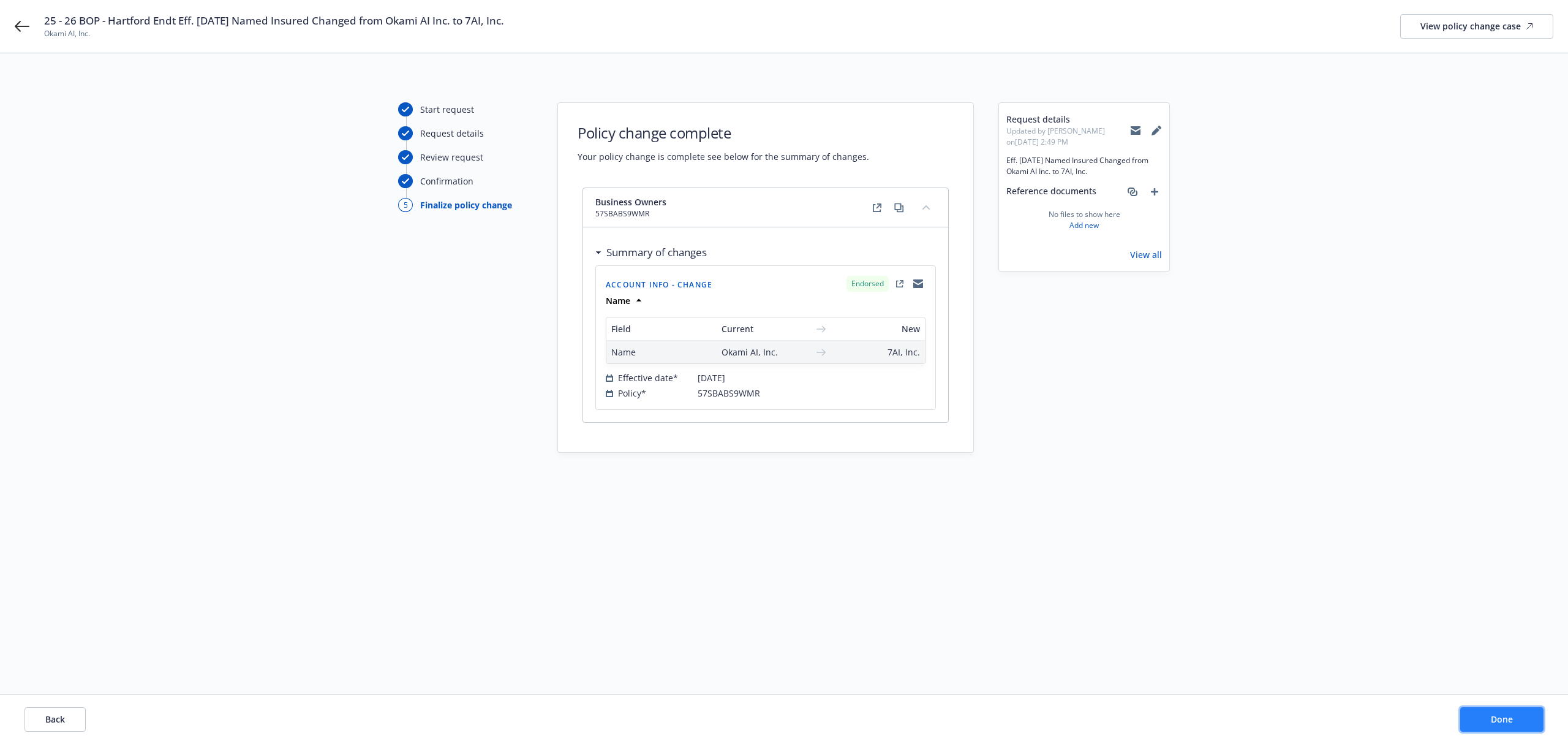
click at [1497, 727] on button "Done" at bounding box center [1501, 719] width 83 height 25
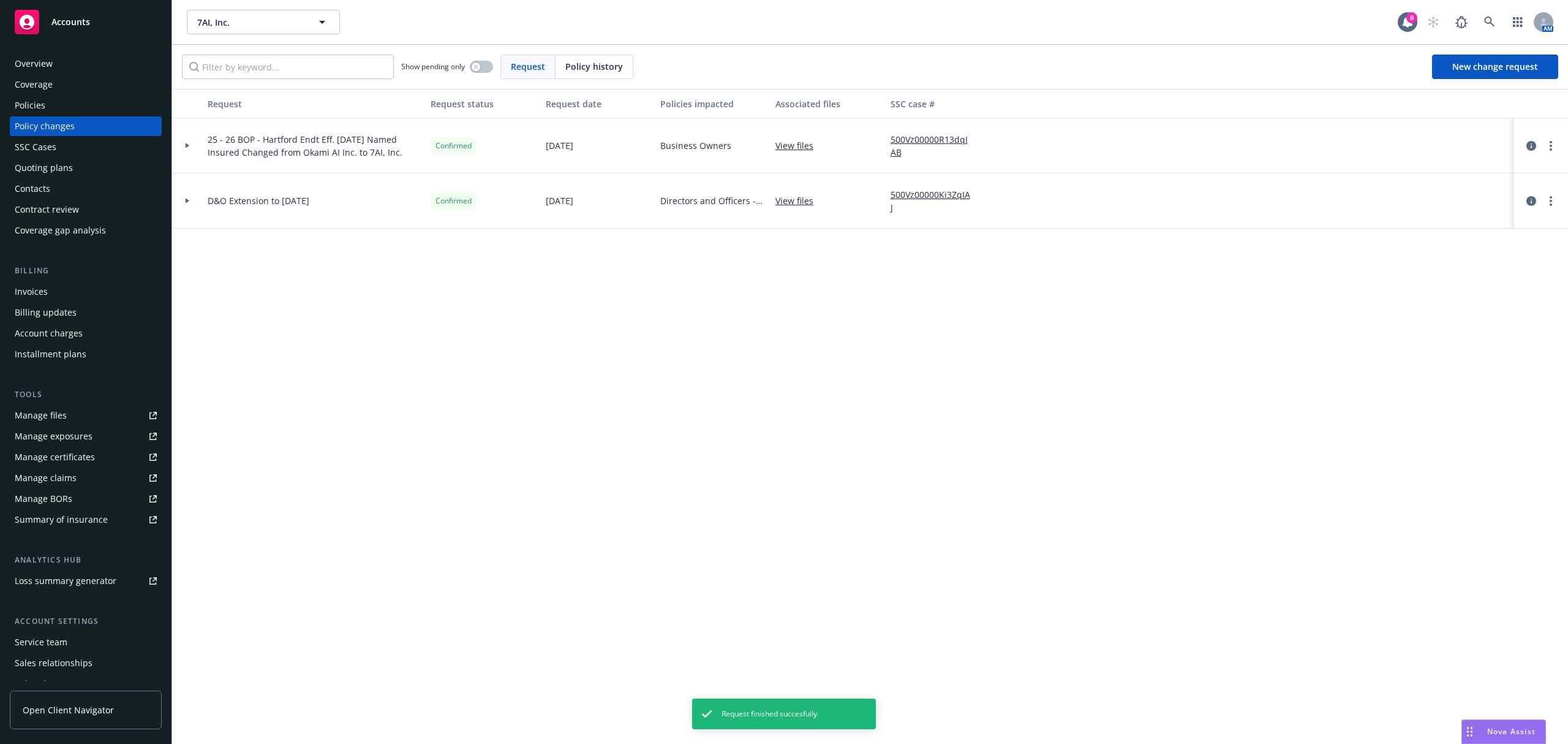
drag, startPoint x: 400, startPoint y: 152, endPoint x: 164, endPoint y: 138, distance: 236.4
click at [164, 138] on div "Accounts Overview Coverage Policies Policy changes SSC Cases Quoting plans Cont…" at bounding box center [784, 372] width 1568 height 744
copy div "Quoting plans Contacts Contract review Coverage gap analysis Billing Invoices B…"
click at [971, 357] on div "Request Request status Request date Policies impacted Associated files SSC case…" at bounding box center [870, 416] width 1396 height 655
drag, startPoint x: 403, startPoint y: 153, endPoint x: 209, endPoint y: 139, distance: 194.5
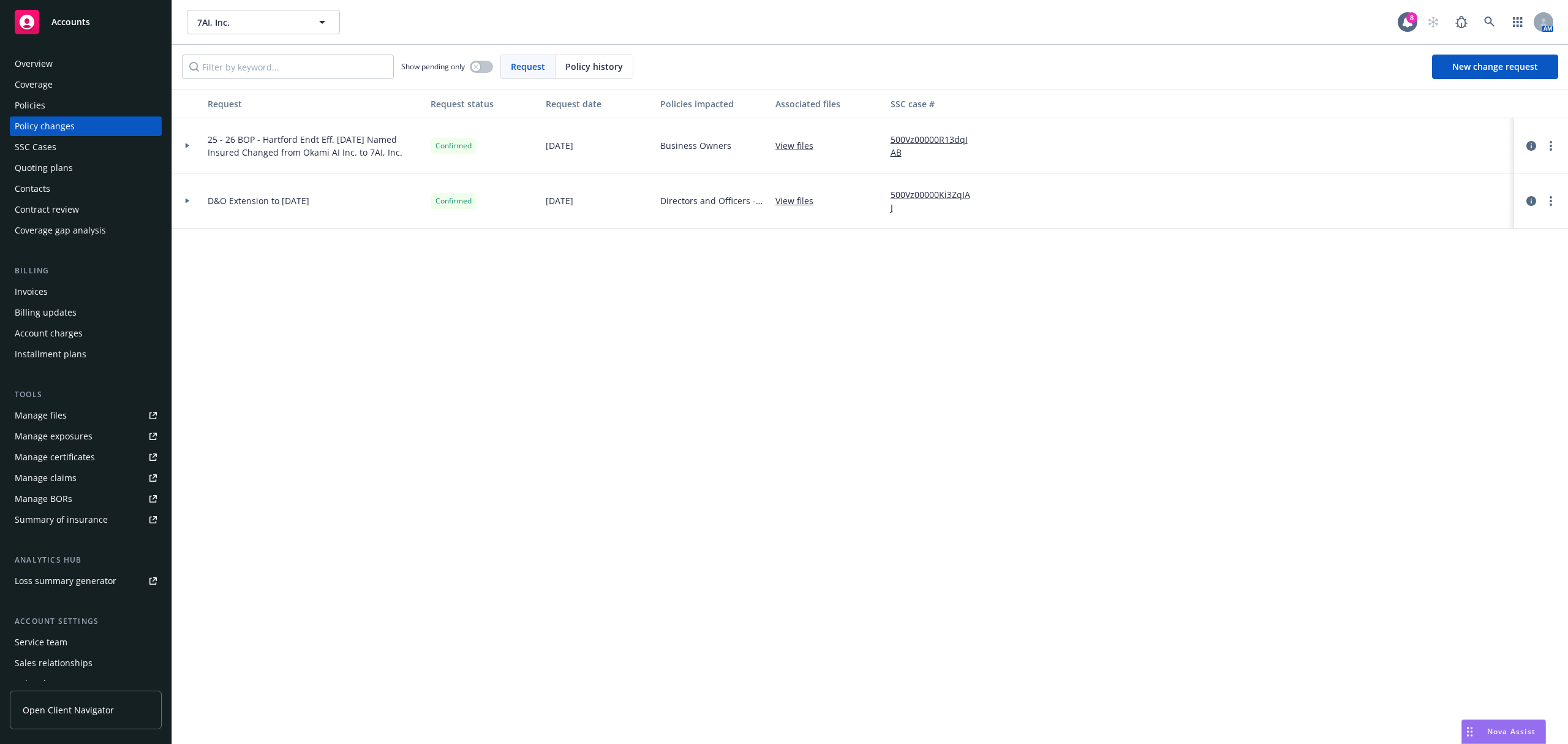
click at [209, 139] on span "25 - 26 BOP - Hartford Endt Eff. [DATE] Named Insured Changed from Okami AI Inc…" at bounding box center [314, 146] width 213 height 26
copy span "25 - 26 BOP - Hartford Endt Eff. [DATE] Named Insured Changed from Okami AI Inc…"
click at [1456, 67] on span "New change request" at bounding box center [1495, 66] width 86 height 12
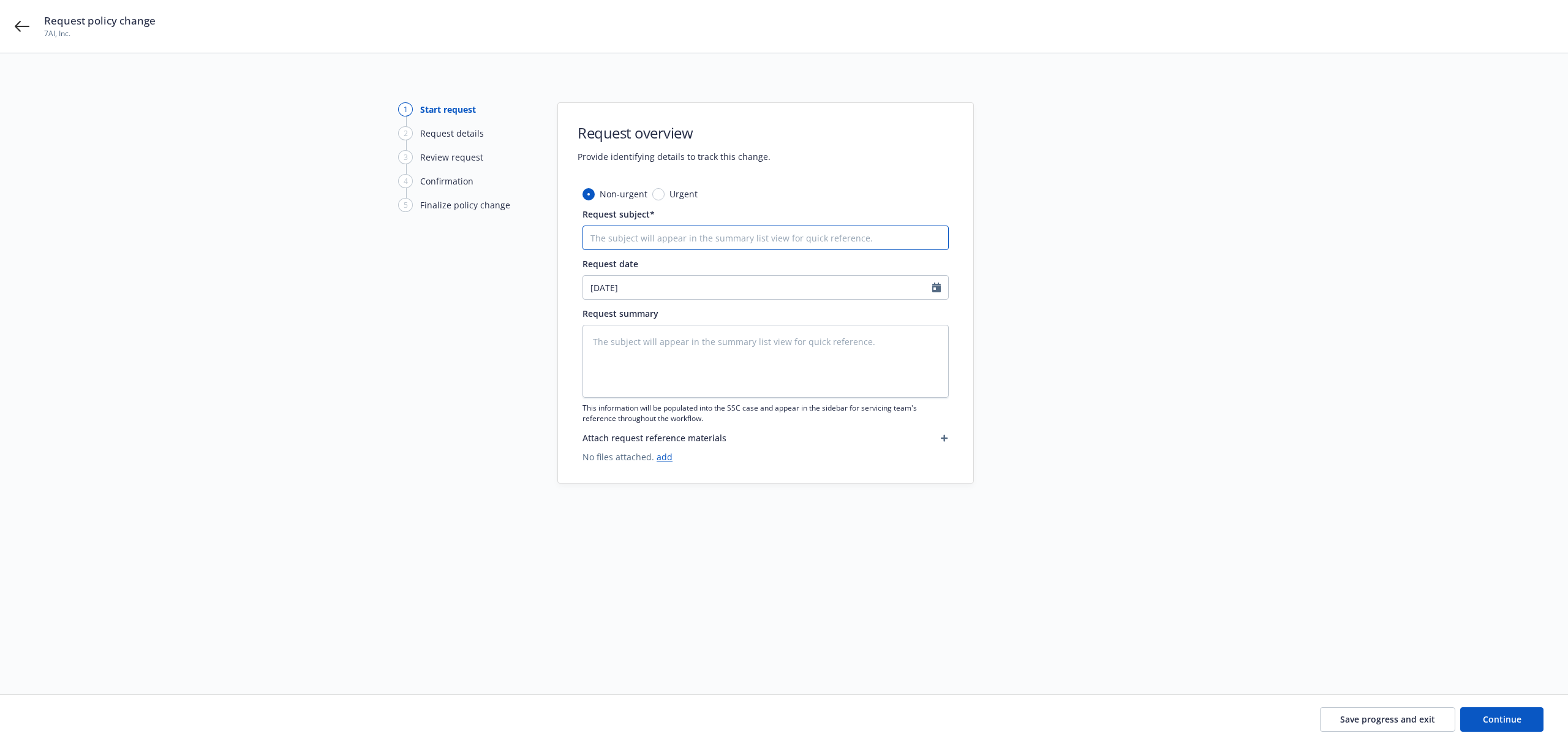
click at [731, 248] on input "Request subject*" at bounding box center [766, 238] width 366 height 25
click at [730, 248] on input "B" at bounding box center [766, 238] width 366 height 25
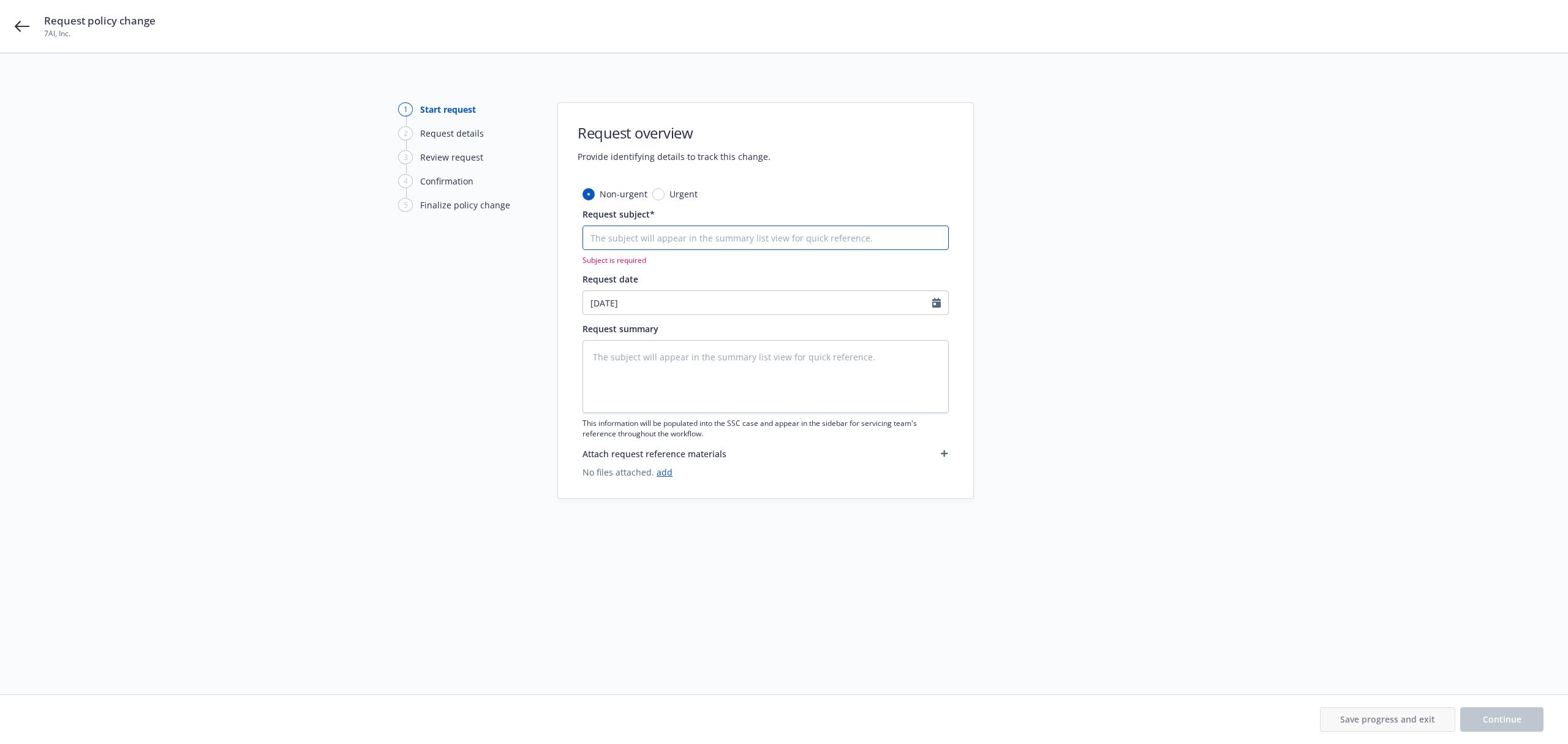
paste input "25 - 26 BOP - Hartford Endt Eff. [DATE] Named Insured Changed from Okami AI Inc…"
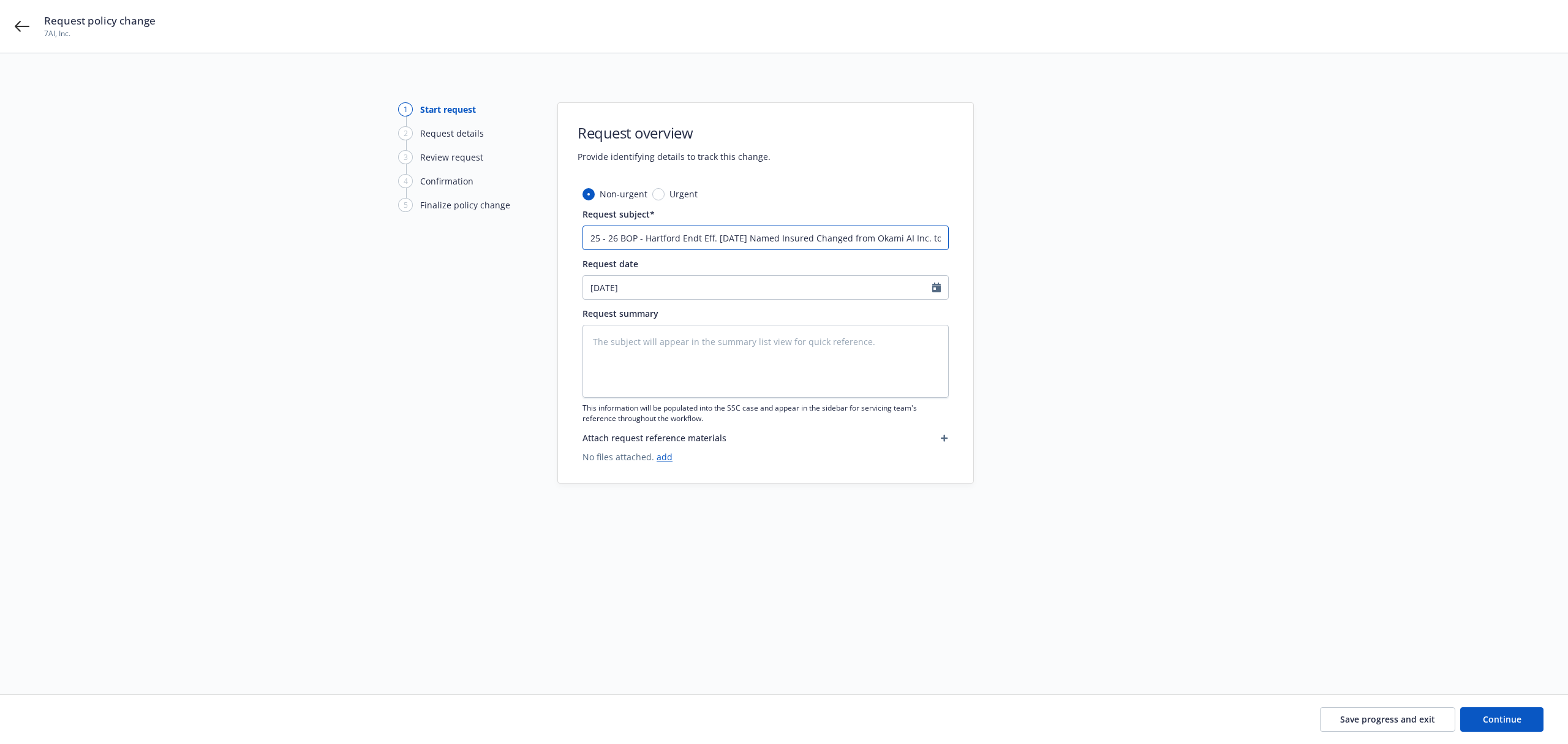
scroll to position [0, 28]
click at [705, 241] on input "25 - 26 BOP - Hartford Endt Eff. [DATE] Named Insured Changed from Okami AI Inc…" at bounding box center [766, 238] width 366 height 25
drag, startPoint x: 912, startPoint y: 240, endPoint x: 848, endPoint y: 241, distance: 64.0
click at [848, 241] on input "25 - 26 BOP - Hartford Endt Eff. [DATE] Named Insured Changed from Okami AI Inc…" at bounding box center [766, 238] width 366 height 25
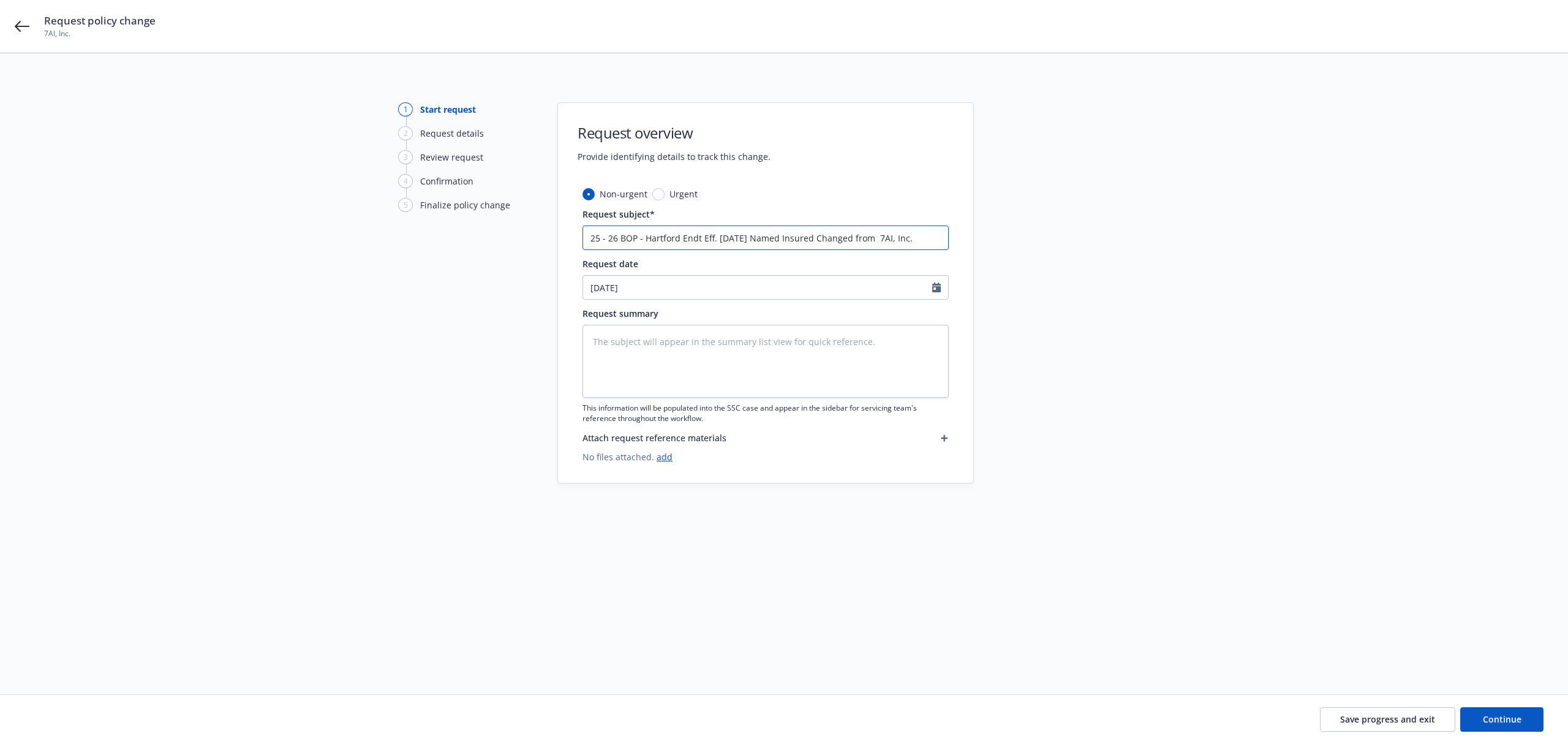
scroll to position [0, 0]
click at [917, 242] on input "25 - 26 BOP - Hartford Endt Eff. [DATE] Named Insured Changed from 7AI, Inc." at bounding box center [766, 238] width 366 height 25
click at [648, 282] on input "[DATE]" at bounding box center [758, 287] width 349 height 23
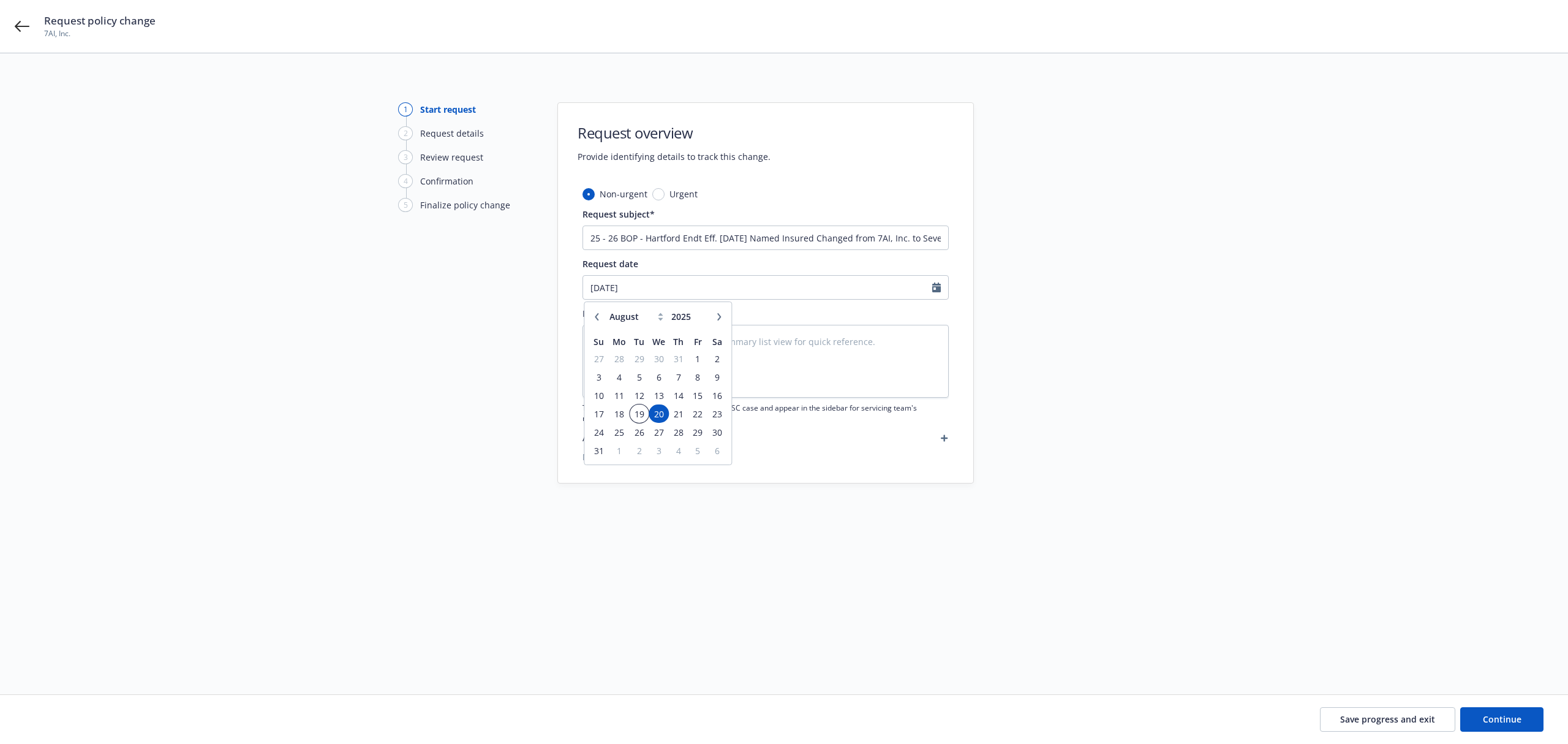
click at [636, 415] on span "19" at bounding box center [639, 414] width 17 height 15
click at [648, 292] on input "[DATE]" at bounding box center [758, 287] width 349 height 23
click at [621, 415] on span "18" at bounding box center [620, 414] width 18 height 15
click at [679, 287] on input "[DATE]" at bounding box center [758, 287] width 349 height 23
click at [640, 420] on span "19" at bounding box center [639, 414] width 17 height 15
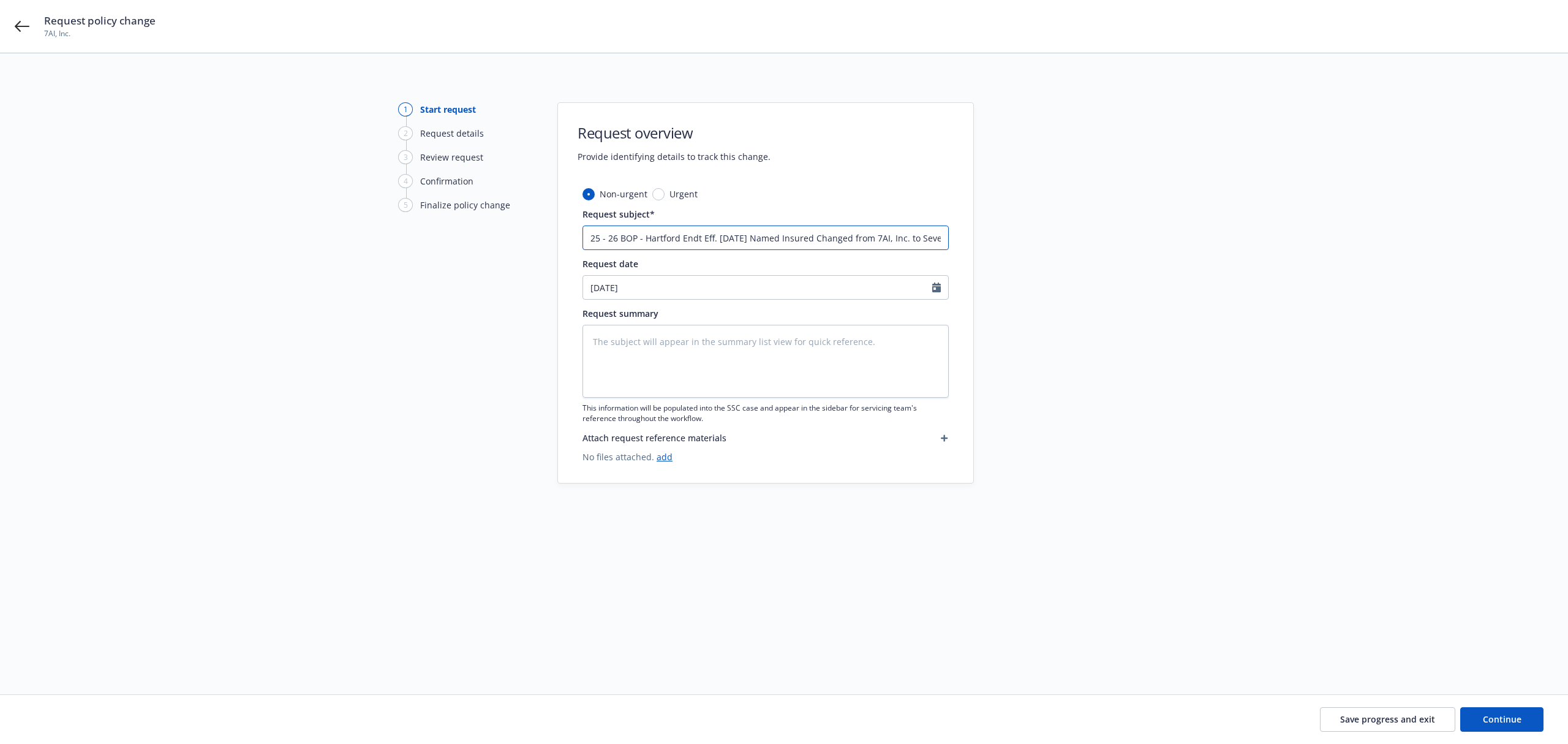
click at [641, 238] on input "25 - 26 BOP - Hartford Endt Eff. [DATE] Named Insured Changed from 7AI, Inc. to…" at bounding box center [766, 238] width 366 height 25
drag, startPoint x: 676, startPoint y: 238, endPoint x: 1188, endPoint y: 242, distance: 512.0
click at [1188, 242] on div "1 Start request 2 Request details 3 Review request 4 Confirmation 5 Finalize po…" at bounding box center [784, 359] width 1539 height 514
click at [846, 328] on textarea at bounding box center [766, 362] width 366 height 73
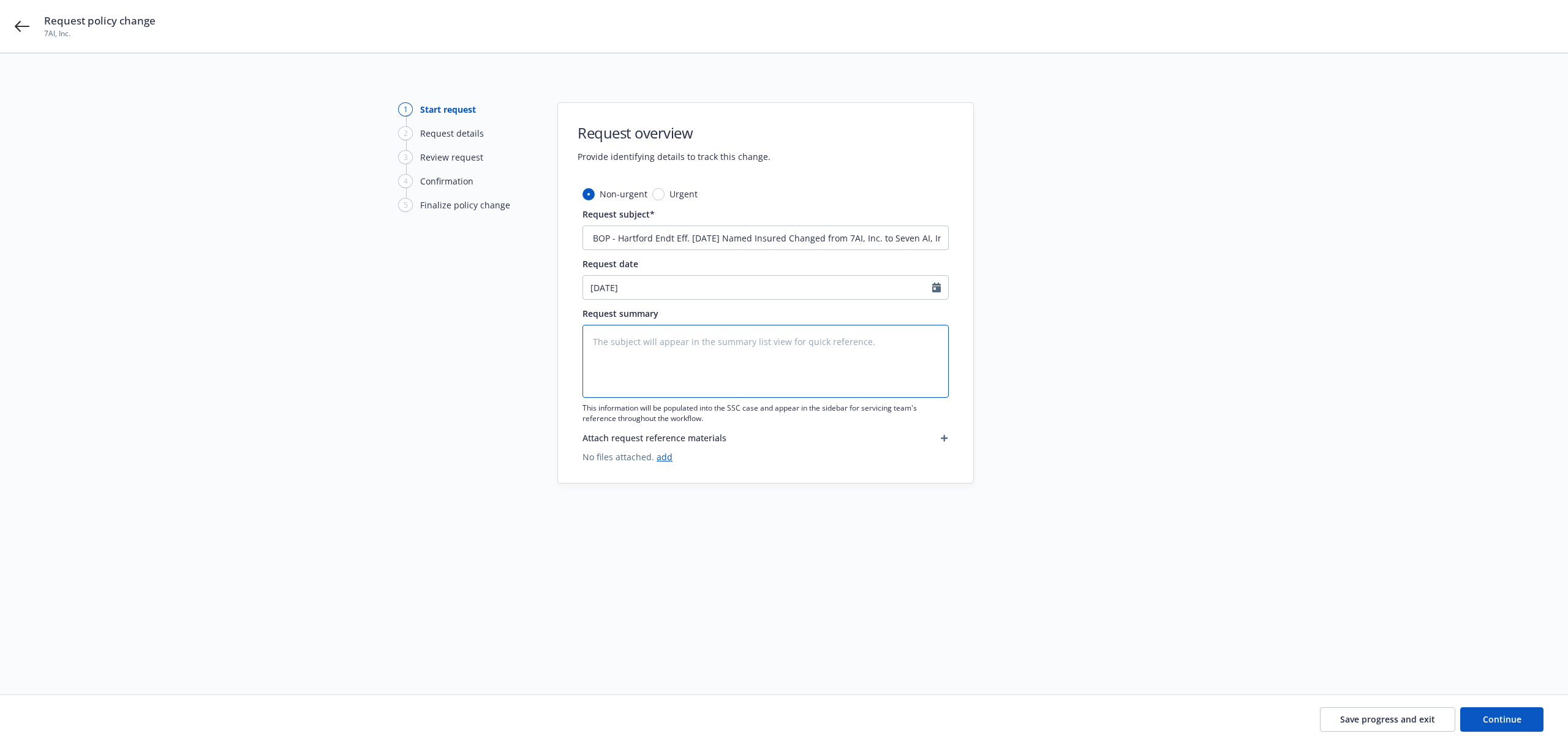
scroll to position [0, 0]
paste textarea "d Endt Eff. [DATE] Named Insured Changed from 7AI, Inc. to Seven AI, Inc."
drag, startPoint x: 601, startPoint y: 344, endPoint x: 555, endPoint y: 337, distance: 46.5
click at [555, 337] on div "1 Start request 2 Request details 3 Review request 4 Confirmation 5 Finalize po…" at bounding box center [784, 359] width 1539 height 514
click at [824, 239] on input "25 - 26 BOP - Hartford Endt Eff. [DATE] Named Insured Changed from 7AI, Inc. to…" at bounding box center [766, 238] width 366 height 25
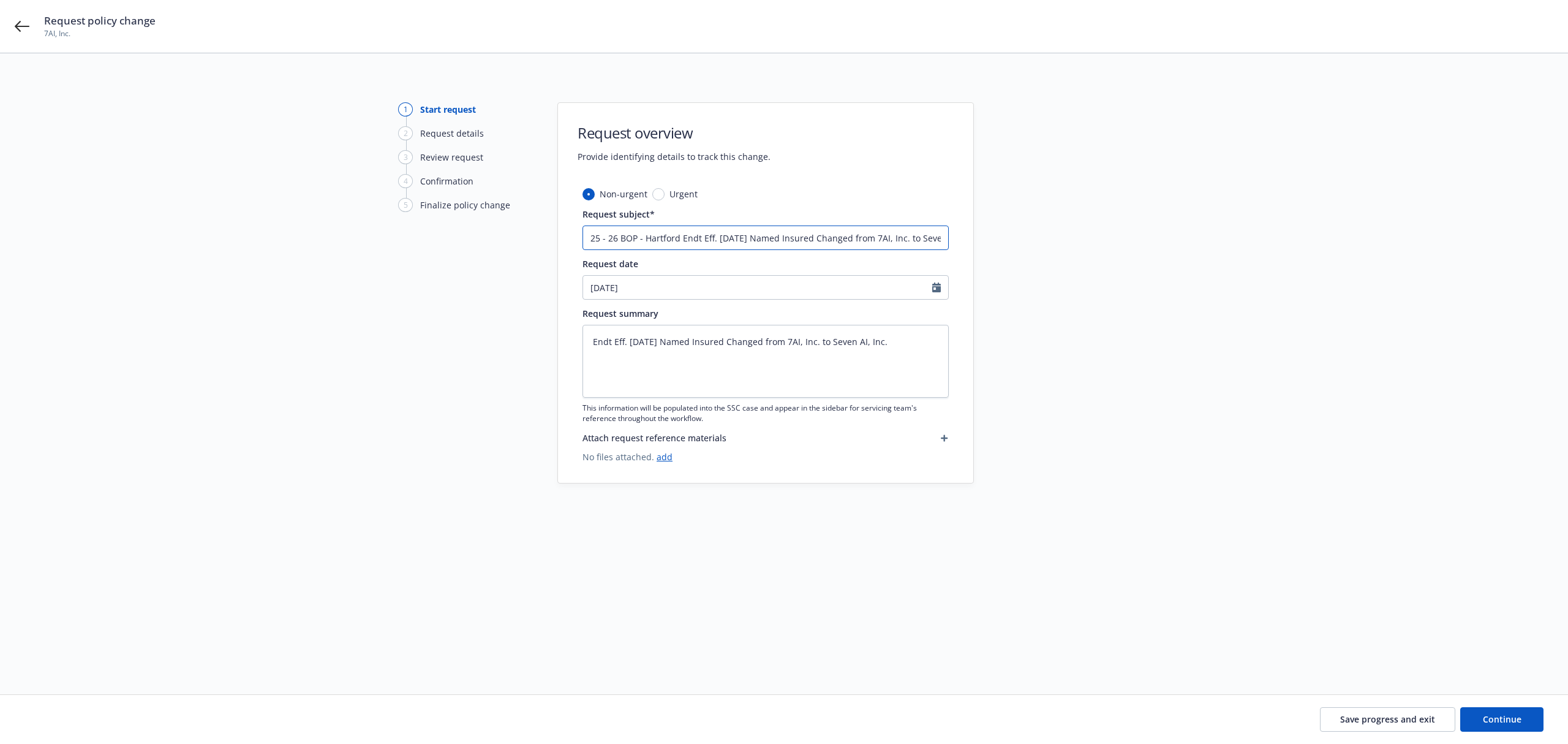
click at [824, 239] on input "25 - 26 BOP - Hartford Endt Eff. [DATE] Named Insured Changed from 7AI, Inc. to…" at bounding box center [766, 238] width 366 height 25
click at [742, 347] on textarea "Endt Eff. [DATE] Named Insured Changed from 7AI, Inc. to Seven AI, Inc." at bounding box center [766, 362] width 366 height 73
click at [1488, 711] on button "Continue" at bounding box center [1501, 719] width 83 height 25
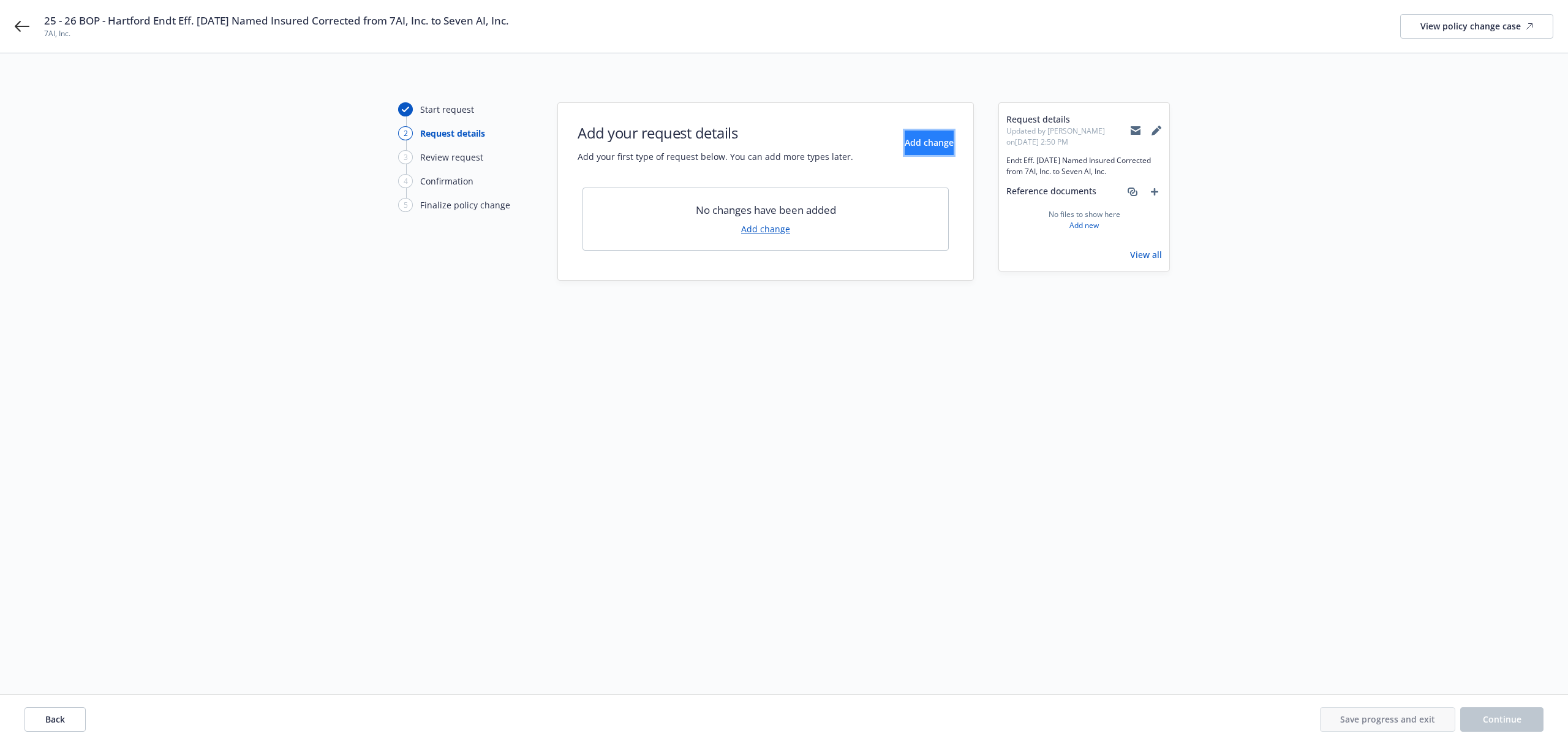
click at [905, 136] on button "Add change" at bounding box center [929, 143] width 49 height 25
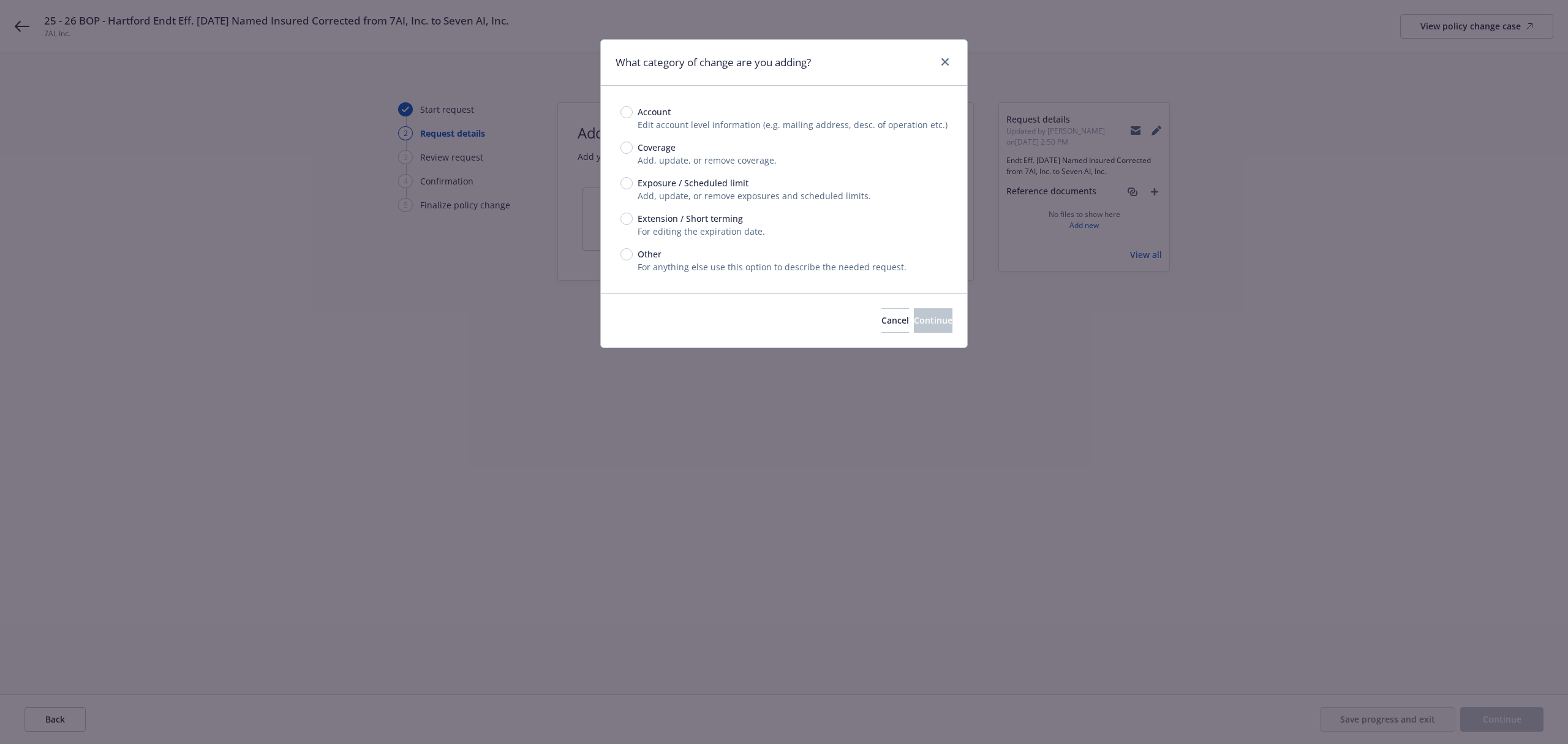
click at [632, 116] on div "Account" at bounding box center [784, 112] width 327 height 13
click at [632, 116] on input "Account" at bounding box center [626, 112] width 12 height 12
click at [914, 313] on button "Continue" at bounding box center [933, 321] width 39 height 25
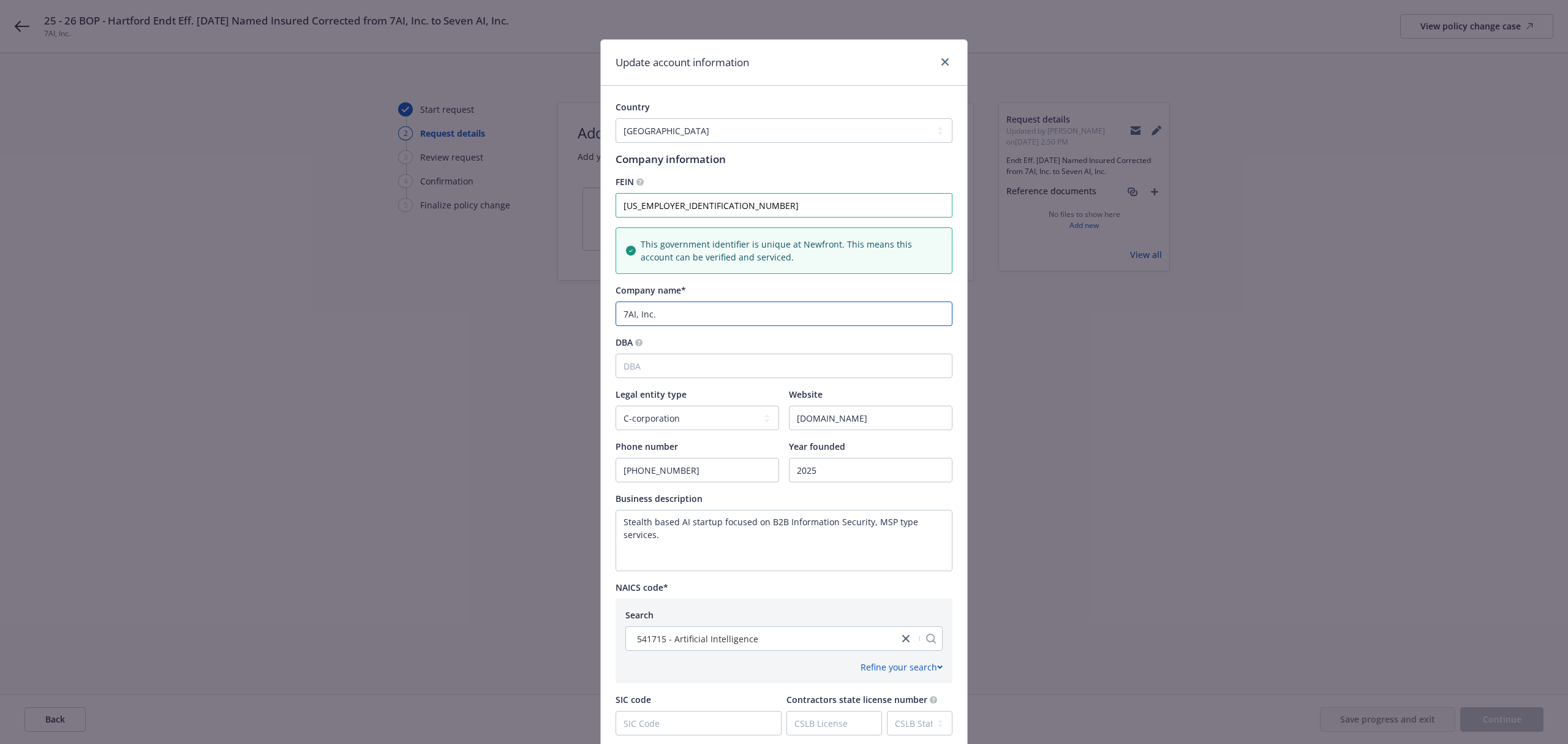
click at [618, 315] on input "7AI, Inc." at bounding box center [784, 314] width 337 height 25
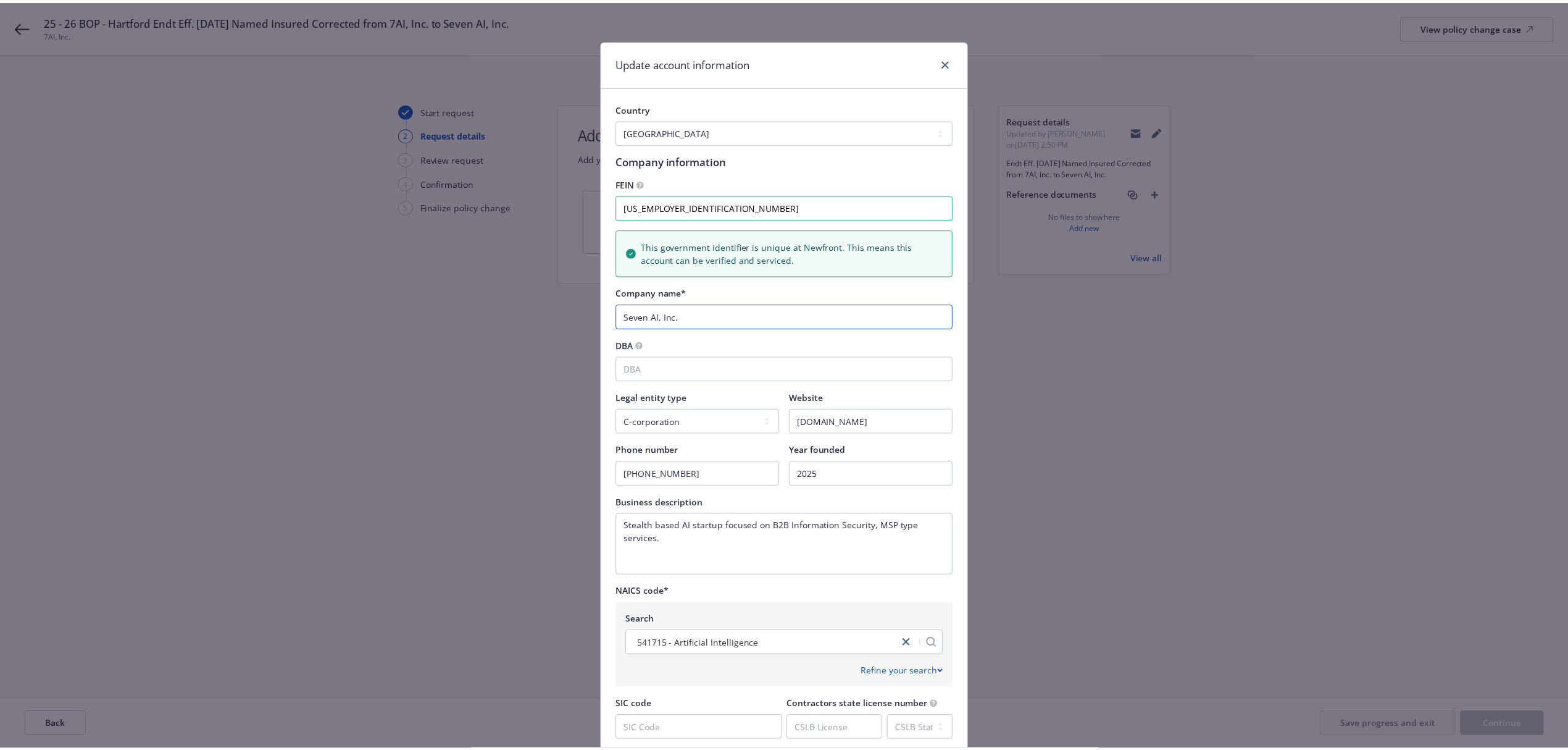
scroll to position [260, 0]
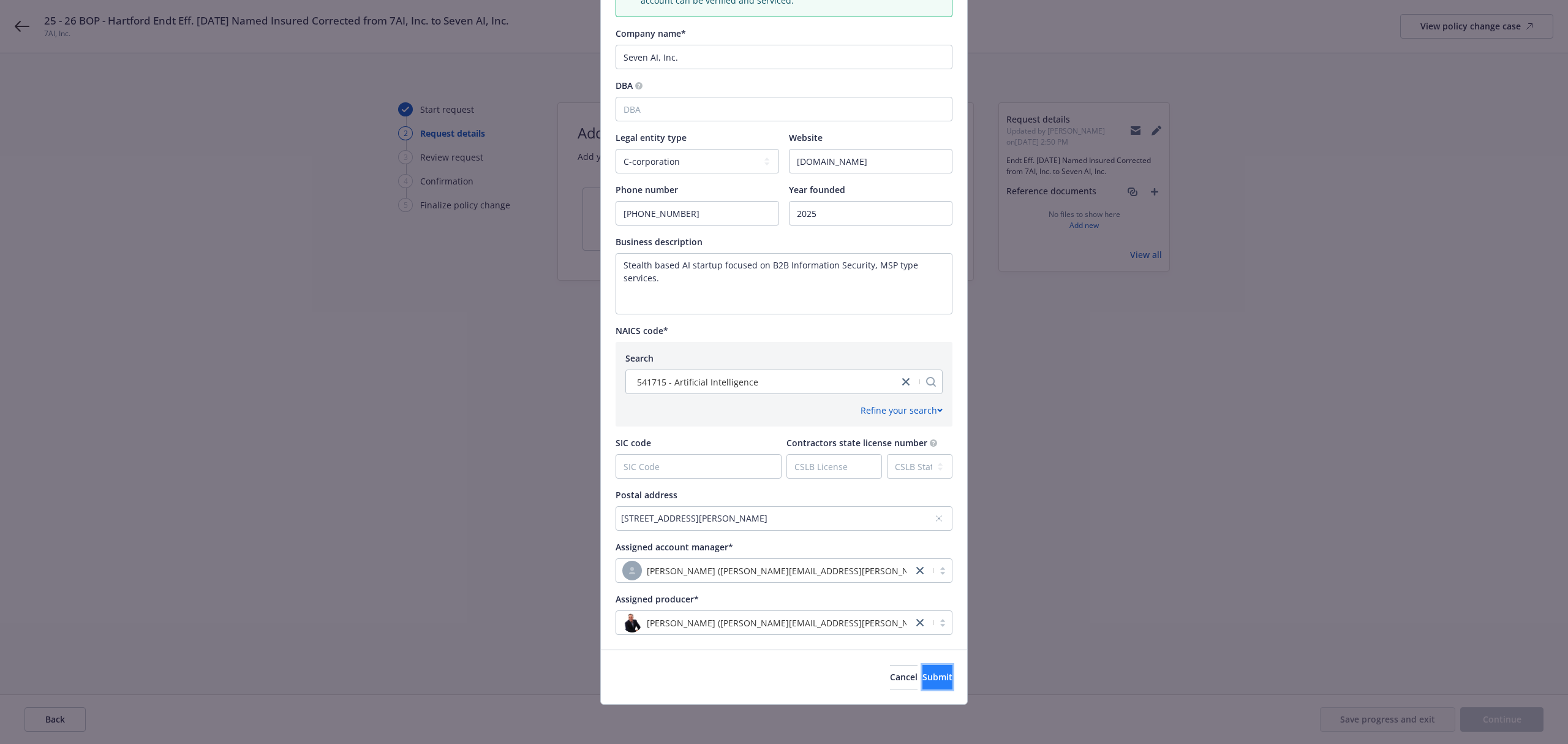
click at [922, 678] on span "Submit" at bounding box center [937, 677] width 30 height 12
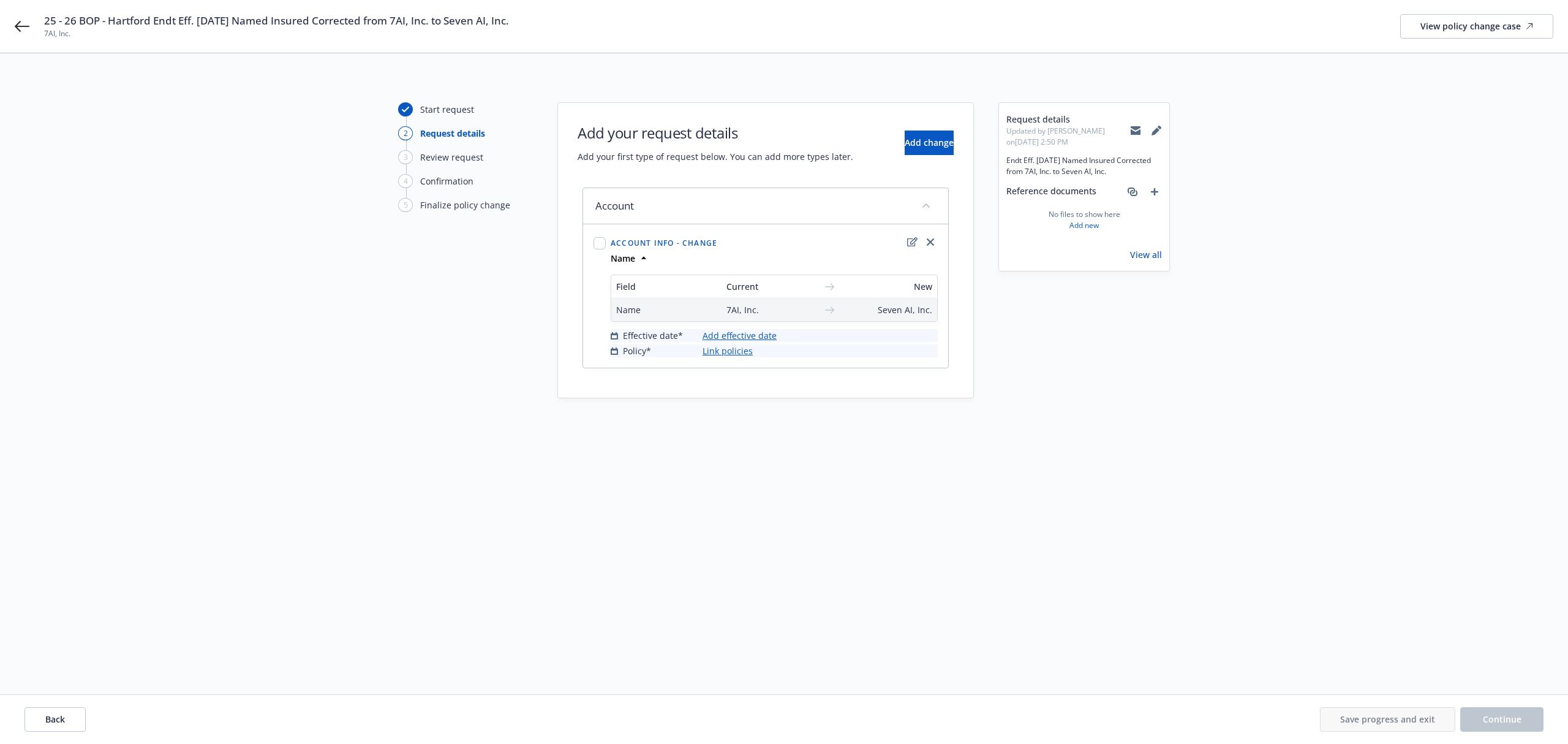
click at [755, 334] on link "Add effective date" at bounding box center [740, 336] width 74 height 13
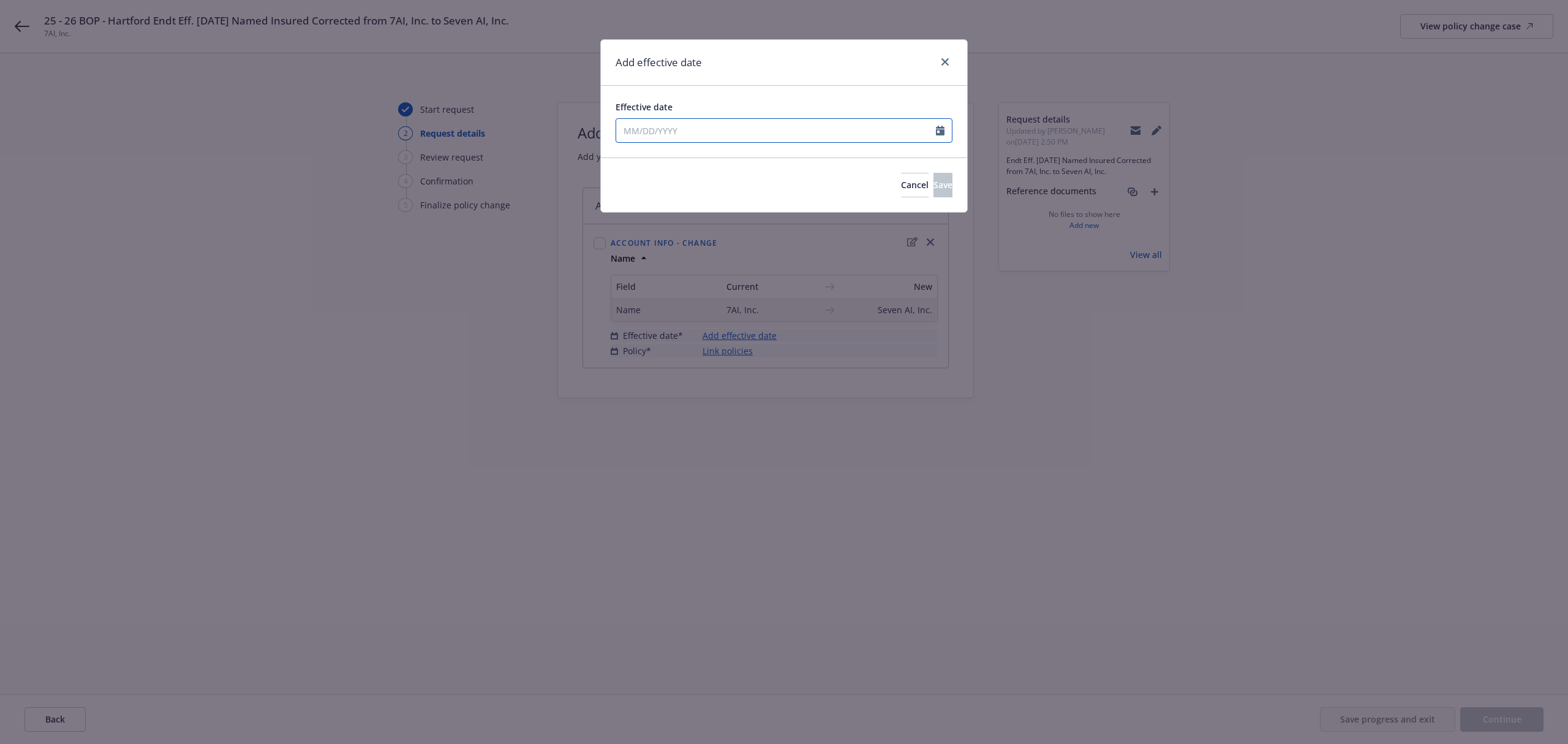
click at [750, 128] on input "Effective date" at bounding box center [776, 131] width 320 height 23
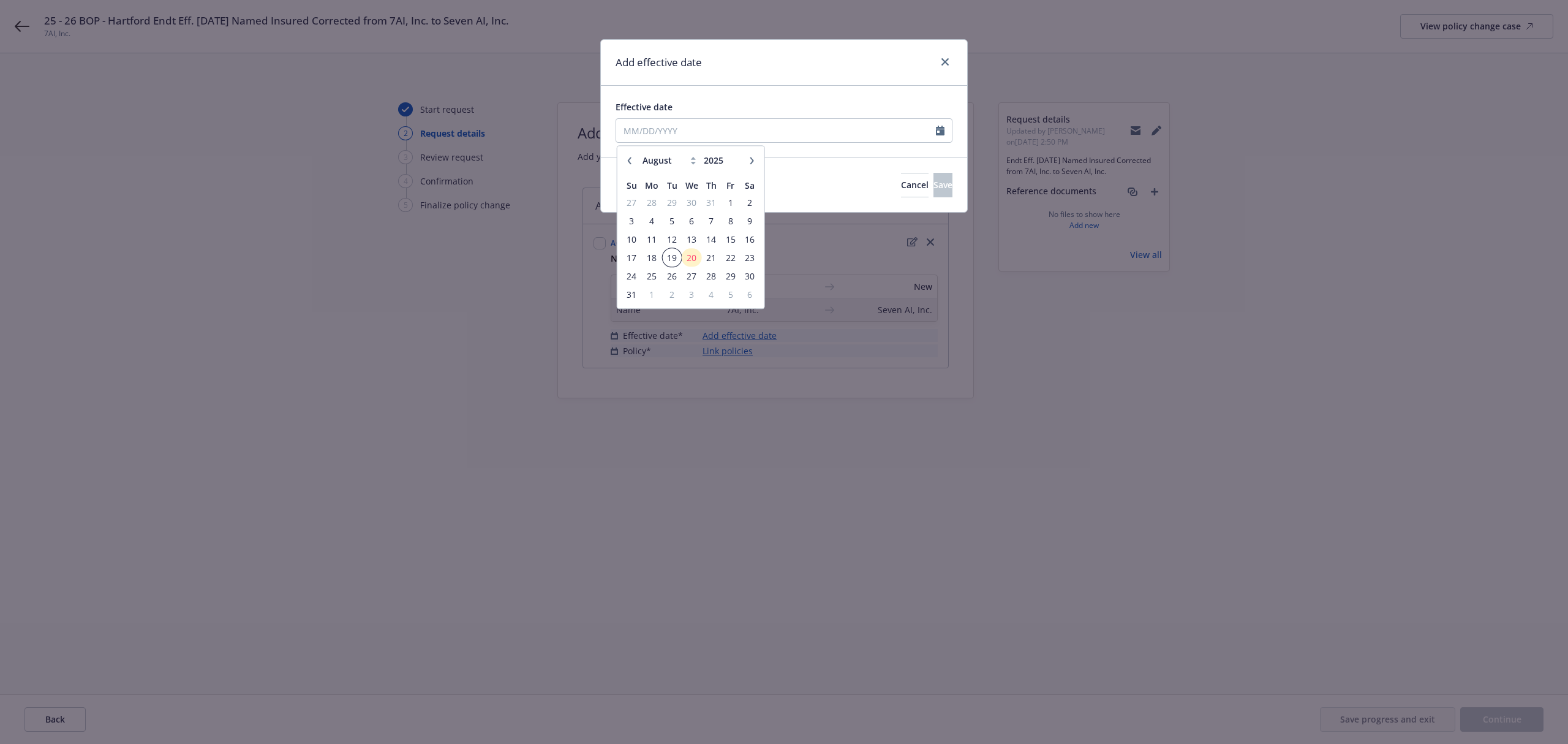
click at [677, 258] on span "19" at bounding box center [671, 257] width 17 height 15
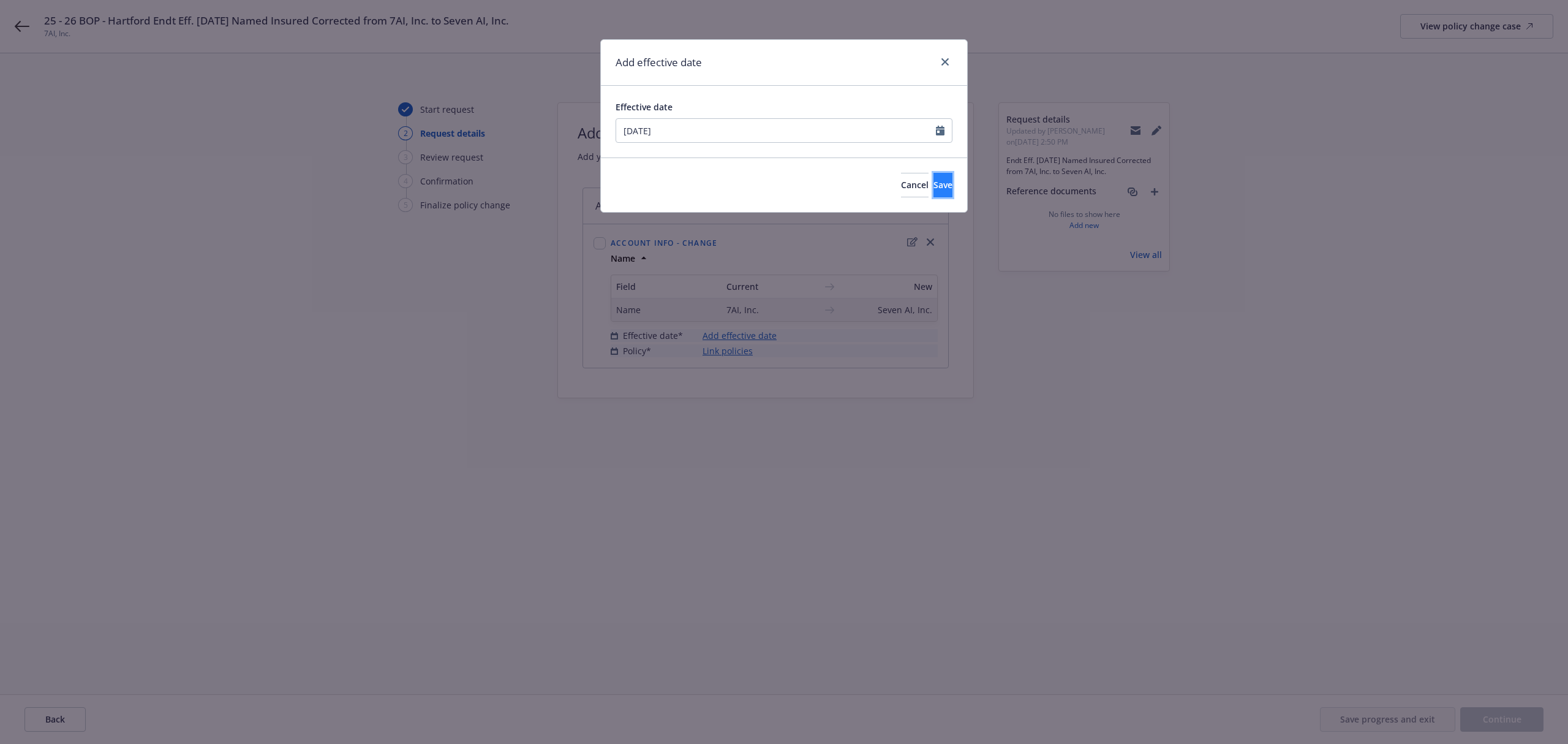
click at [934, 173] on button "Save" at bounding box center [943, 185] width 19 height 25
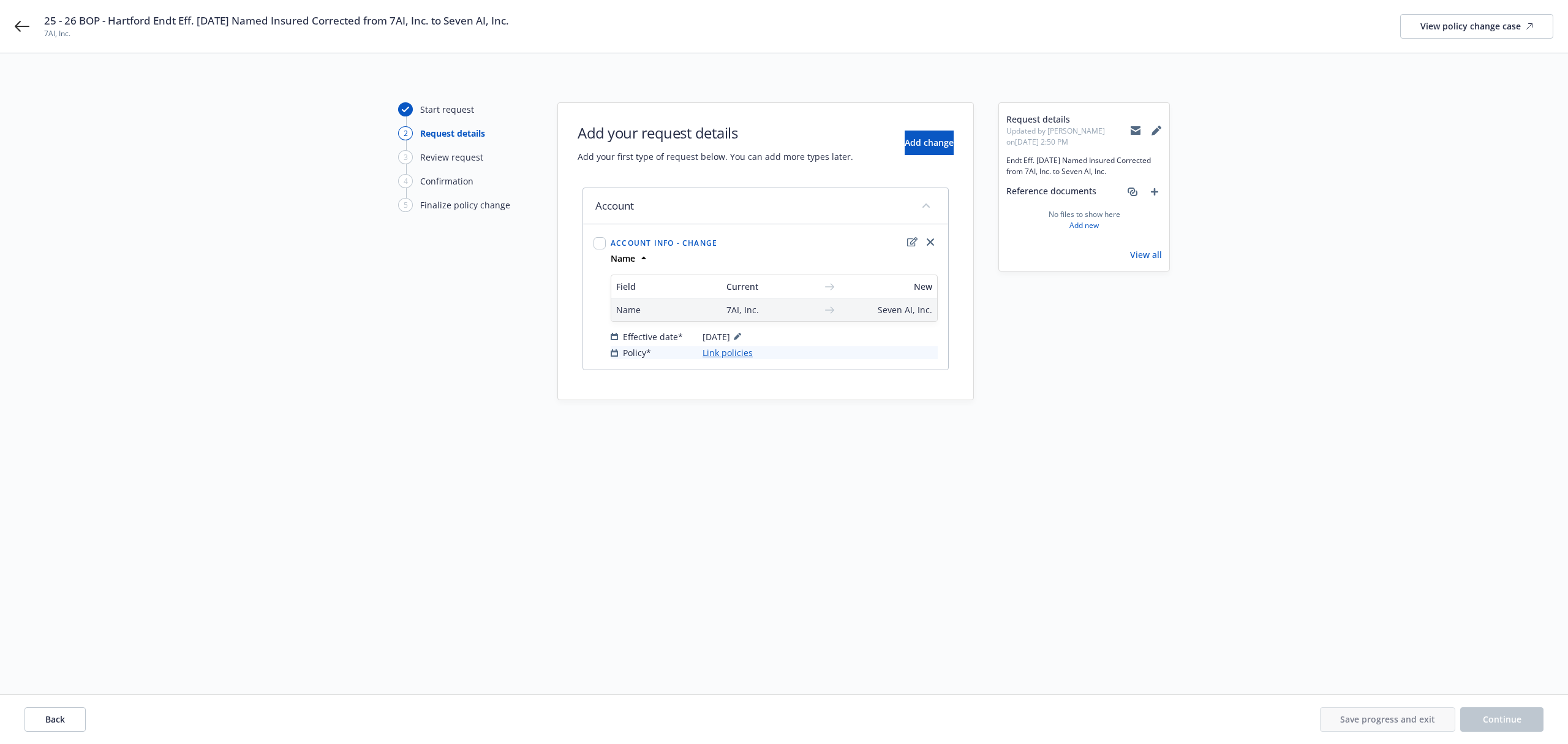
click at [740, 351] on link "Link policies" at bounding box center [728, 352] width 50 height 13
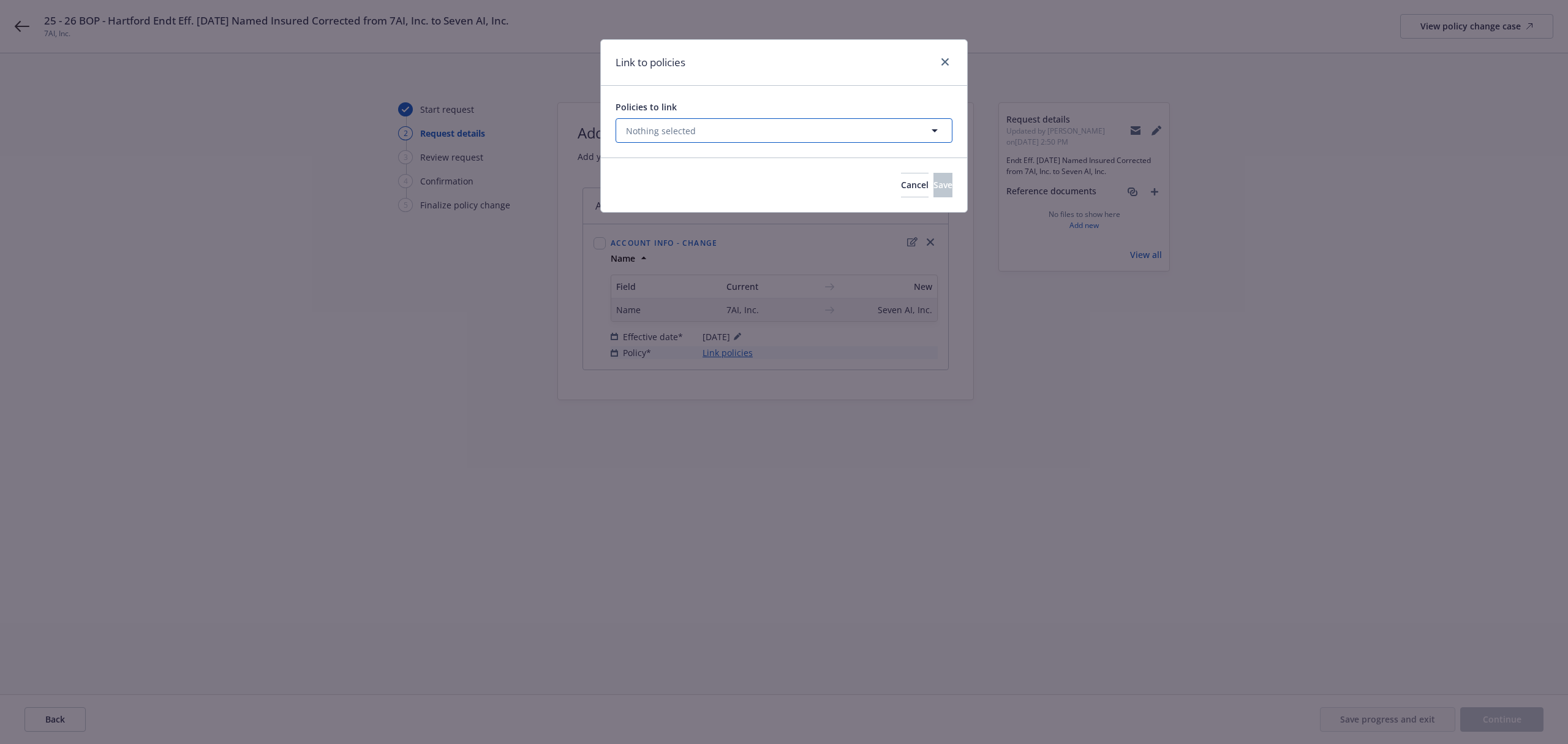
click at [700, 128] on button "Nothing selected" at bounding box center [784, 131] width 337 height 25
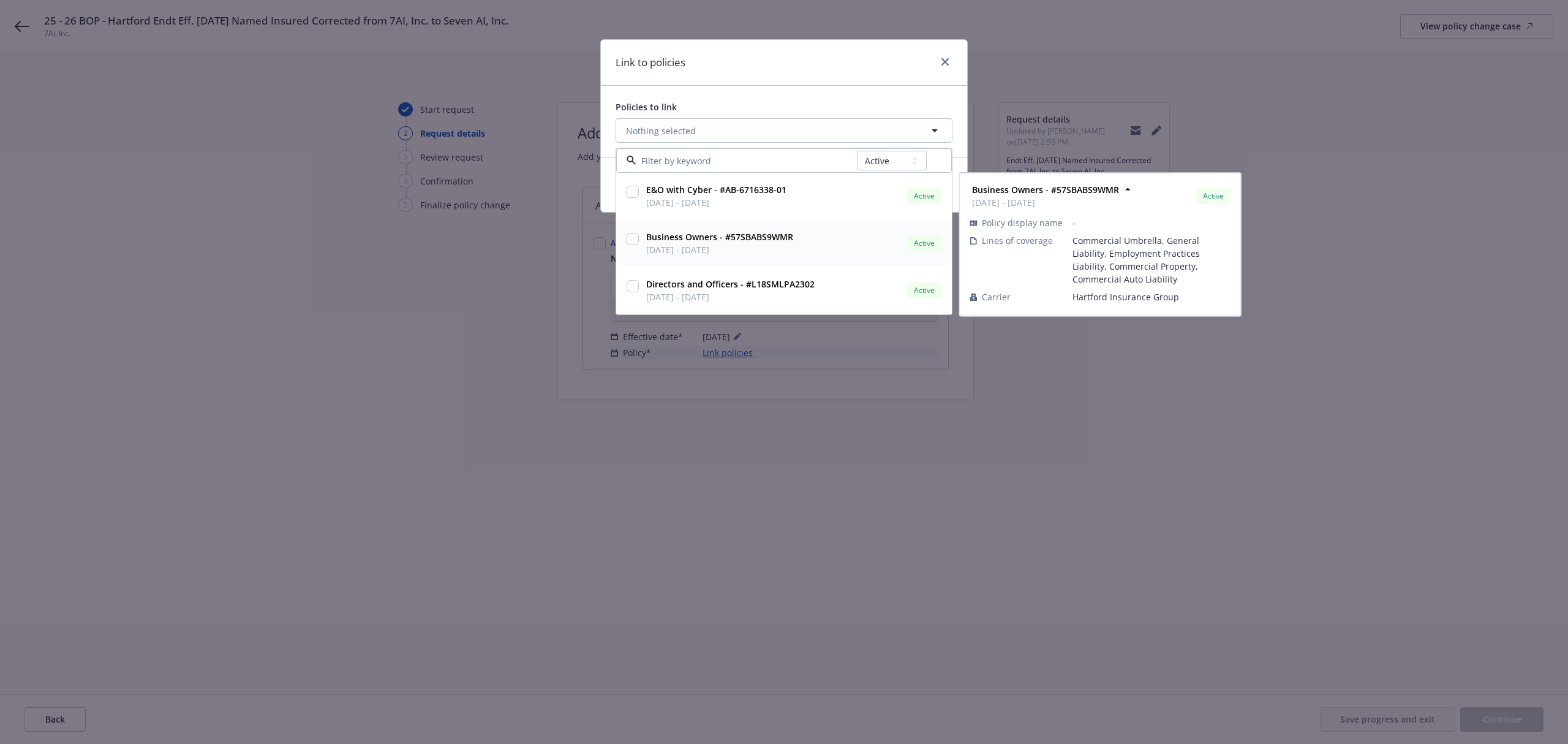
click at [640, 236] on div at bounding box center [633, 244] width 17 height 31
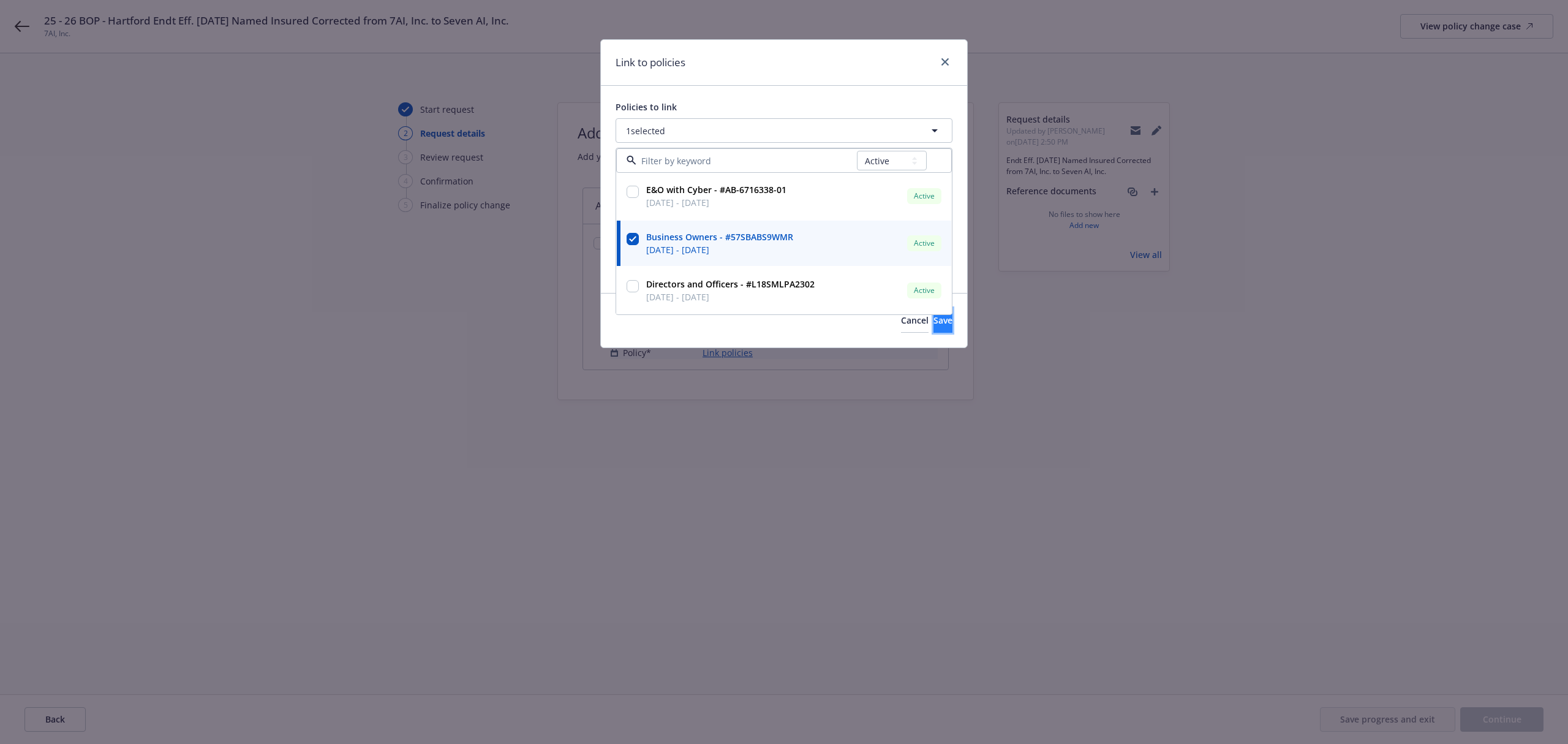
click at [938, 326] on button "Save" at bounding box center [943, 321] width 19 height 25
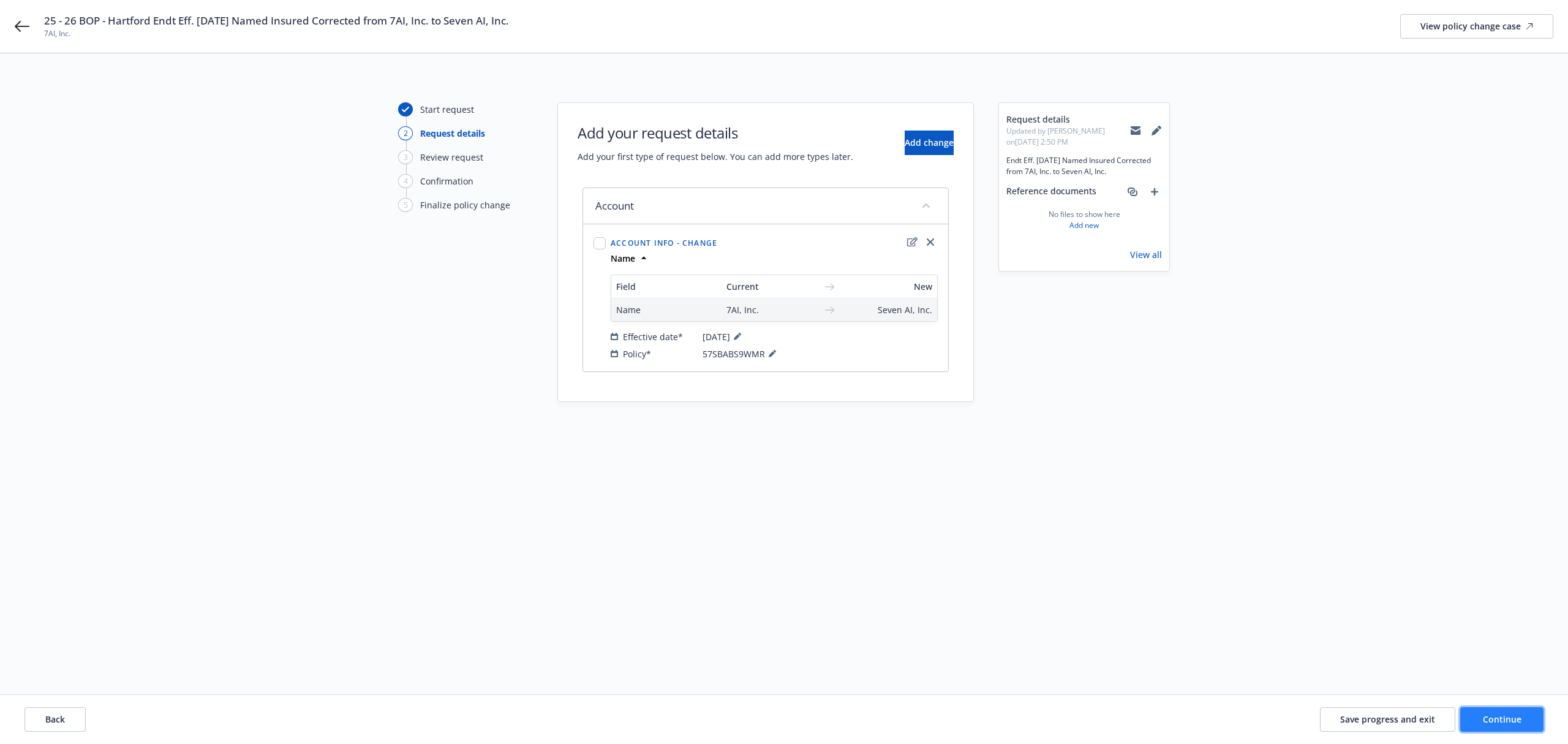
click at [1503, 722] on span "Continue" at bounding box center [1502, 719] width 39 height 12
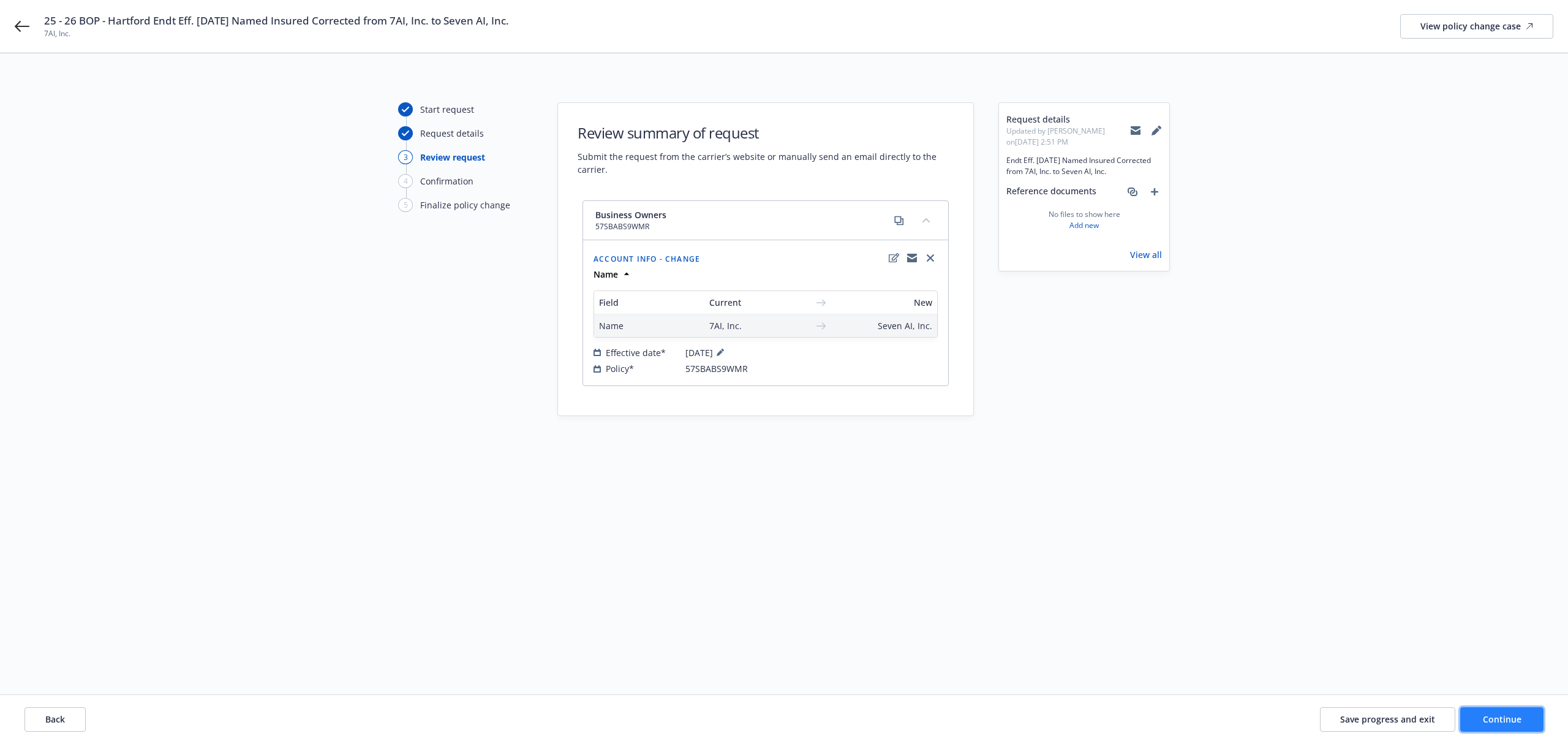
click at [1485, 714] on span "Continue" at bounding box center [1502, 719] width 39 height 12
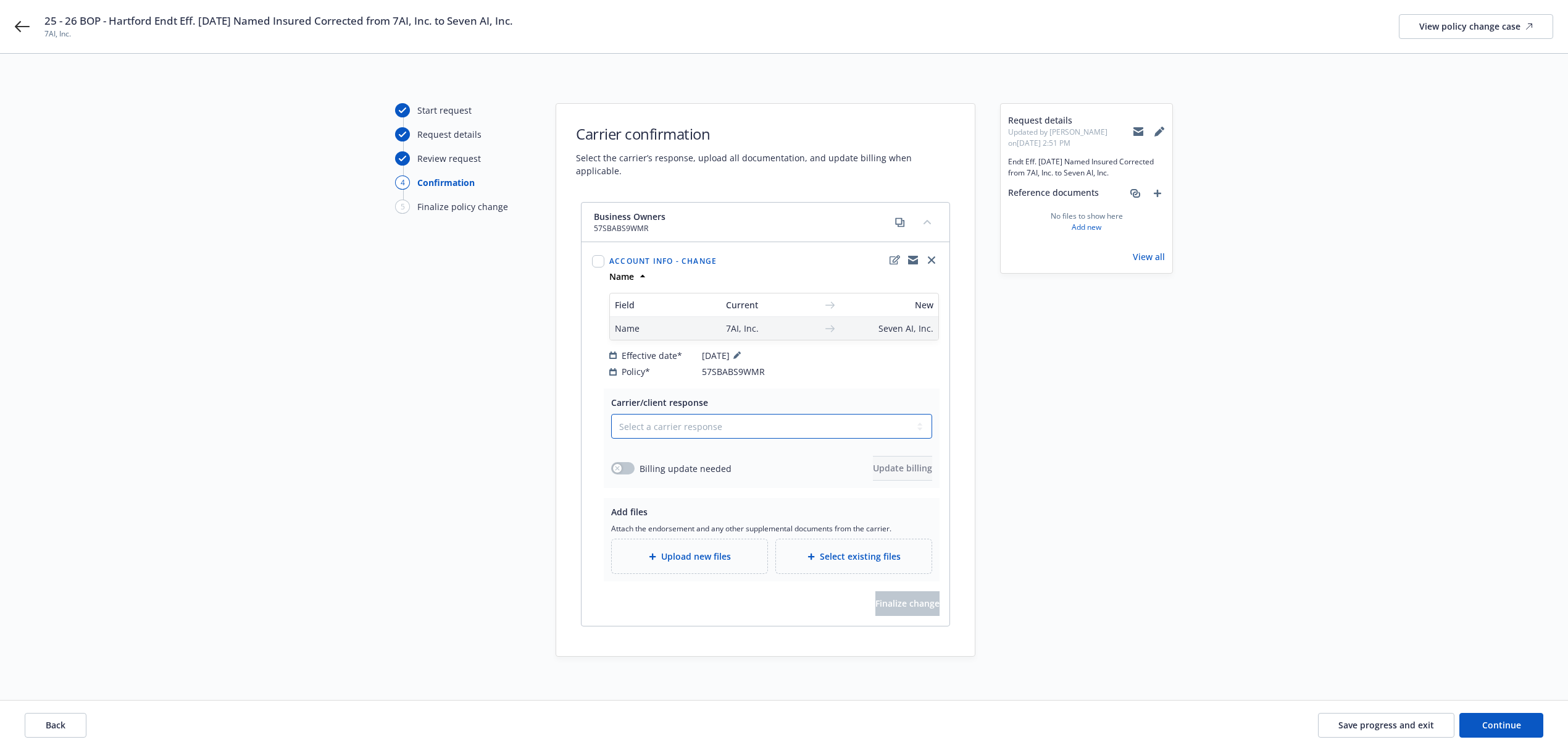
click at [784, 416] on select "Select a carrier response Accepted Accepted with revision No endorsement needed…" at bounding box center [772, 427] width 321 height 25
click at [612, 414] on select "Select a carrier response Accepted Accepted with revision No endorsement needed…" at bounding box center [772, 427] width 321 height 25
click at [721, 550] on span "Upload new files" at bounding box center [696, 556] width 70 height 13
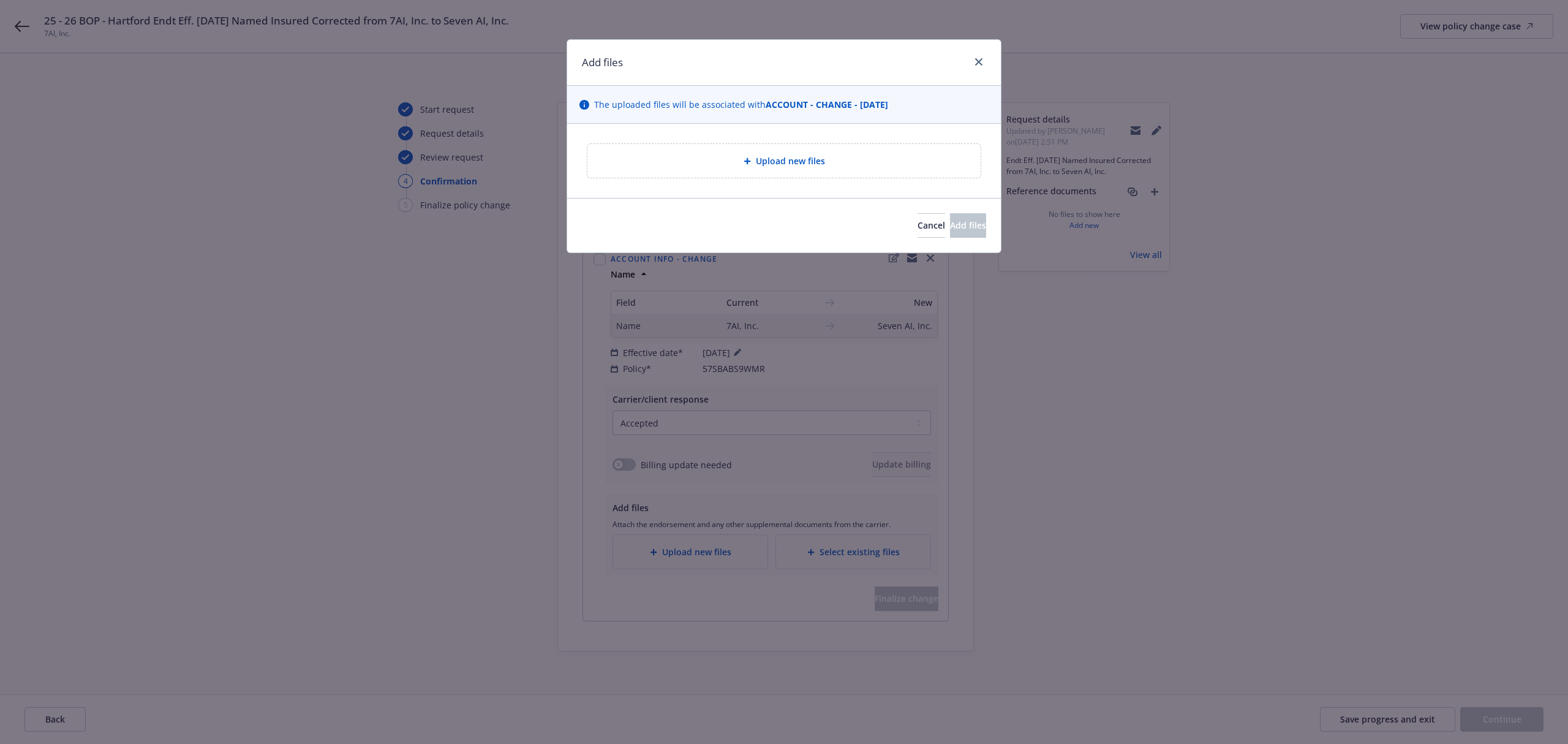
click at [652, 170] on div "Upload new files" at bounding box center [784, 160] width 393 height 34
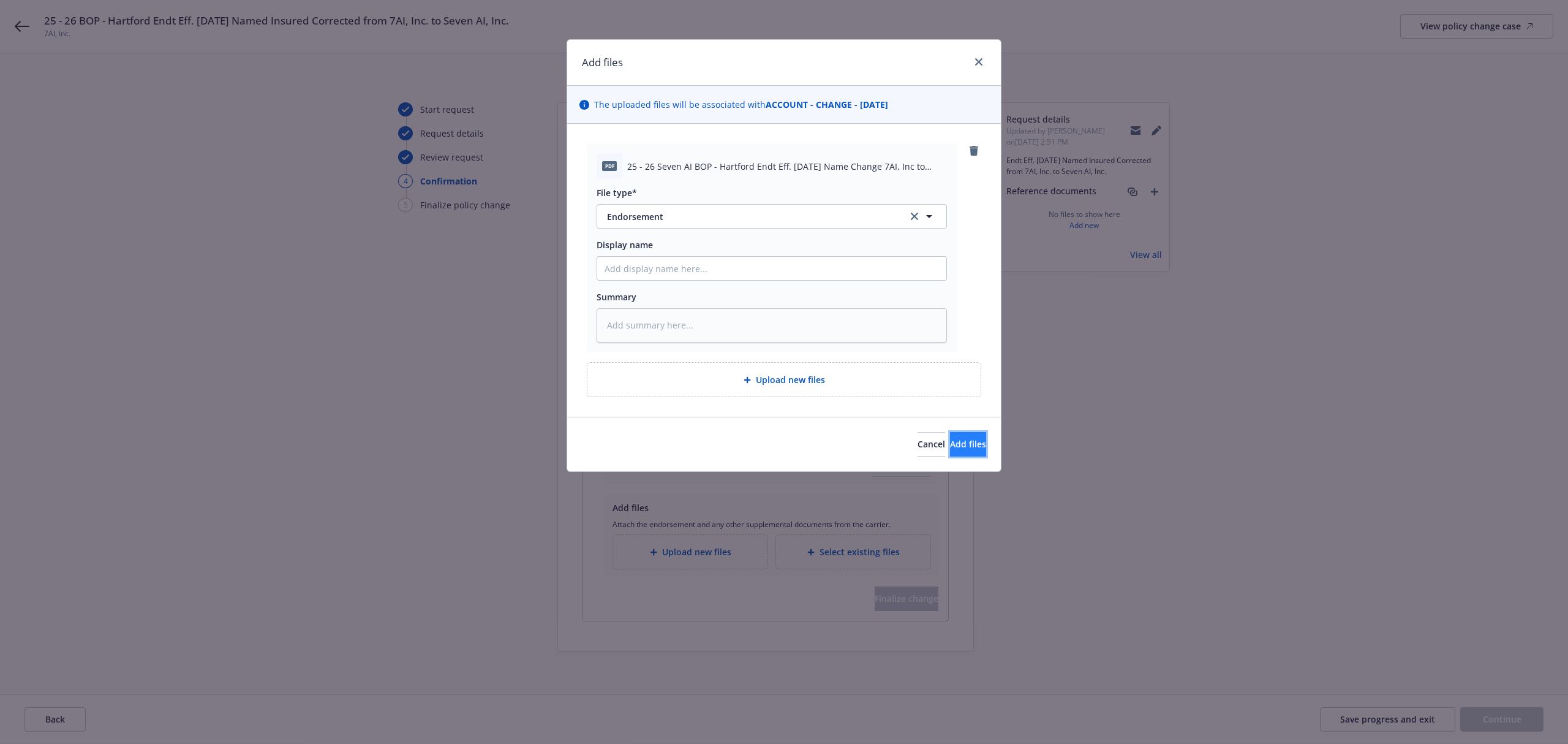
click at [958, 442] on span "Add files" at bounding box center [968, 444] width 36 height 12
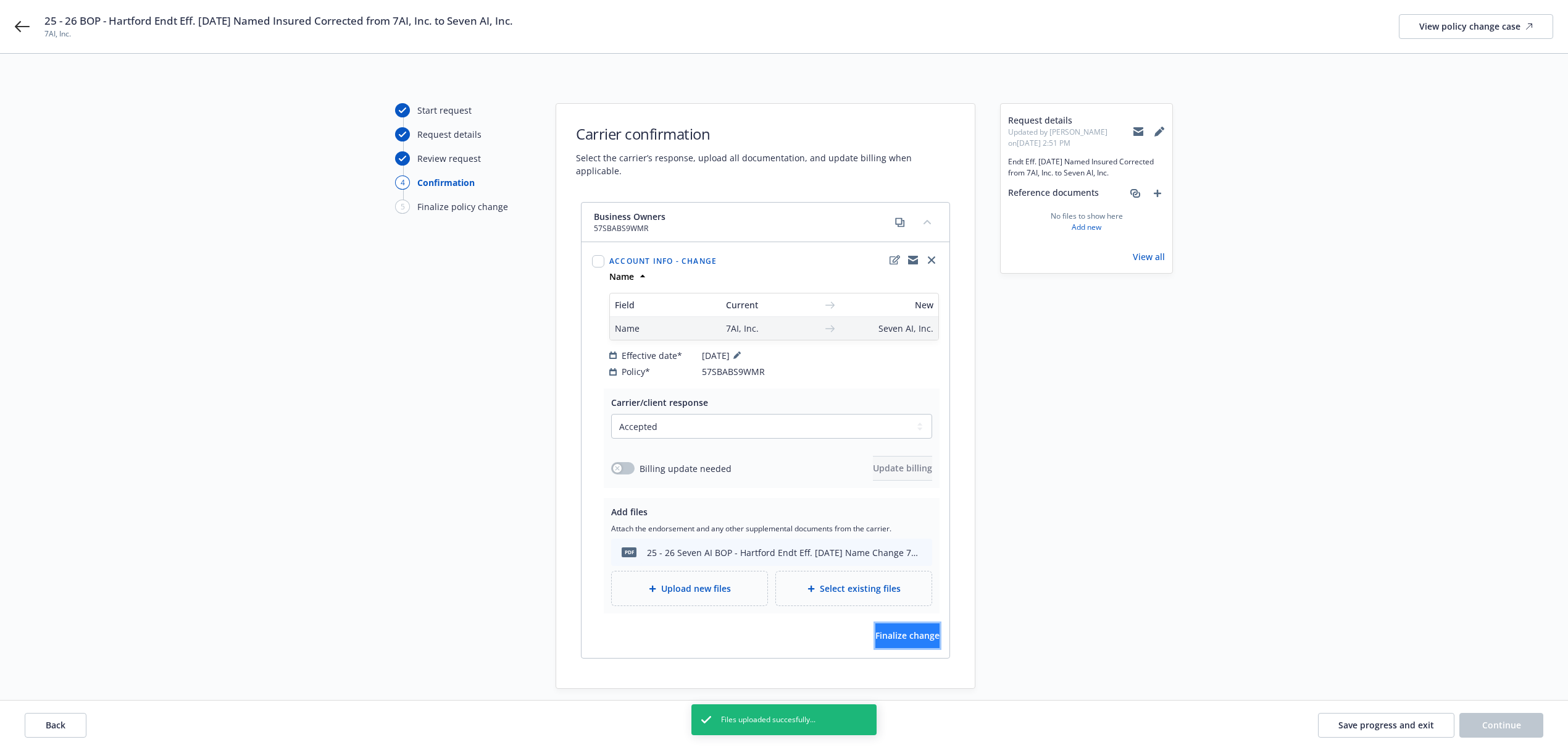
click at [876, 629] on span "Finalize change" at bounding box center [907, 635] width 64 height 12
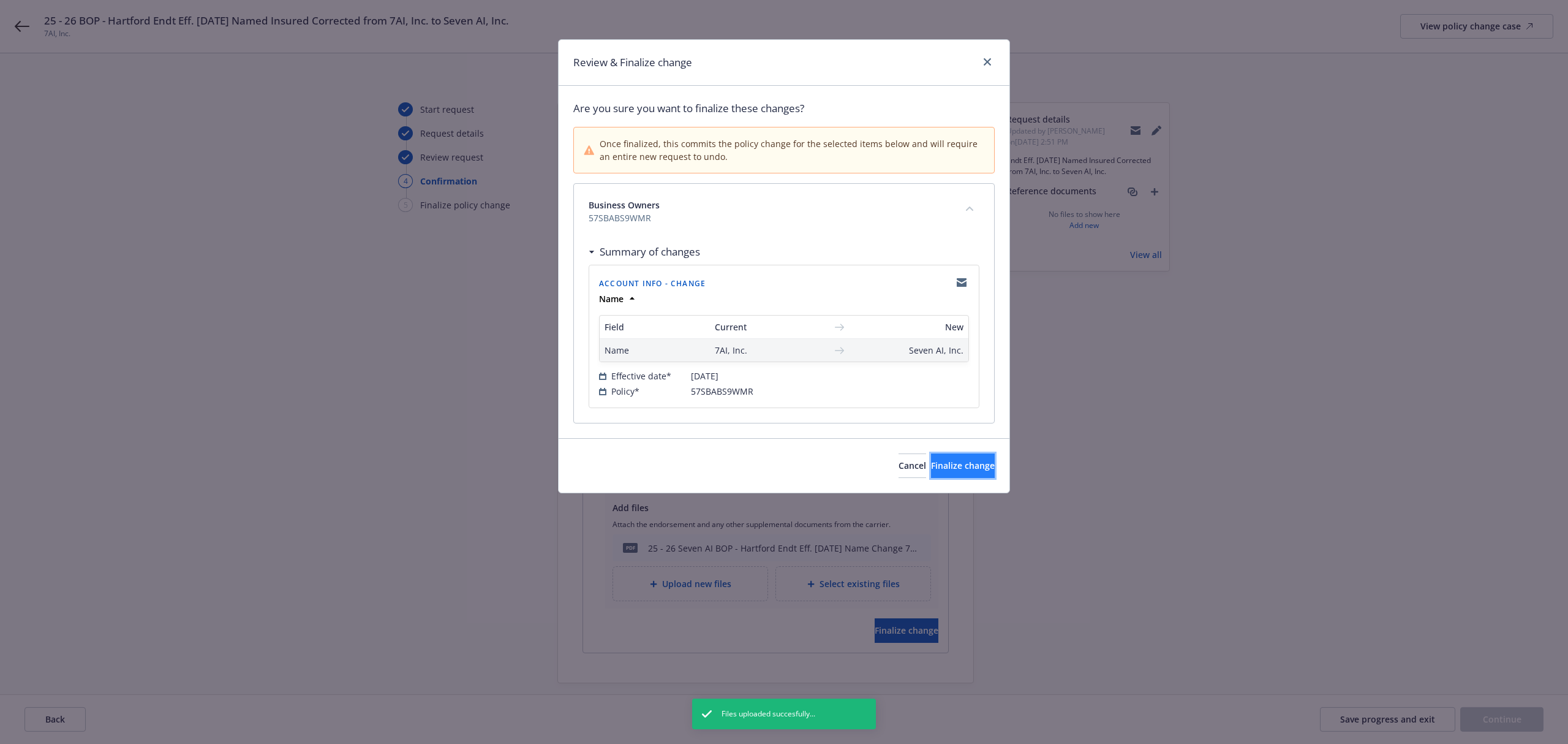
click at [945, 466] on span "Finalize change" at bounding box center [963, 465] width 64 height 12
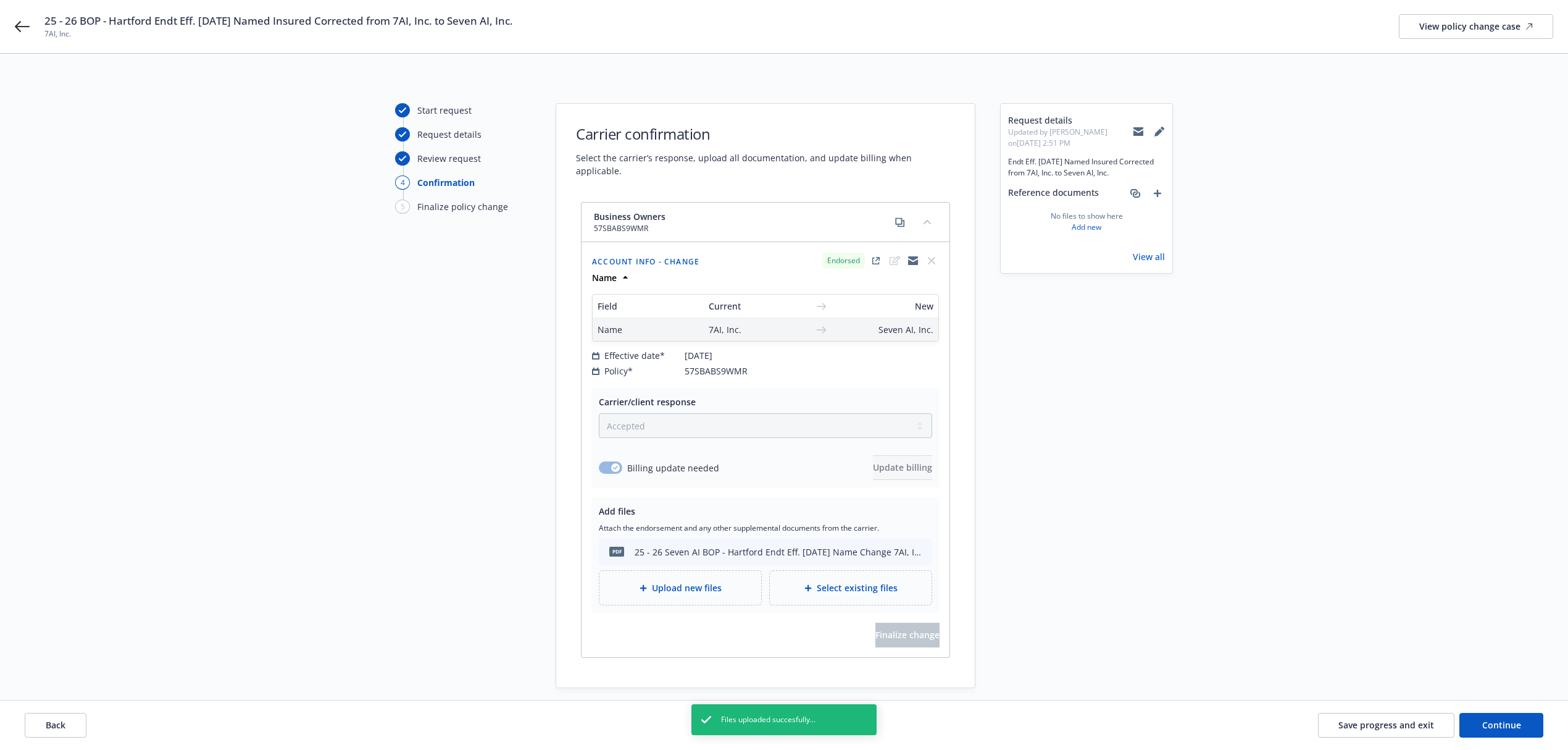
scroll to position [57, 0]
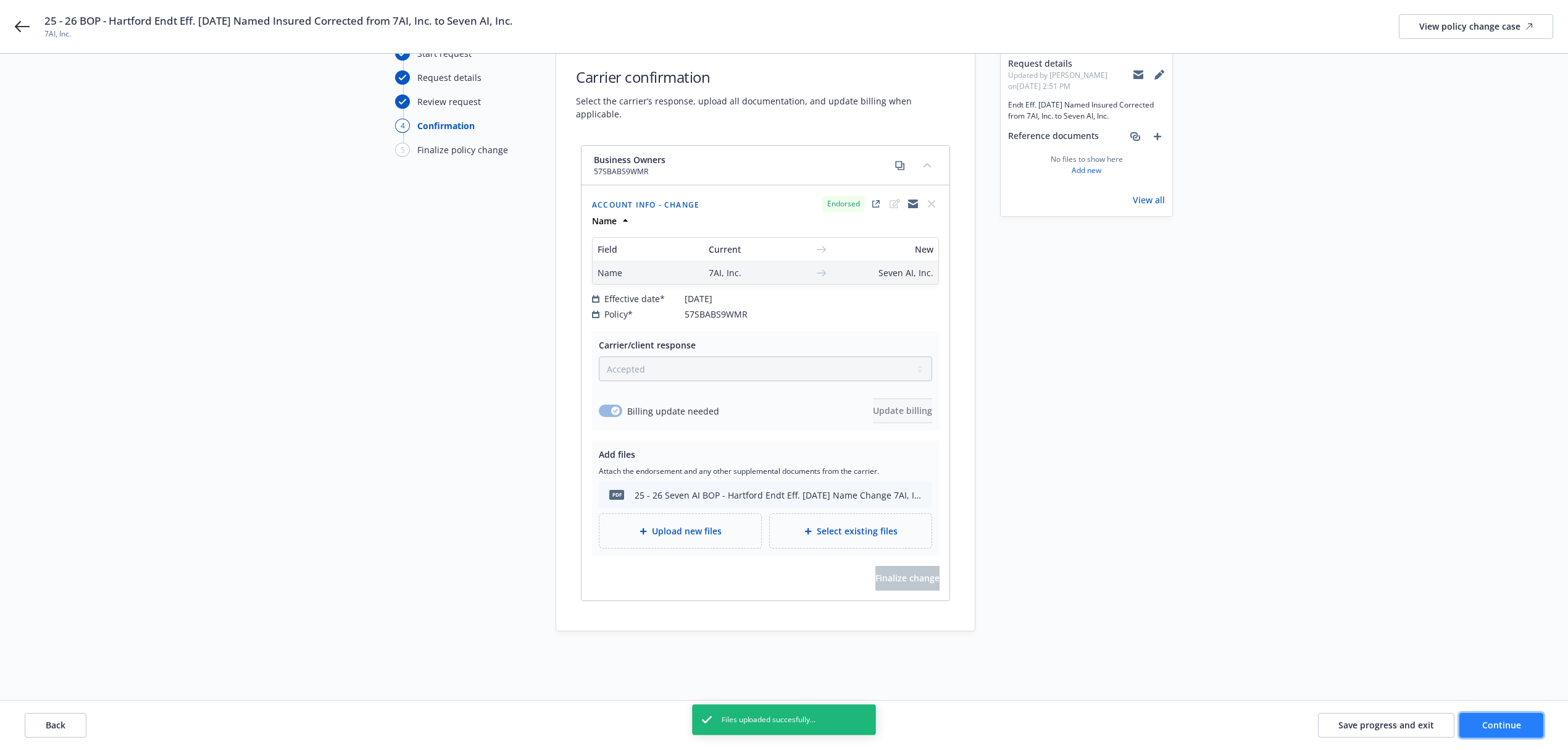
click at [1492, 719] on button "Continue" at bounding box center [1502, 725] width 84 height 25
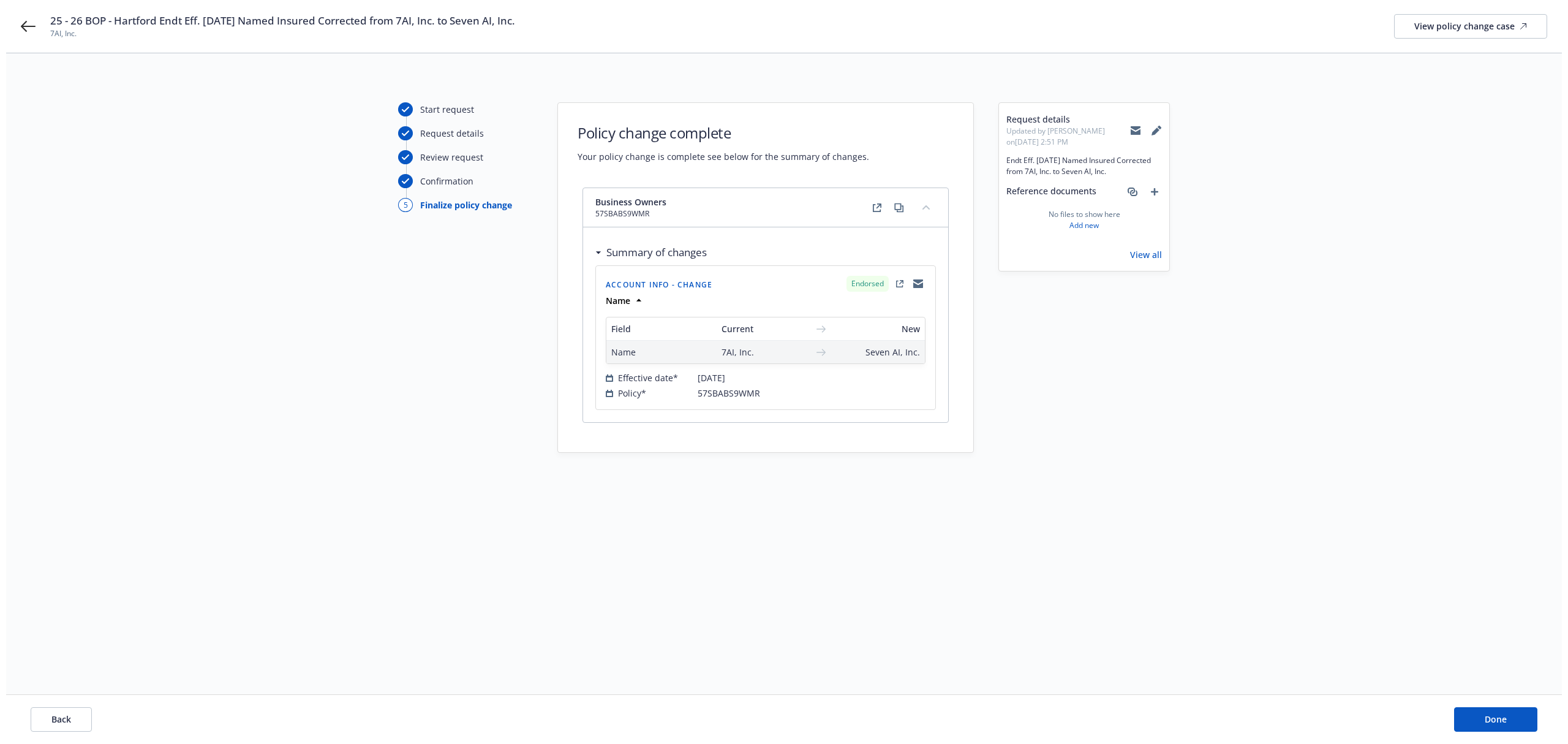
scroll to position [0, 0]
click at [1480, 716] on button "Done" at bounding box center [1501, 719] width 83 height 25
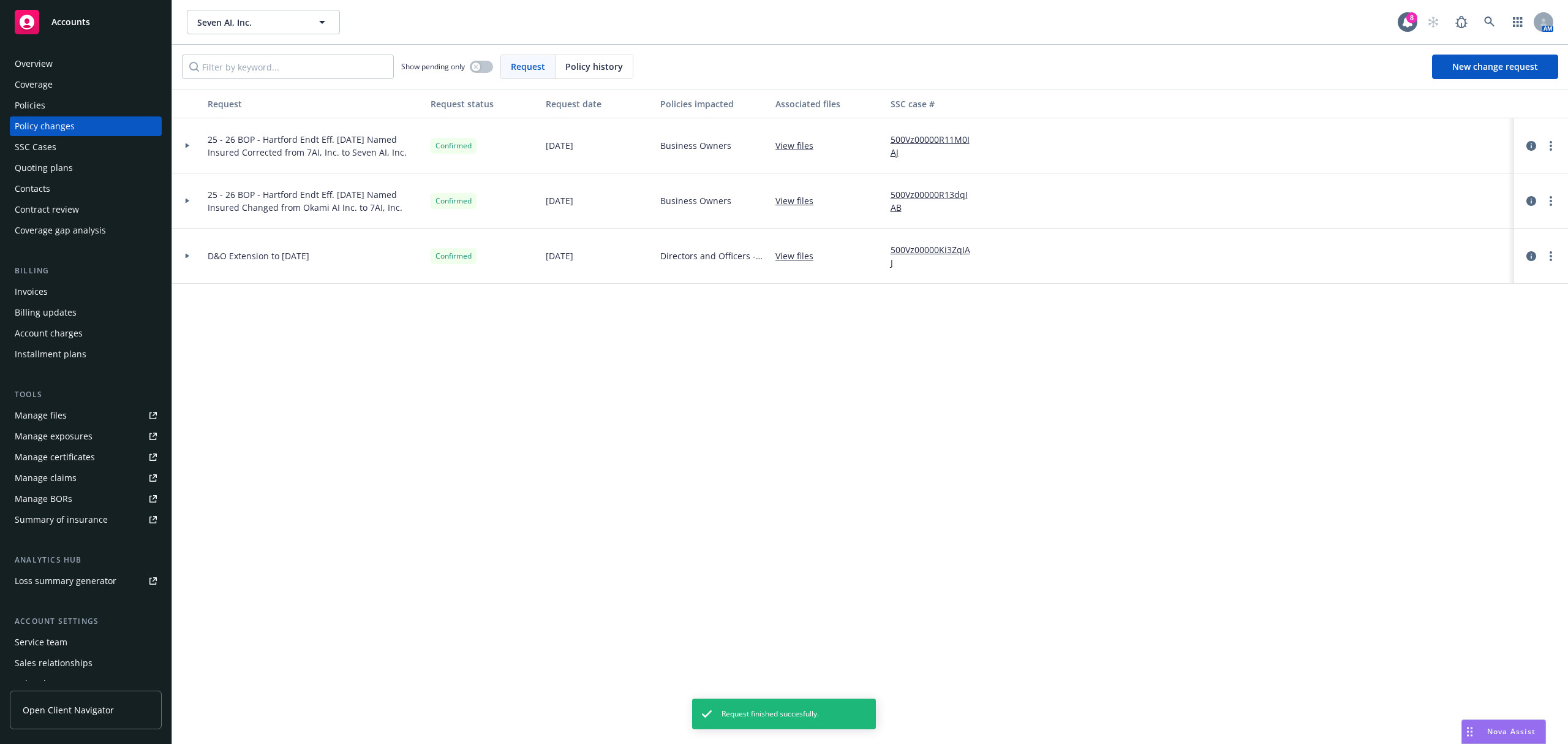
click at [96, 57] on div "Overview" at bounding box center [86, 64] width 142 height 20
